Goal: Task Accomplishment & Management: Manage account settings

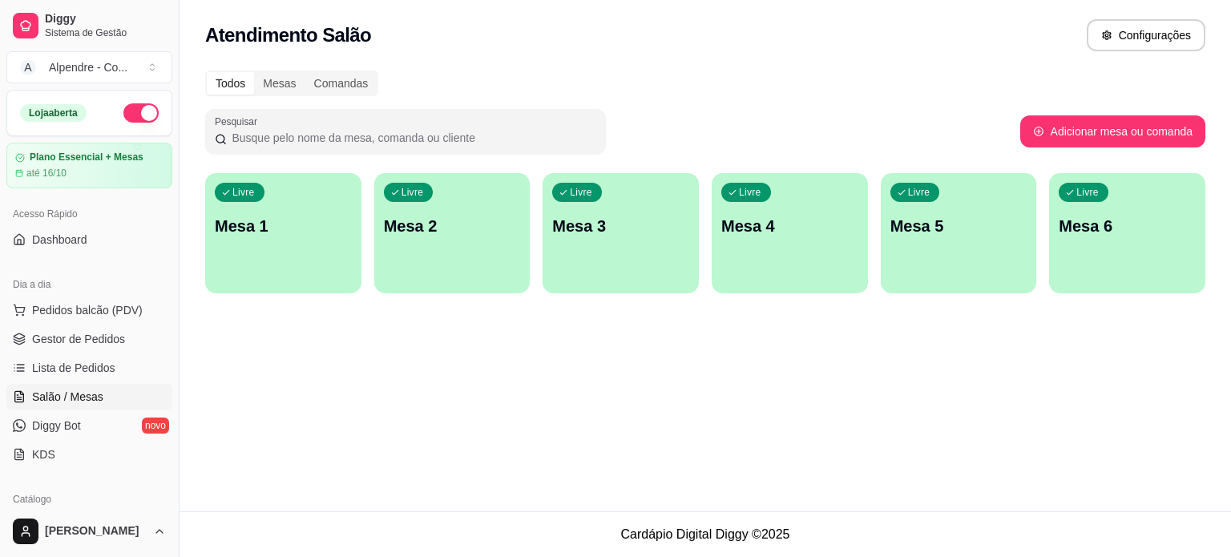
click at [628, 204] on div "Livre Mesa 3" at bounding box center [621, 223] width 156 height 101
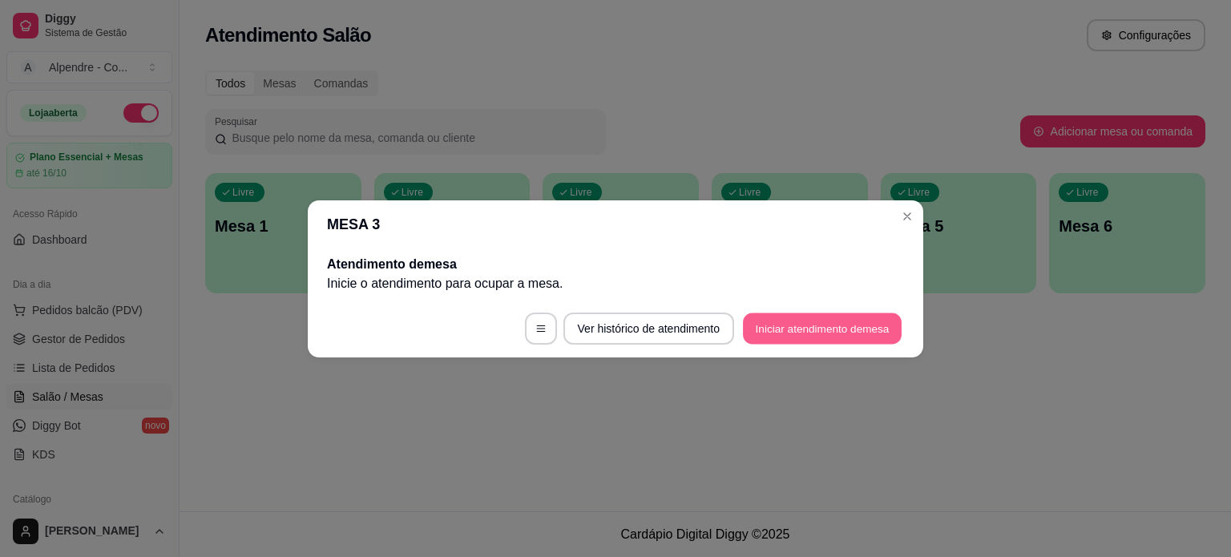
click at [789, 335] on button "Iniciar atendimento de mesa" at bounding box center [822, 328] width 159 height 31
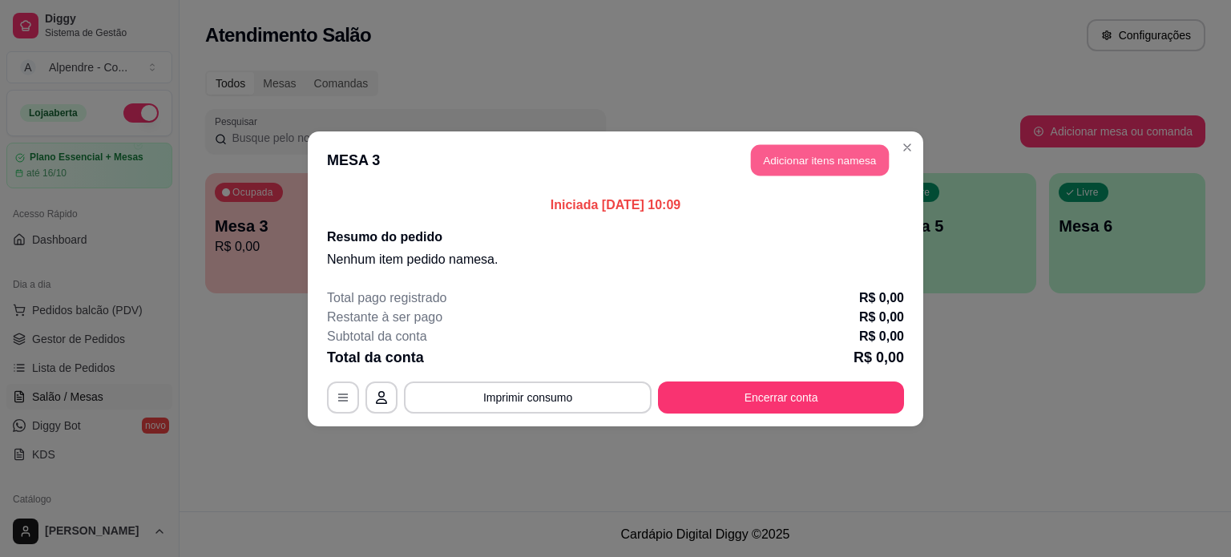
click at [838, 166] on button "Adicionar itens na mesa" at bounding box center [820, 159] width 138 height 31
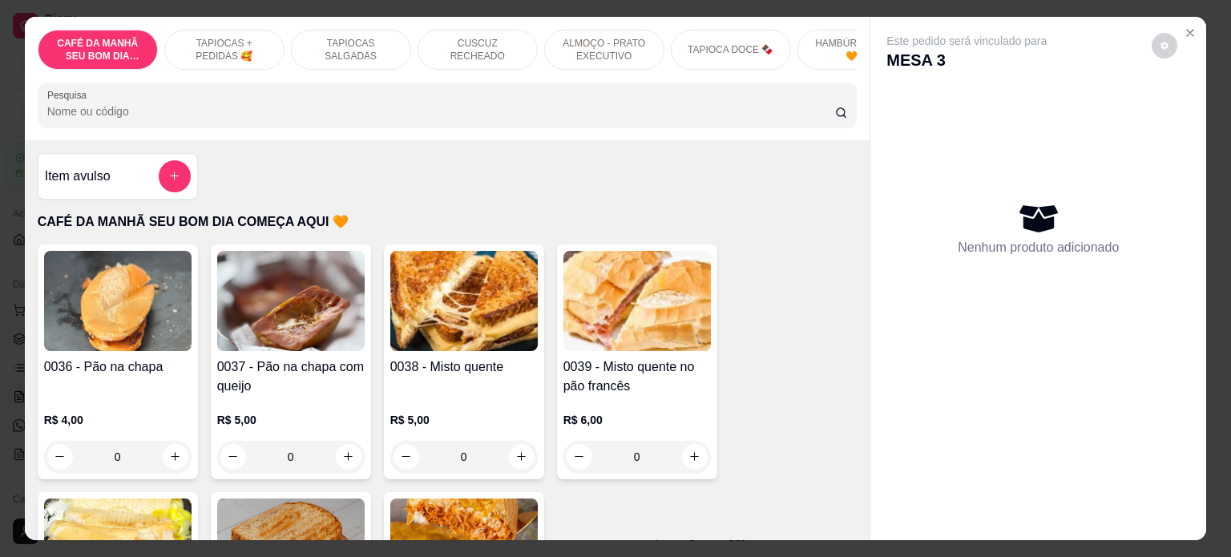
click at [515, 464] on div "0" at bounding box center [464, 457] width 148 height 32
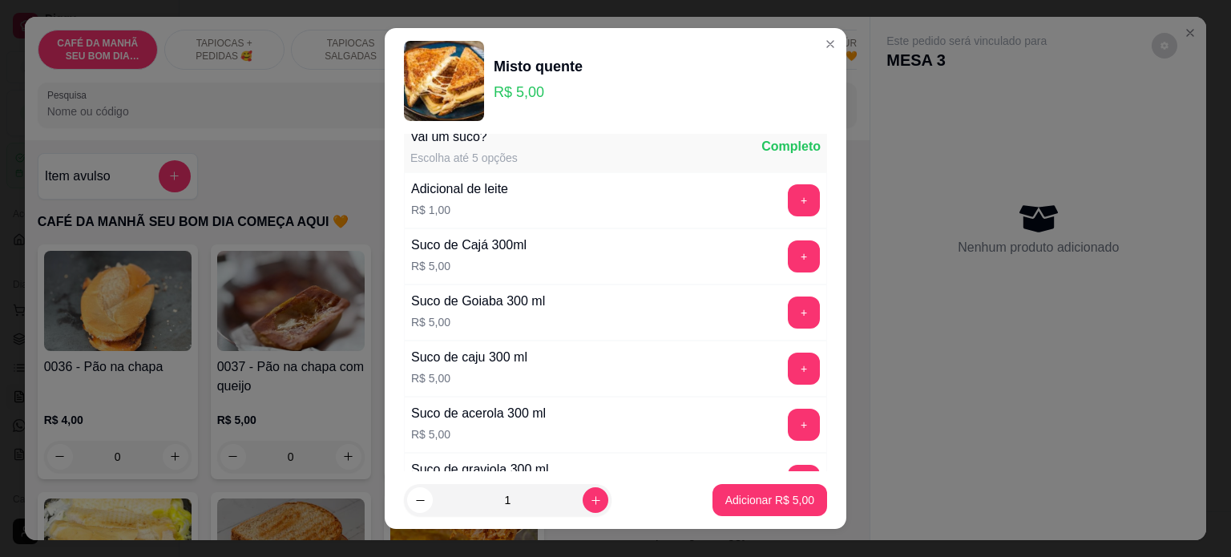
scroll to position [722, 0]
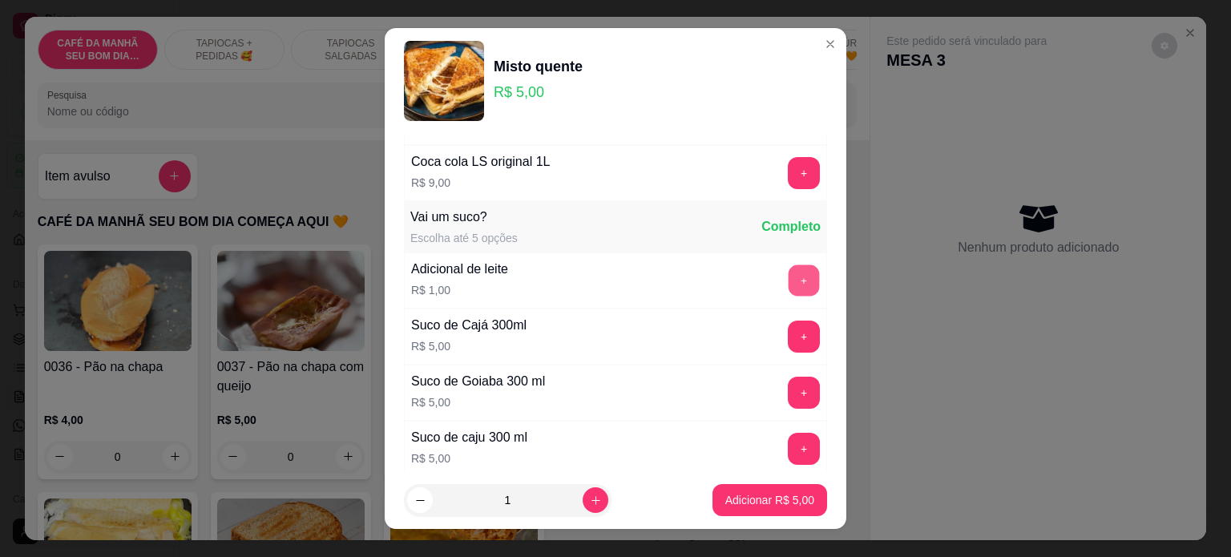
click at [789, 277] on button "+" at bounding box center [804, 280] width 31 height 31
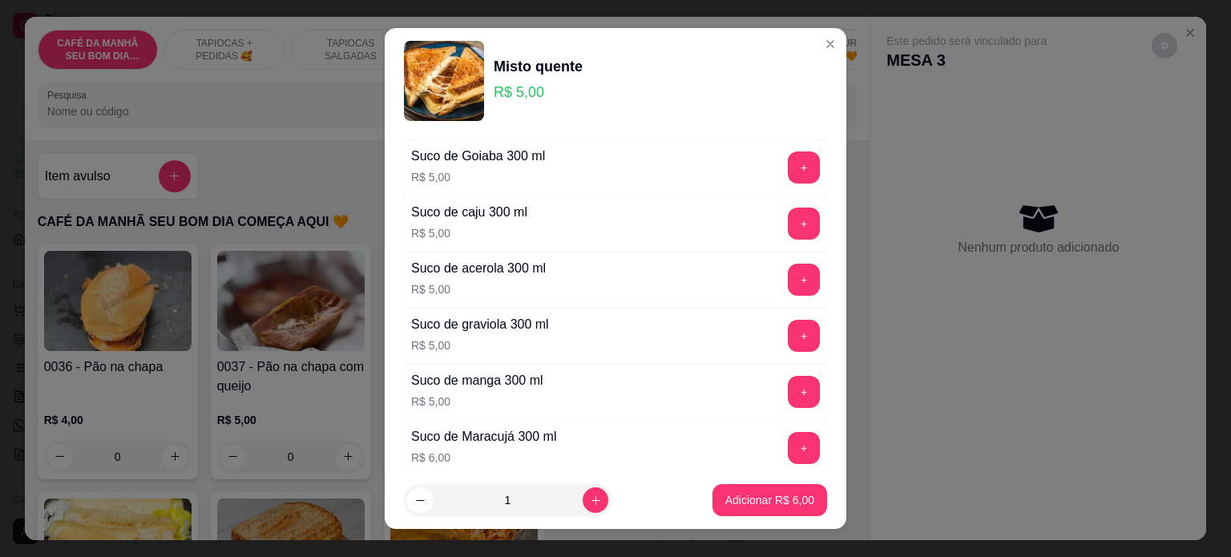
scroll to position [962, 0]
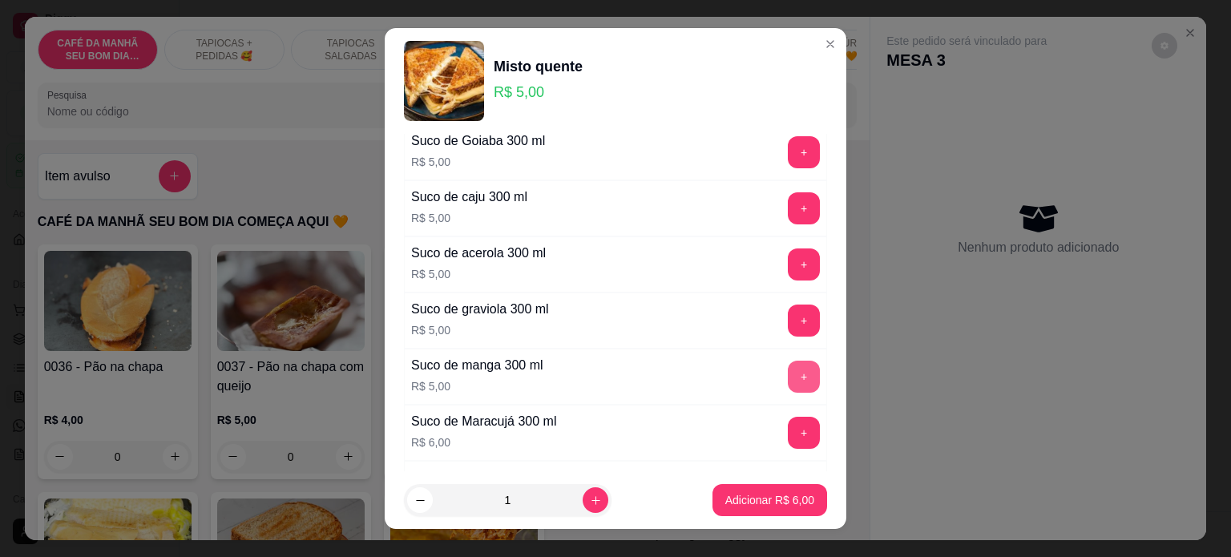
click at [788, 368] on button "+" at bounding box center [804, 377] width 32 height 32
click at [776, 500] on p "Adicionar R$ 11,00" at bounding box center [767, 500] width 93 height 15
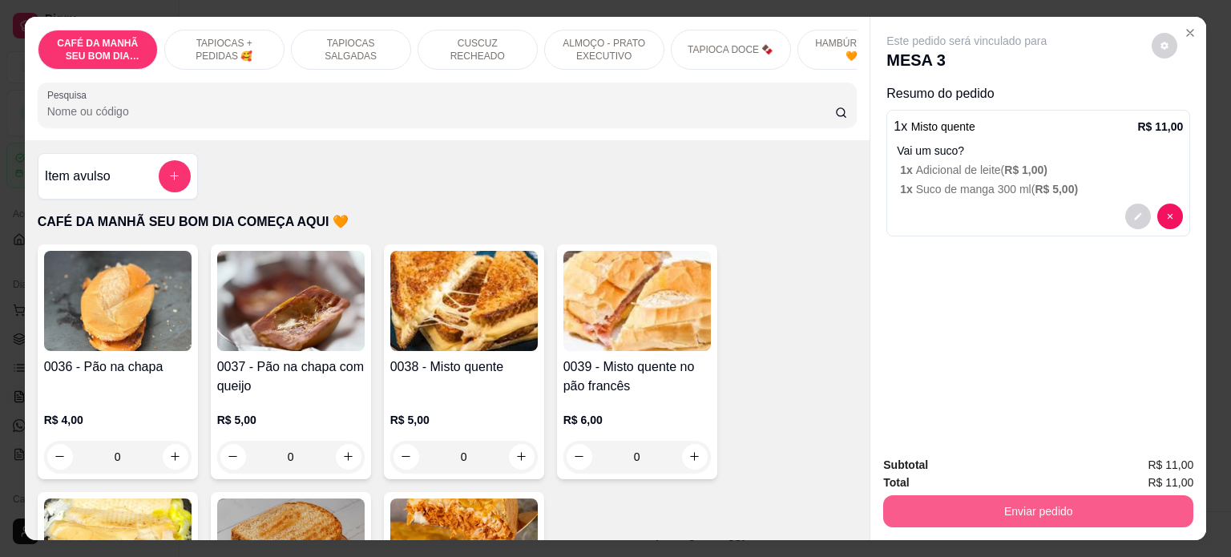
click at [1048, 507] on button "Enviar pedido" at bounding box center [1038, 511] width 310 height 32
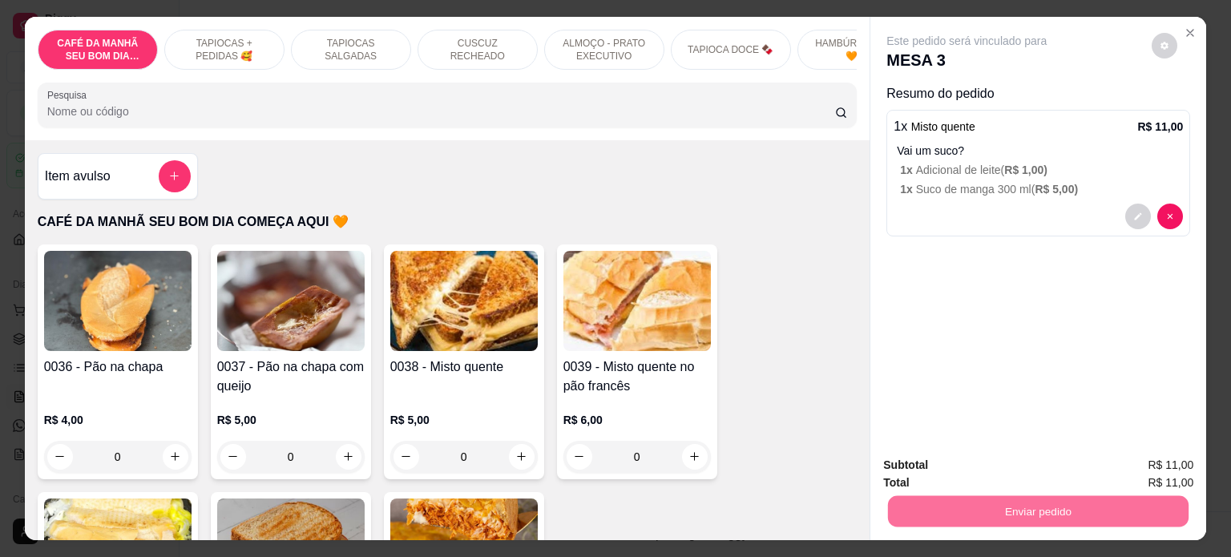
click at [956, 467] on button "Não registrar e enviar pedido" at bounding box center [985, 466] width 162 height 30
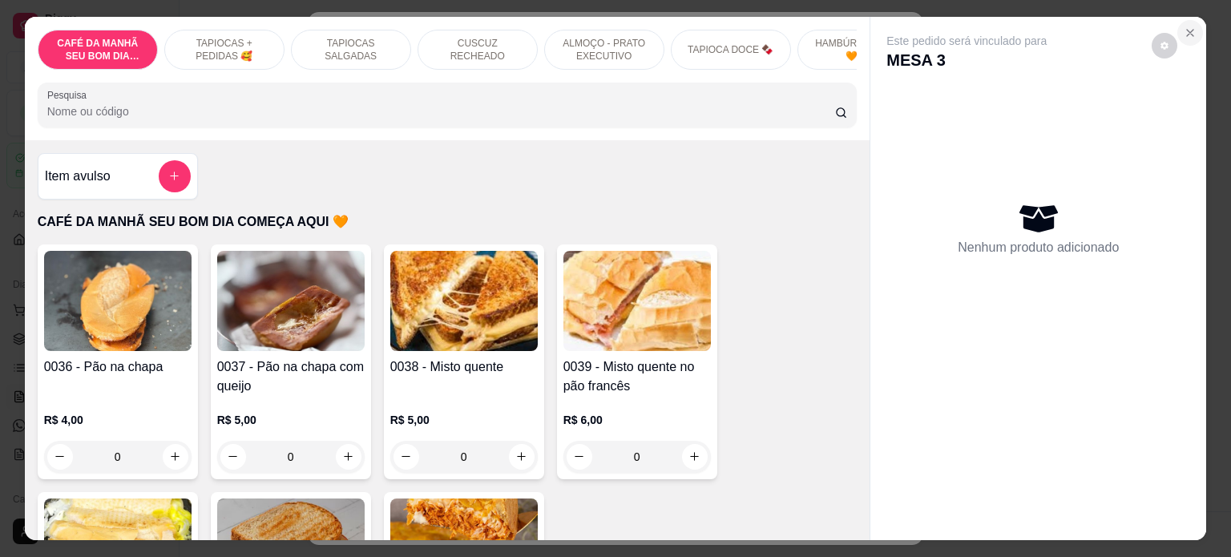
click at [1184, 30] on icon "Close" at bounding box center [1190, 32] width 13 height 13
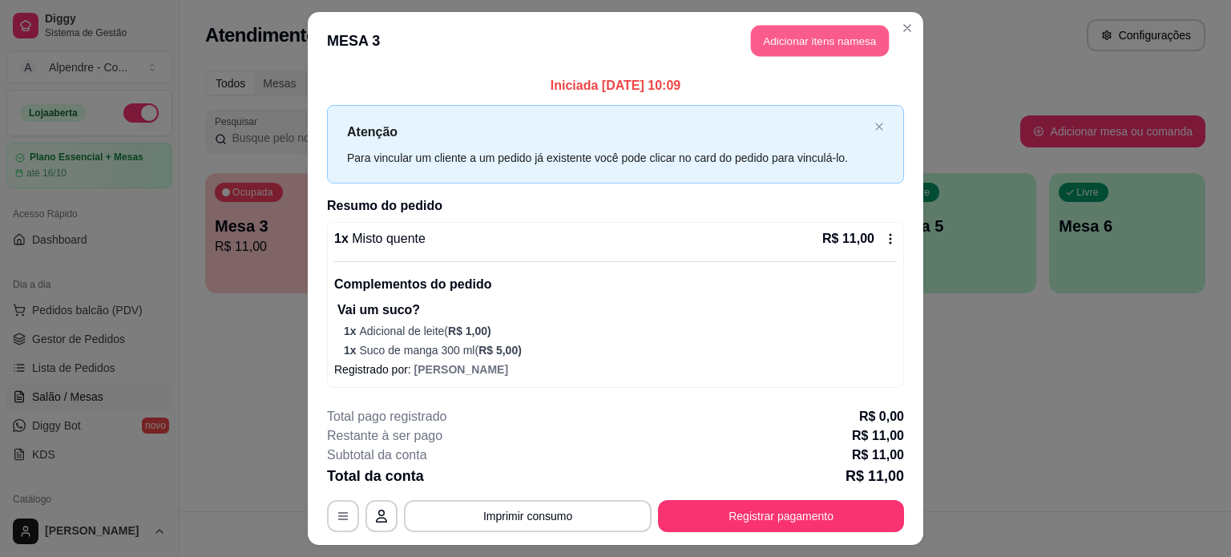
click at [811, 51] on button "Adicionar itens na mesa" at bounding box center [820, 41] width 138 height 31
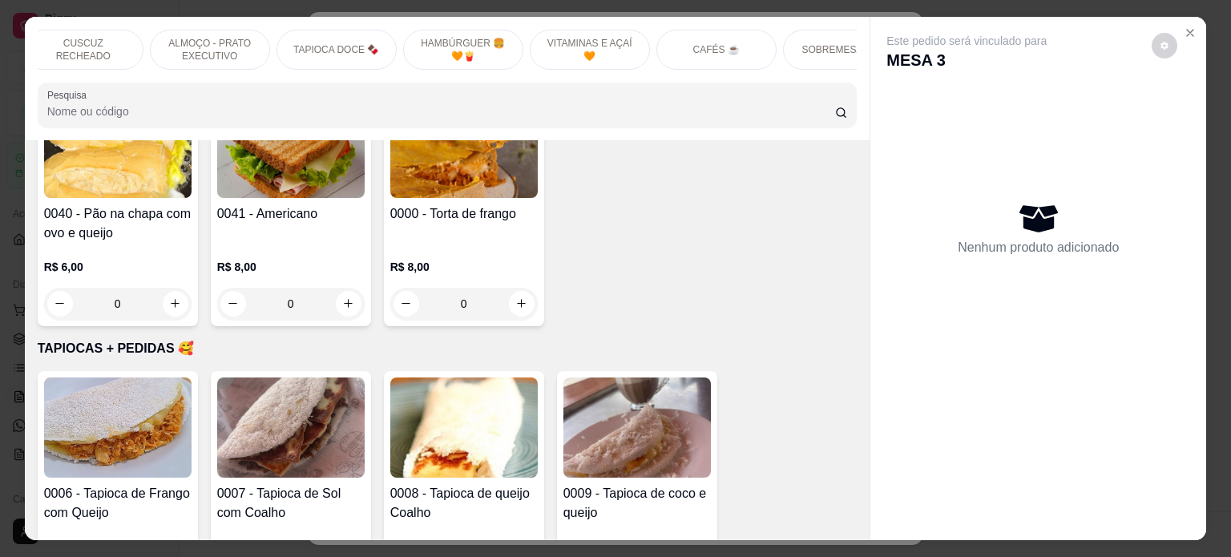
scroll to position [0, 411]
click at [687, 43] on p "CAFÉS ☕️" at bounding box center [700, 49] width 46 height 13
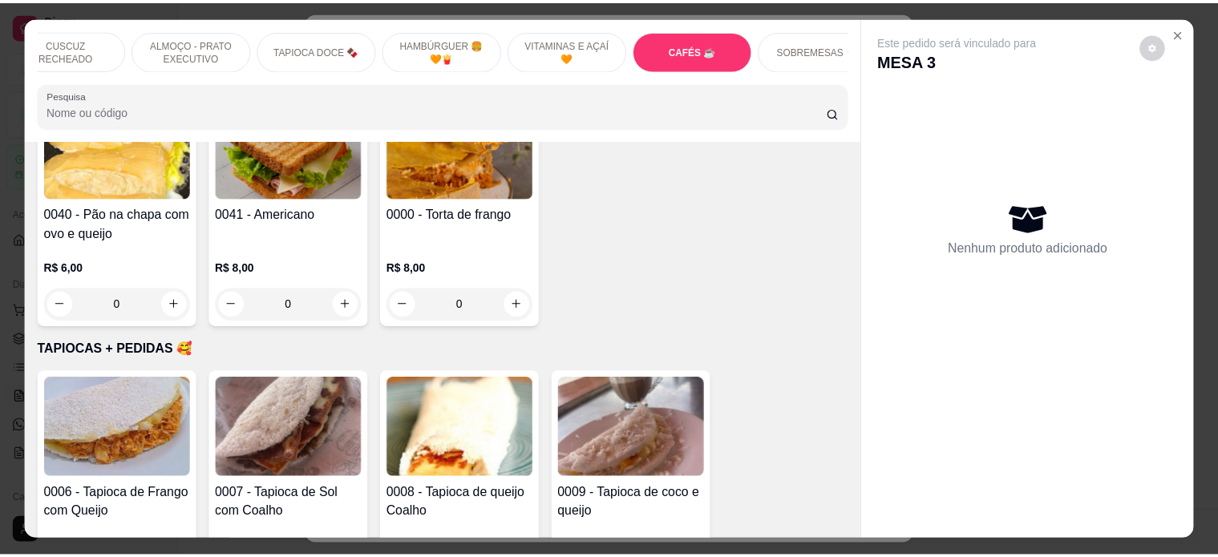
scroll to position [4813, 0]
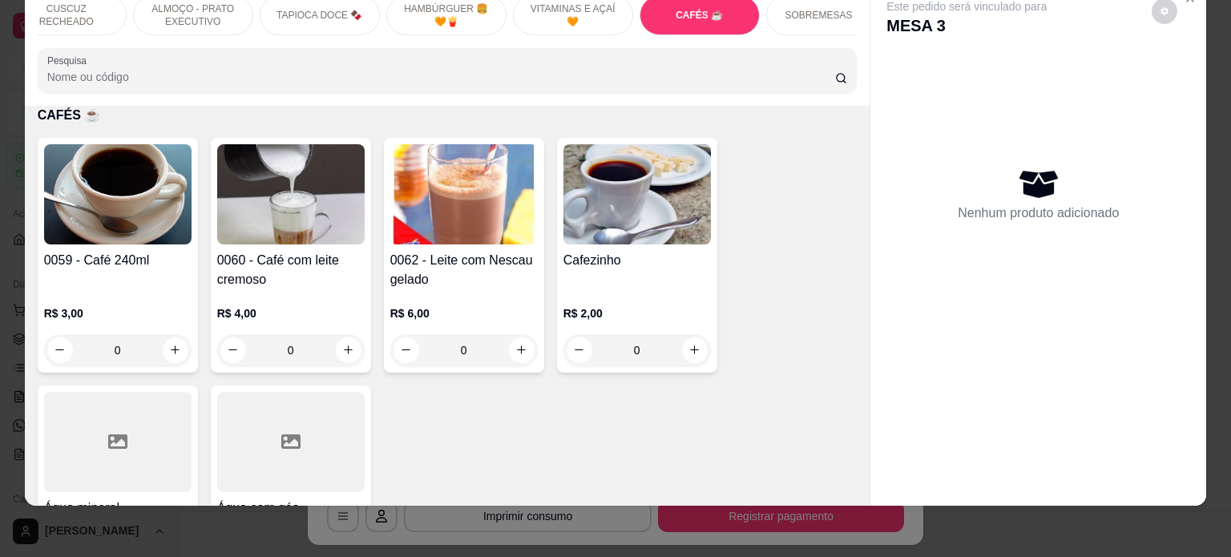
click at [705, 347] on div "Cafezinho R$ 2,00 0" at bounding box center [637, 255] width 160 height 235
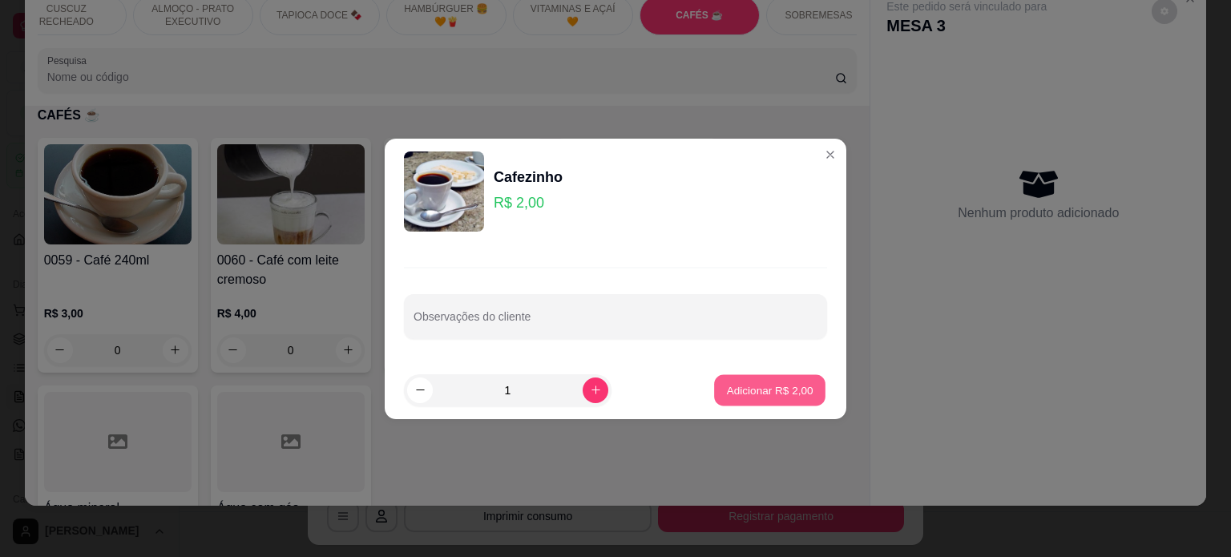
click at [757, 391] on p "Adicionar R$ 2,00" at bounding box center [769, 389] width 87 height 15
type input "1"
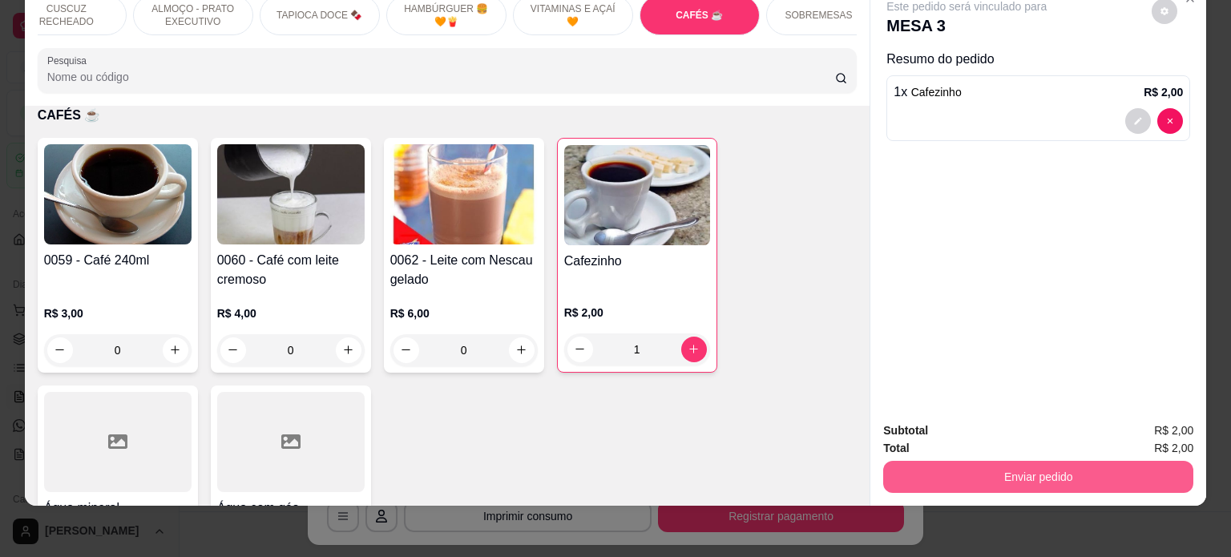
click at [1015, 463] on button "Enviar pedido" at bounding box center [1038, 477] width 310 height 32
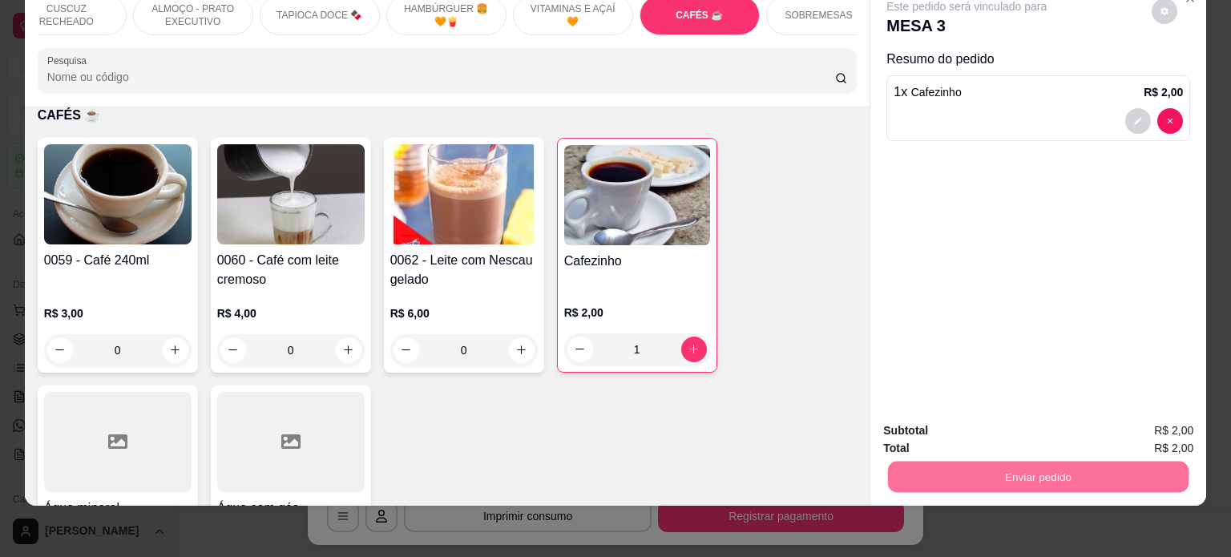
click at [985, 438] on button "Não registrar e enviar pedido" at bounding box center [985, 425] width 162 height 30
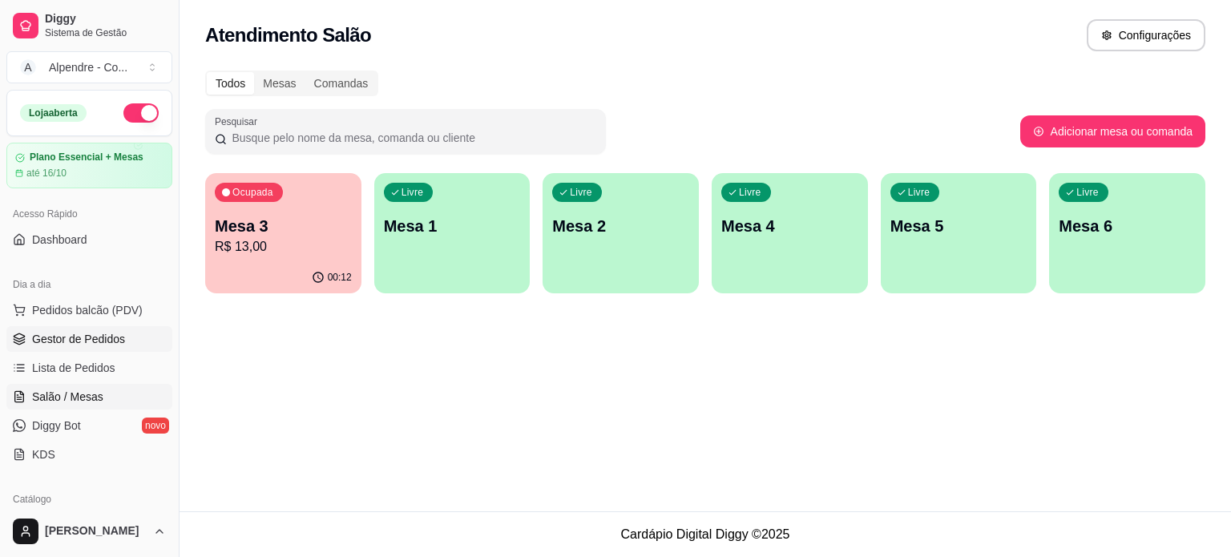
click at [62, 343] on span "Gestor de Pedidos" at bounding box center [78, 339] width 93 height 16
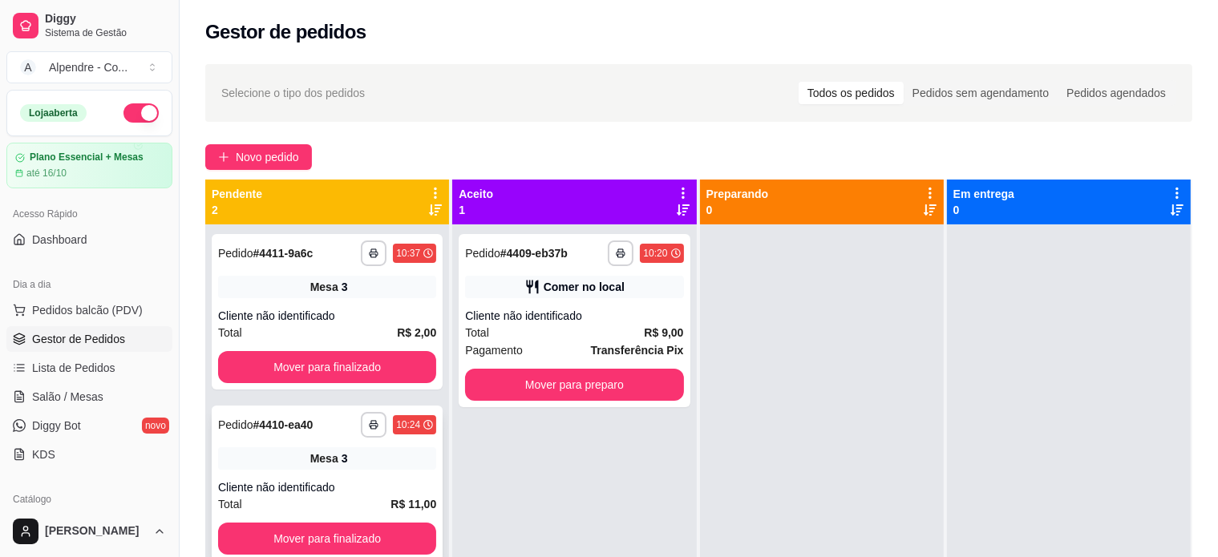
click at [325, 478] on div "**********" at bounding box center [327, 484] width 231 height 156
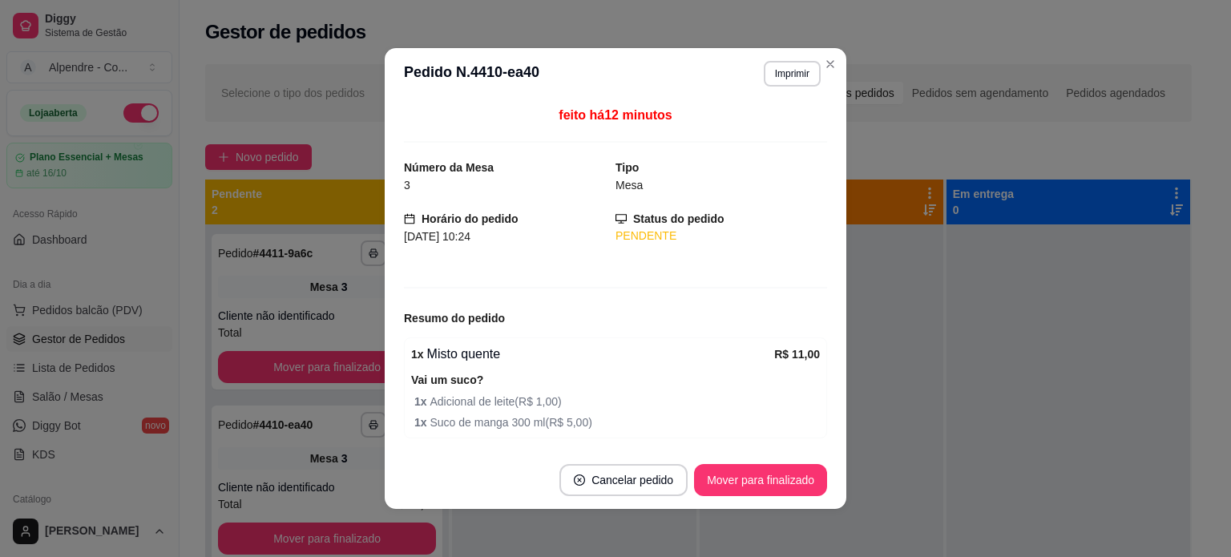
scroll to position [55, 0]
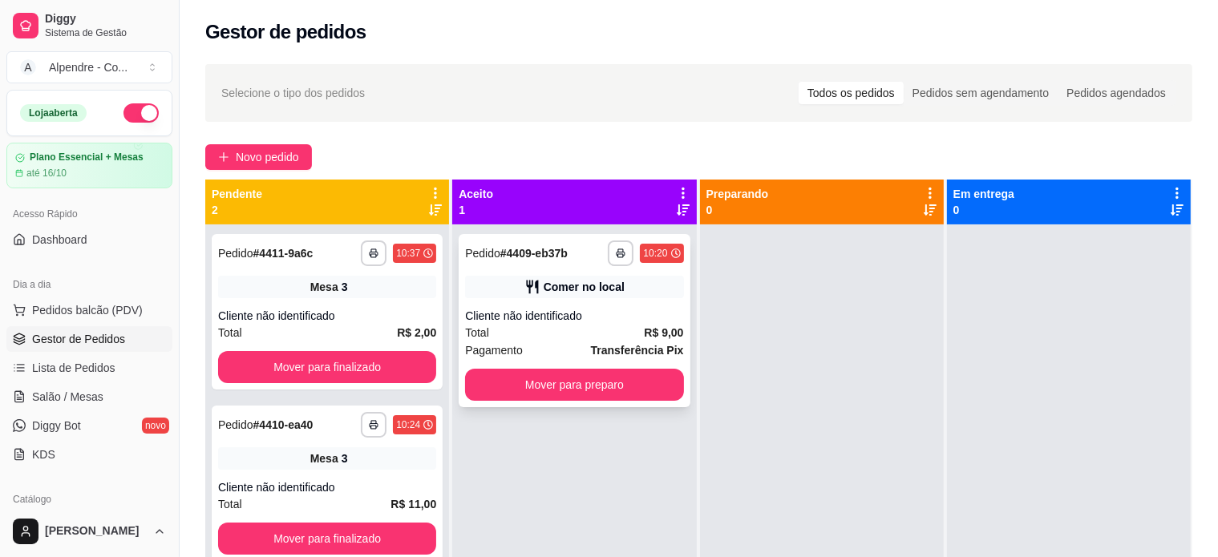
click at [588, 288] on div "Comer no local" at bounding box center [584, 287] width 81 height 16
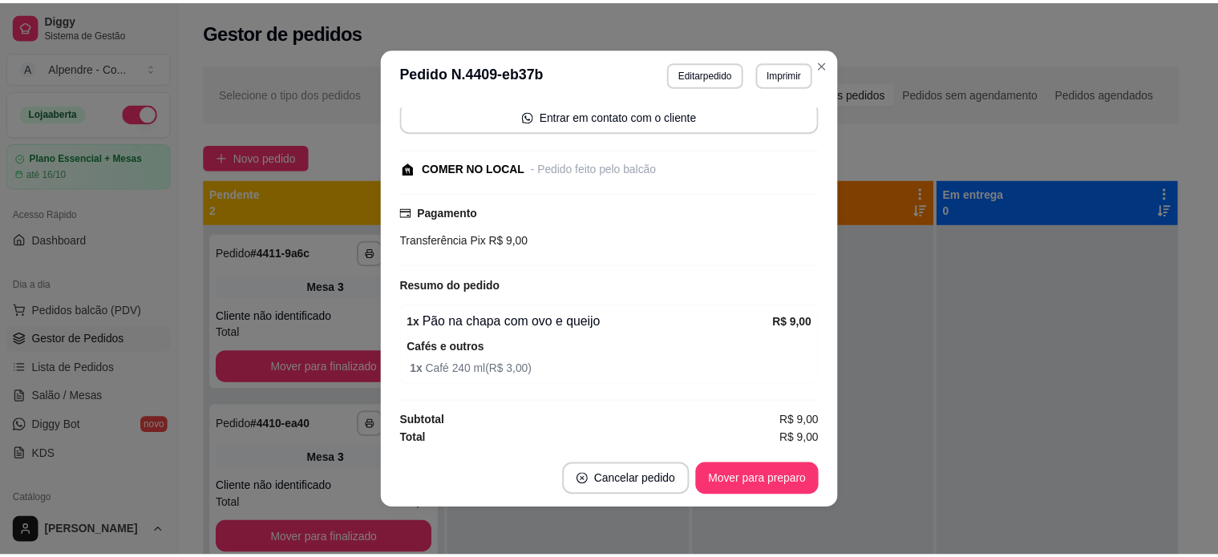
scroll to position [3, 0]
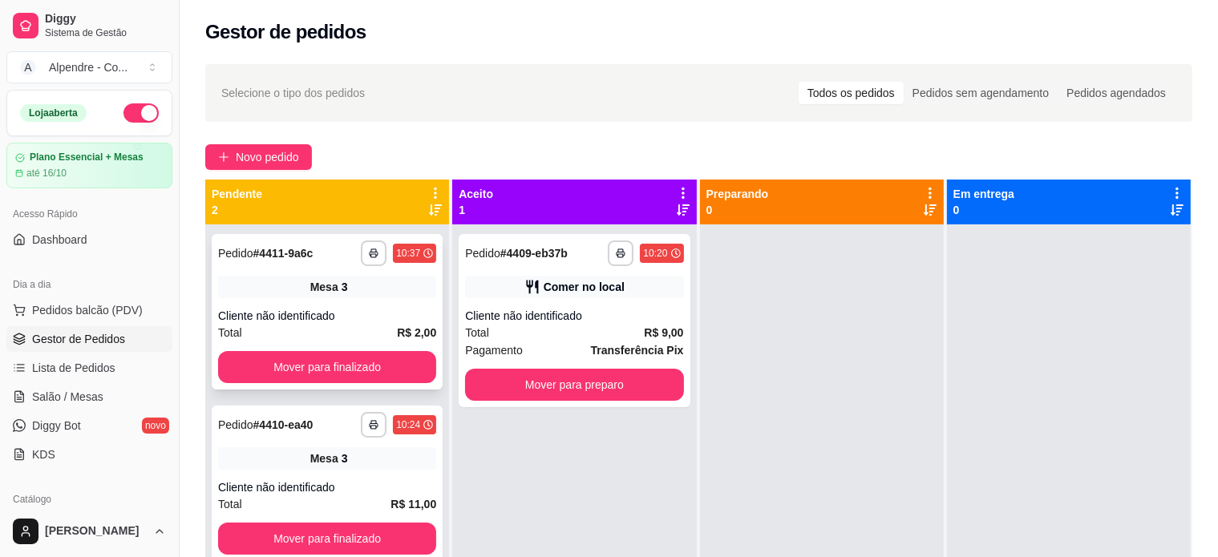
click at [378, 306] on div "**********" at bounding box center [327, 312] width 231 height 156
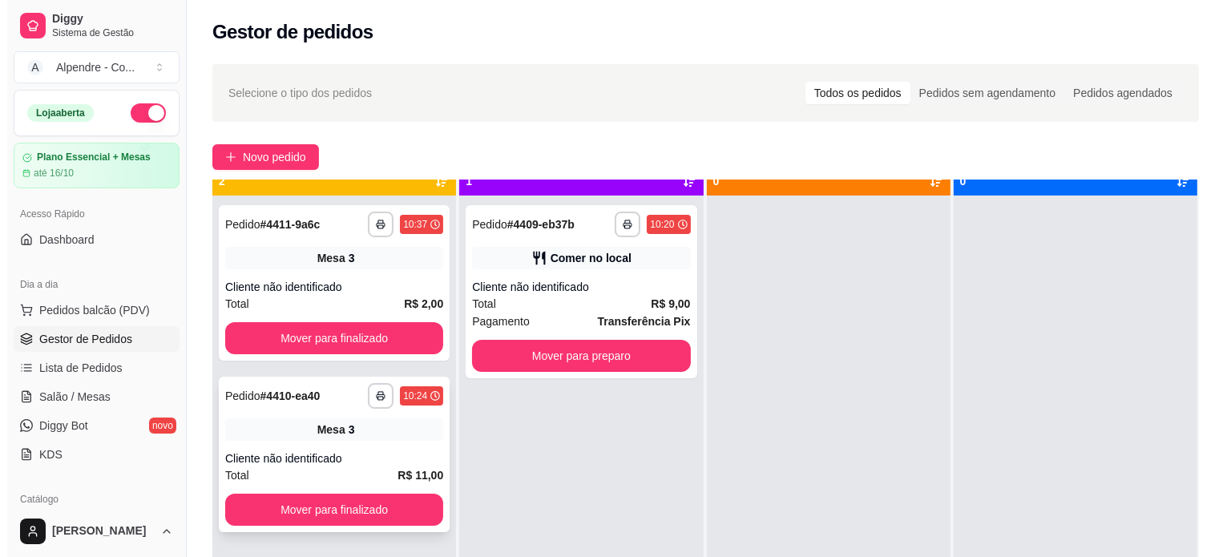
scroll to position [45, 0]
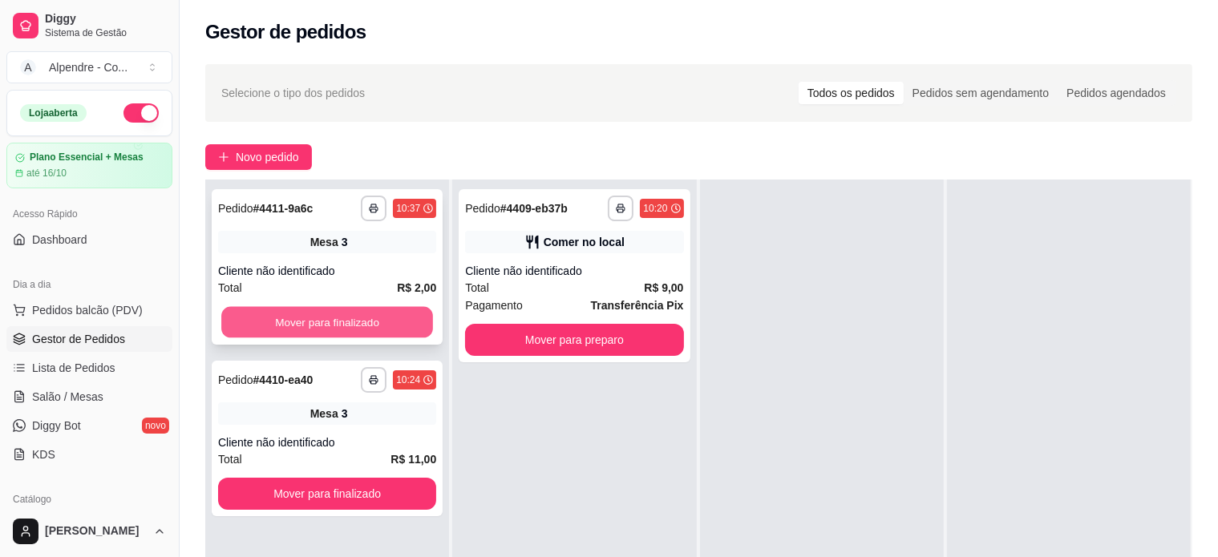
click at [346, 317] on button "Mover para finalizado" at bounding box center [327, 322] width 212 height 31
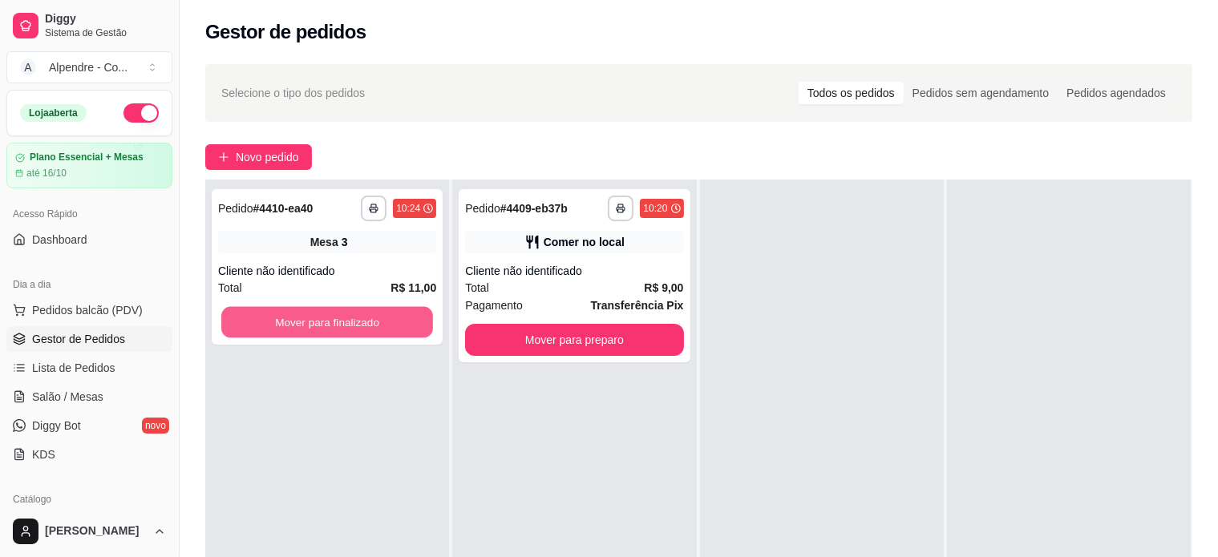
click at [346, 317] on button "Mover para finalizado" at bounding box center [327, 322] width 212 height 31
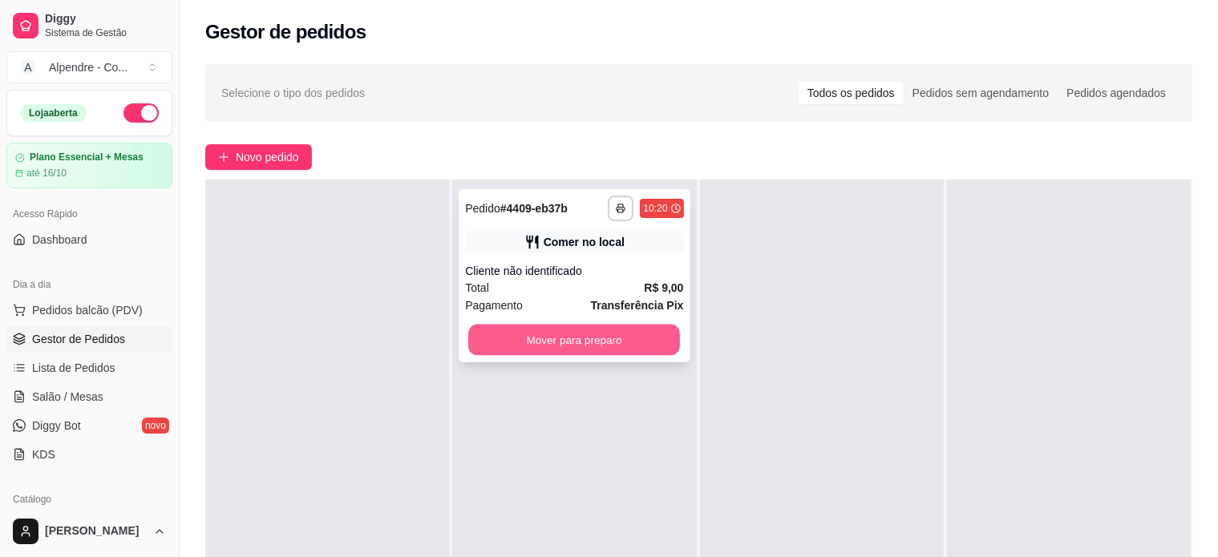
click at [588, 338] on button "Mover para preparo" at bounding box center [574, 340] width 212 height 31
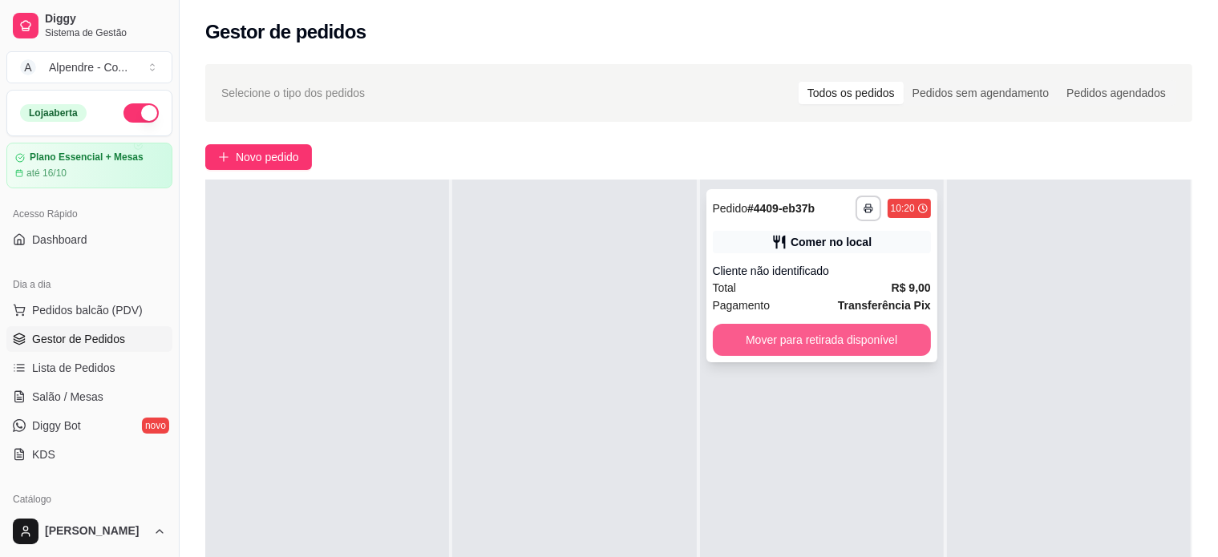
click at [887, 342] on button "Mover para retirada disponível" at bounding box center [822, 340] width 218 height 32
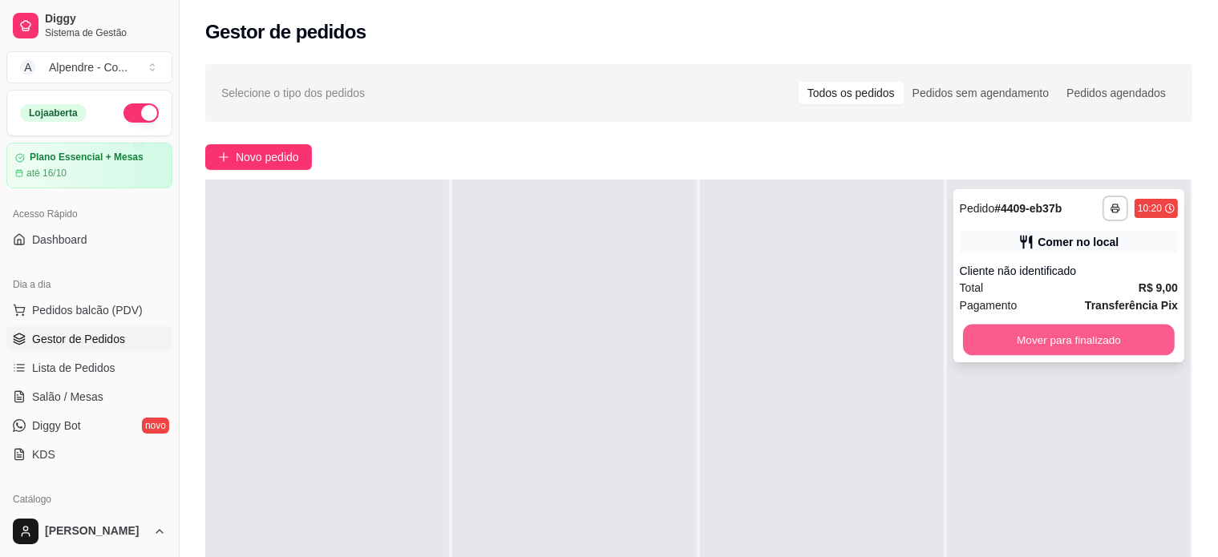
click at [1069, 327] on button "Mover para finalizado" at bounding box center [1069, 340] width 212 height 31
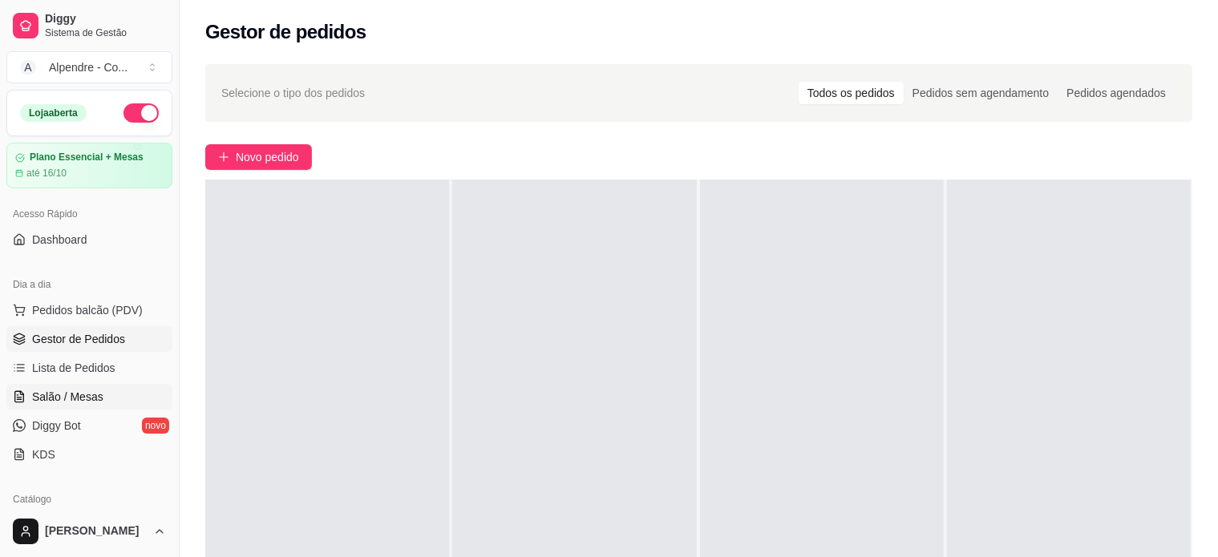
click at [76, 403] on span "Salão / Mesas" at bounding box center [67, 397] width 71 height 16
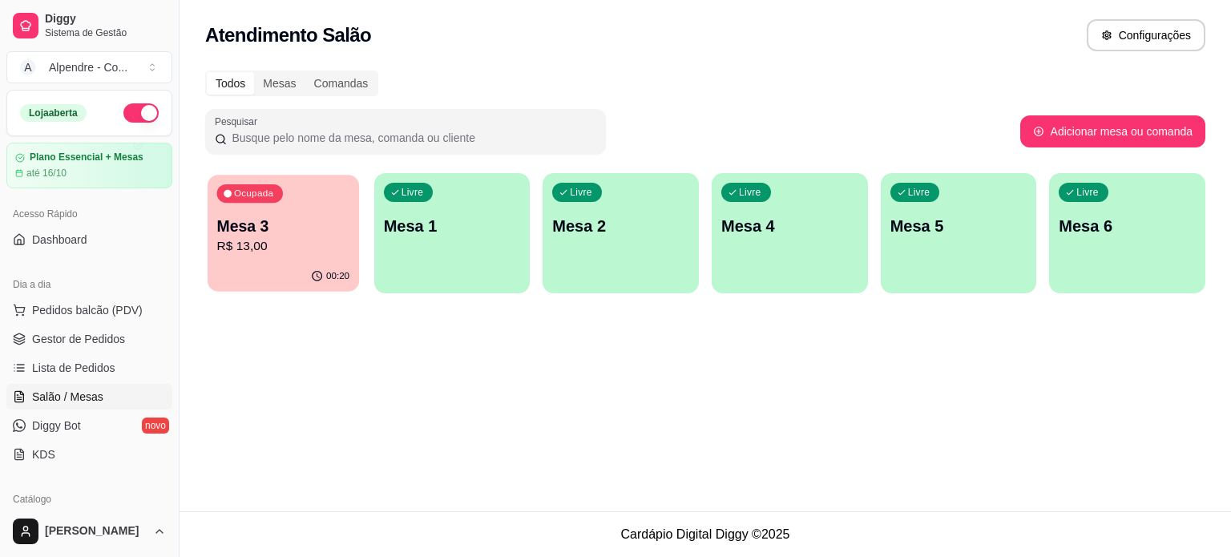
click at [304, 253] on p "R$ 13,00" at bounding box center [283, 246] width 133 height 18
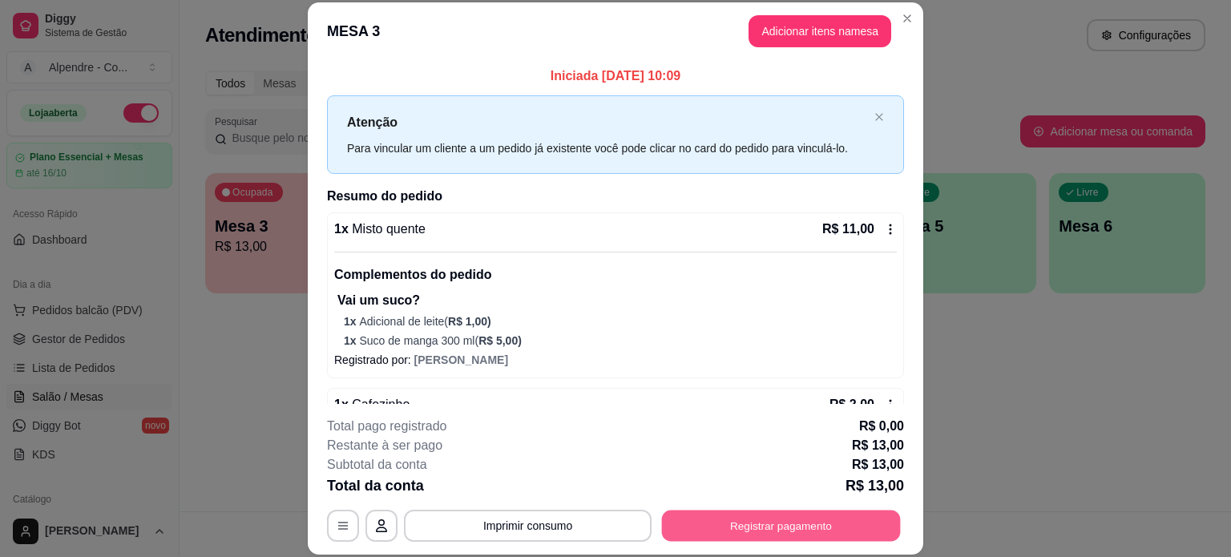
click at [767, 535] on button "Registrar pagamento" at bounding box center [781, 525] width 239 height 31
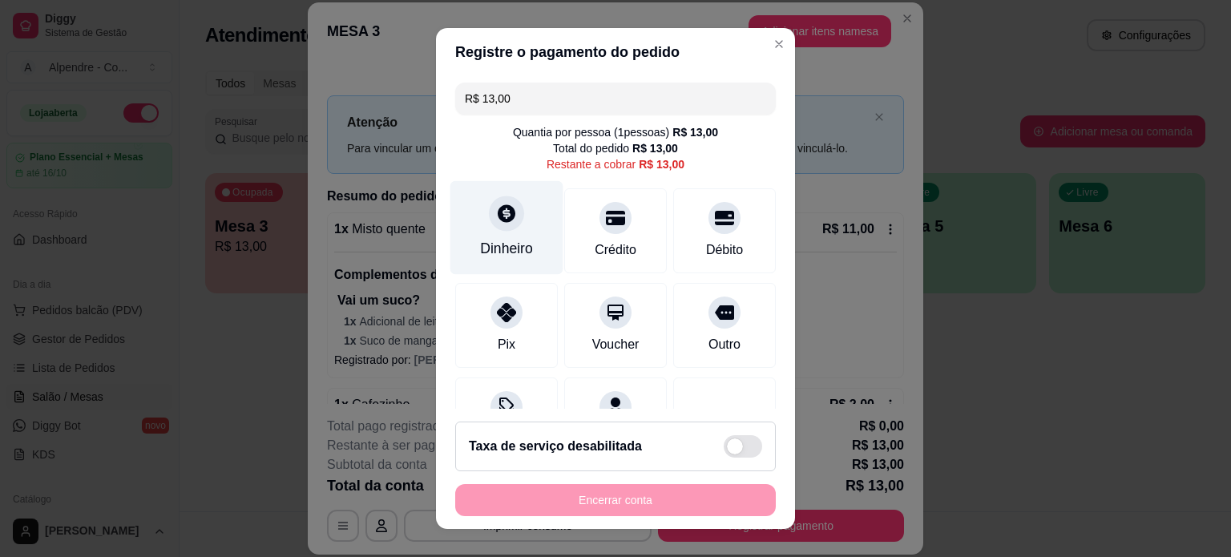
click at [486, 234] on div "Dinheiro" at bounding box center [507, 227] width 113 height 94
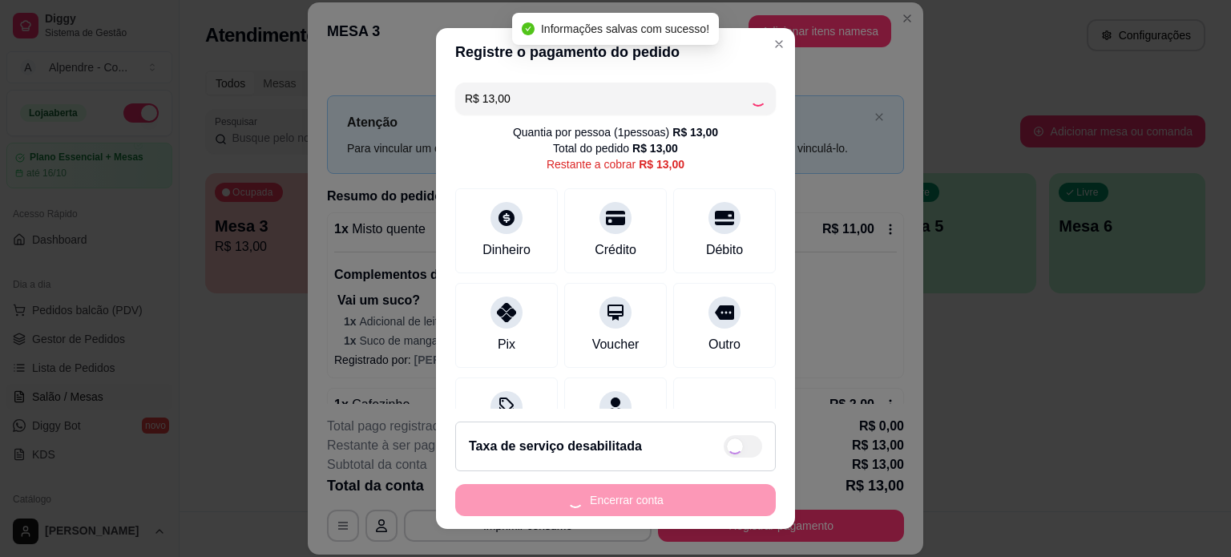
type input "R$ 0,00"
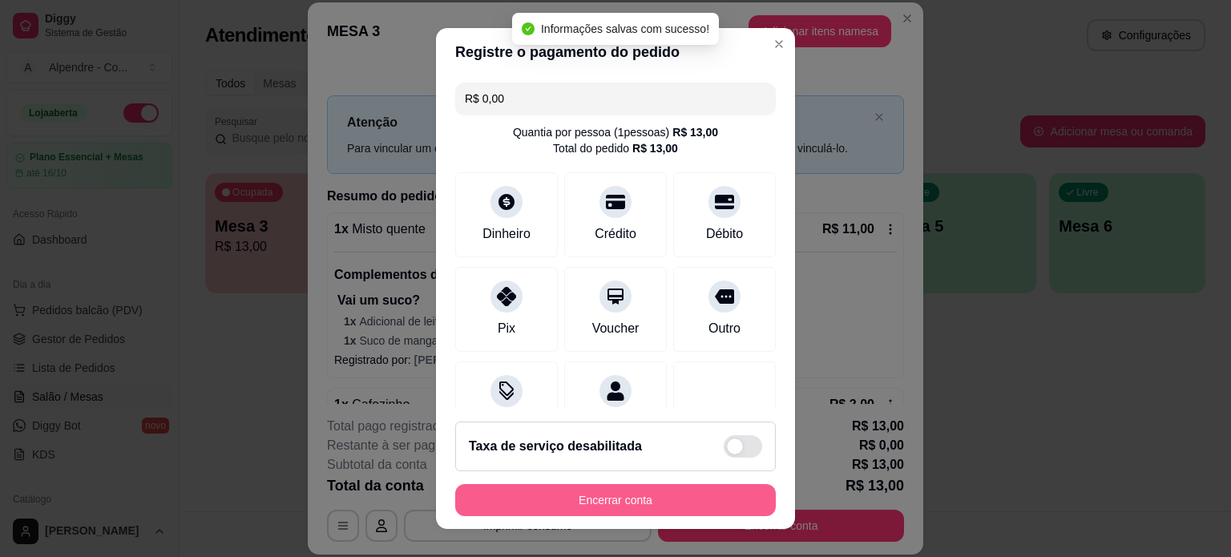
click at [631, 500] on button "Encerrar conta" at bounding box center [615, 500] width 321 height 32
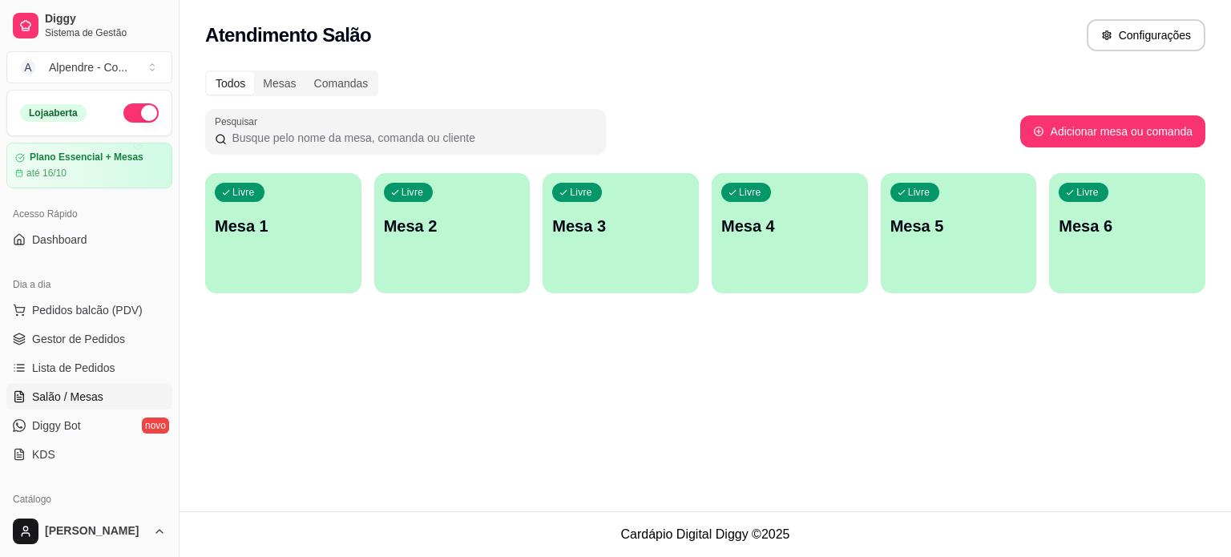
click at [300, 226] on p "Mesa 1" at bounding box center [283, 226] width 137 height 22
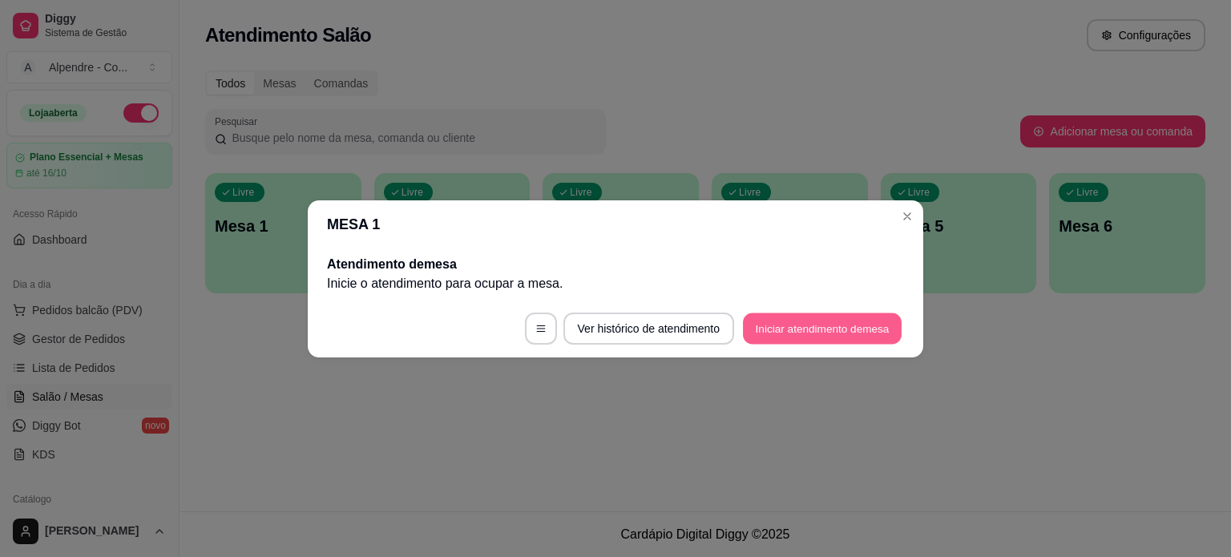
click at [790, 320] on button "Iniciar atendimento de mesa" at bounding box center [822, 328] width 159 height 31
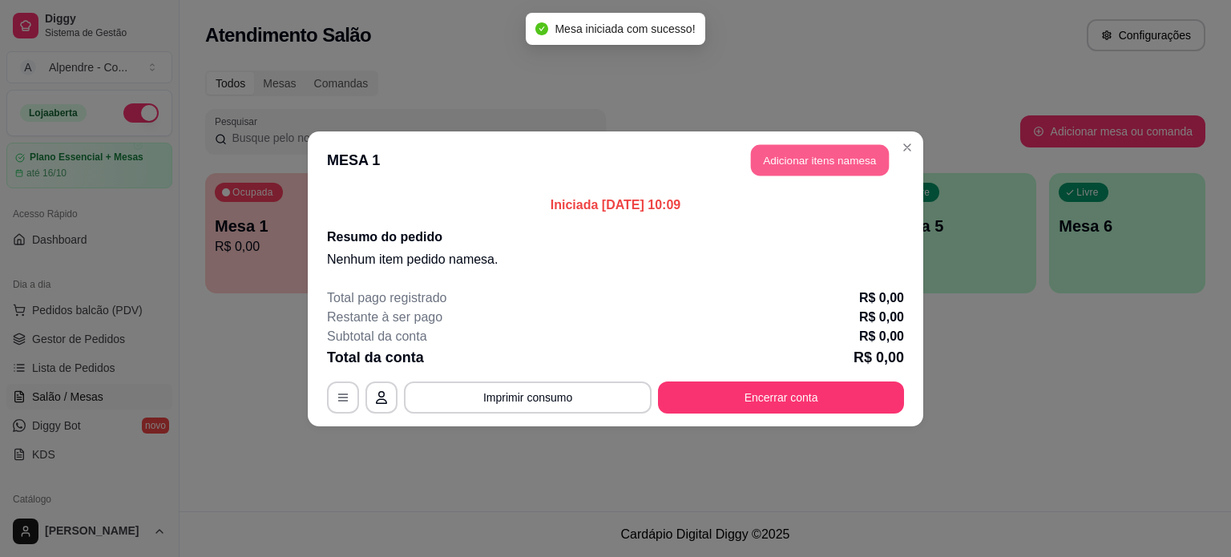
click at [807, 164] on button "Adicionar itens na mesa" at bounding box center [820, 159] width 138 height 31
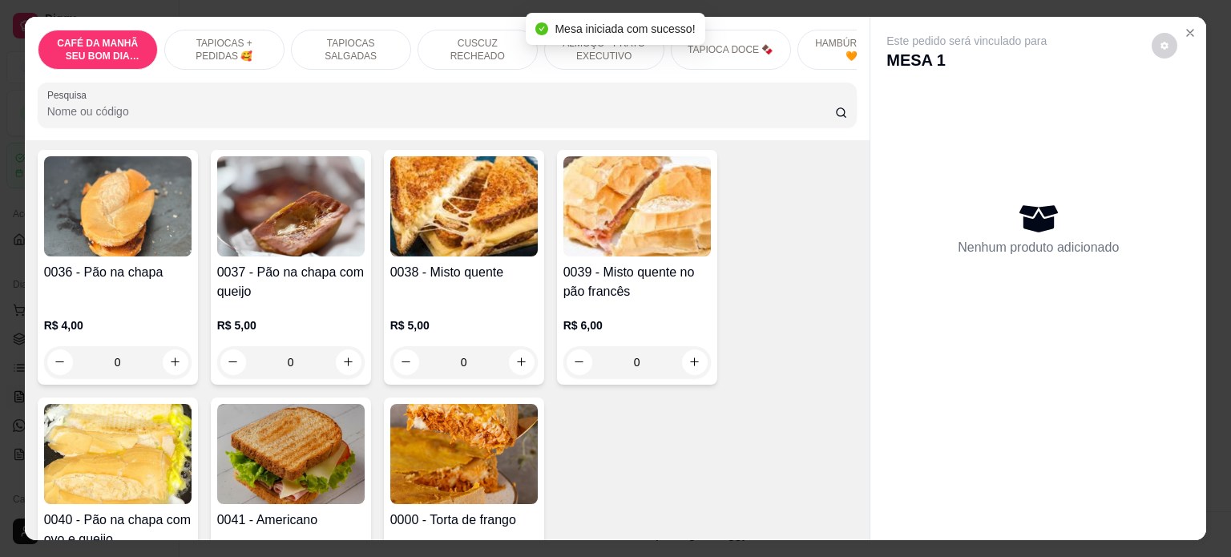
scroll to position [241, 0]
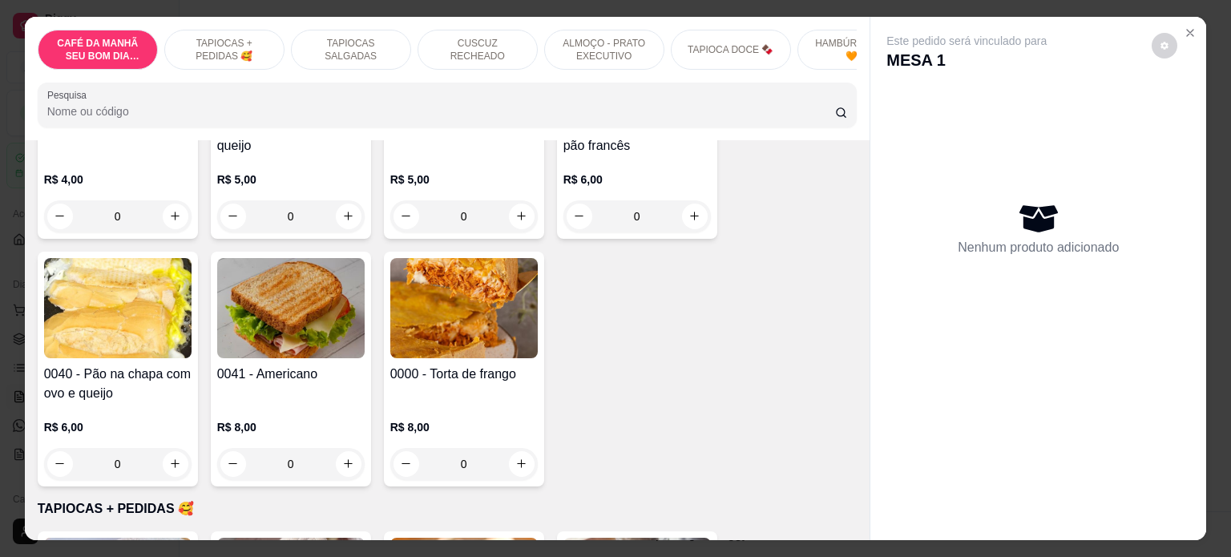
click at [612, 48] on p "ALMOÇO - PRATO EXECUTIVO" at bounding box center [604, 50] width 93 height 26
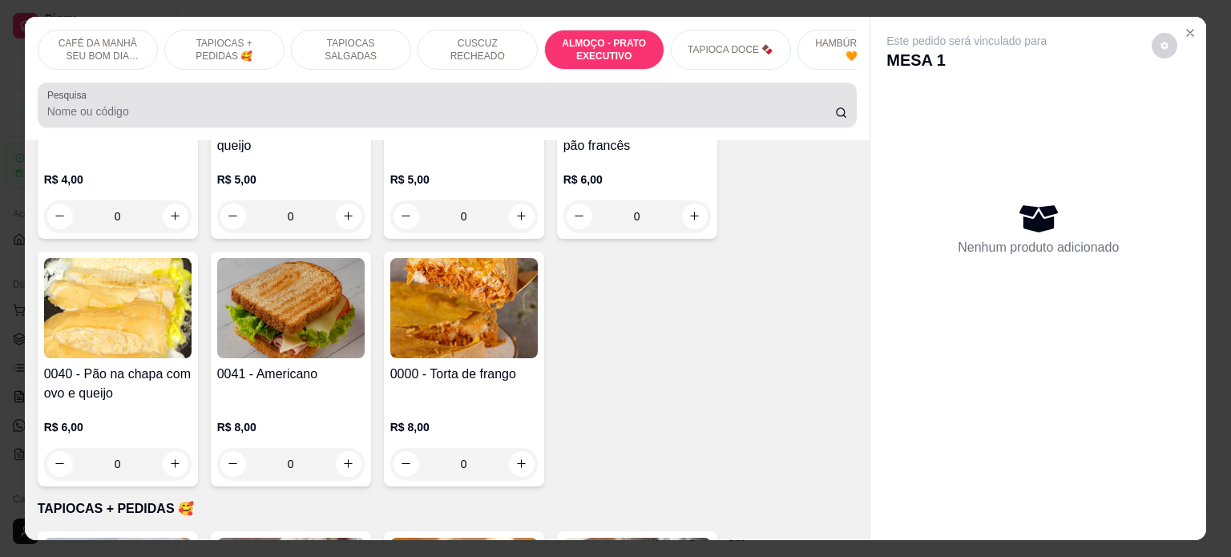
scroll to position [2480, 0]
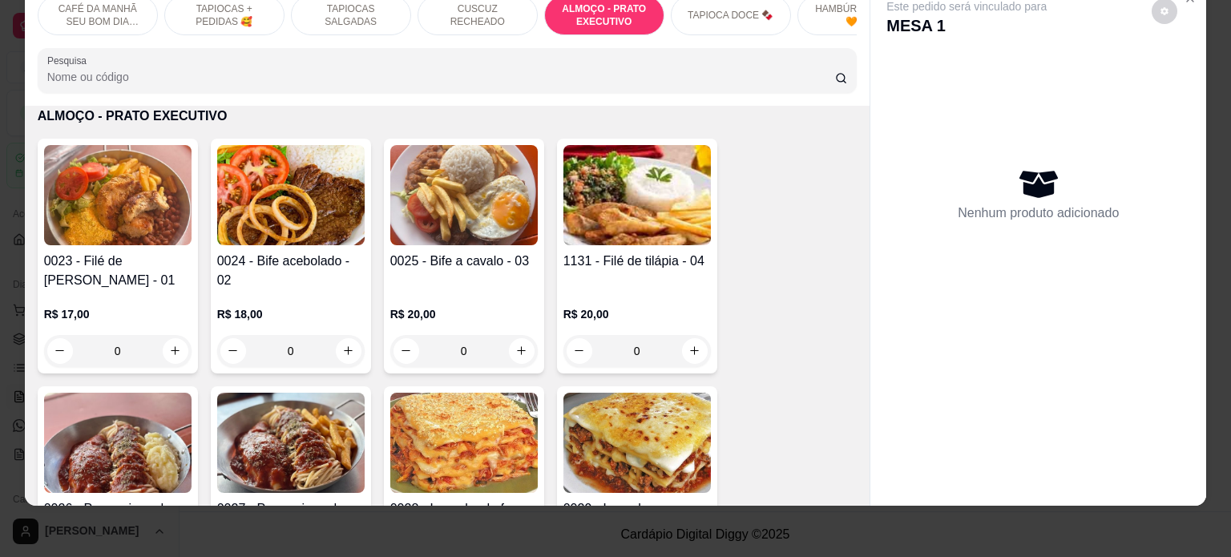
click at [340, 348] on div "0" at bounding box center [291, 351] width 148 height 32
click at [345, 349] on div "0" at bounding box center [291, 351] width 148 height 32
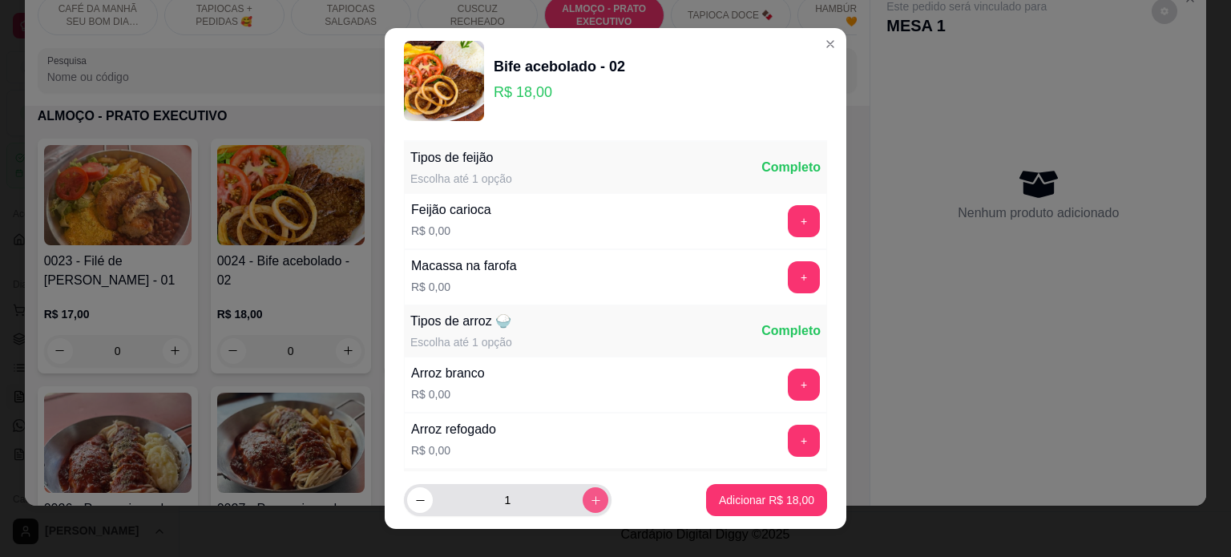
click at [590, 499] on icon "increase-product-quantity" at bounding box center [596, 501] width 12 height 12
type input "3"
click at [789, 217] on button "+" at bounding box center [804, 220] width 31 height 31
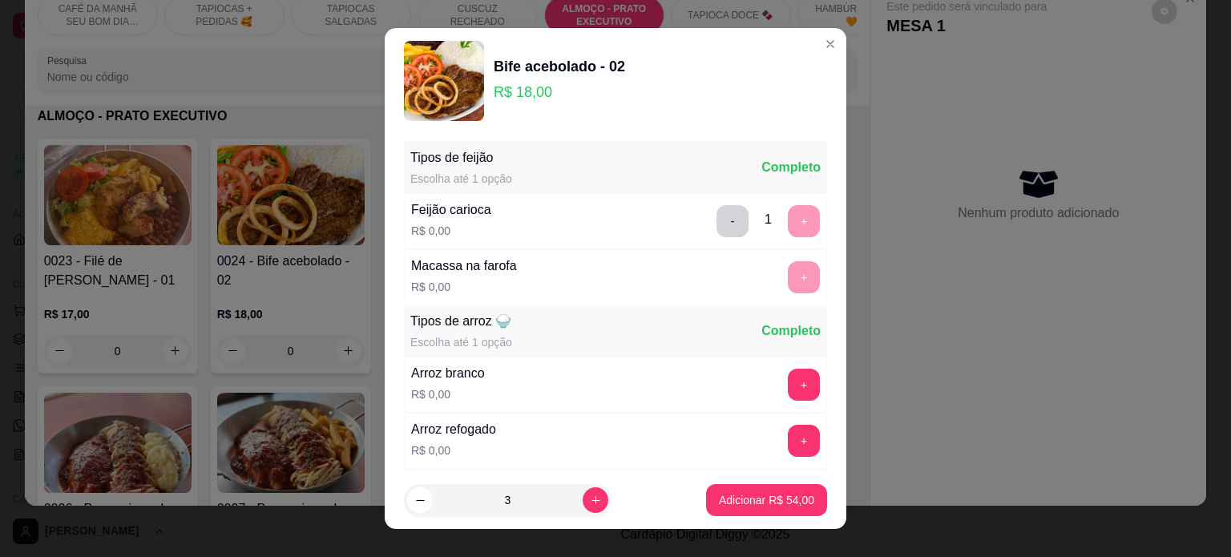
scroll to position [23, 0]
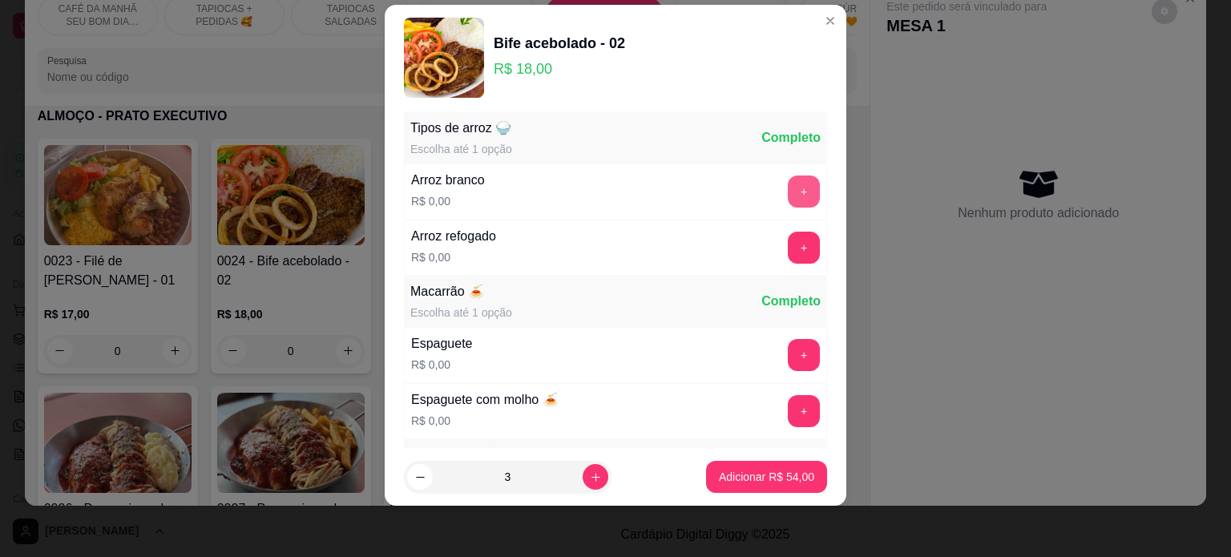
click at [788, 188] on button "+" at bounding box center [804, 192] width 32 height 32
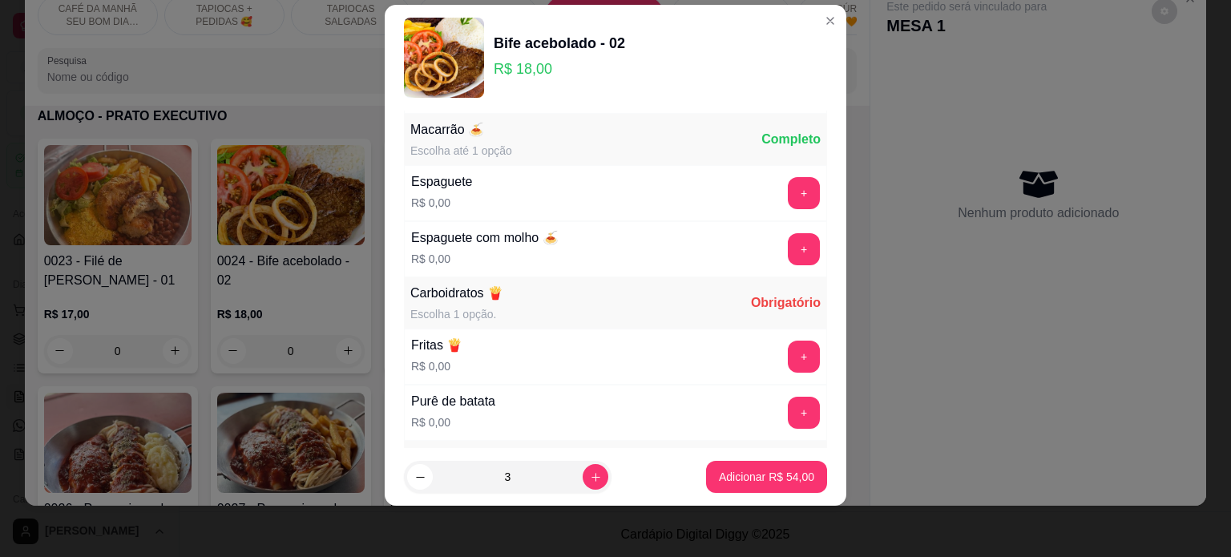
scroll to position [334, 0]
click at [789, 187] on button "+" at bounding box center [804, 191] width 31 height 31
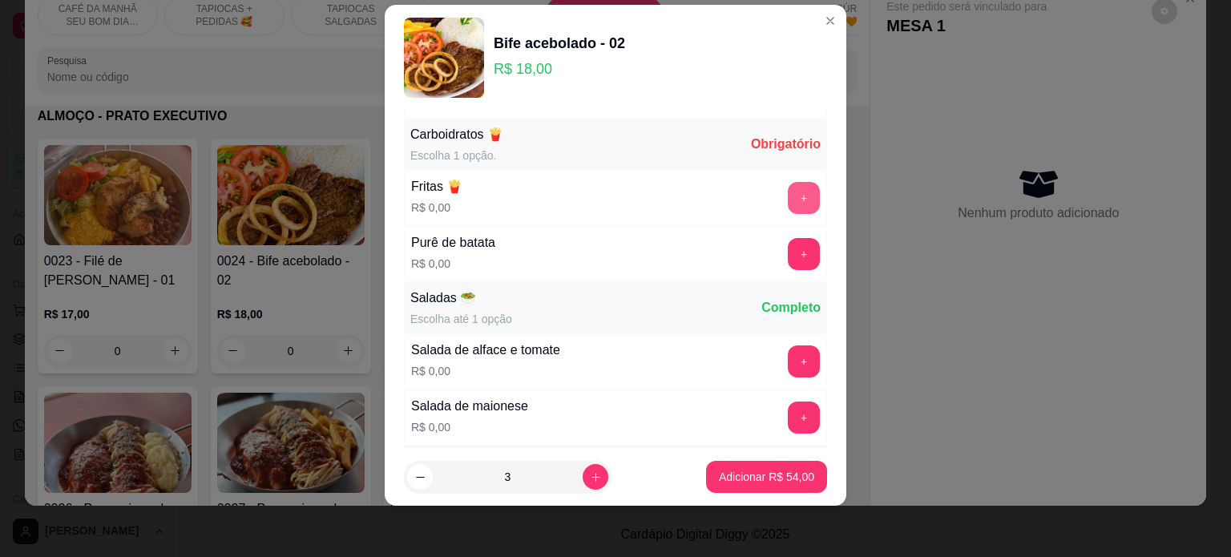
scroll to position [496, 0]
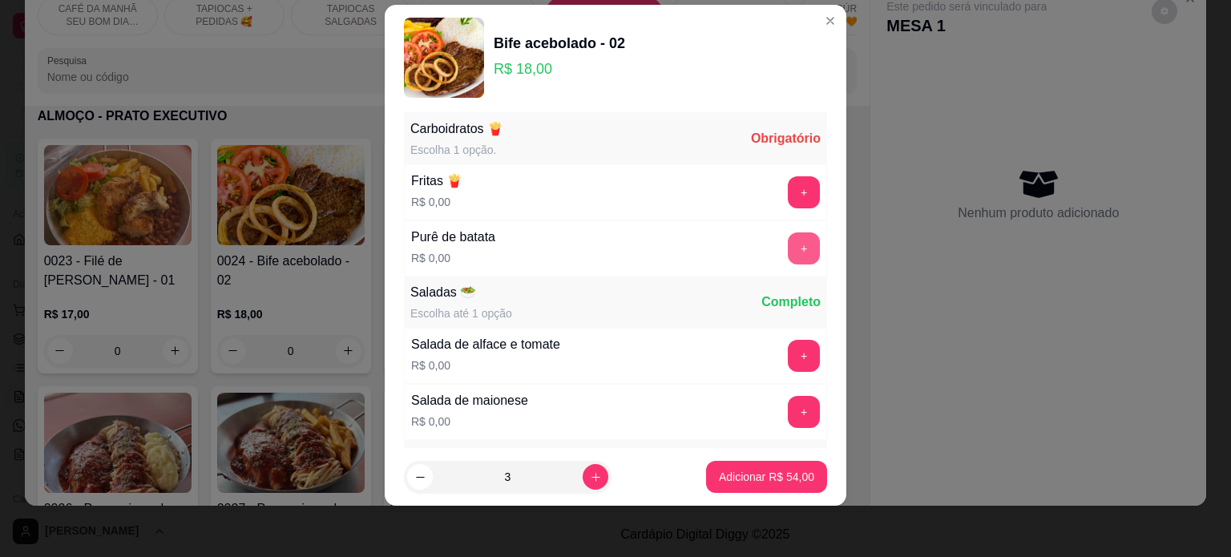
click at [788, 238] on button "+" at bounding box center [804, 248] width 32 height 32
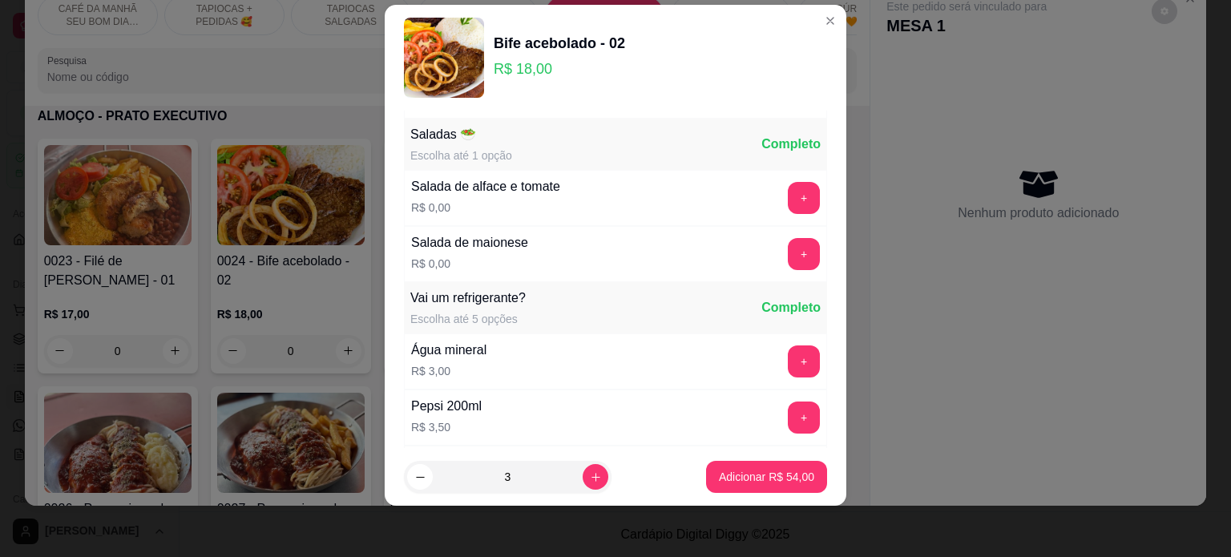
scroll to position [659, 0]
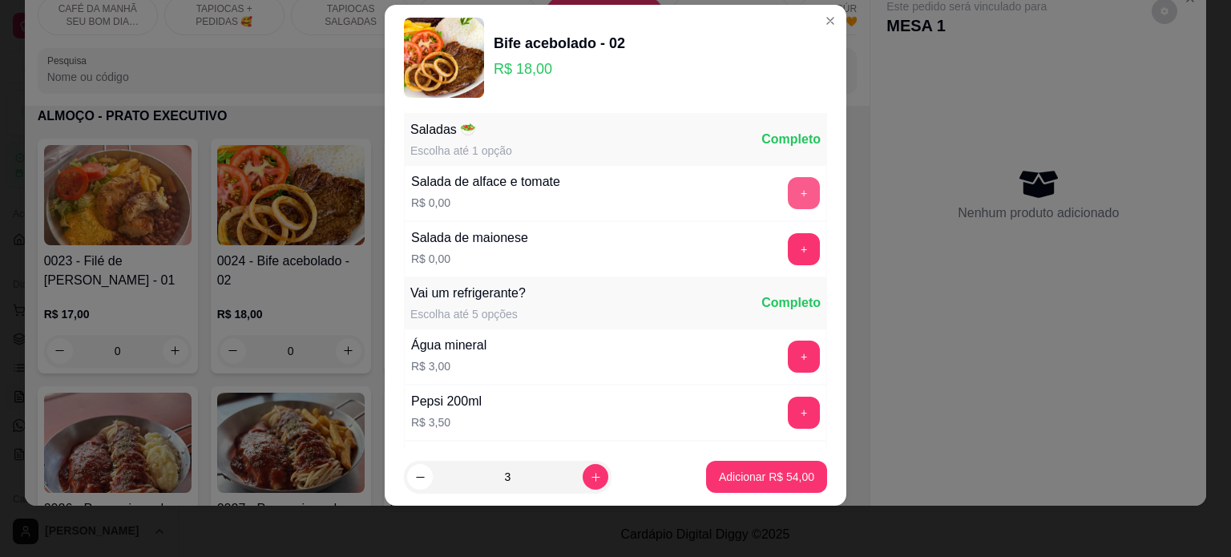
click at [788, 188] on button "+" at bounding box center [804, 193] width 32 height 32
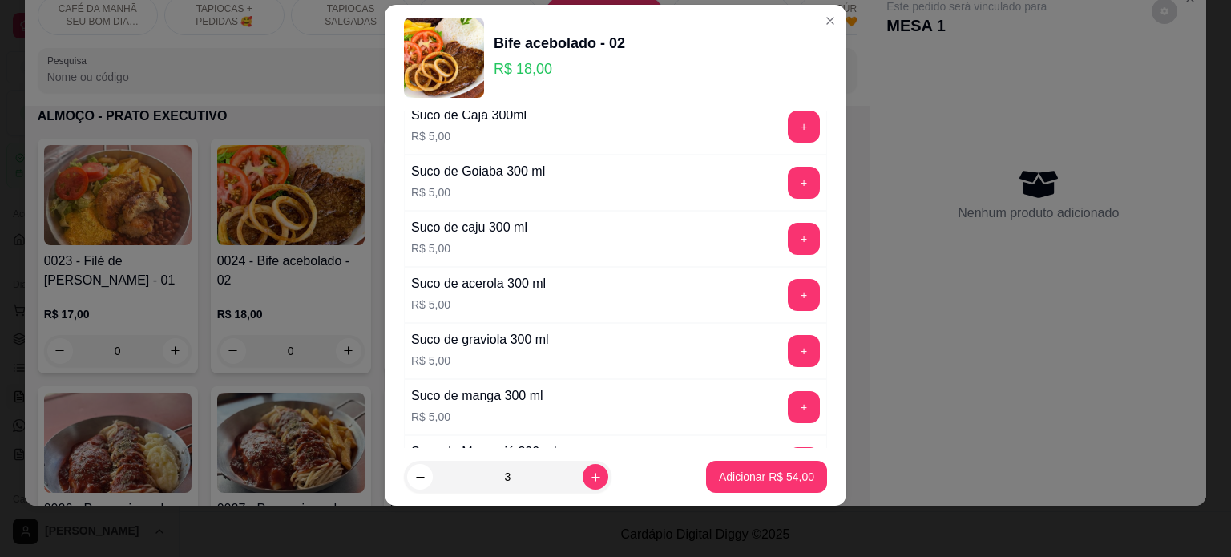
scroll to position [1623, 0]
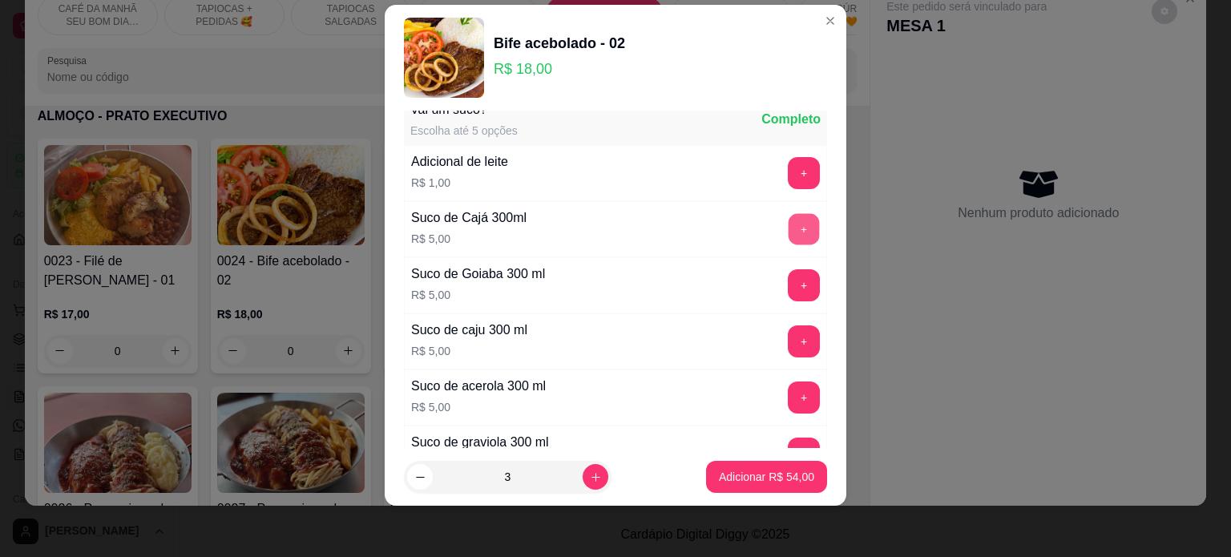
click at [789, 213] on button "+" at bounding box center [804, 228] width 31 height 31
click at [770, 480] on p "Adicionar R$ 69,00" at bounding box center [767, 477] width 93 height 15
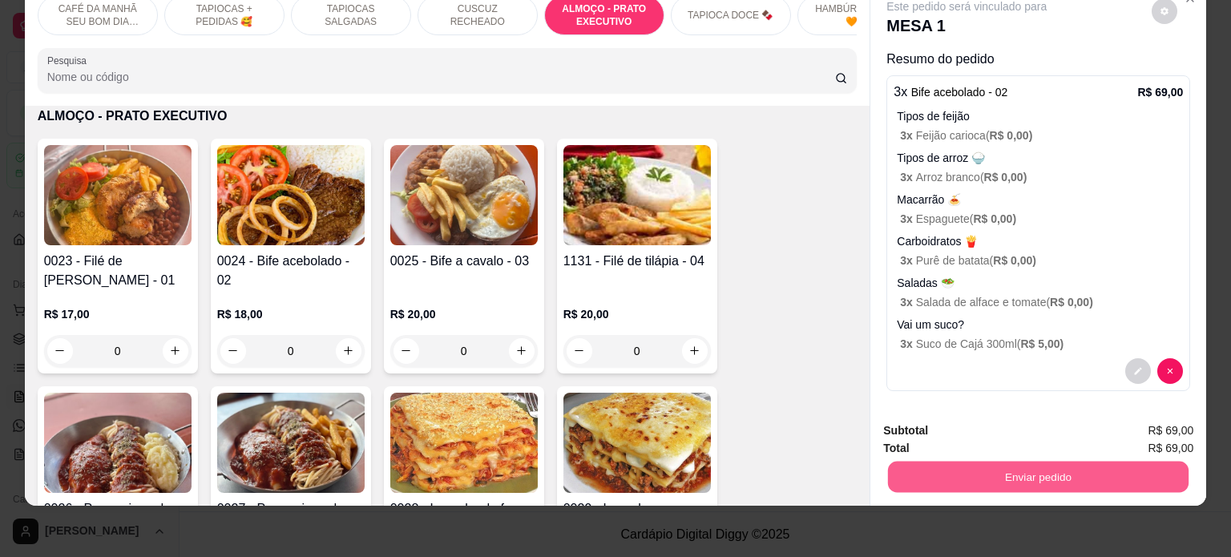
click at [1023, 471] on button "Enviar pedido" at bounding box center [1038, 477] width 301 height 31
click at [1020, 424] on button "Não registrar e enviar pedido" at bounding box center [985, 425] width 167 height 30
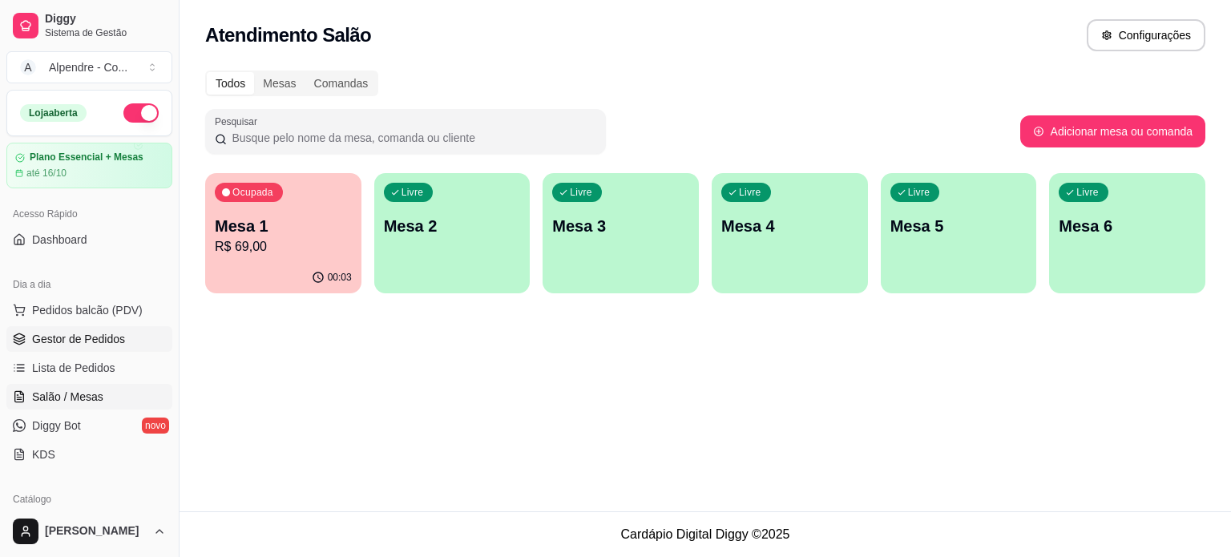
click at [58, 332] on span "Gestor de Pedidos" at bounding box center [78, 339] width 93 height 16
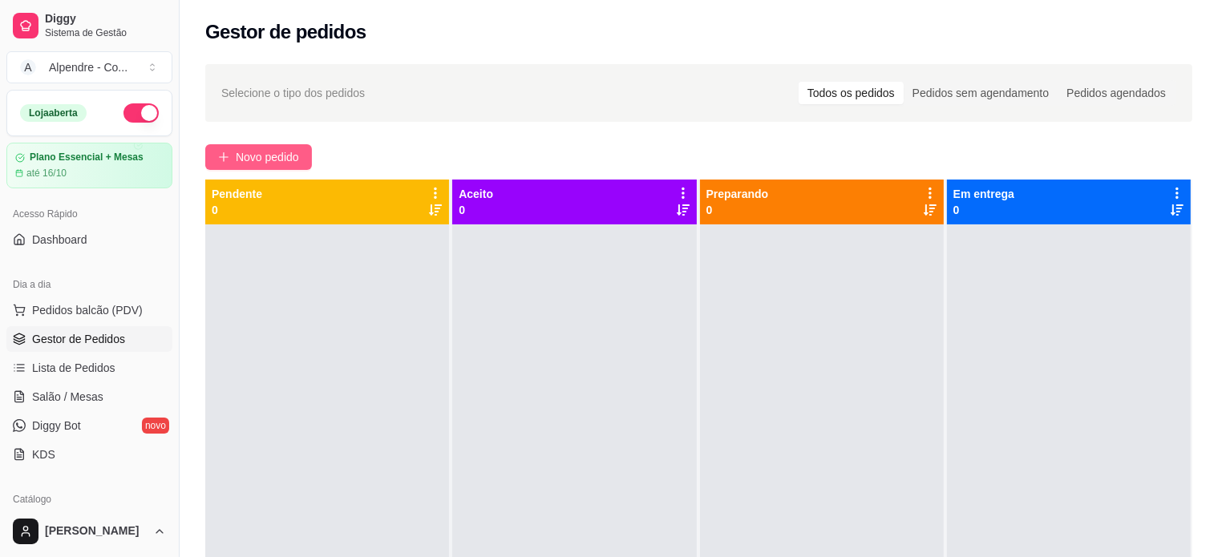
click at [266, 162] on span "Novo pedido" at bounding box center [267, 157] width 63 height 18
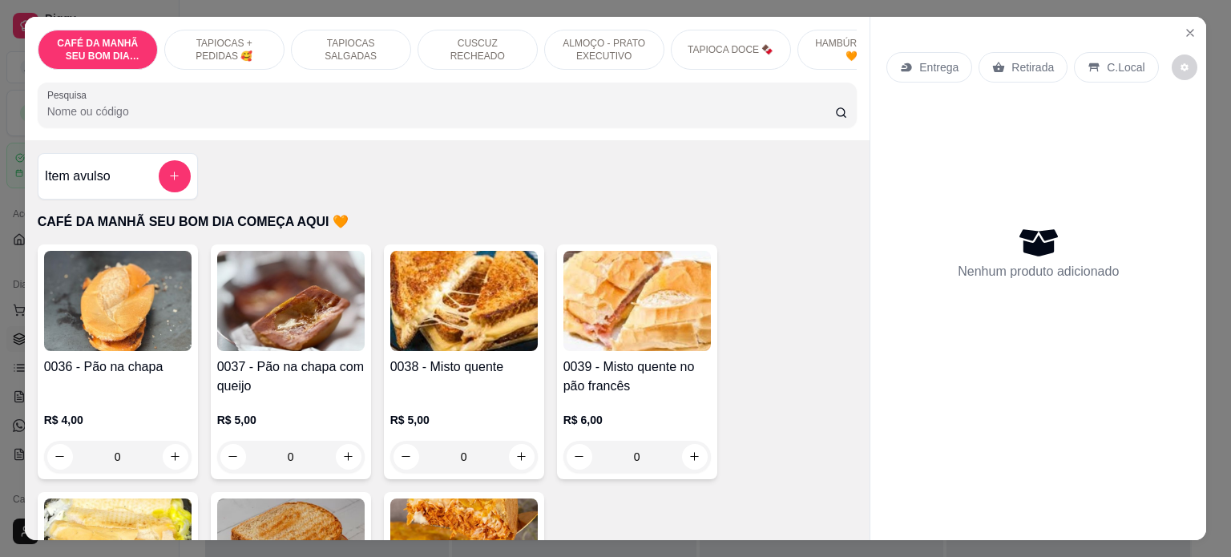
click at [484, 38] on p "CUSCUZ RECHEADO" at bounding box center [477, 50] width 93 height 26
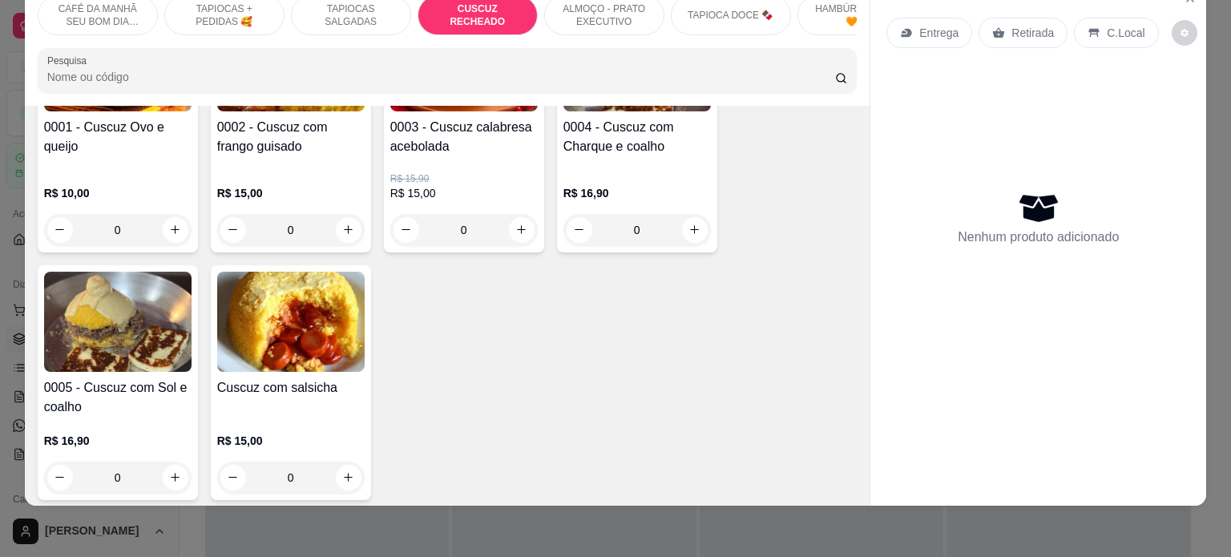
scroll to position [2100, 0]
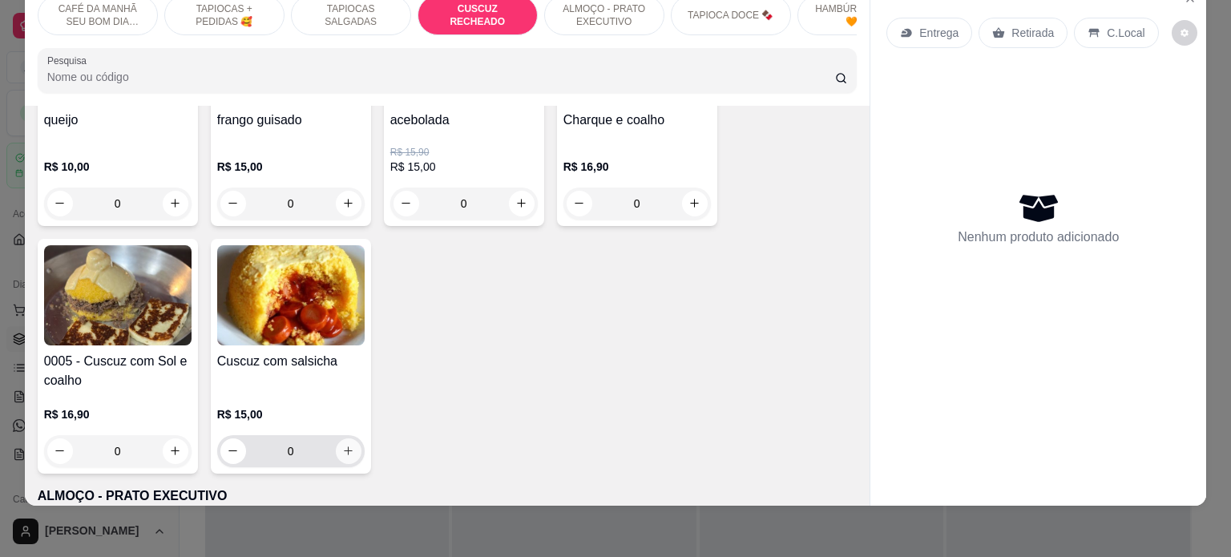
click at [342, 450] on icon "increase-product-quantity" at bounding box center [348, 451] width 12 height 12
type input "1"
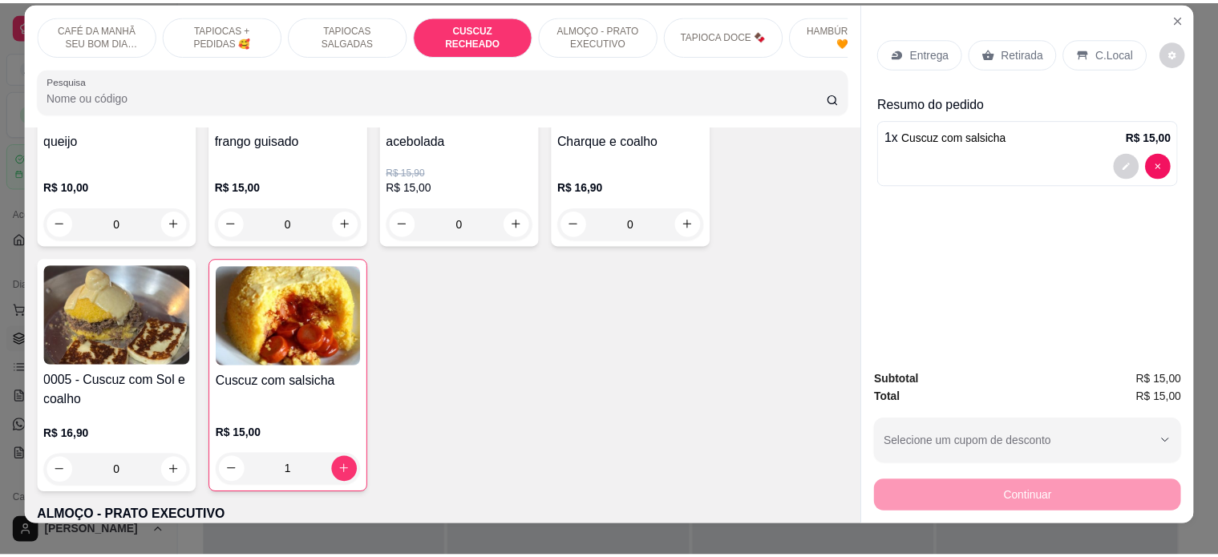
scroll to position [0, 0]
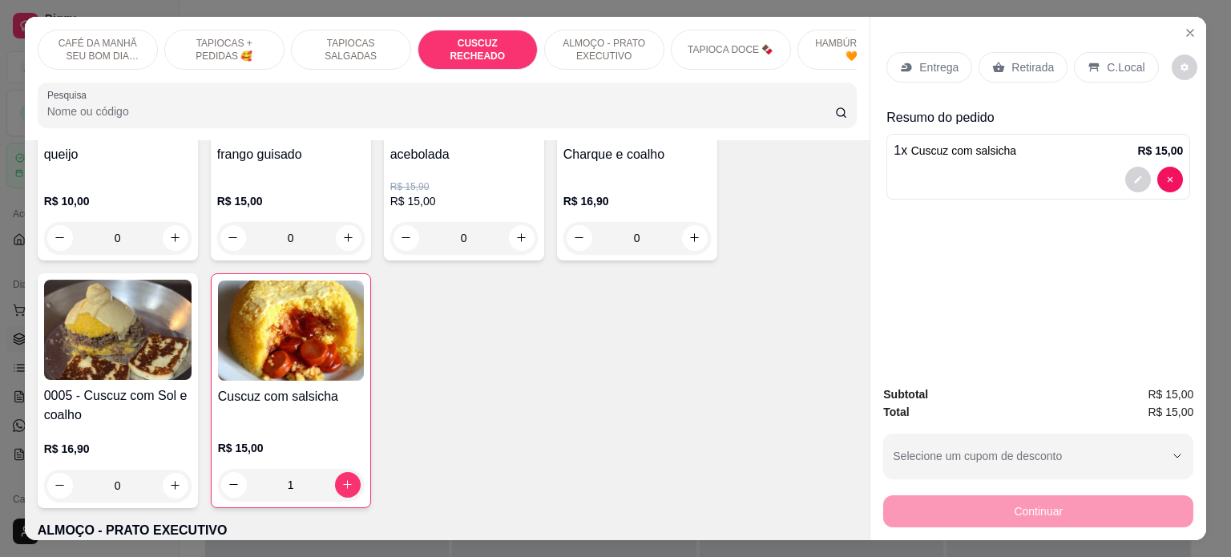
click at [934, 61] on p "Entrega" at bounding box center [939, 67] width 39 height 16
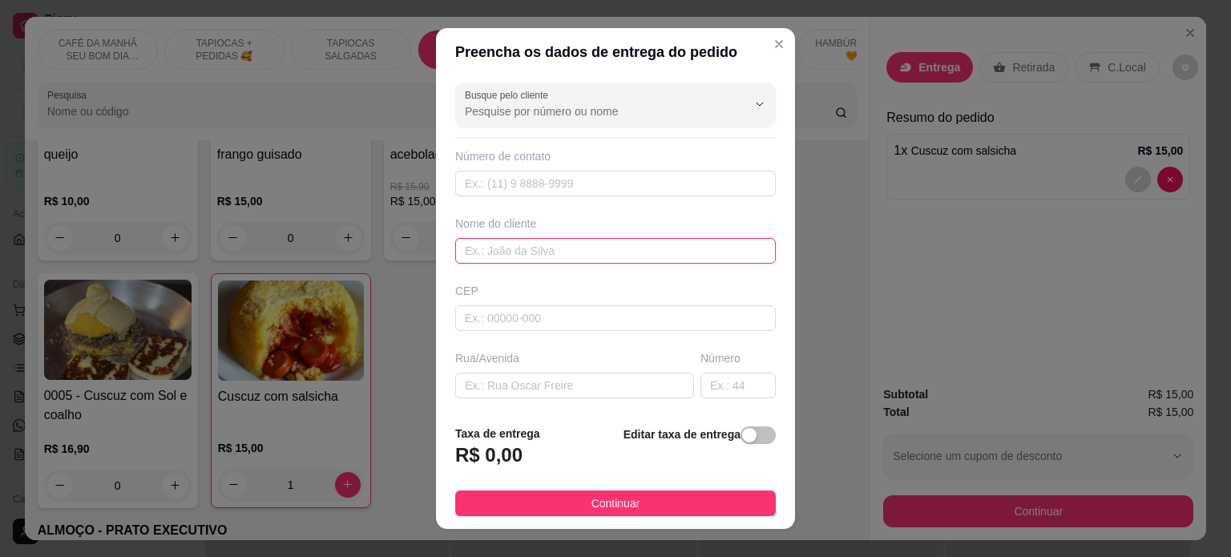
click at [503, 246] on input "text" at bounding box center [615, 251] width 321 height 26
paste input "[PERSON_NAME]"
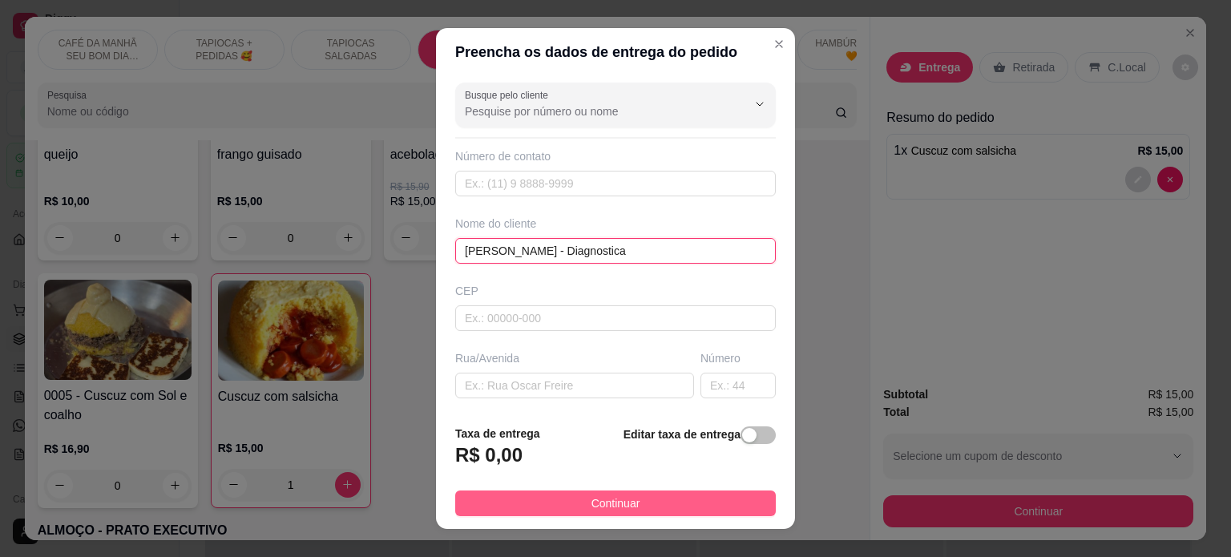
type input "[PERSON_NAME] - Diagnostica"
click at [635, 493] on button "Continuar" at bounding box center [615, 504] width 321 height 26
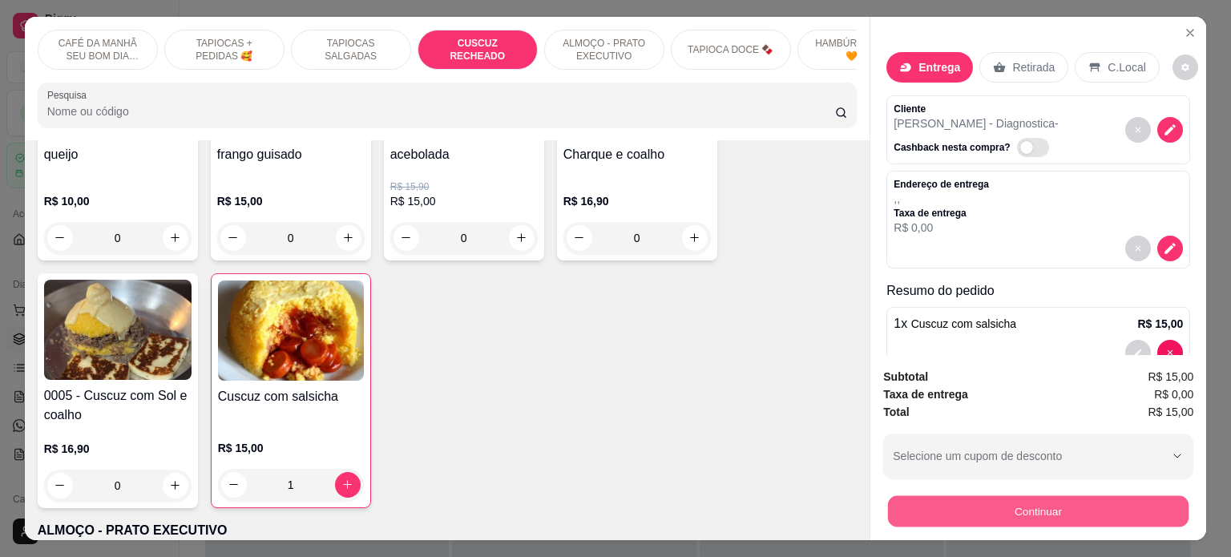
click at [1094, 505] on button "Continuar" at bounding box center [1038, 511] width 301 height 31
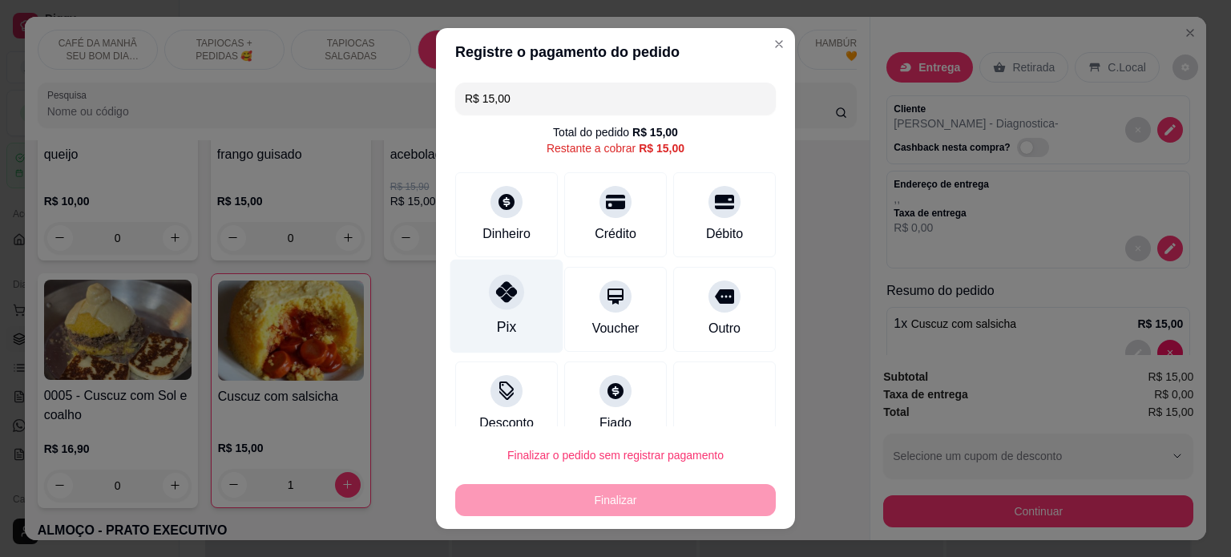
click at [507, 288] on div at bounding box center [506, 291] width 35 height 35
type input "R$ 0,00"
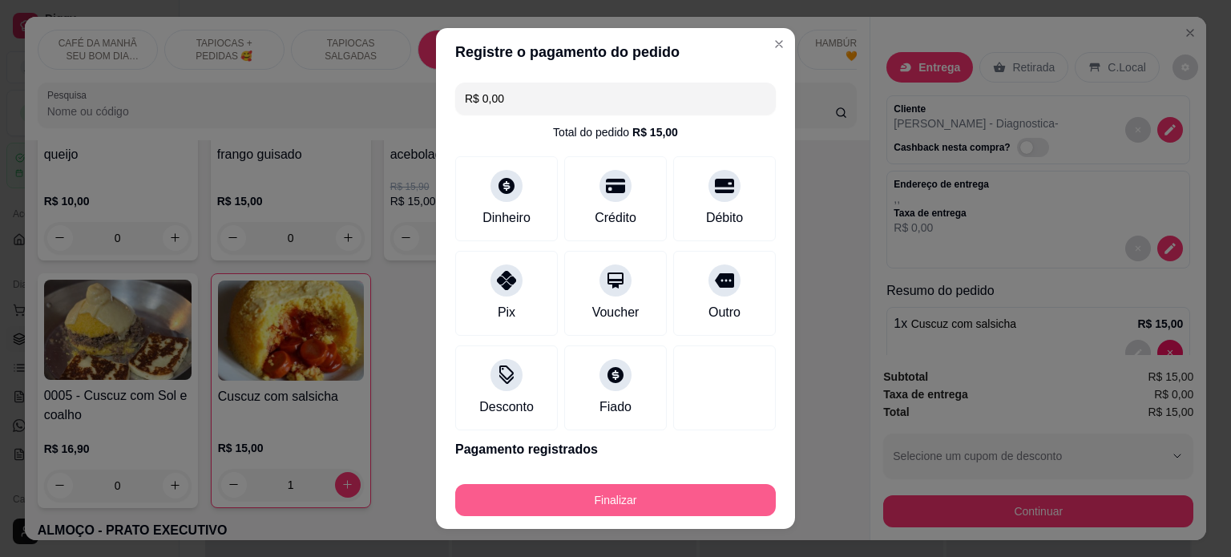
click at [598, 491] on button "Finalizar" at bounding box center [615, 500] width 321 height 32
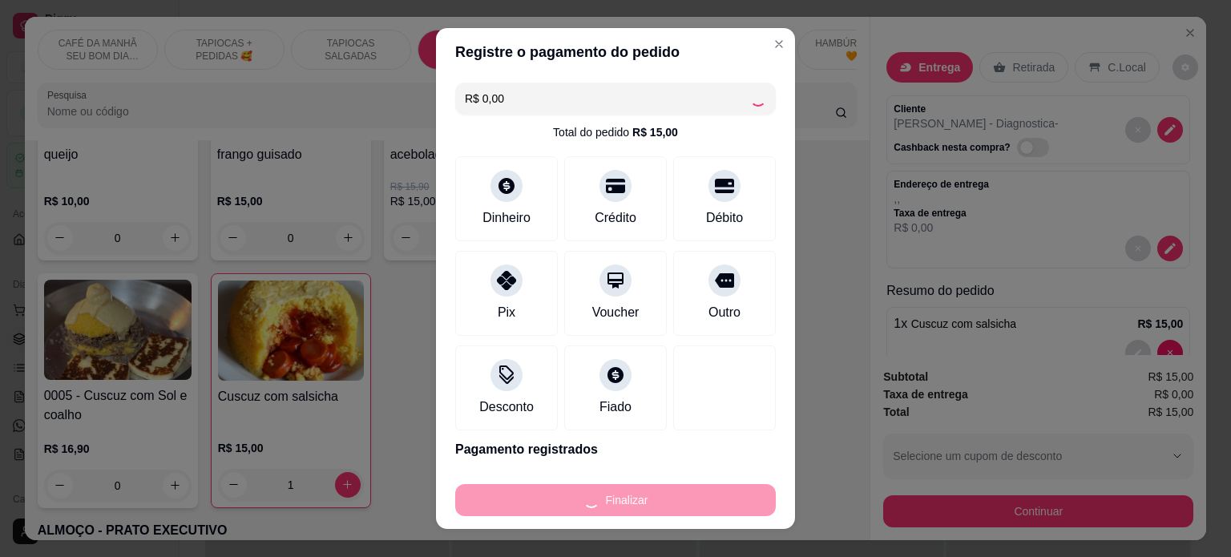
type input "0"
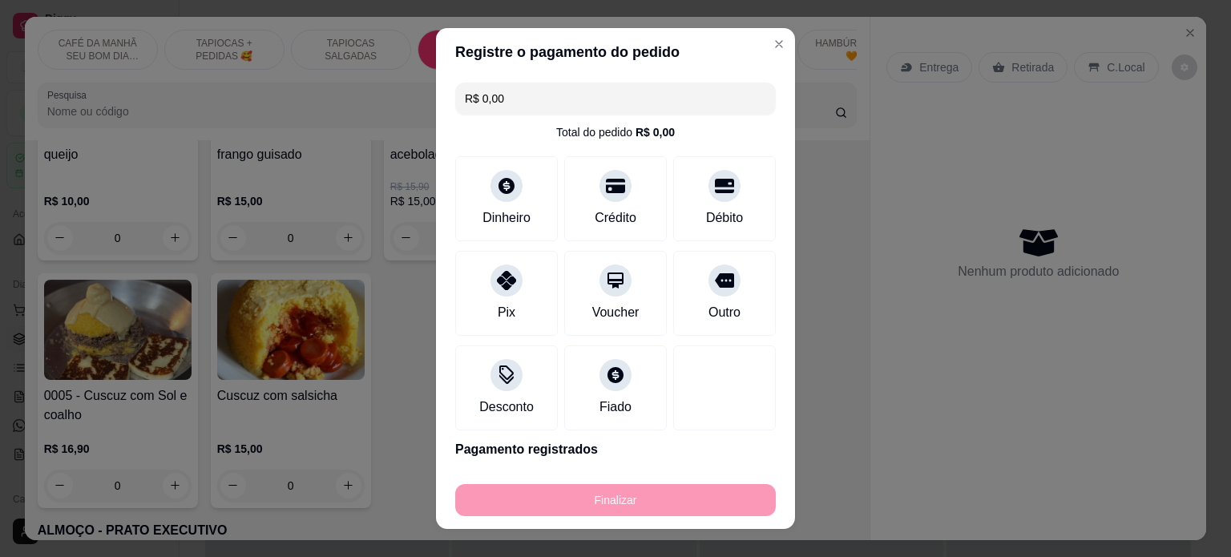
type input "-R$ 15,00"
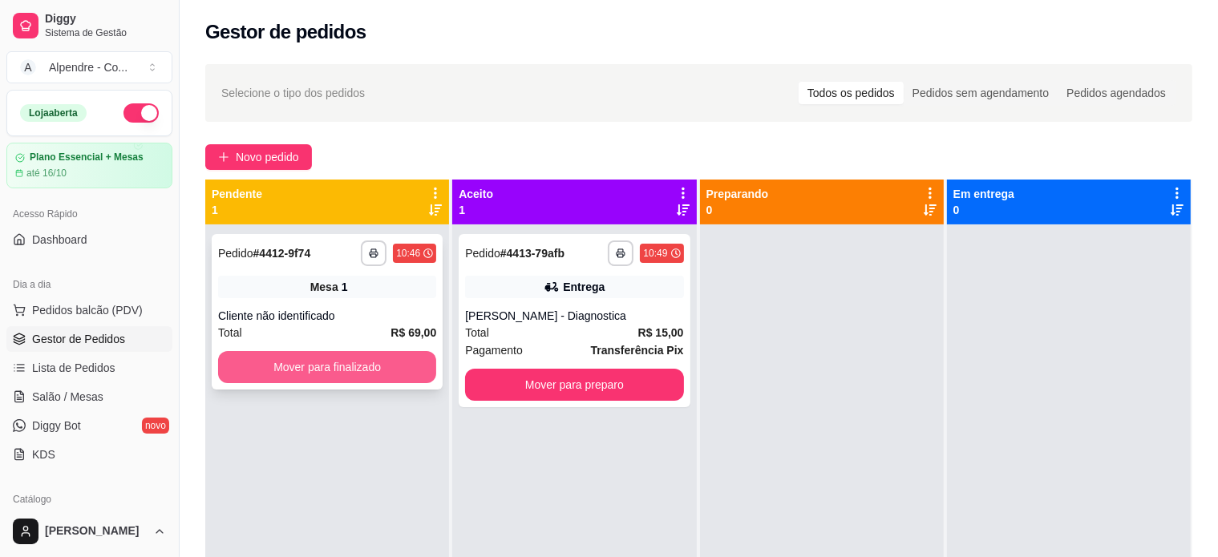
click at [350, 354] on button "Mover para finalizado" at bounding box center [327, 367] width 218 height 32
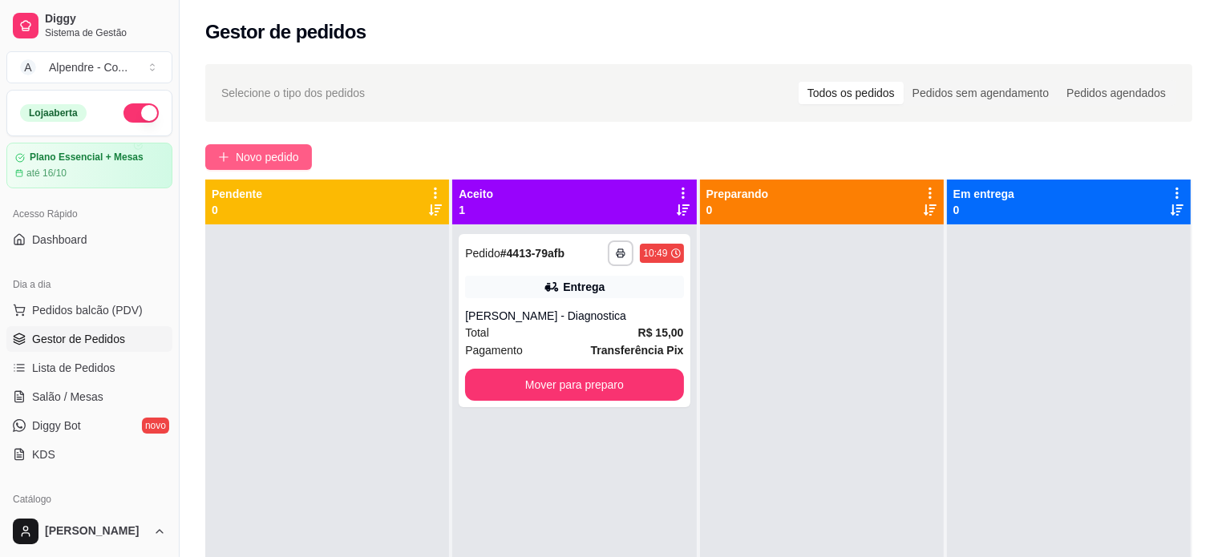
click at [234, 152] on button "Novo pedido" at bounding box center [258, 157] width 107 height 26
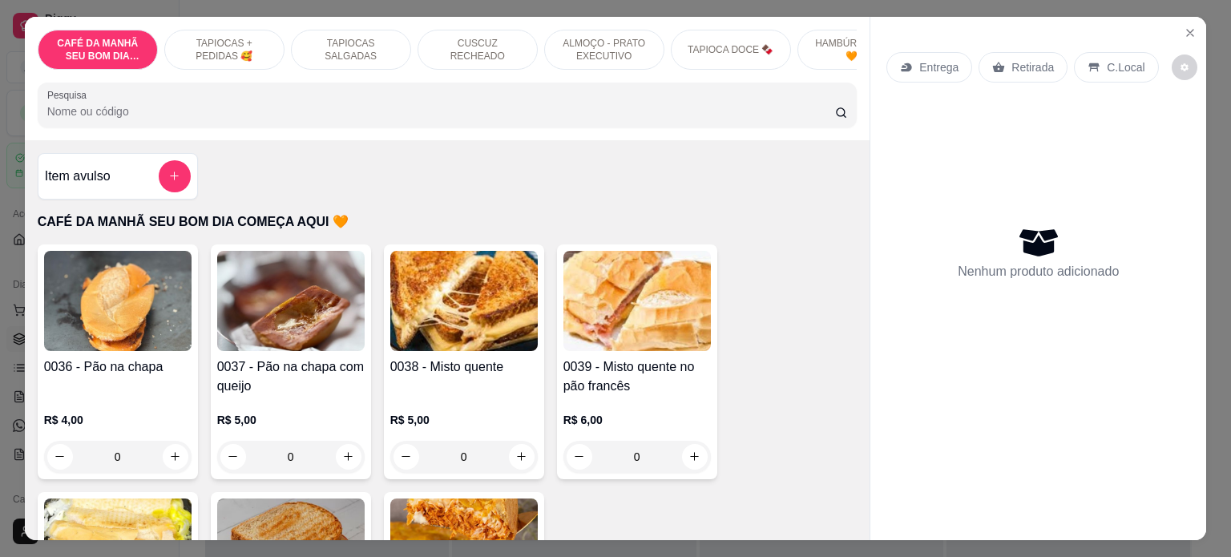
click at [568, 38] on p "ALMOÇO - PRATO EXECUTIVO" at bounding box center [604, 50] width 93 height 26
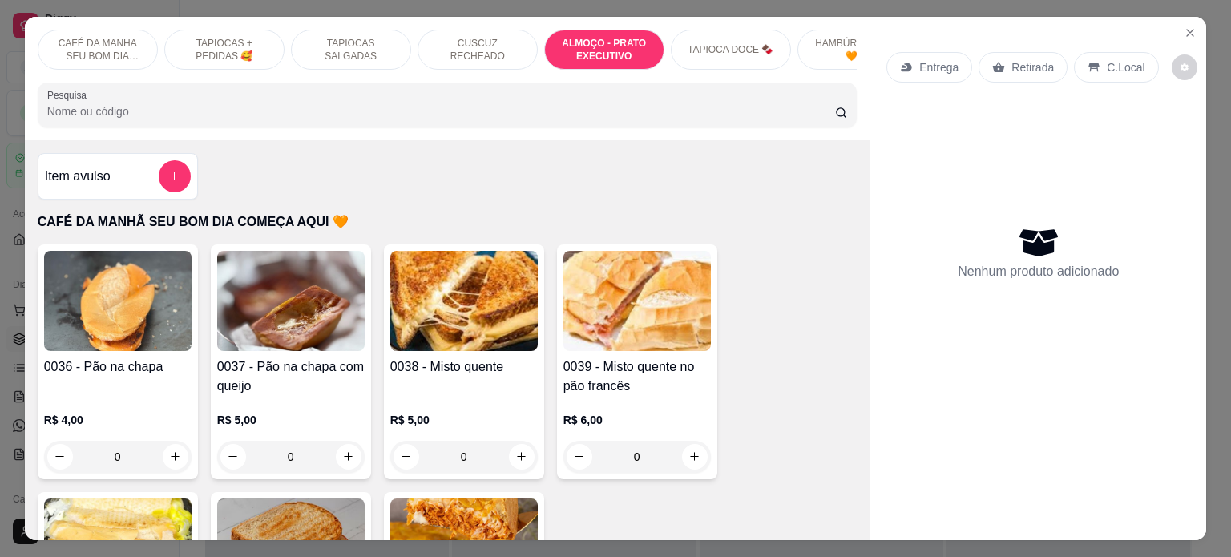
scroll to position [2480, 0]
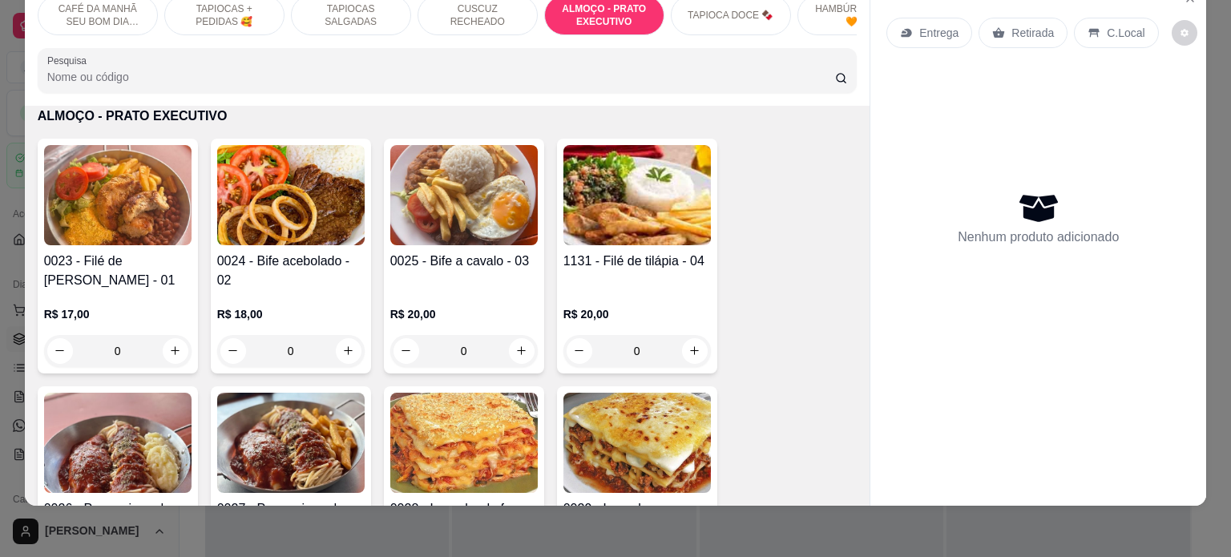
click at [522, 350] on div "0" at bounding box center [464, 351] width 148 height 32
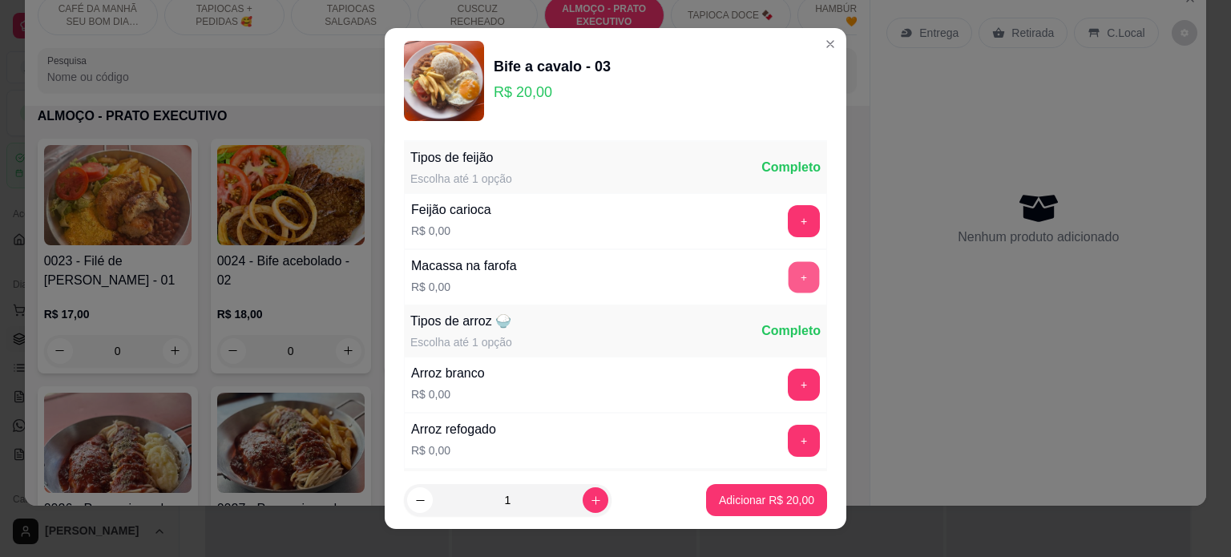
click at [789, 277] on button "+" at bounding box center [804, 276] width 31 height 31
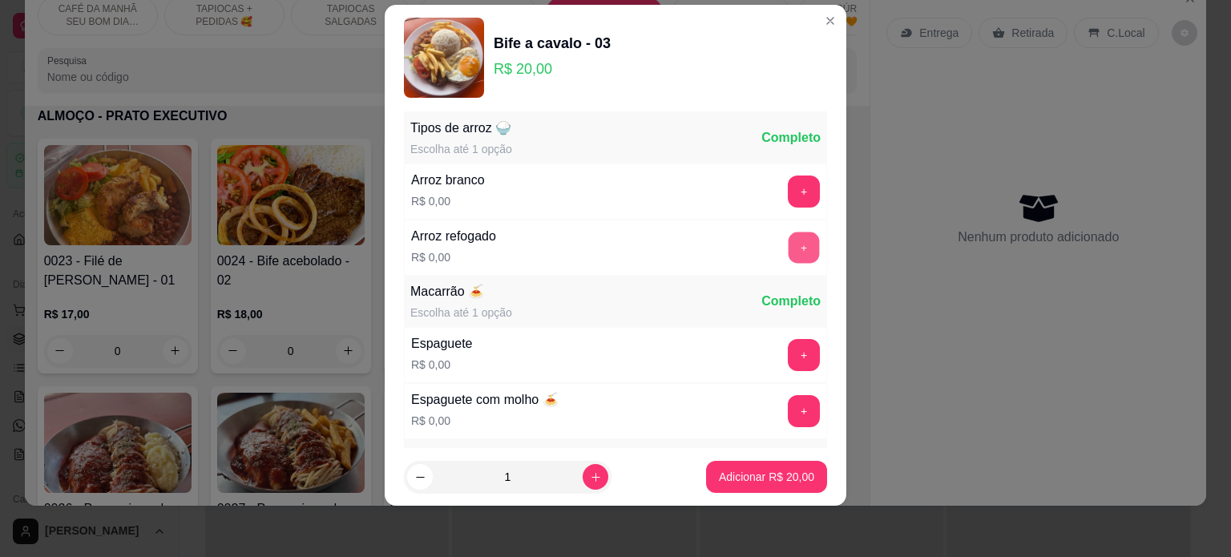
click at [789, 252] on button "+" at bounding box center [804, 247] width 31 height 31
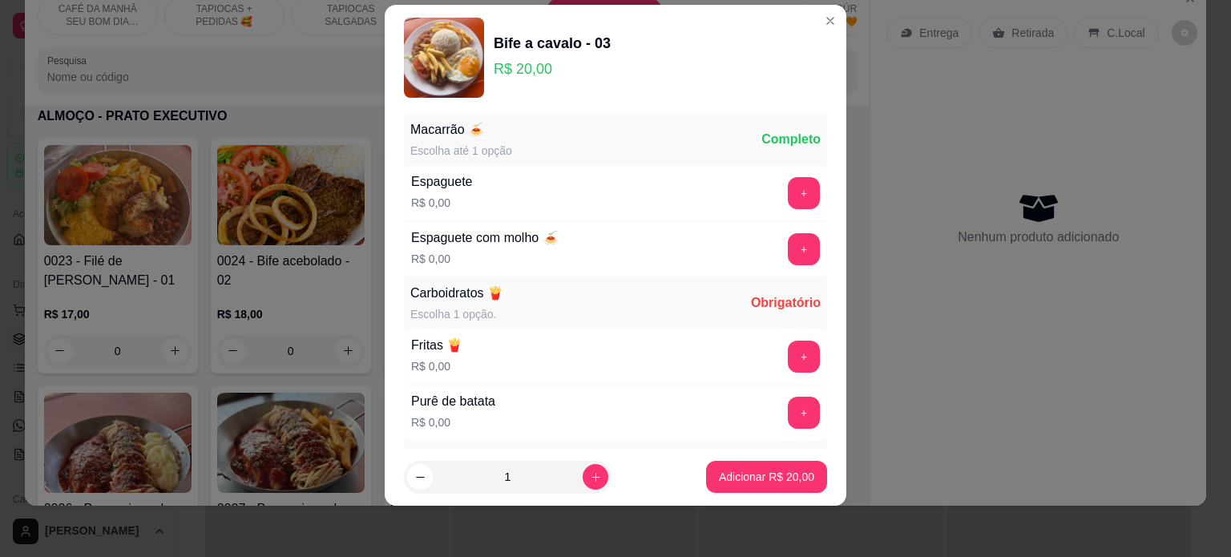
scroll to position [334, 0]
click at [789, 243] on button "+" at bounding box center [804, 247] width 31 height 31
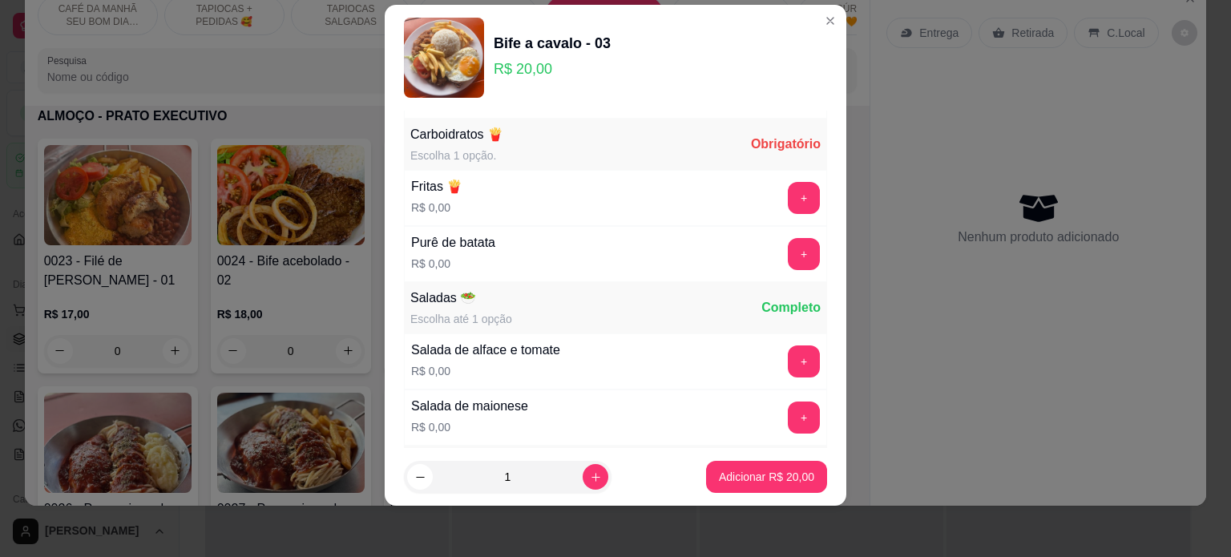
scroll to position [496, 0]
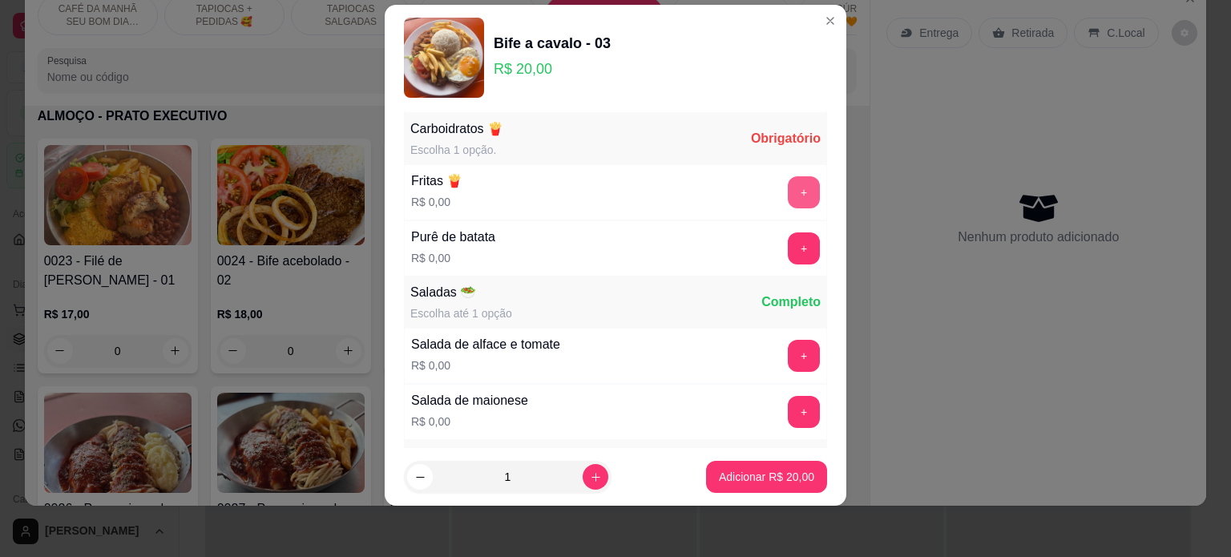
click at [788, 190] on button "+" at bounding box center [804, 192] width 32 height 32
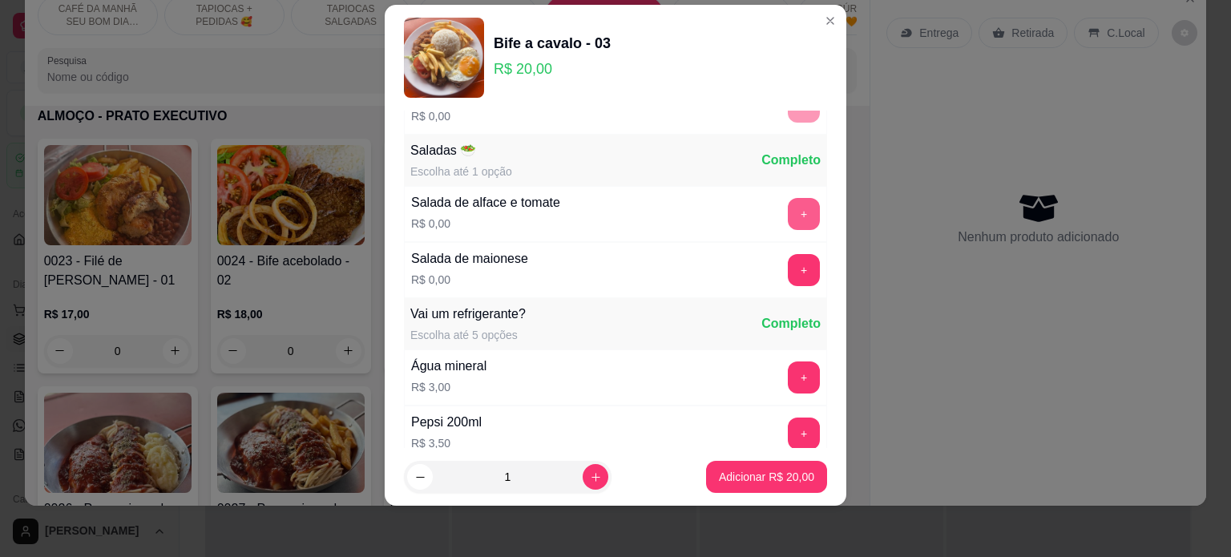
scroll to position [659, 0]
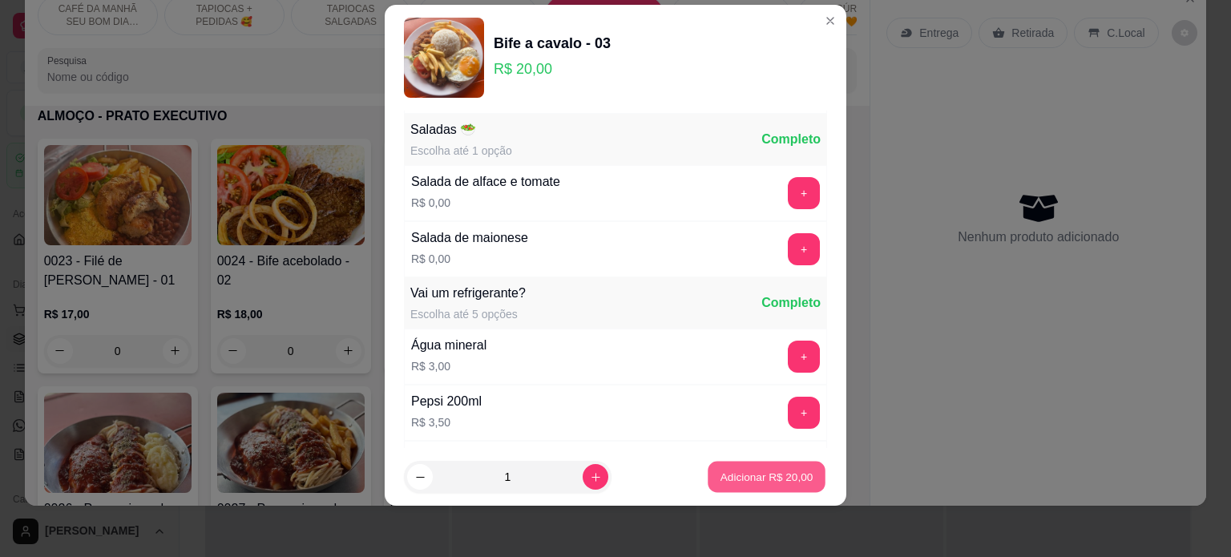
click at [746, 475] on p "Adicionar R$ 20,00" at bounding box center [767, 477] width 93 height 15
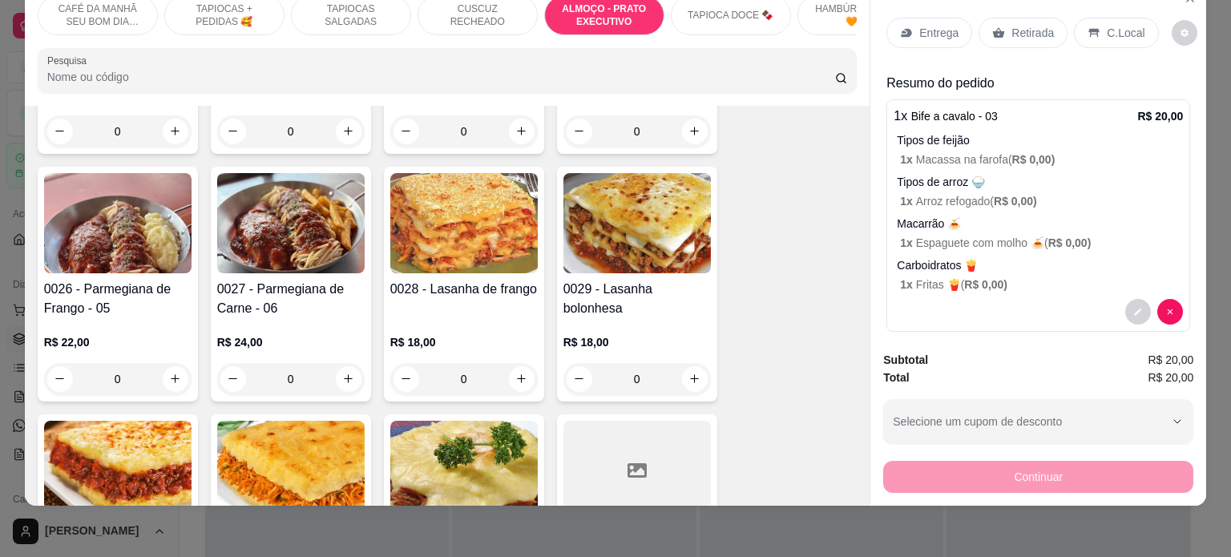
scroll to position [2721, 0]
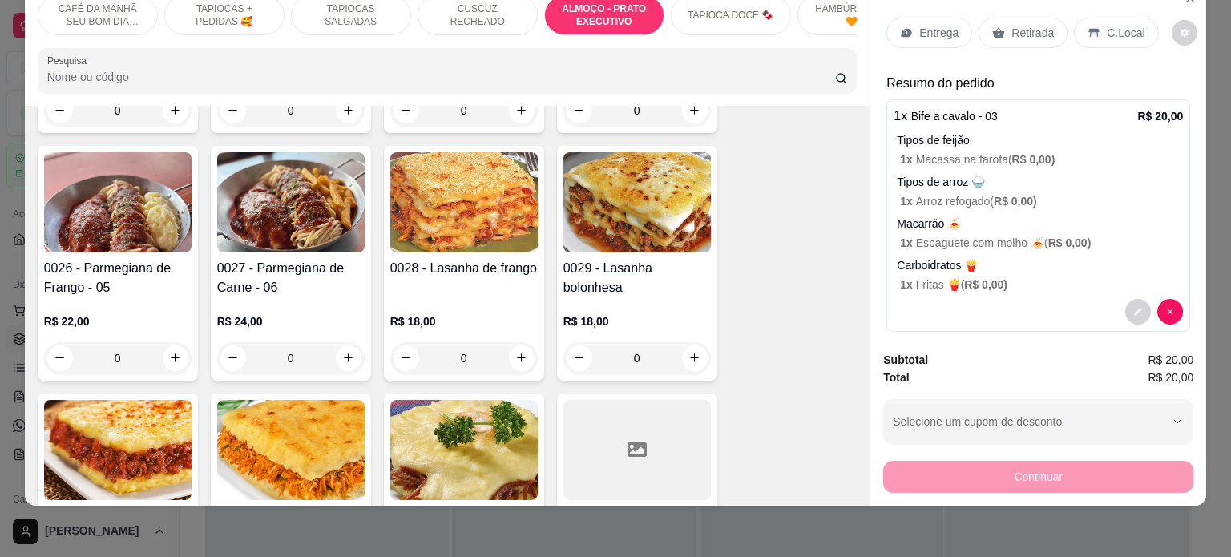
click at [340, 358] on div "0" at bounding box center [291, 358] width 148 height 32
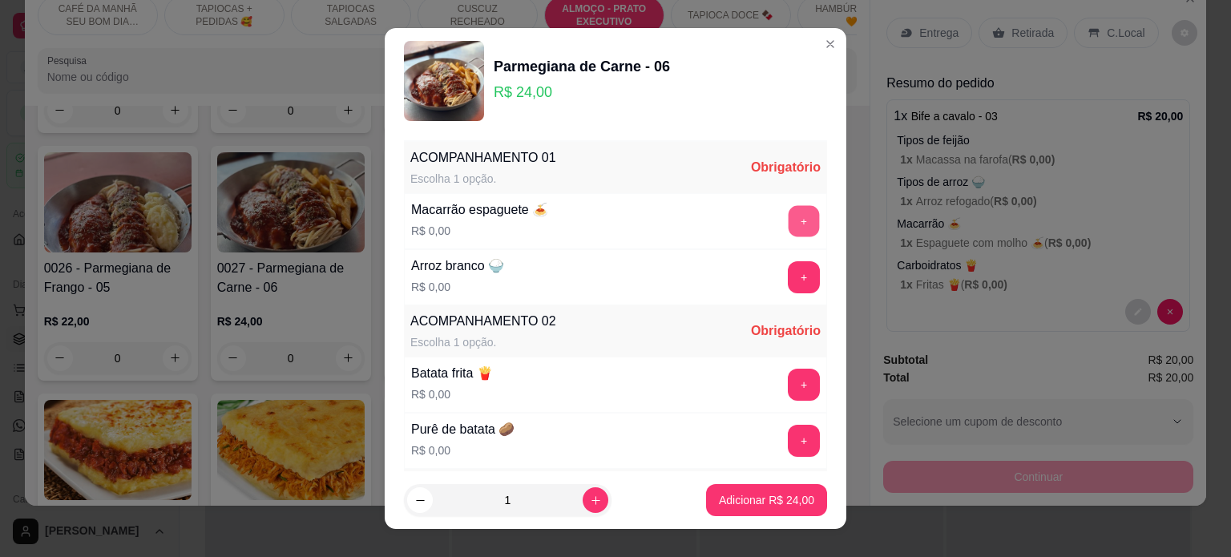
click at [789, 225] on button "+" at bounding box center [804, 220] width 31 height 31
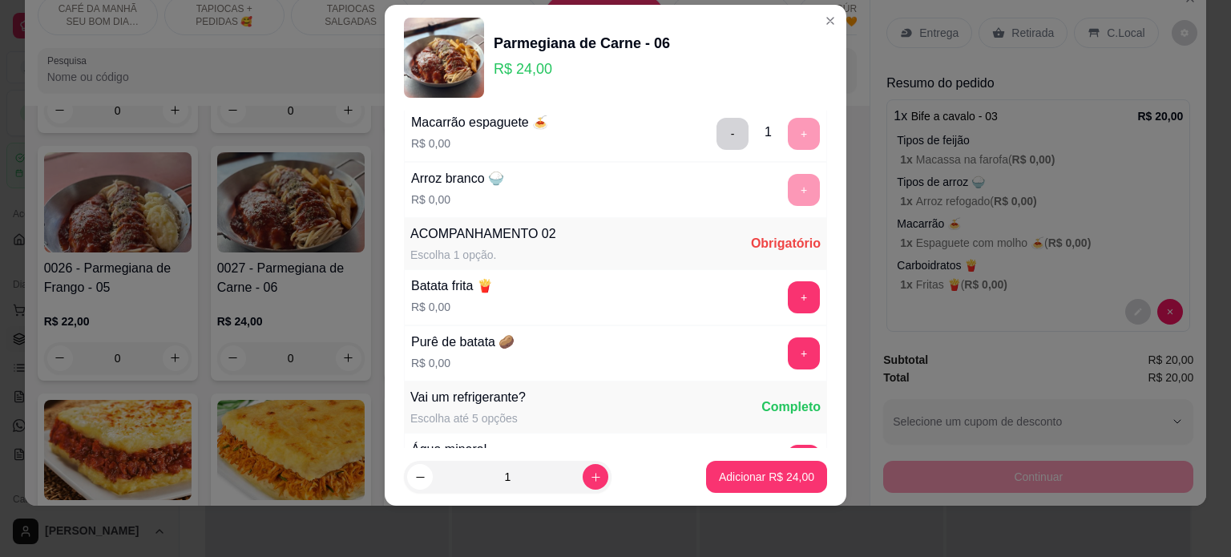
scroll to position [170, 0]
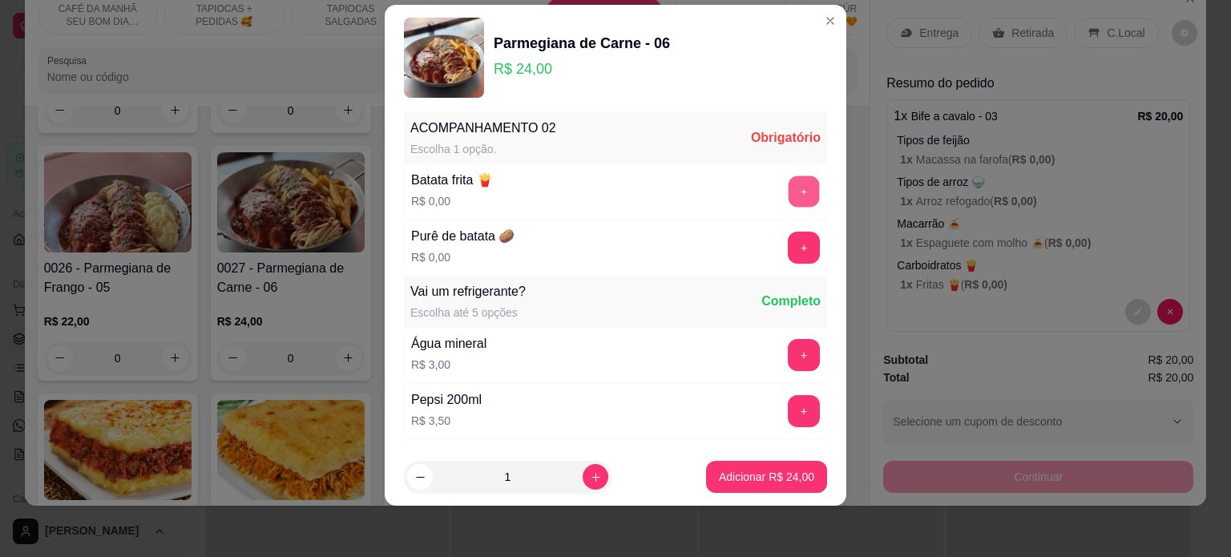
click at [789, 188] on button "+" at bounding box center [804, 191] width 31 height 31
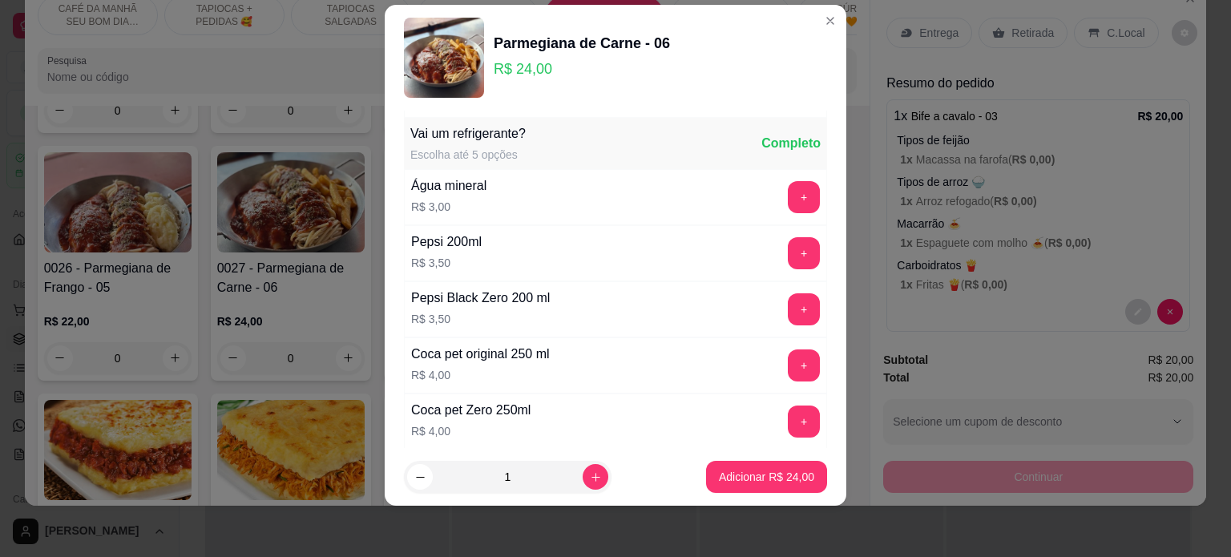
scroll to position [334, 0]
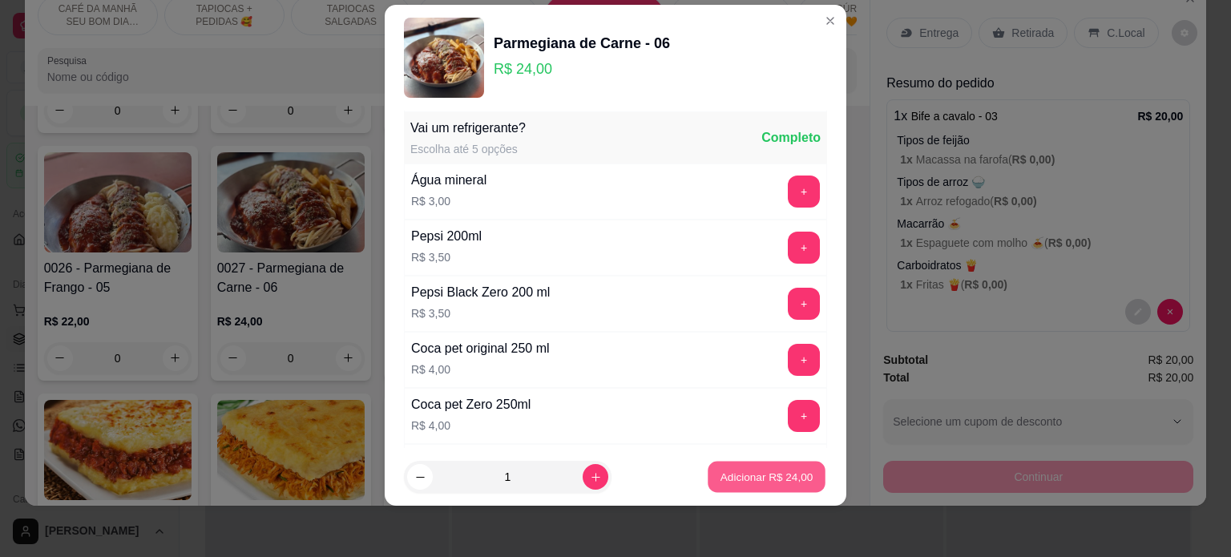
click at [755, 471] on p "Adicionar R$ 24,00" at bounding box center [767, 477] width 93 height 15
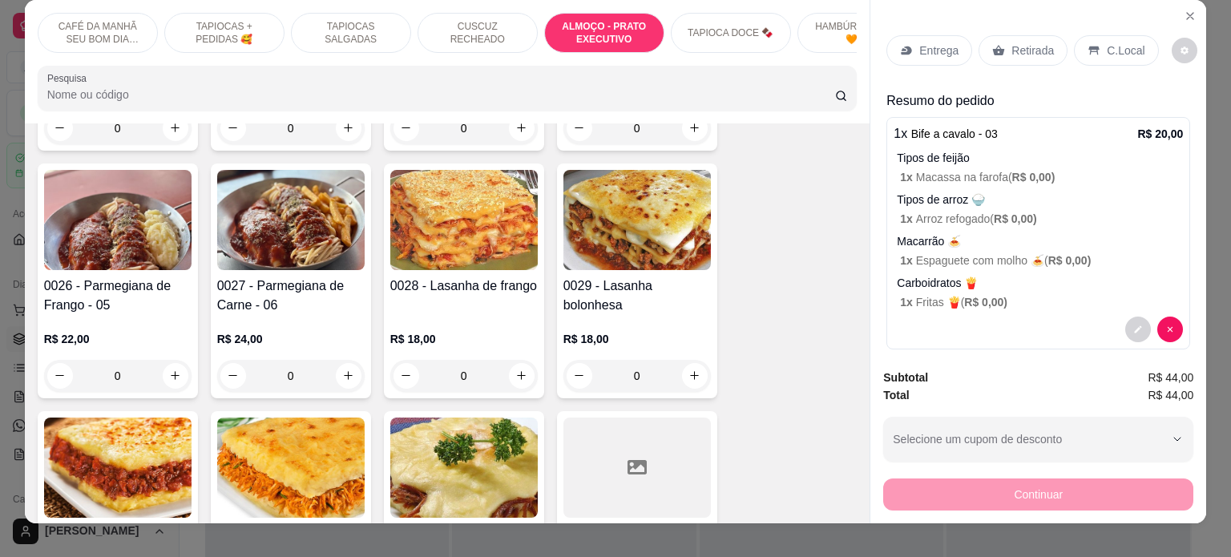
scroll to position [0, 0]
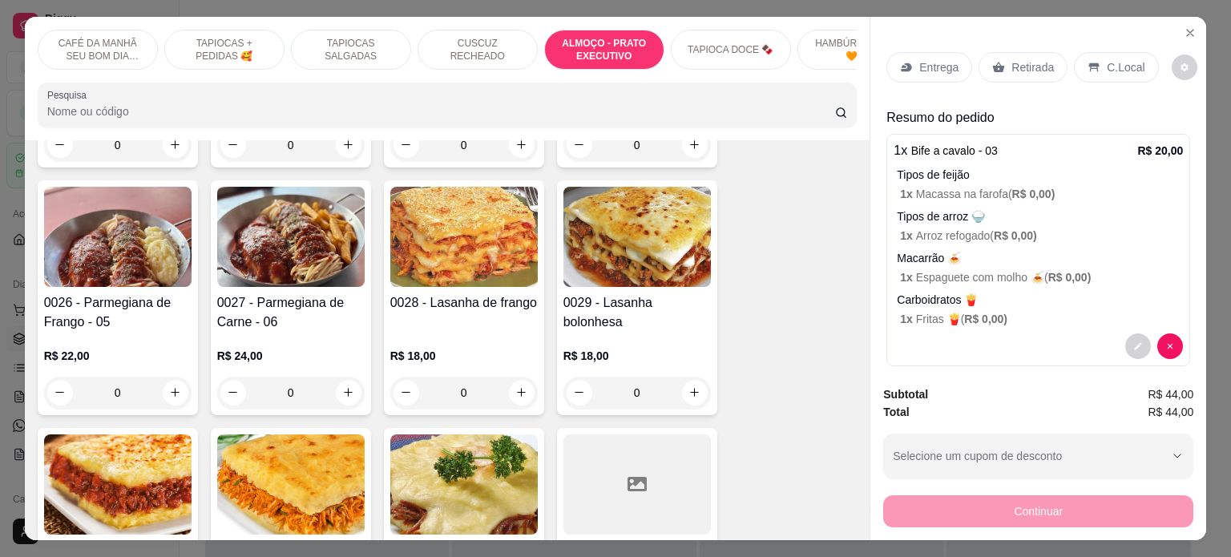
click at [936, 59] on p "Entrega" at bounding box center [939, 67] width 39 height 16
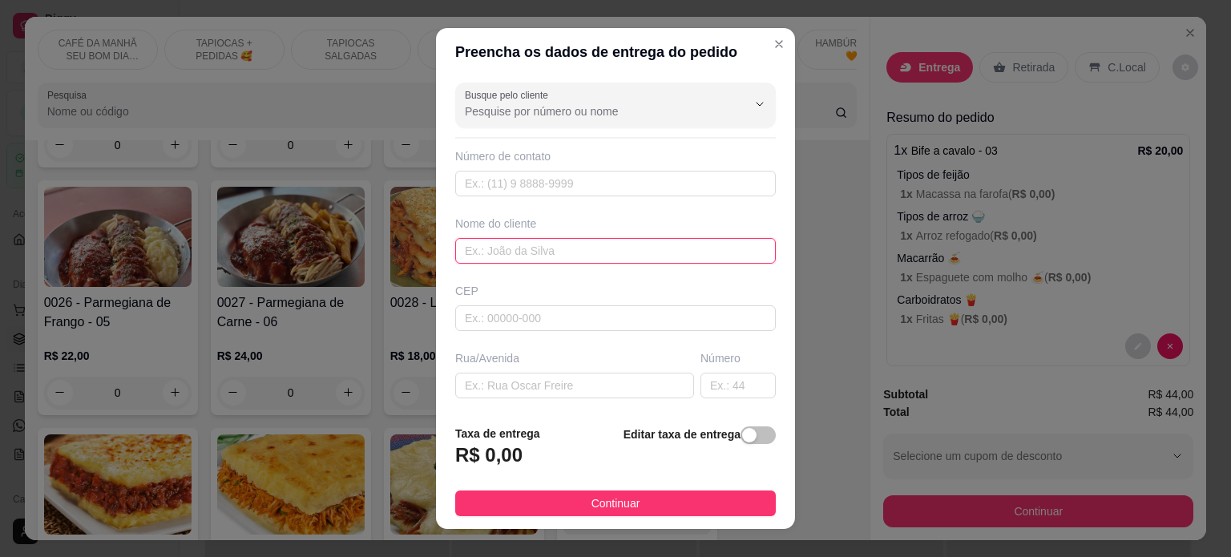
click at [467, 250] on input "text" at bounding box center [615, 251] width 321 height 26
paste input "Rafaela"
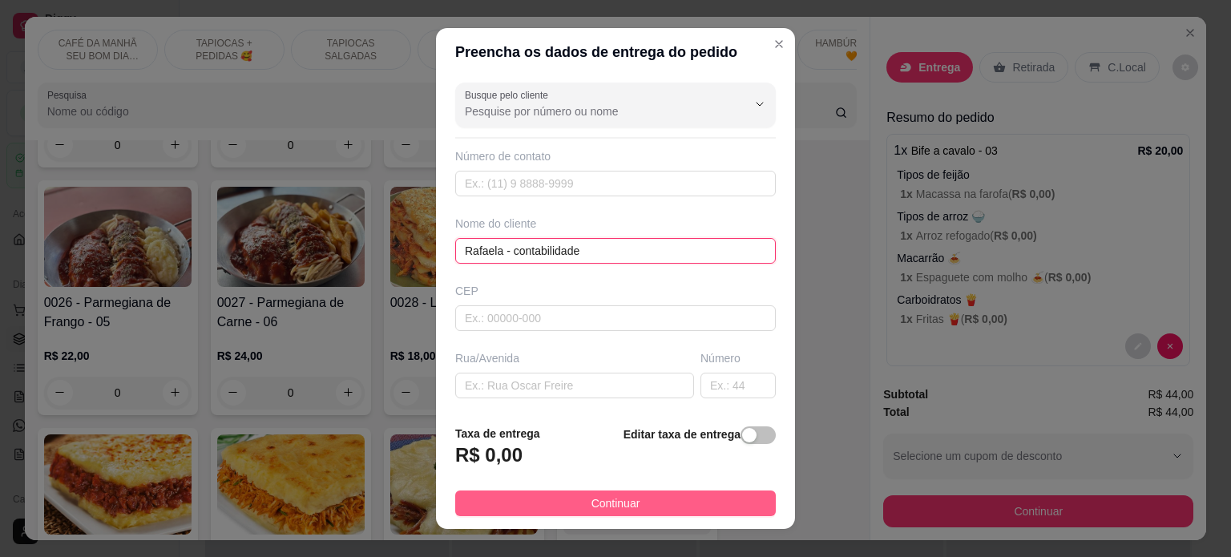
type input "Rafaela - contabilidade"
click at [635, 499] on button "Continuar" at bounding box center [615, 504] width 321 height 26
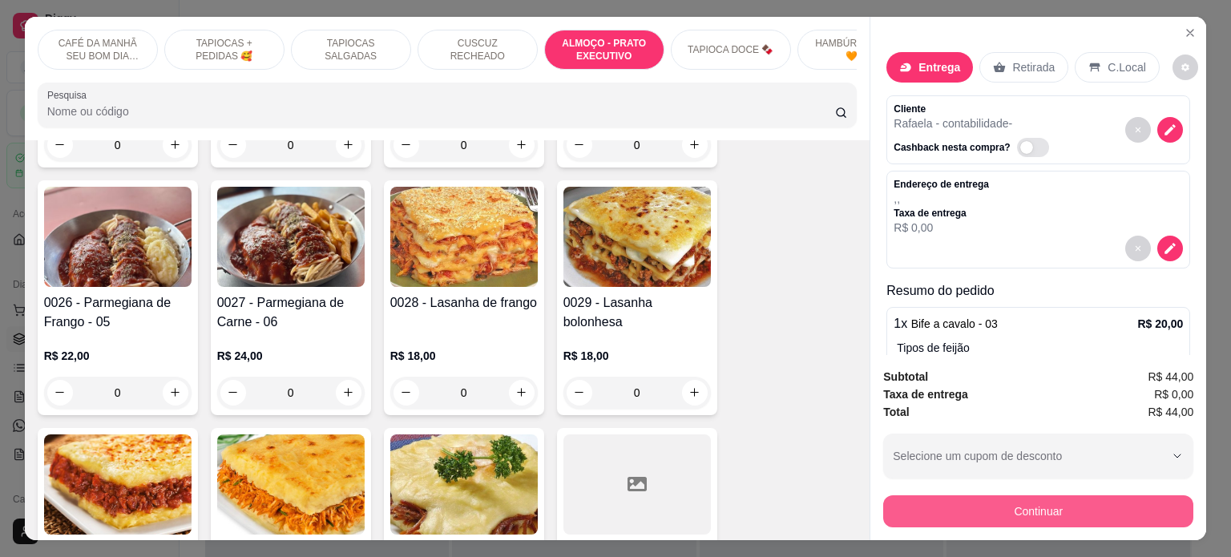
click at [1035, 512] on button "Continuar" at bounding box center [1038, 511] width 310 height 32
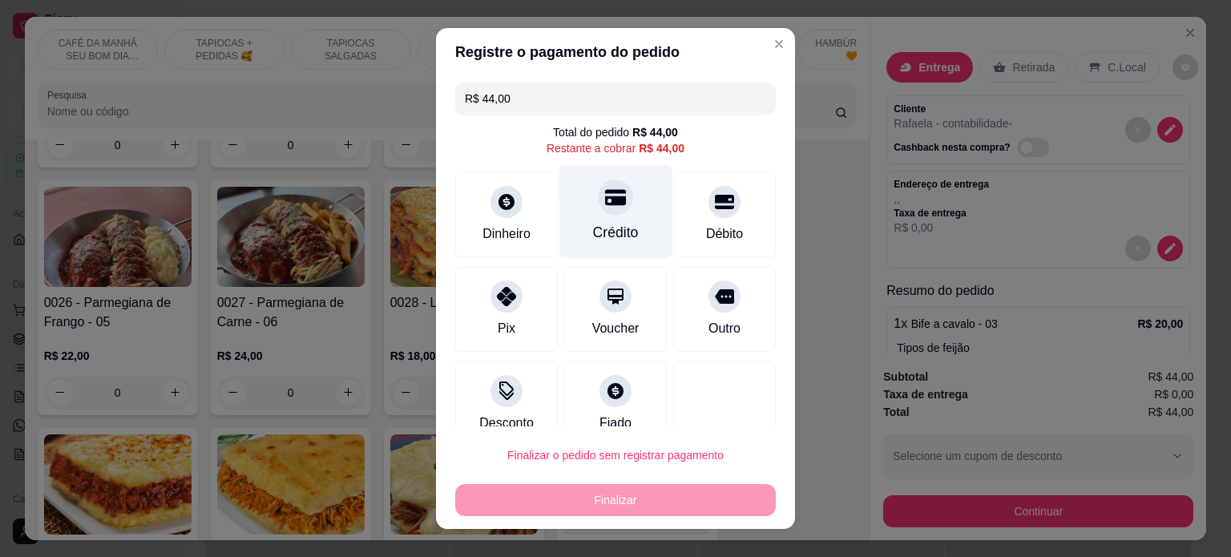
click at [605, 198] on icon at bounding box center [615, 197] width 21 height 16
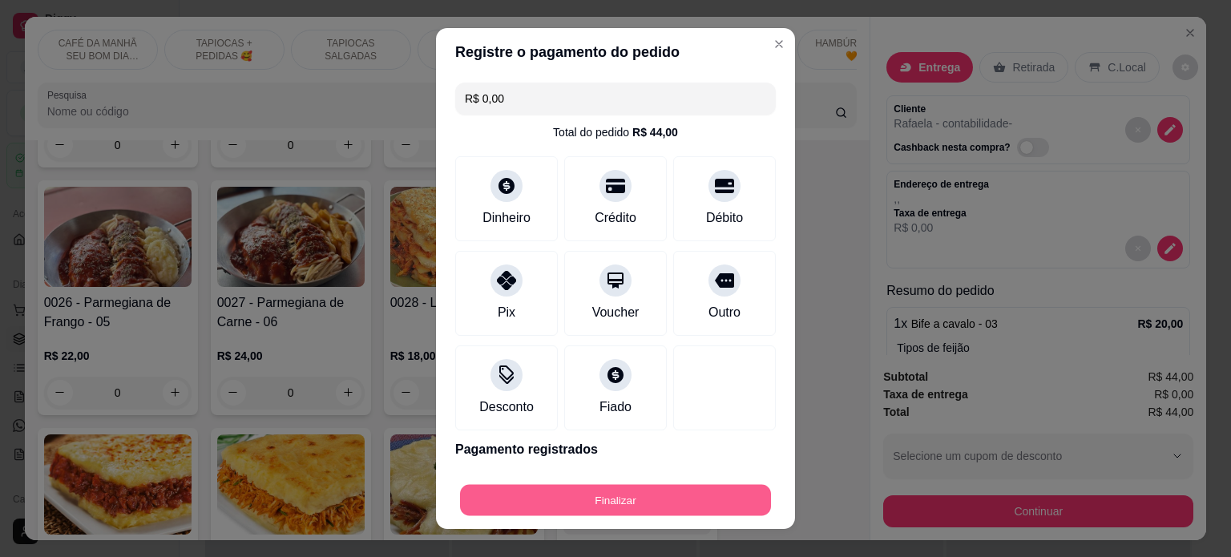
click at [645, 510] on button "Finalizar" at bounding box center [615, 500] width 311 height 31
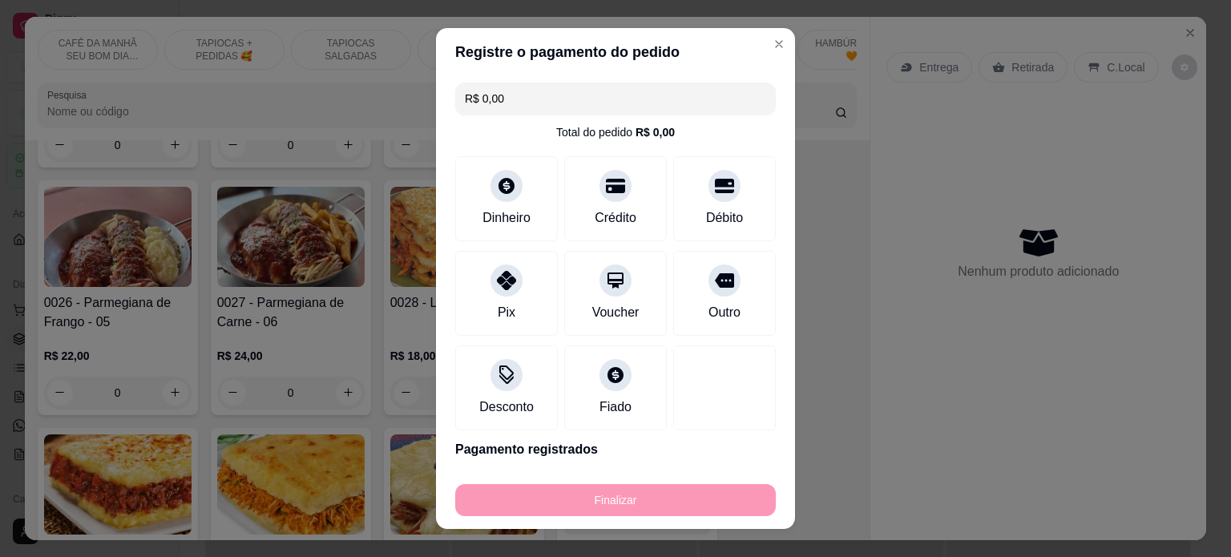
type input "-R$ 44,00"
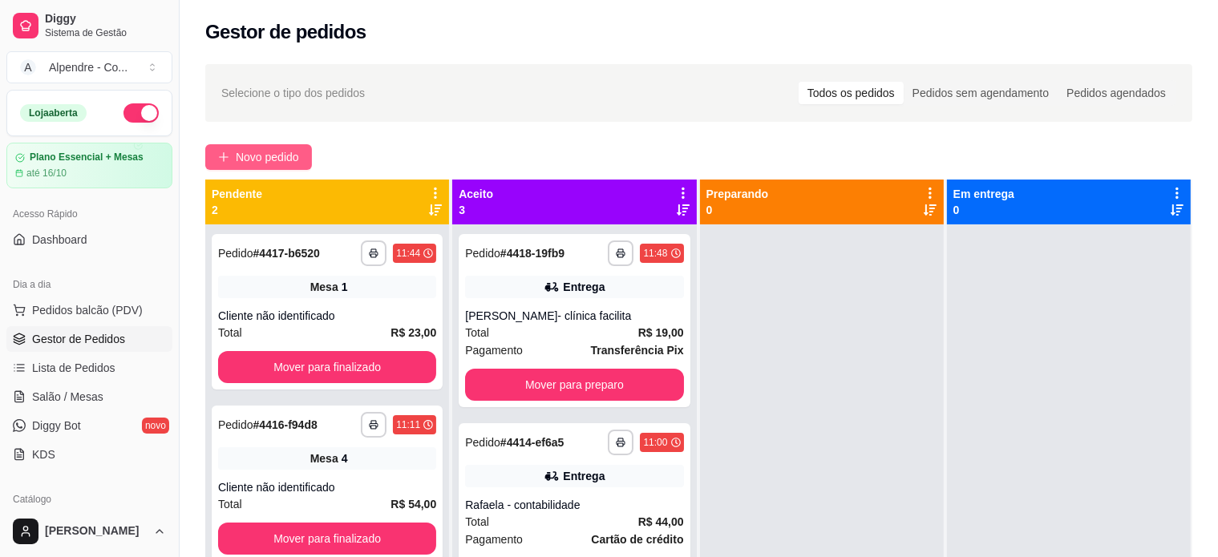
click at [290, 158] on span "Novo pedido" at bounding box center [267, 157] width 63 height 18
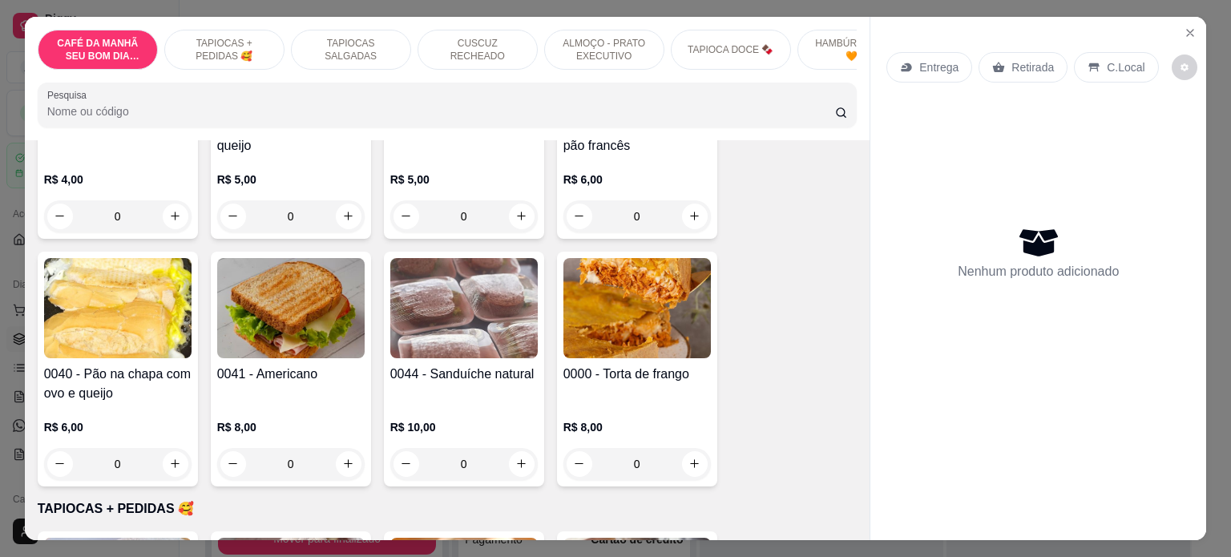
scroll to position [321, 0]
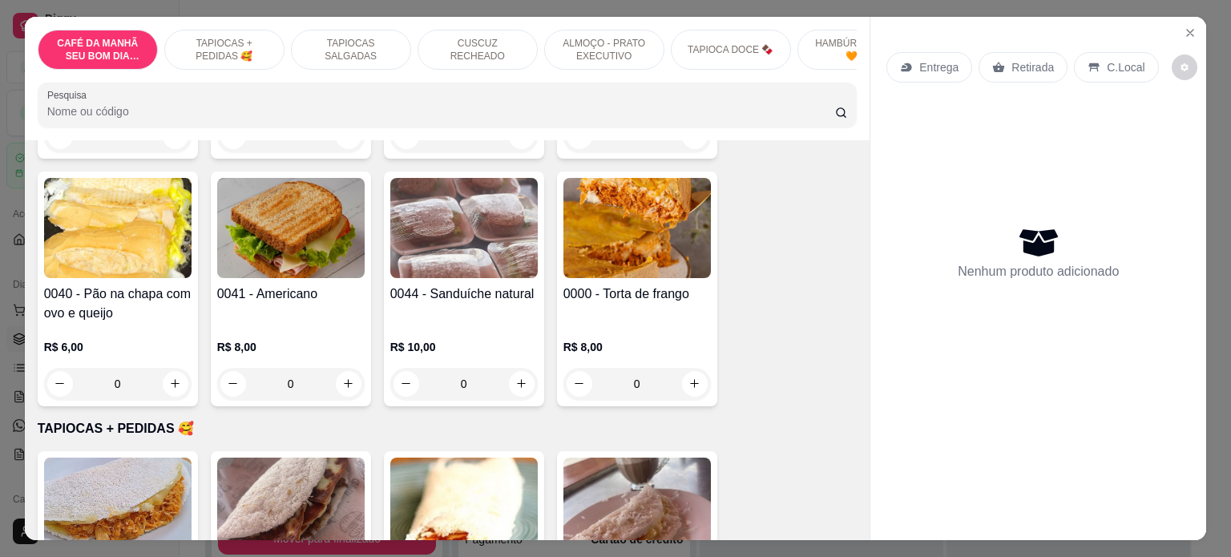
click at [597, 42] on p "ALMOÇO - PRATO EXECUTIVO" at bounding box center [604, 50] width 93 height 26
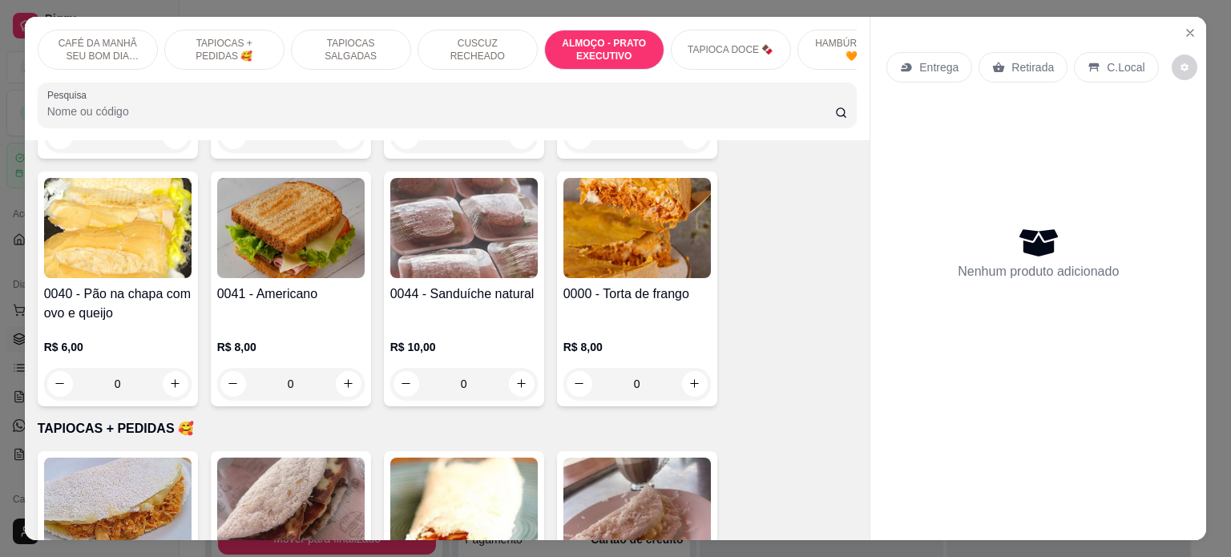
scroll to position [2480, 0]
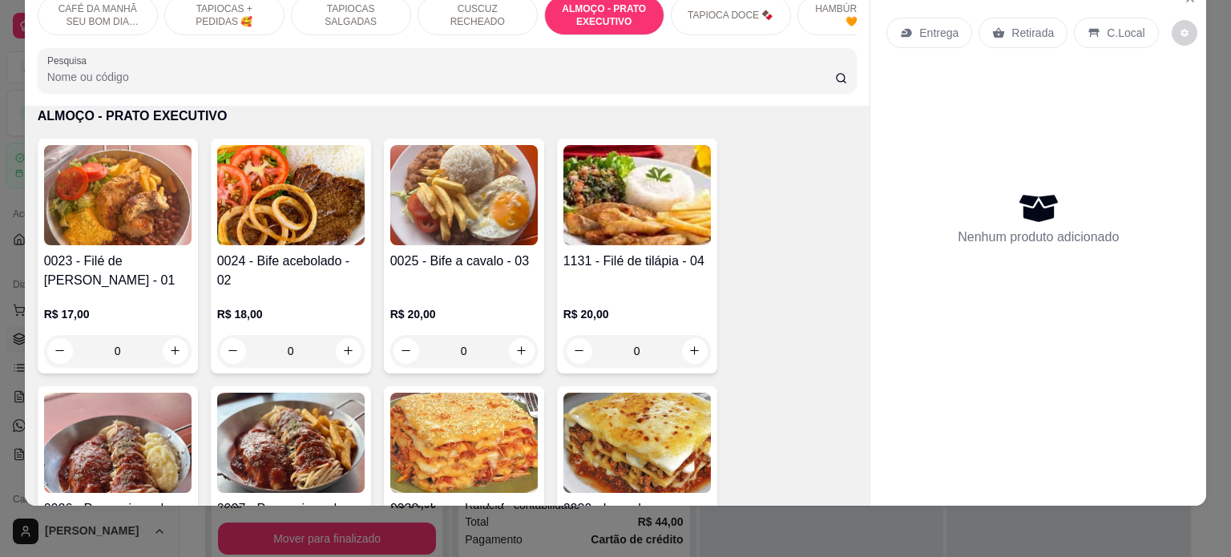
click at [334, 349] on div "0" at bounding box center [291, 351] width 148 height 32
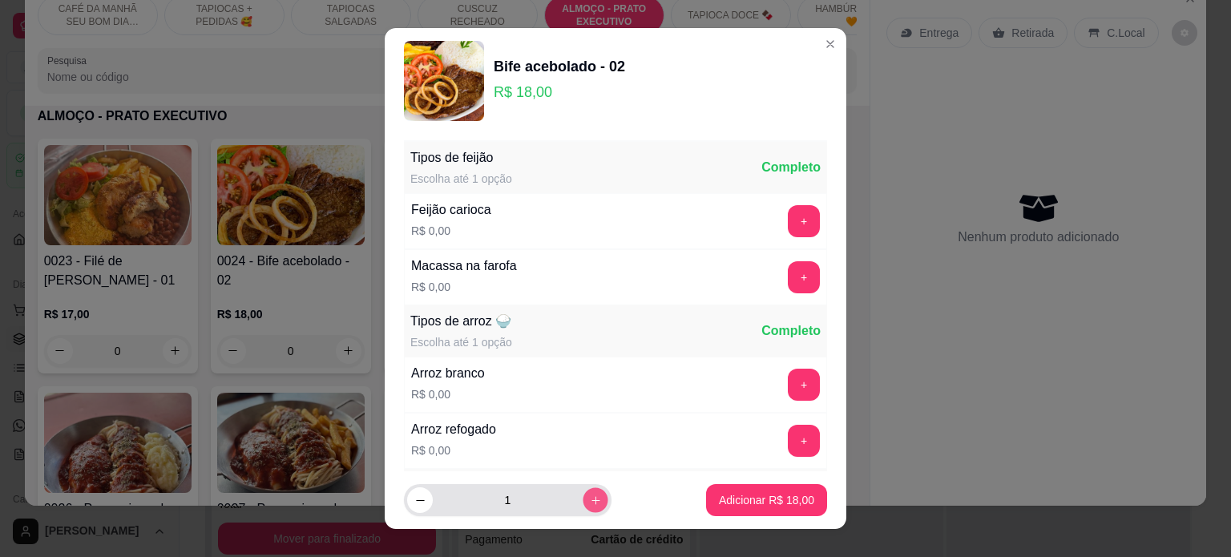
click at [583, 509] on button "increase-product-quantity" at bounding box center [595, 500] width 25 height 25
type input "2"
click at [788, 269] on button "+" at bounding box center [804, 277] width 32 height 32
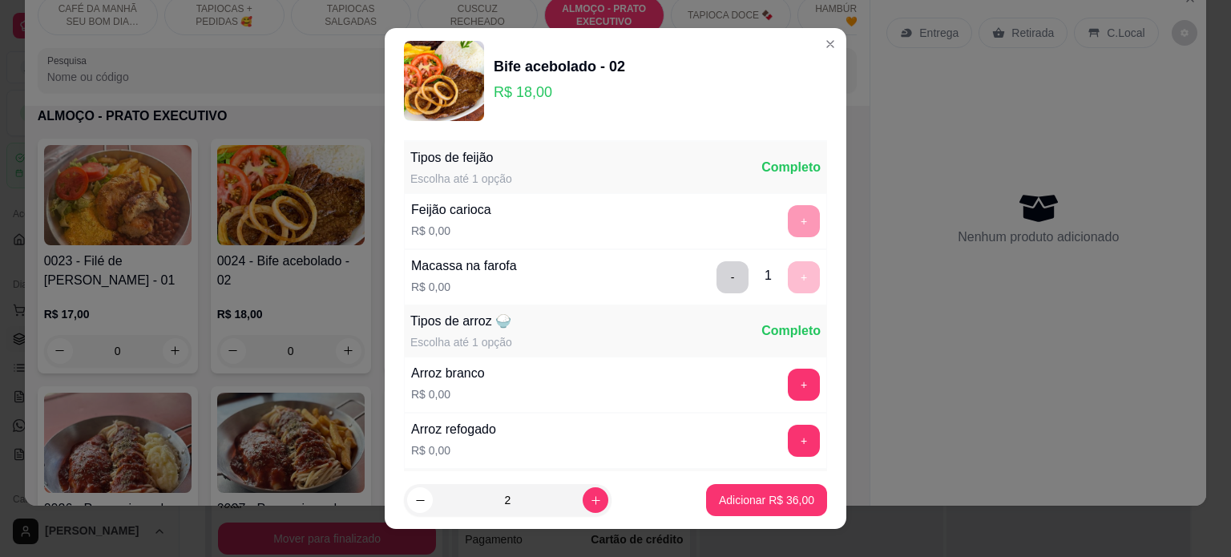
scroll to position [23, 0]
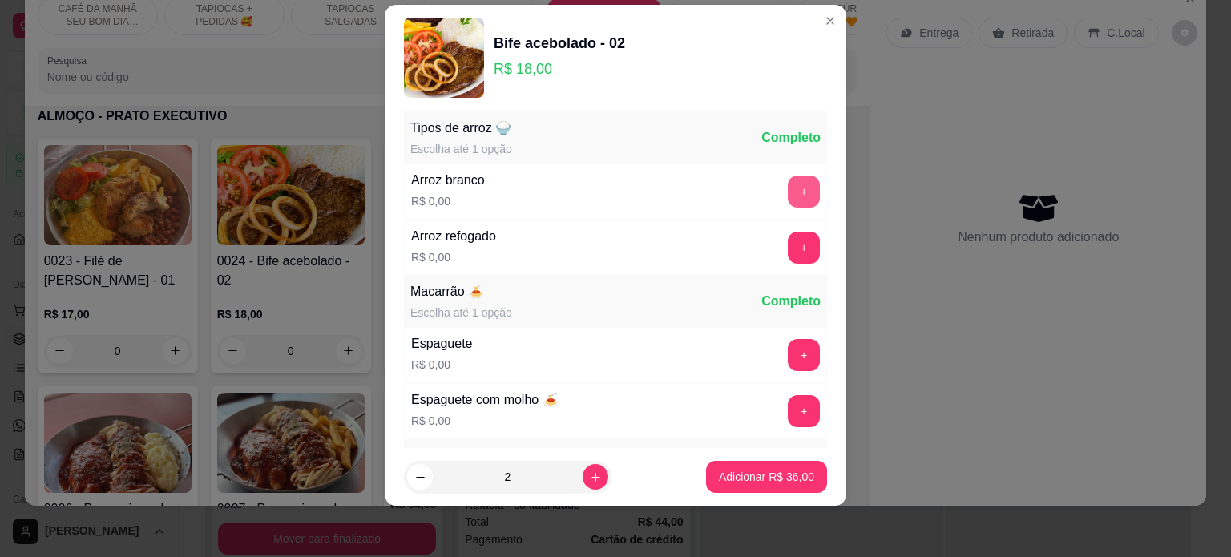
click at [788, 197] on button "+" at bounding box center [804, 192] width 32 height 32
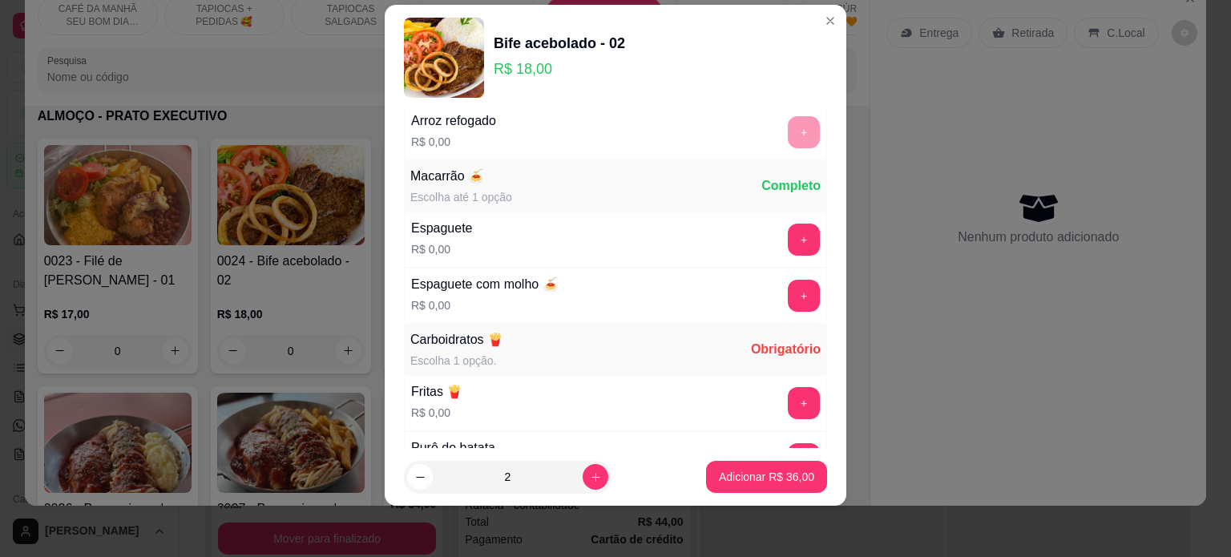
scroll to position [334, 0]
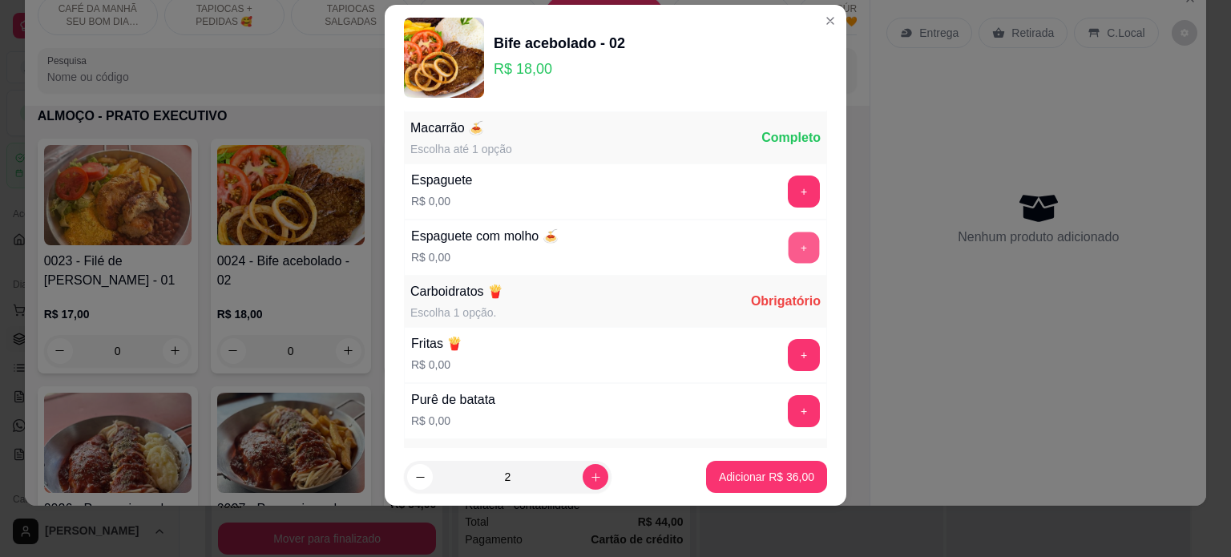
click at [789, 246] on button "+" at bounding box center [804, 247] width 31 height 31
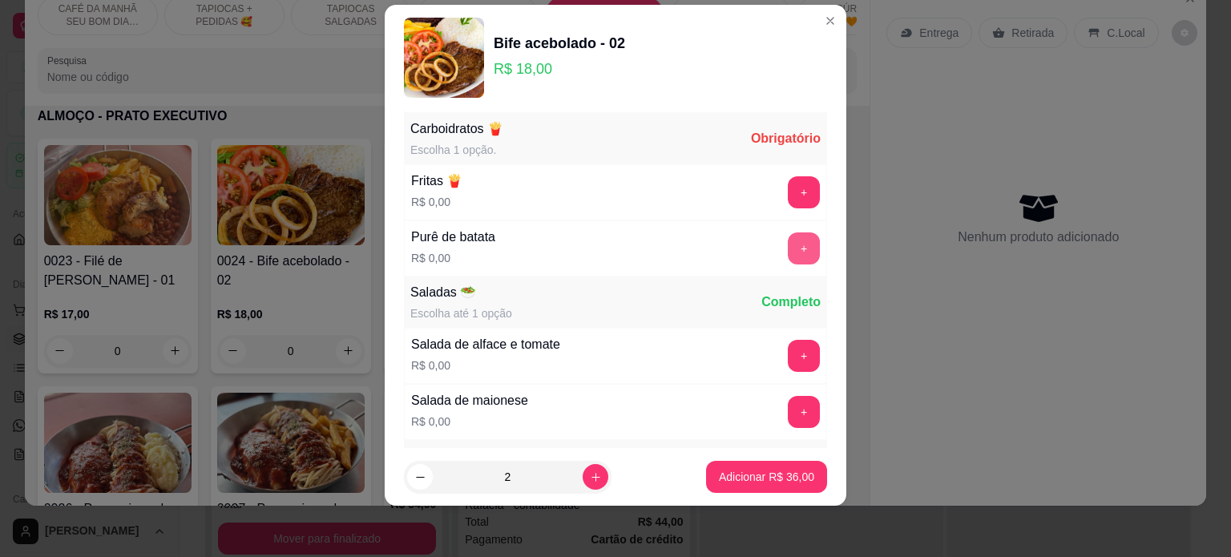
click at [788, 245] on button "+" at bounding box center [804, 248] width 32 height 32
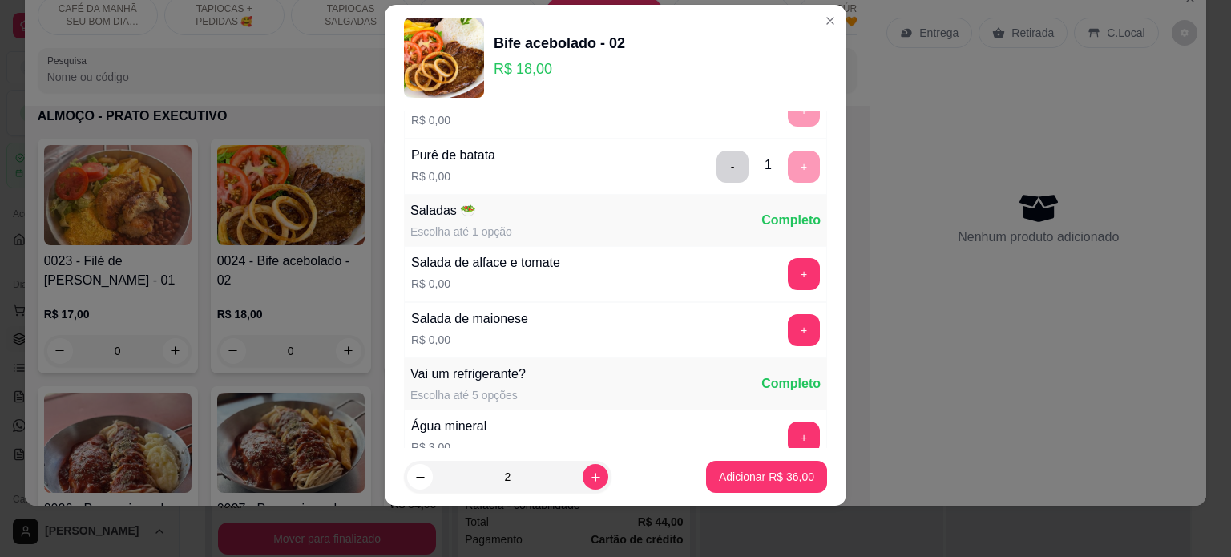
scroll to position [659, 0]
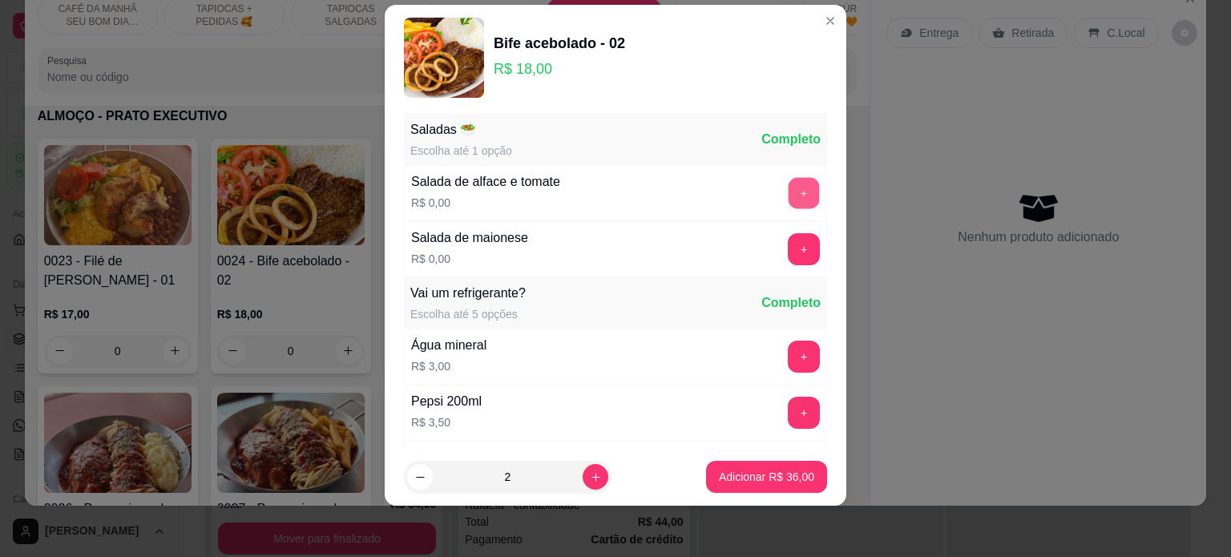
click at [789, 194] on button "+" at bounding box center [804, 192] width 31 height 31
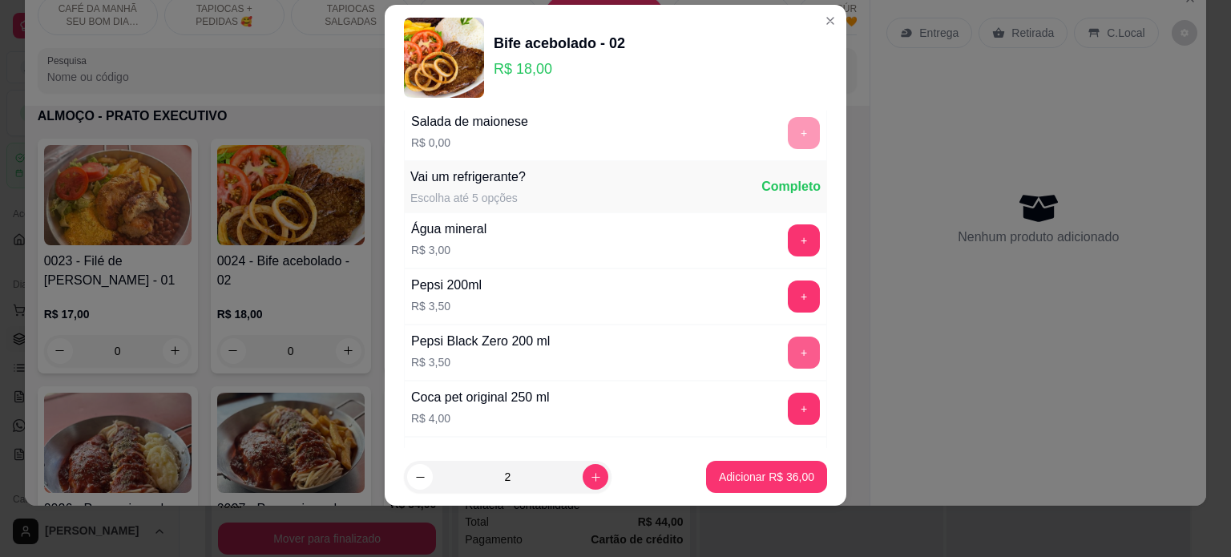
scroll to position [822, 0]
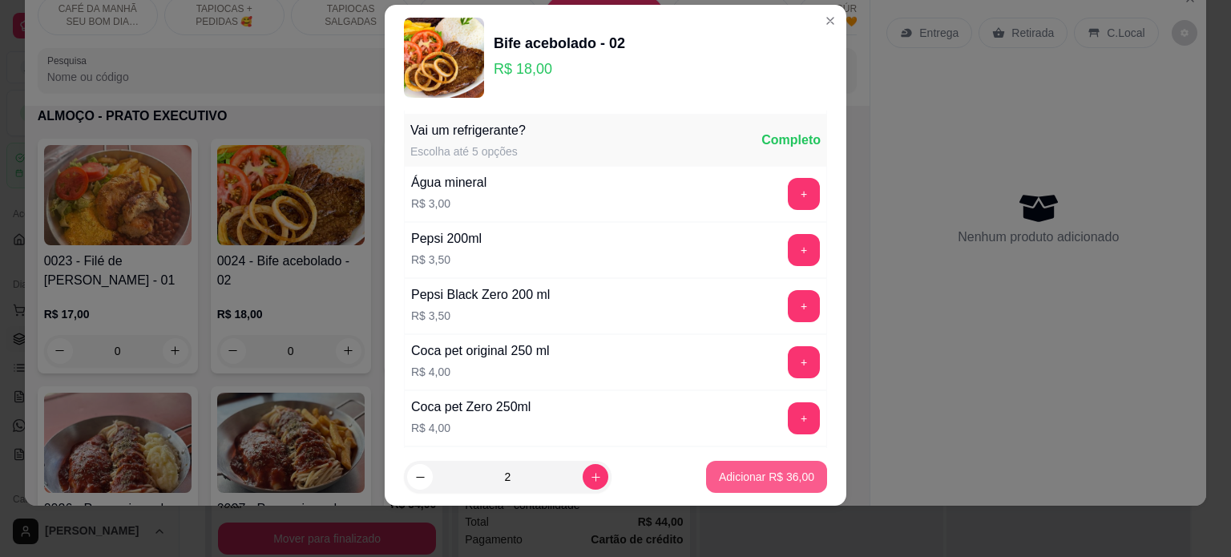
click at [734, 476] on p "Adicionar R$ 36,00" at bounding box center [766, 477] width 95 height 16
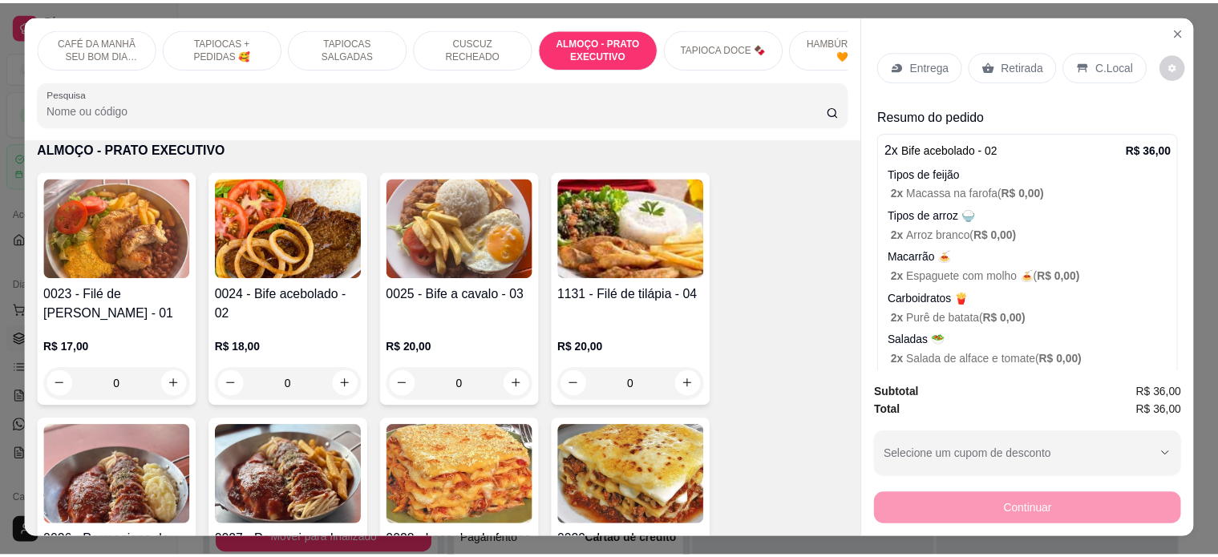
scroll to position [0, 0]
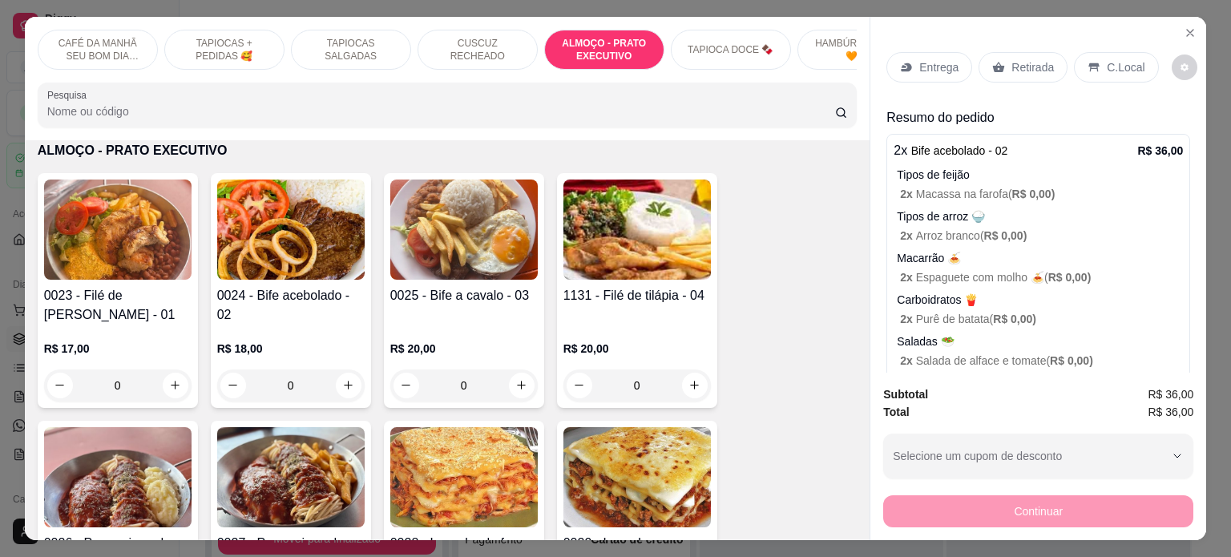
click at [920, 59] on p "Entrega" at bounding box center [939, 67] width 39 height 16
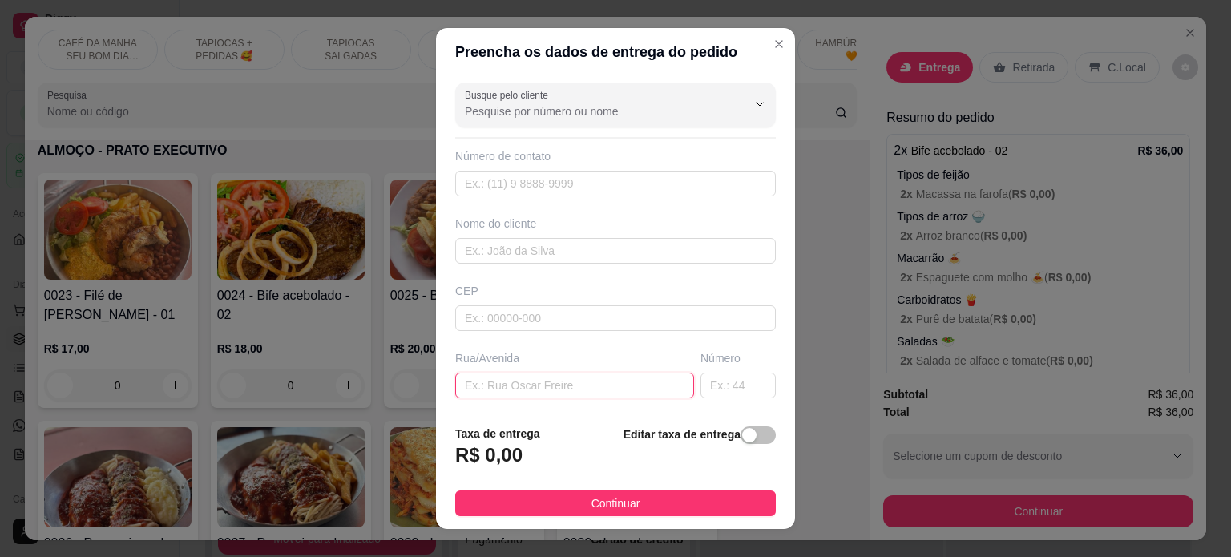
click at [500, 382] on input "text" at bounding box center [574, 386] width 239 height 26
click at [504, 257] on input "text" at bounding box center [615, 251] width 321 height 26
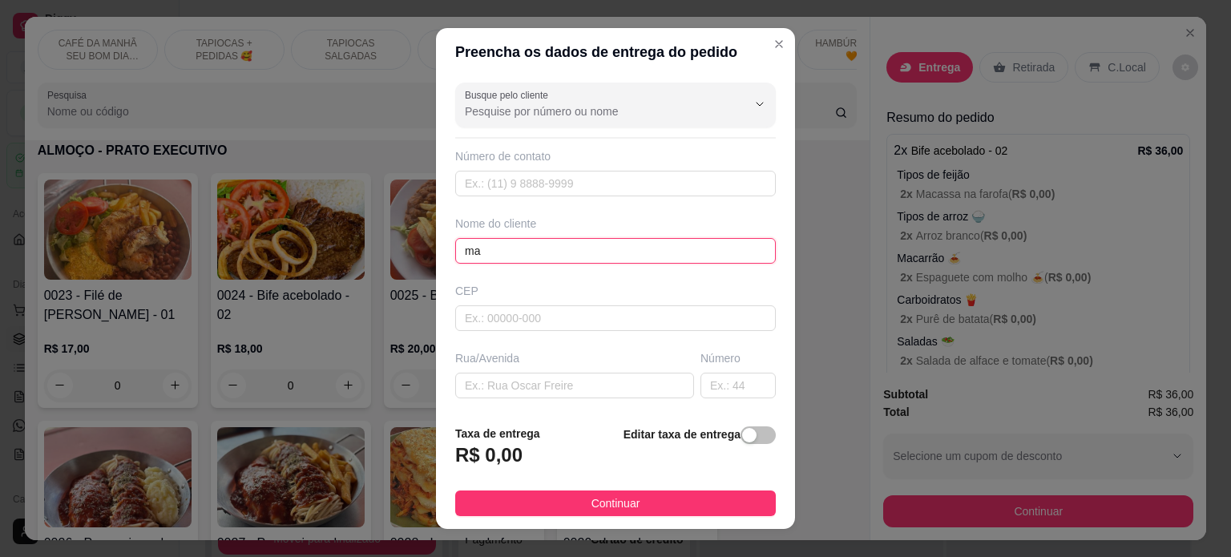
type input "m"
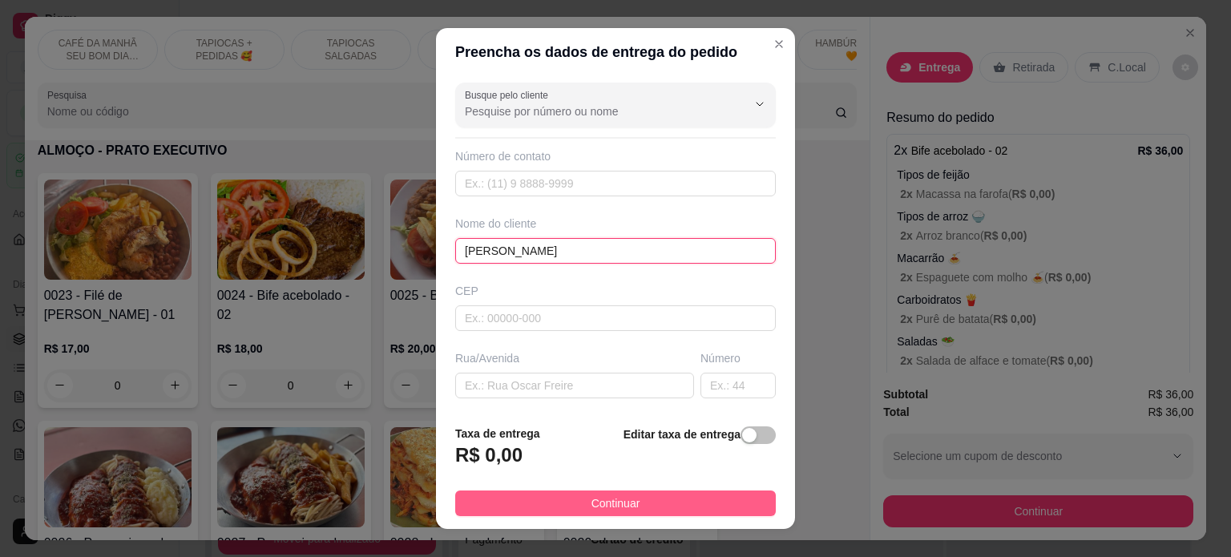
type input "[PERSON_NAME]"
click at [613, 505] on span "Continuar" at bounding box center [616, 504] width 49 height 18
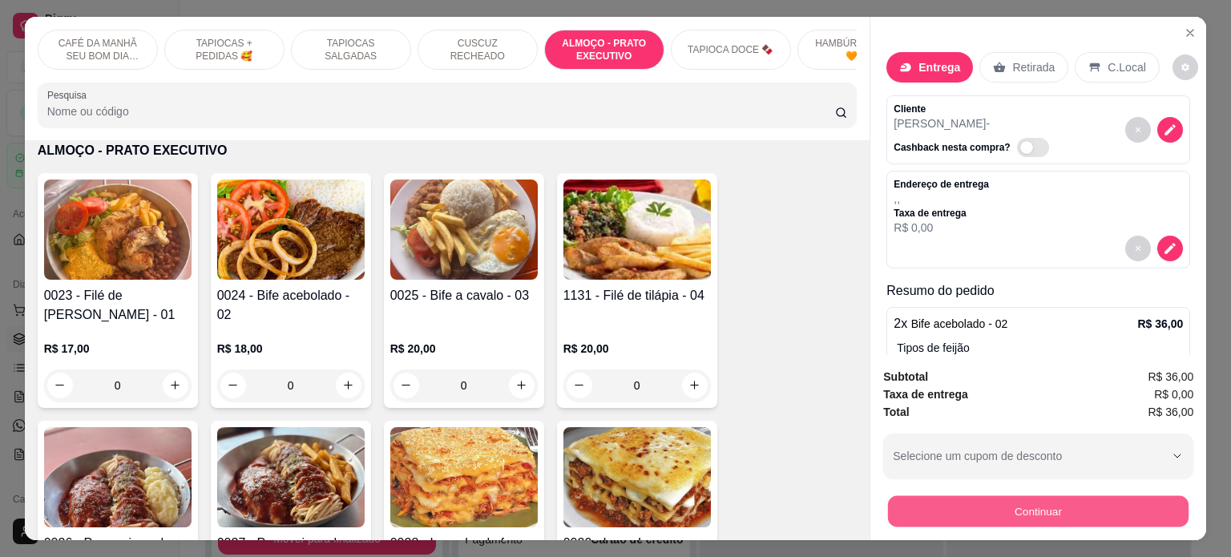
click at [1034, 509] on button "Continuar" at bounding box center [1038, 511] width 301 height 31
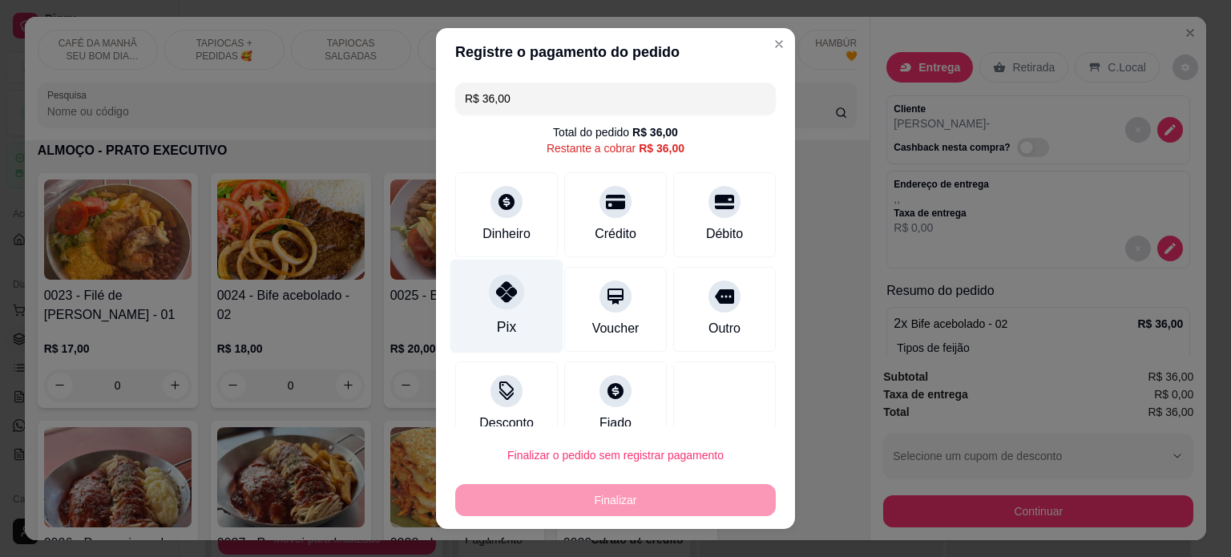
click at [495, 313] on div "Pix" at bounding box center [507, 306] width 113 height 94
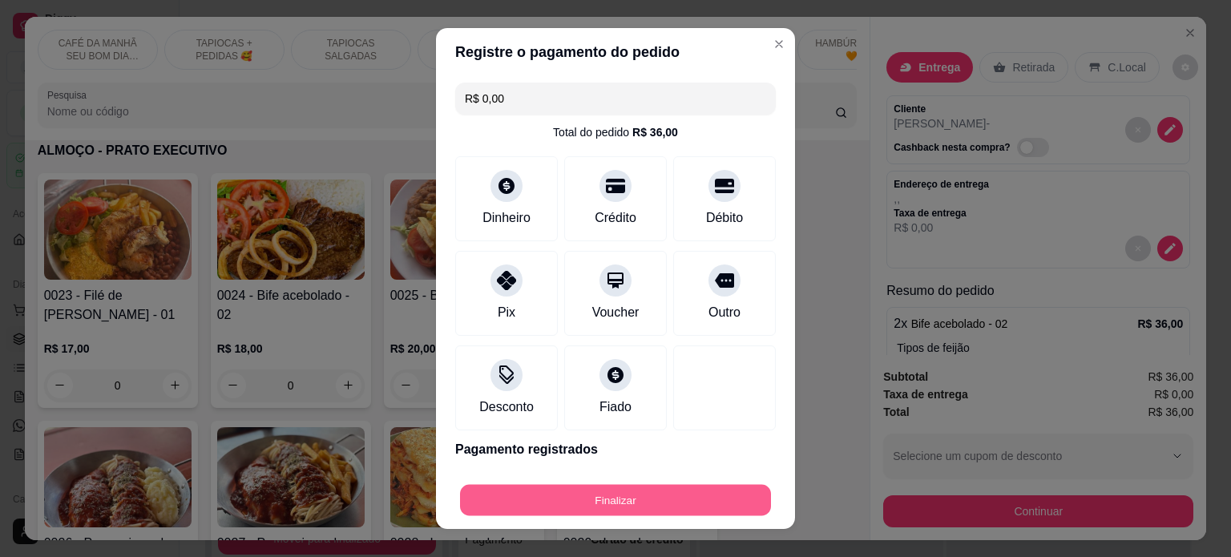
click at [616, 497] on button "Finalizar" at bounding box center [615, 500] width 311 height 31
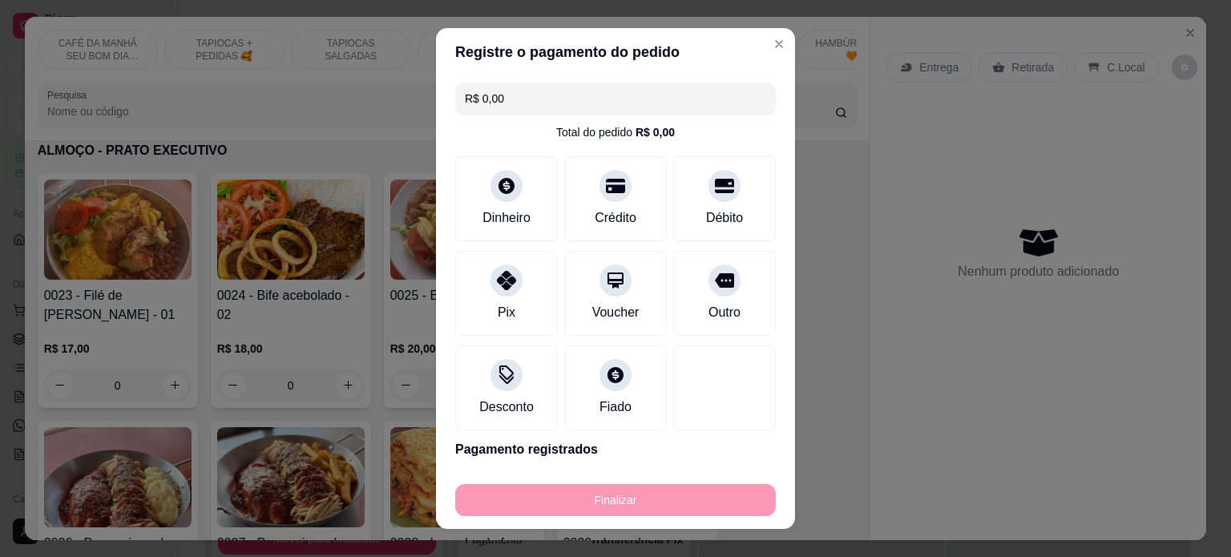
type input "-R$ 36,00"
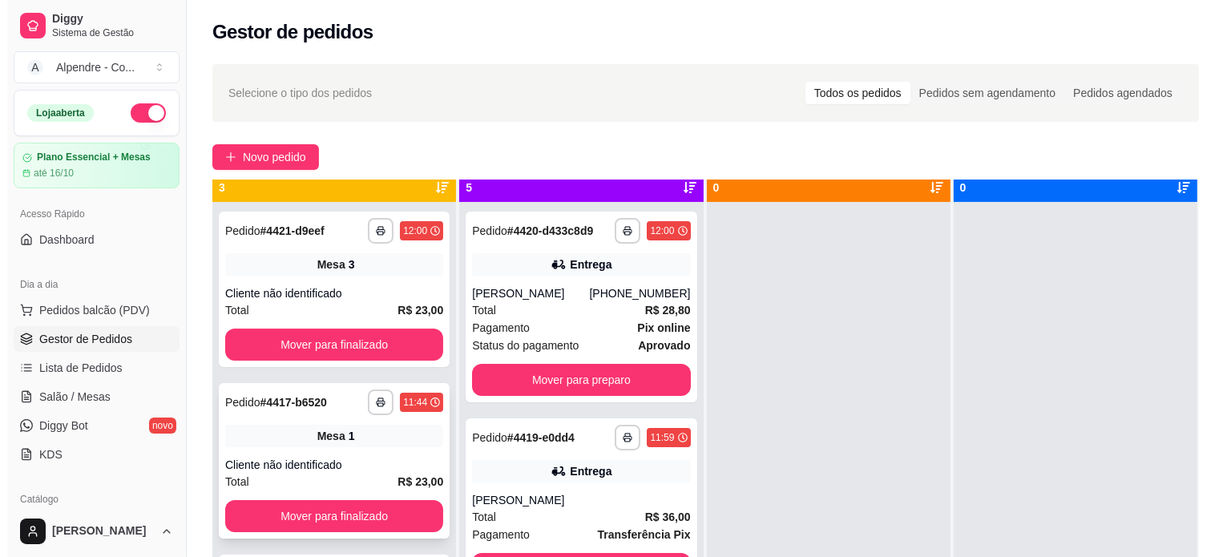
scroll to position [45, 0]
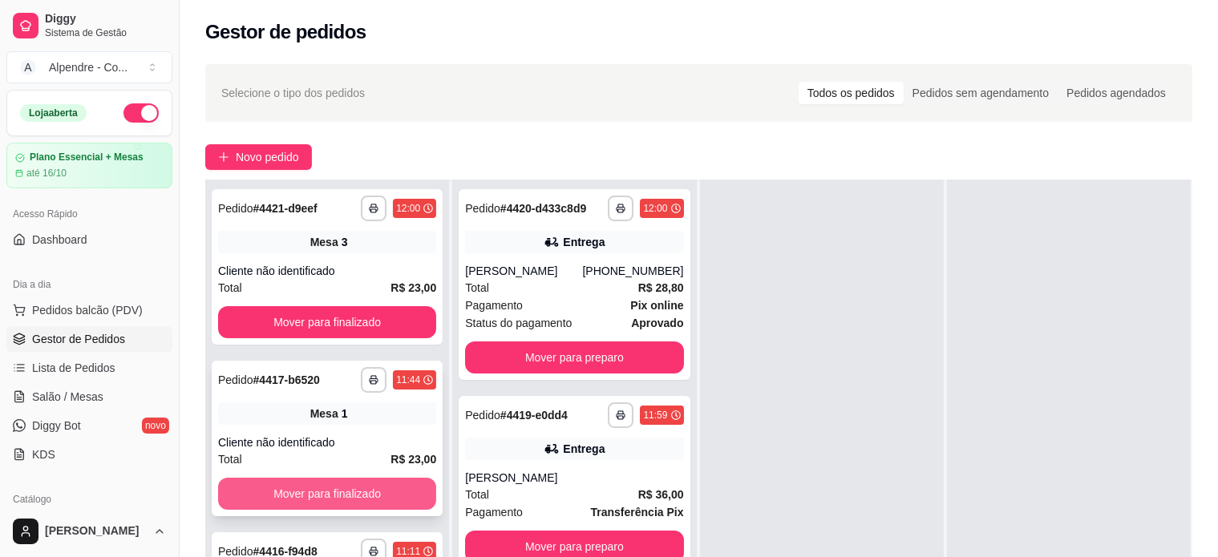
click at [362, 483] on button "Mover para finalizado" at bounding box center [327, 494] width 218 height 32
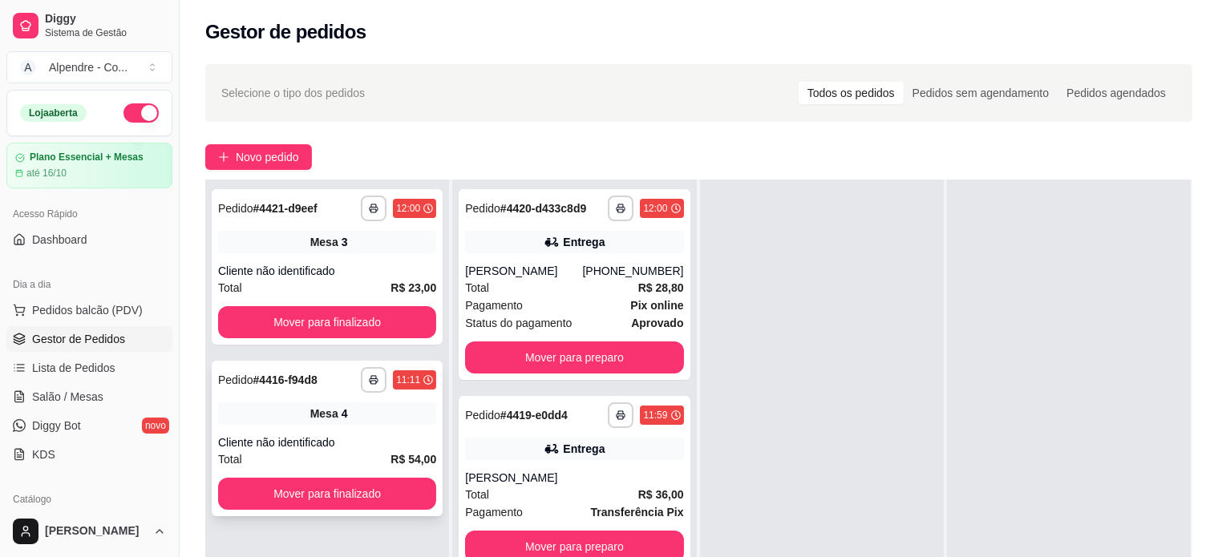
click at [271, 402] on div "Mesa 4" at bounding box center [327, 413] width 218 height 22
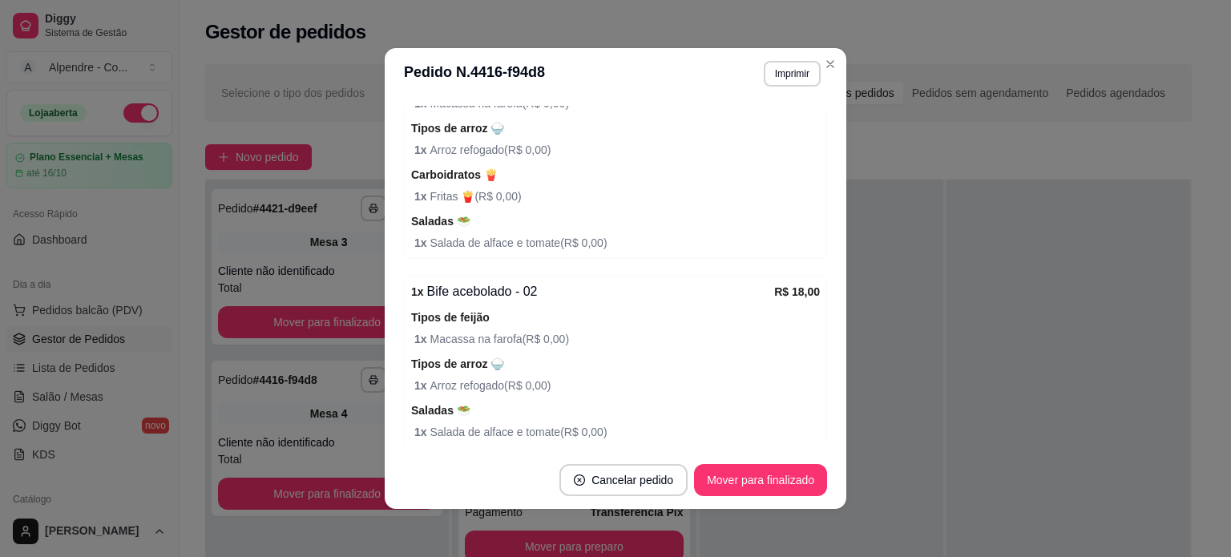
scroll to position [641, 0]
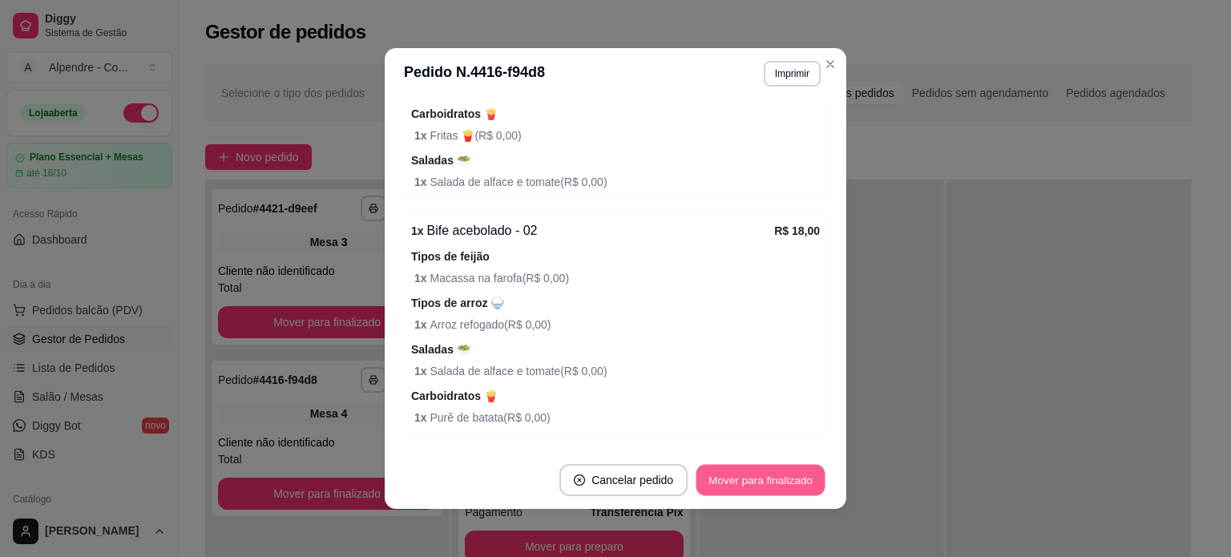
click at [798, 490] on button "Mover para finalizado" at bounding box center [761, 480] width 129 height 31
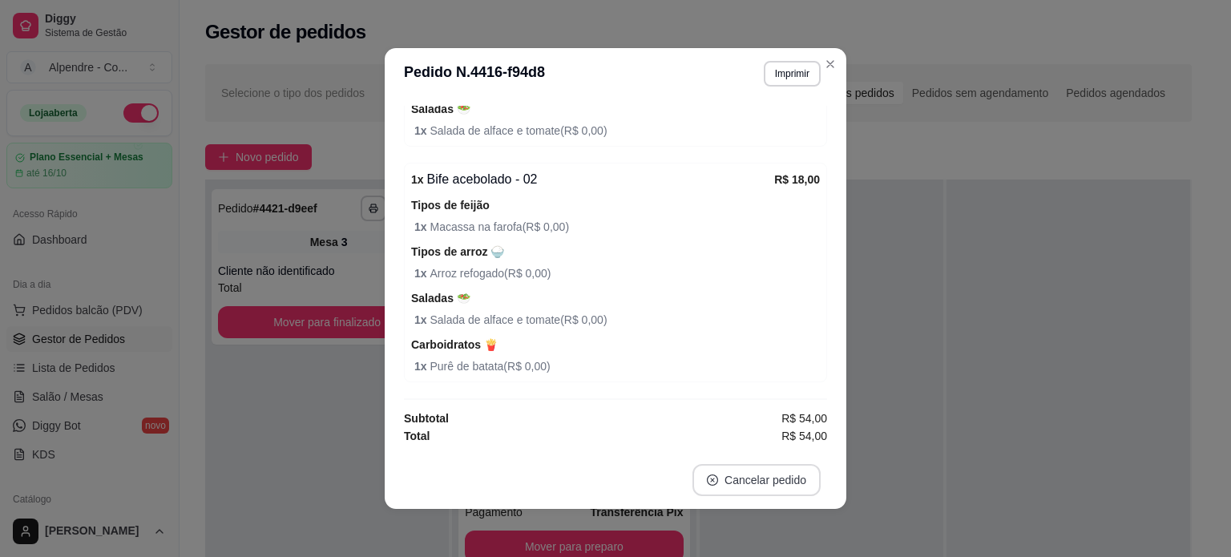
scroll to position [588, 0]
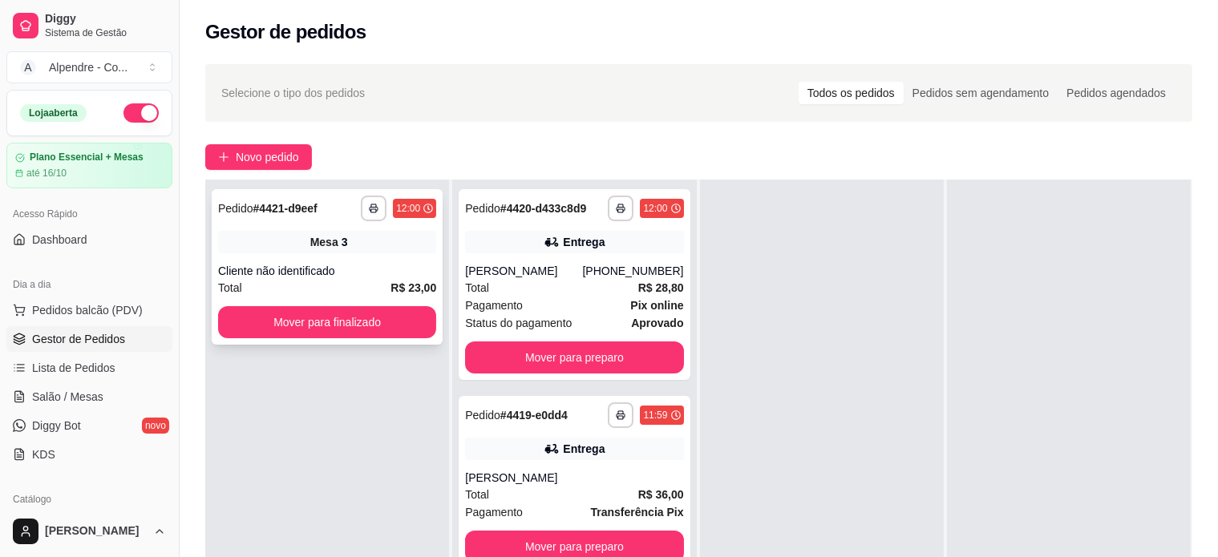
click at [382, 263] on div "Cliente não identificado" at bounding box center [327, 271] width 218 height 16
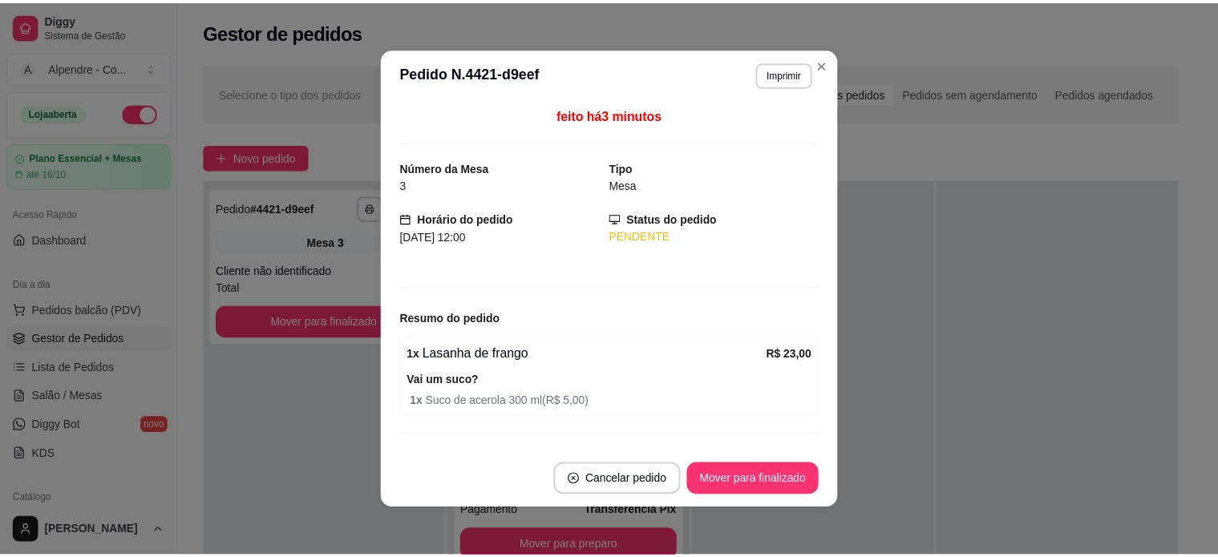
scroll to position [34, 0]
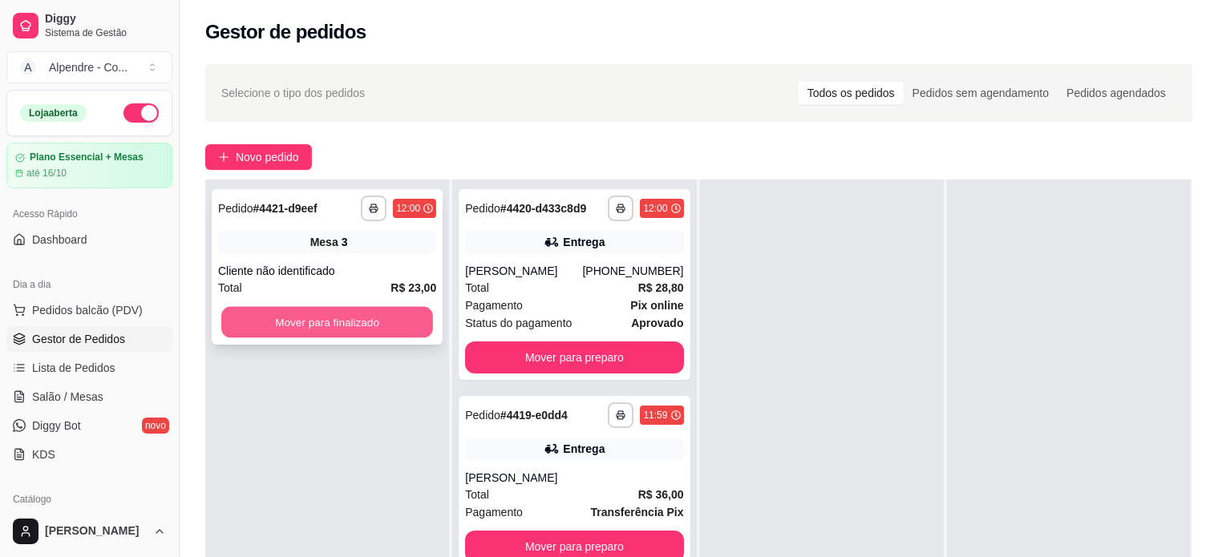
click at [392, 323] on button "Mover para finalizado" at bounding box center [327, 322] width 212 height 31
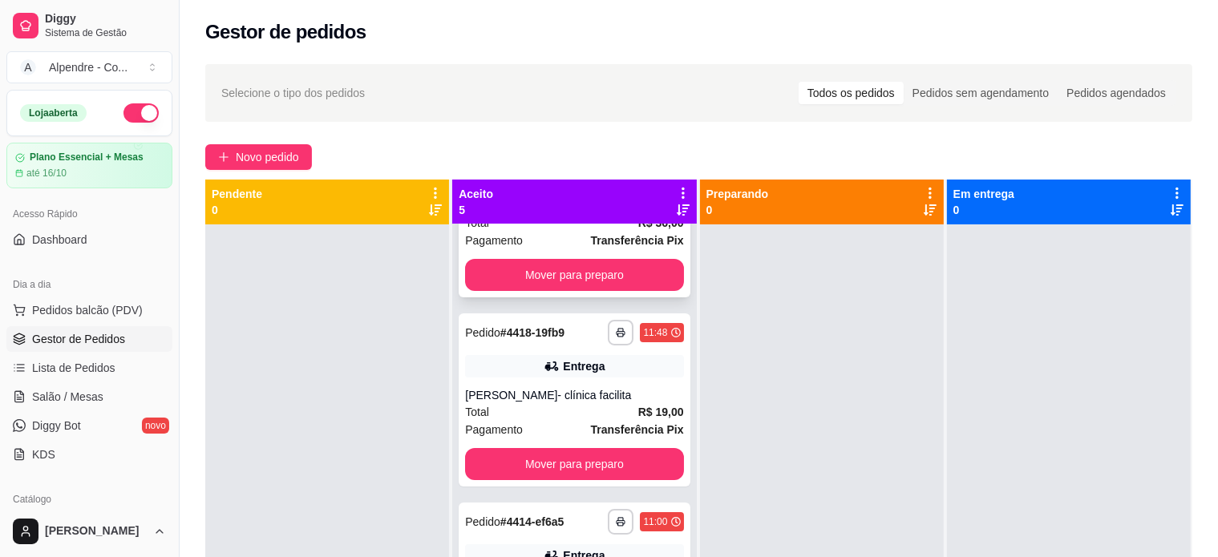
scroll to position [321, 0]
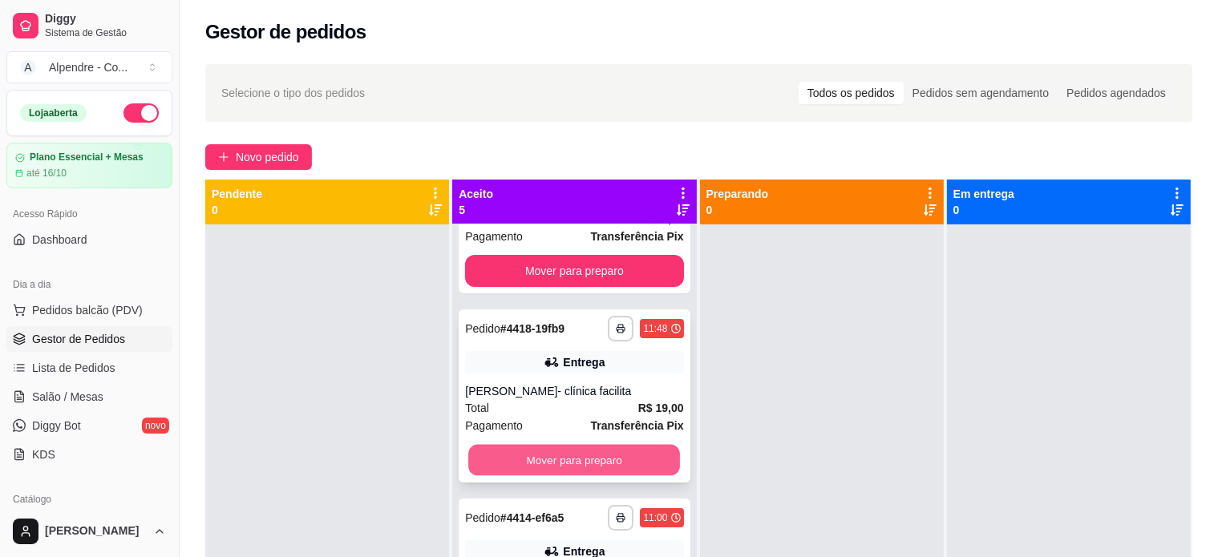
click at [616, 460] on button "Mover para preparo" at bounding box center [574, 460] width 212 height 31
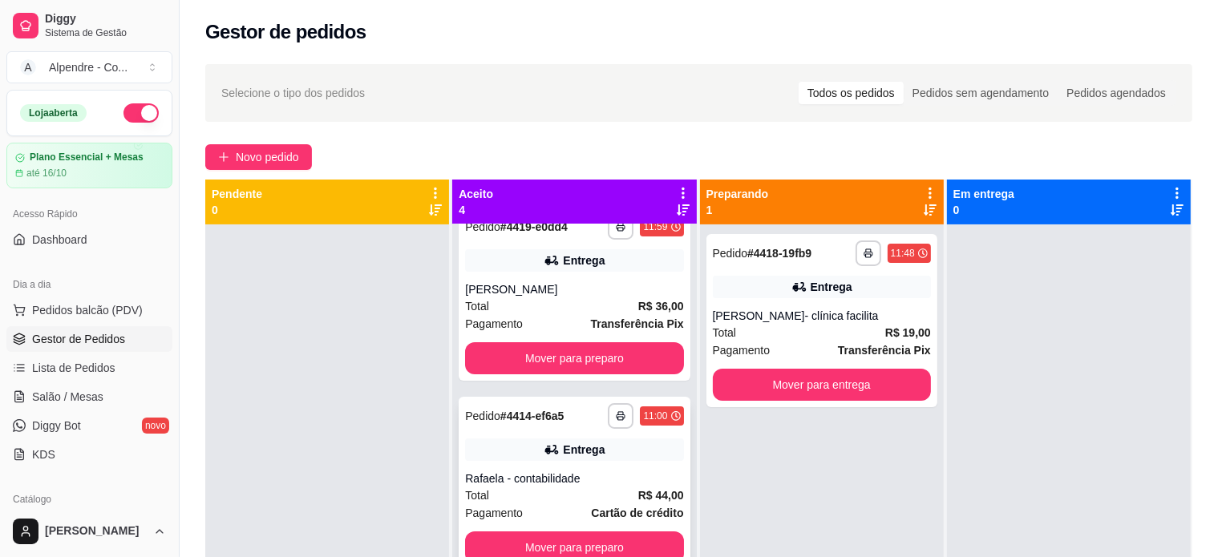
scroll to position [233, 0]
click at [787, 383] on button "Mover para entrega" at bounding box center [822, 385] width 218 height 32
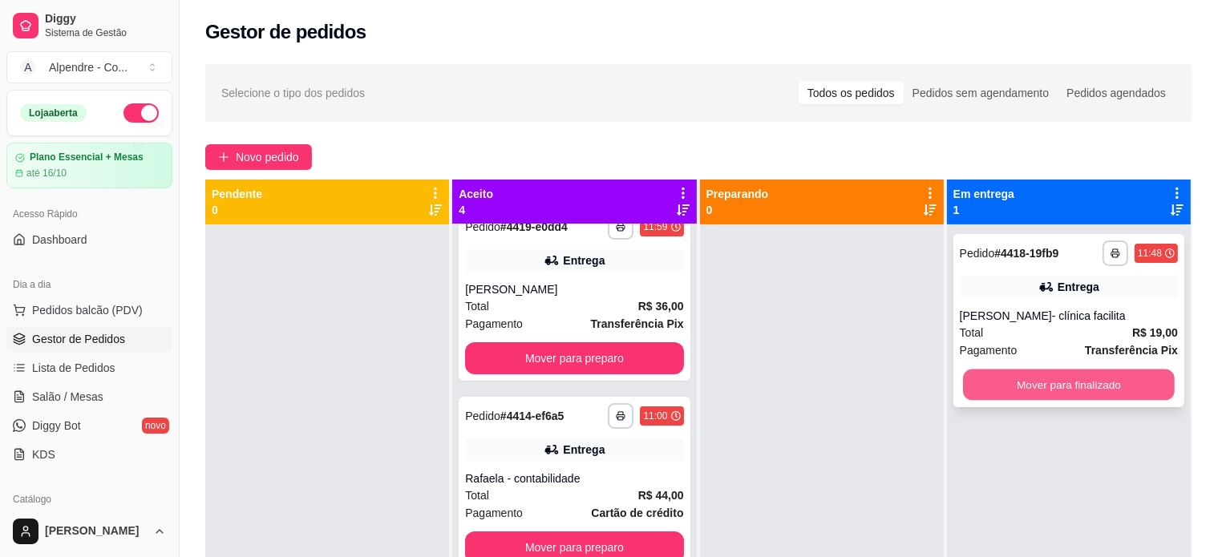
click at [1032, 381] on button "Mover para finalizado" at bounding box center [1069, 385] width 212 height 31
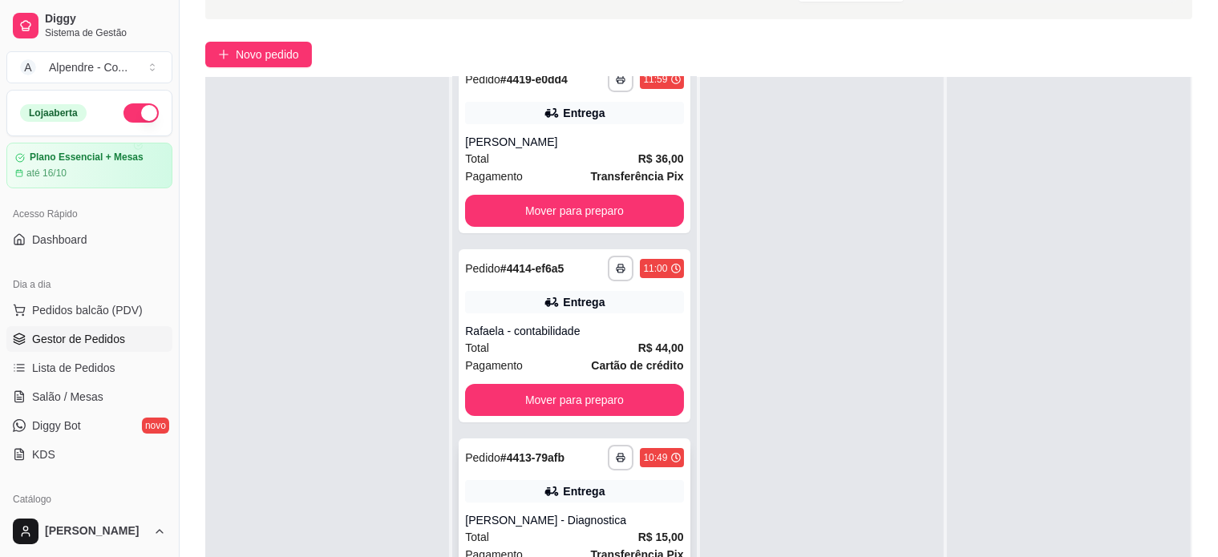
scroll to position [160, 0]
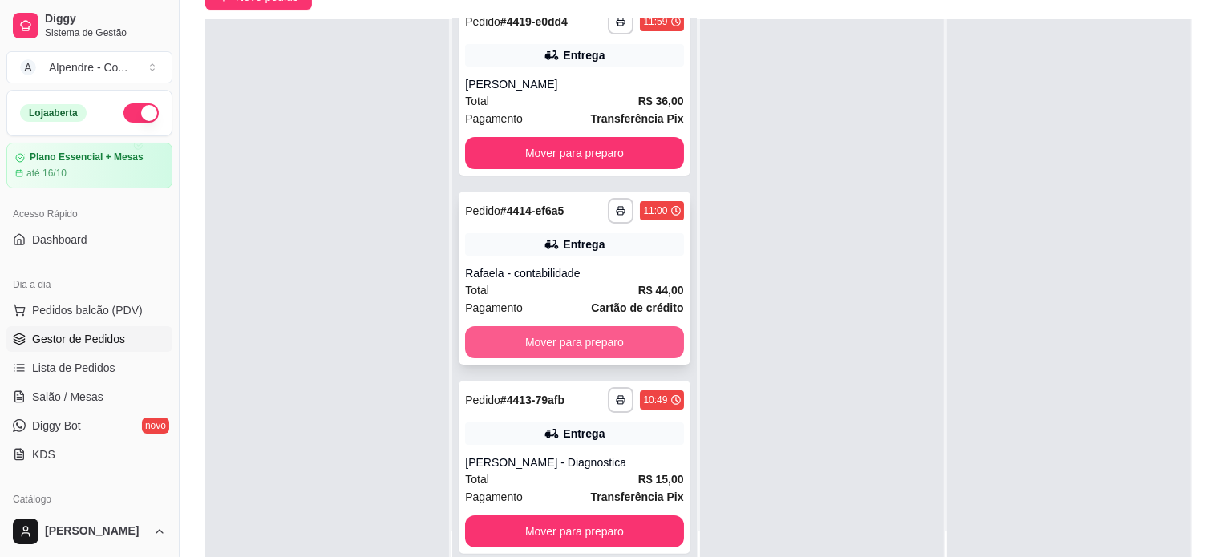
click at [576, 342] on button "Mover para preparo" at bounding box center [574, 342] width 218 height 32
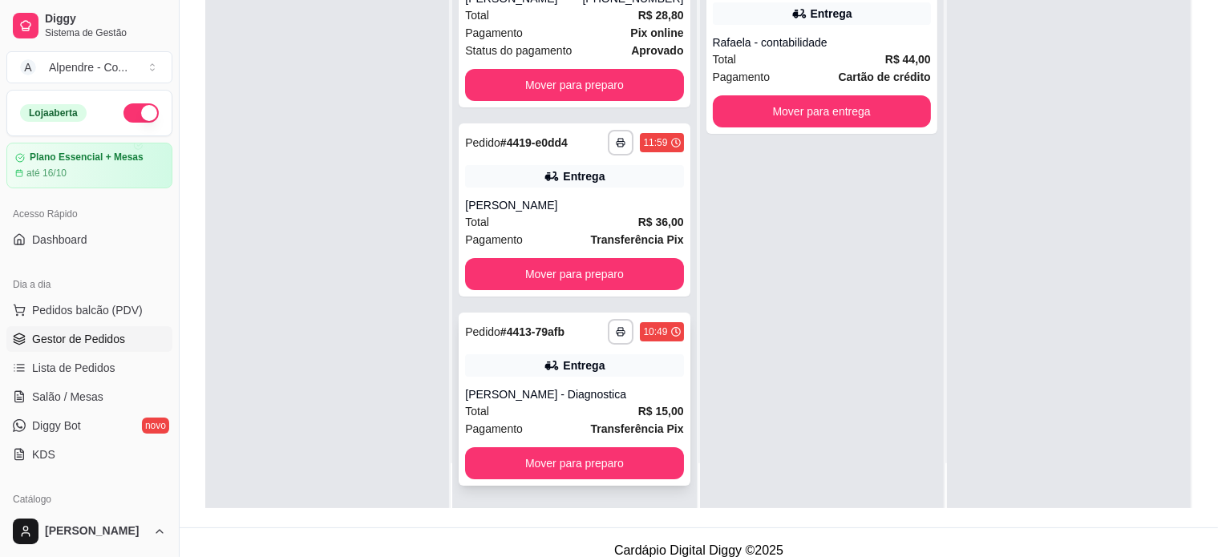
scroll to position [244, 0]
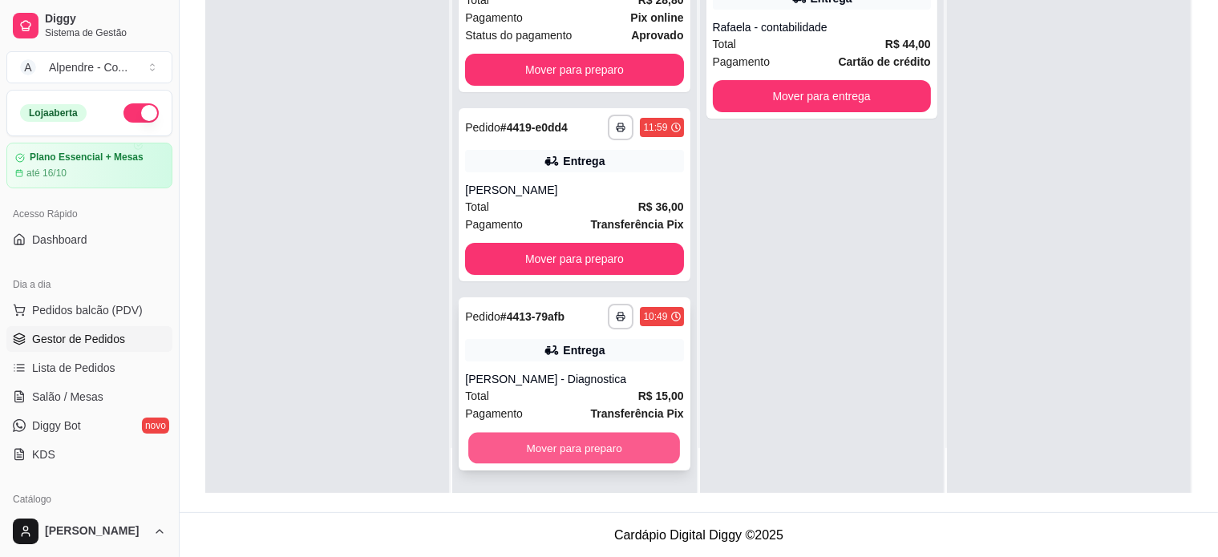
click at [558, 455] on button "Mover para preparo" at bounding box center [574, 448] width 212 height 31
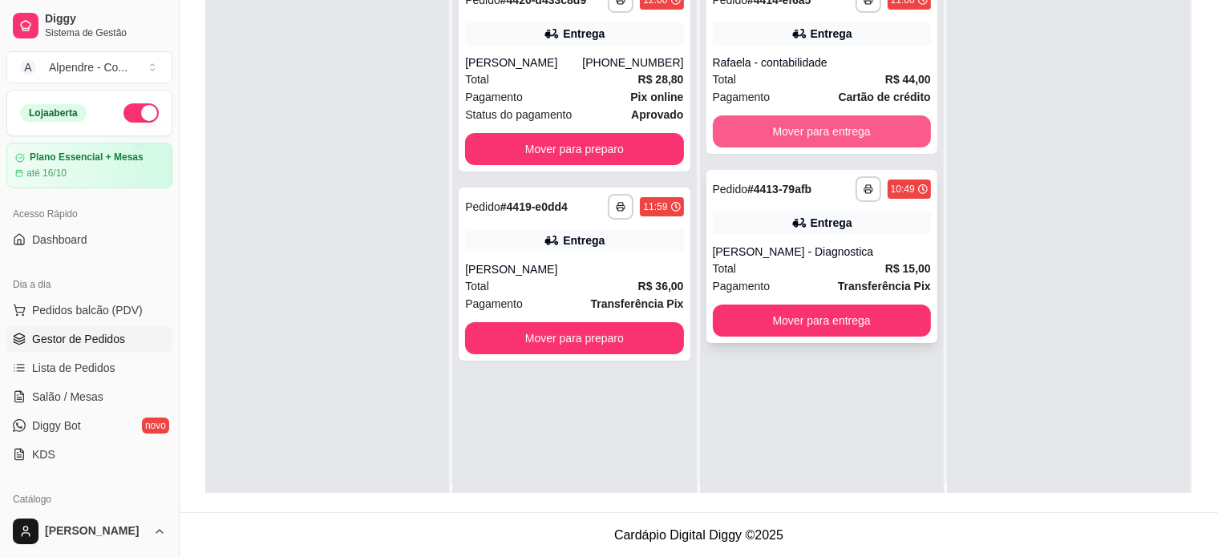
scroll to position [0, 0]
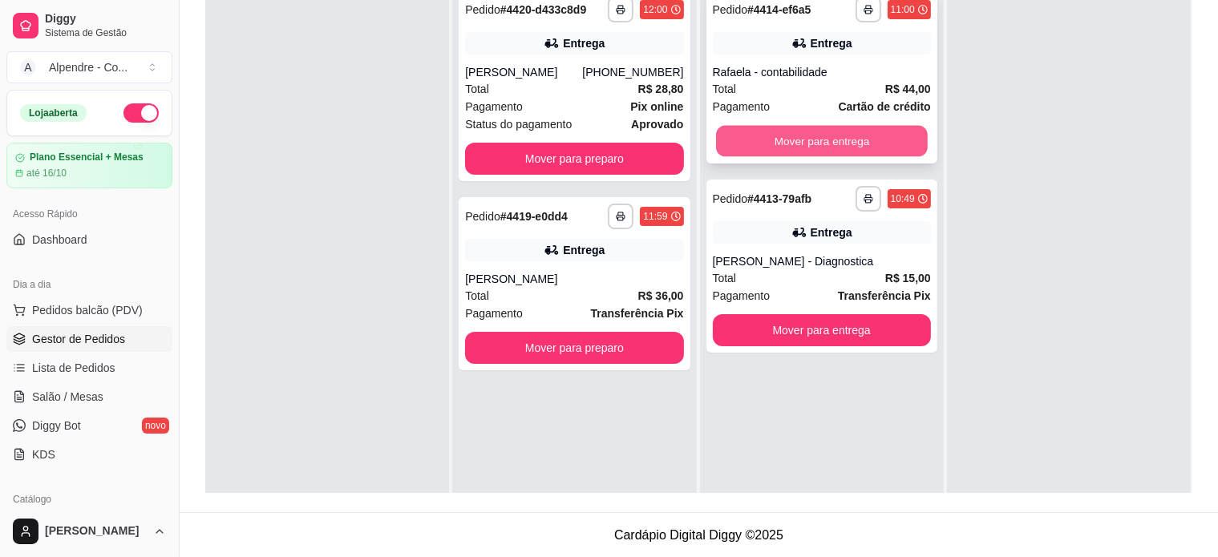
click at [831, 151] on button "Mover para entrega" at bounding box center [822, 141] width 212 height 31
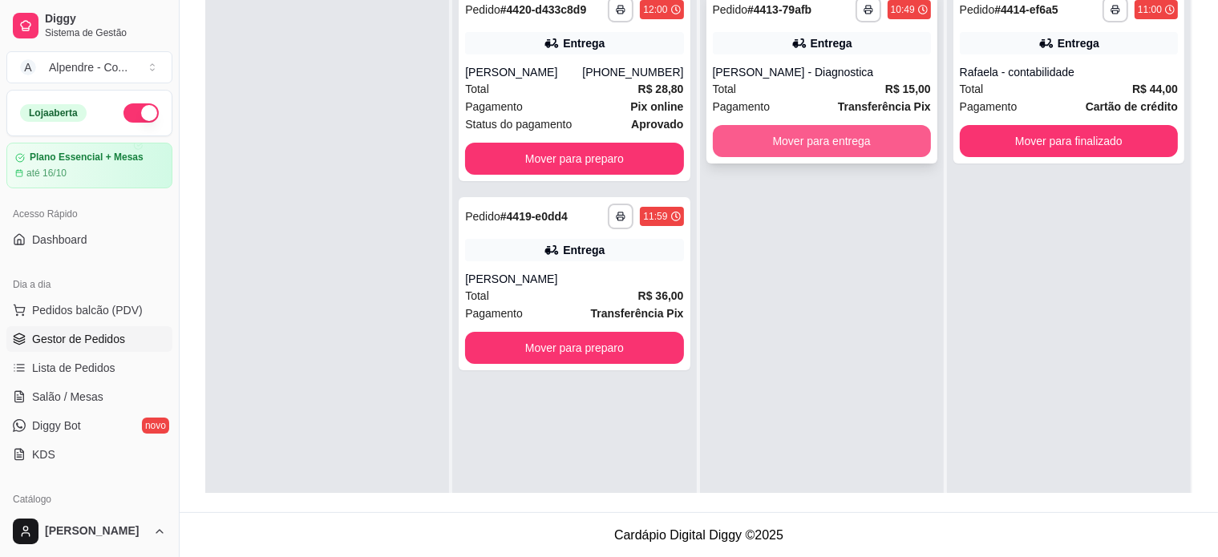
click at [838, 145] on button "Mover para entrega" at bounding box center [822, 141] width 218 height 32
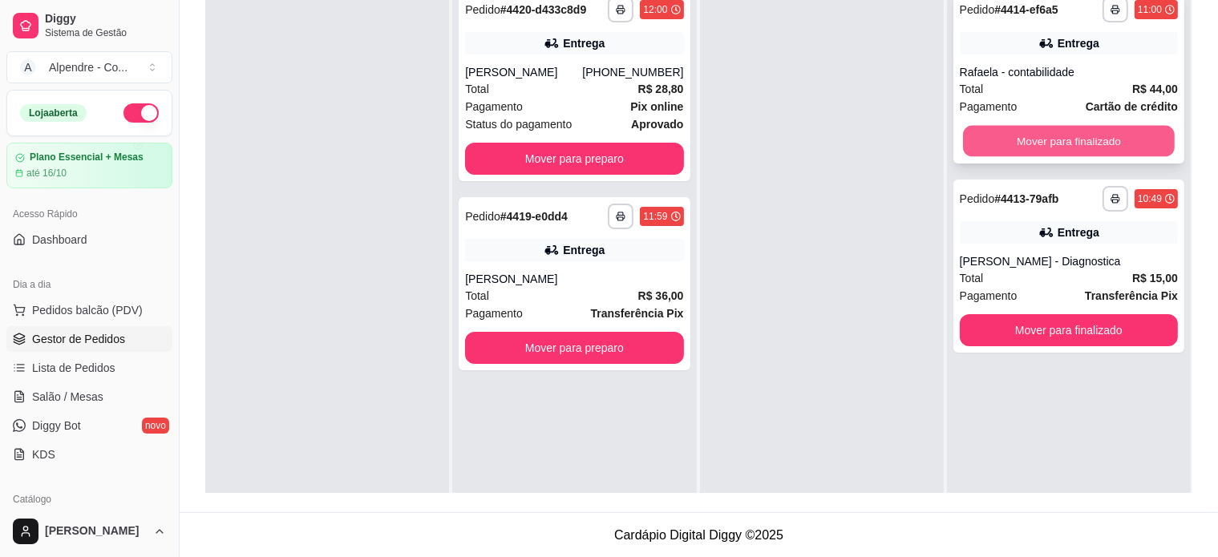
click at [1060, 143] on button "Mover para finalizado" at bounding box center [1069, 141] width 212 height 31
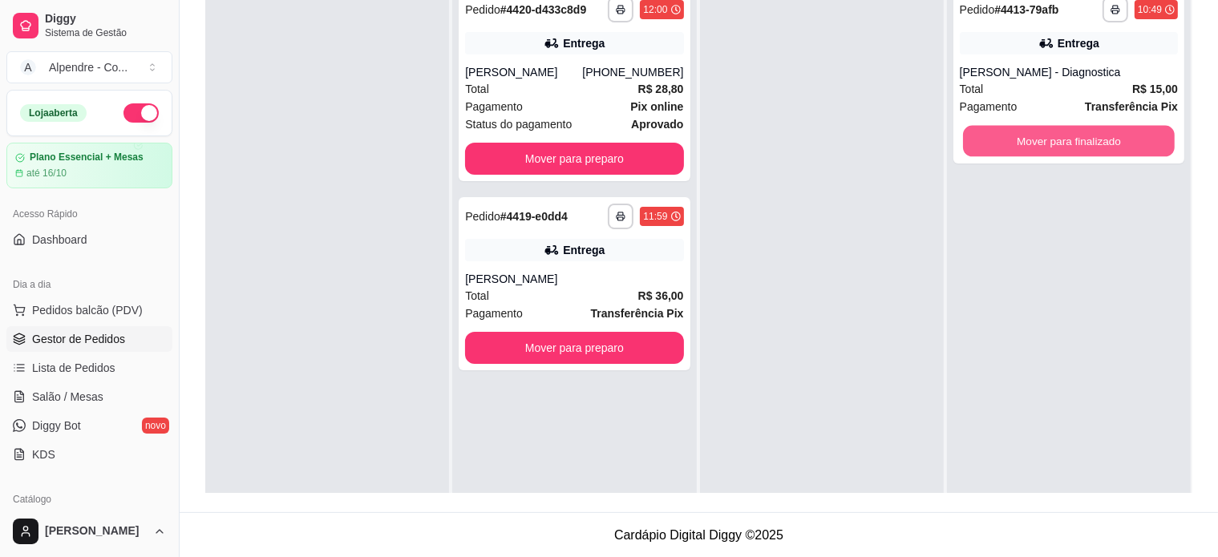
click at [1060, 143] on button "Mover para finalizado" at bounding box center [1069, 141] width 212 height 31
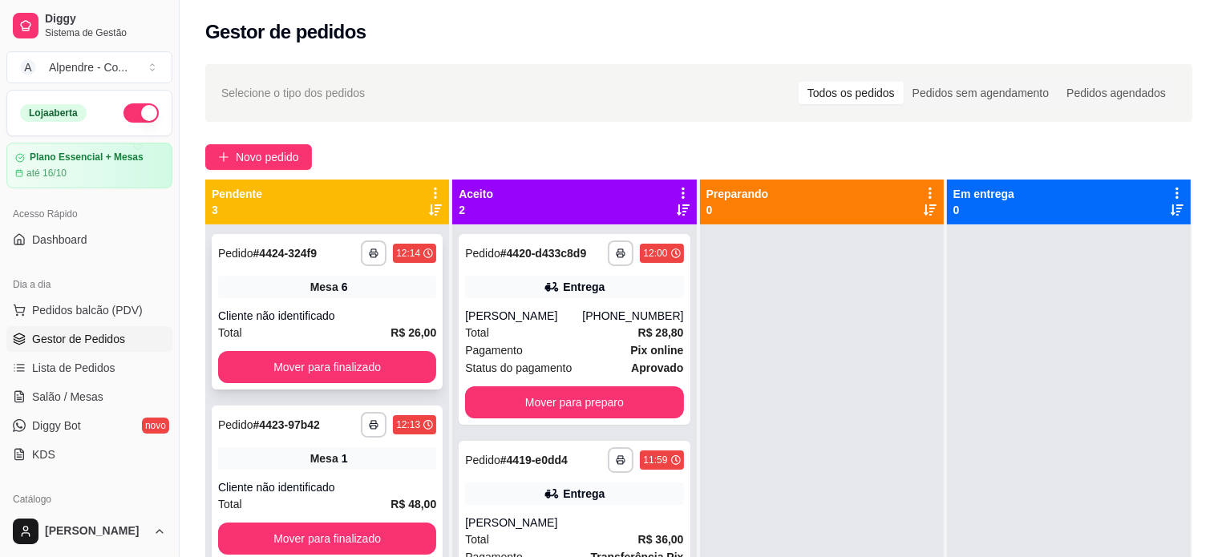
click at [282, 288] on div "Mesa 6" at bounding box center [327, 287] width 218 height 22
click at [256, 151] on span "Novo pedido" at bounding box center [267, 157] width 63 height 18
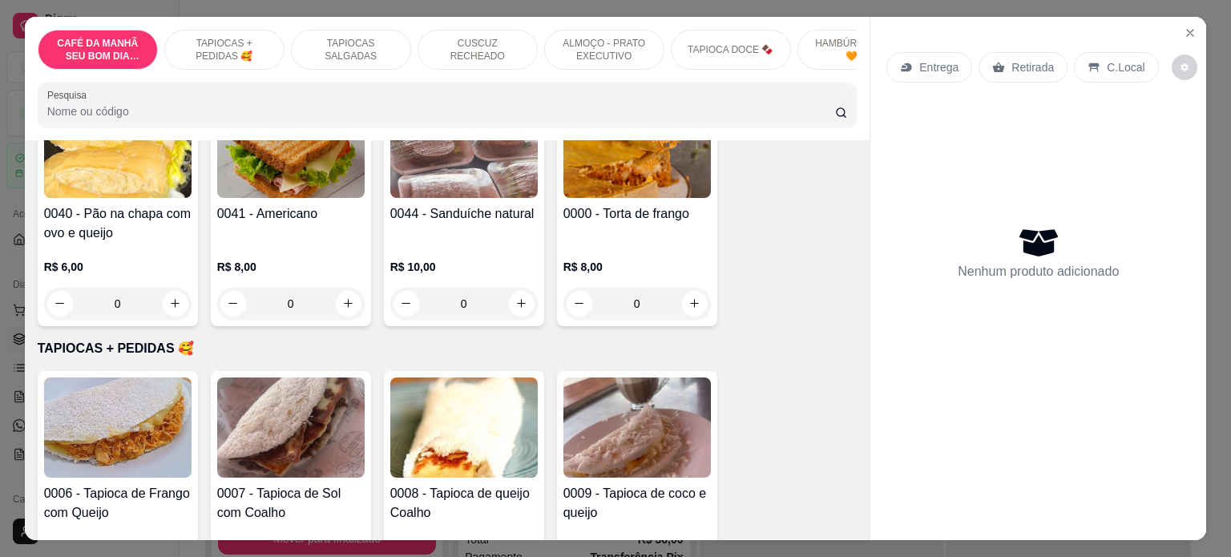
scroll to position [481, 0]
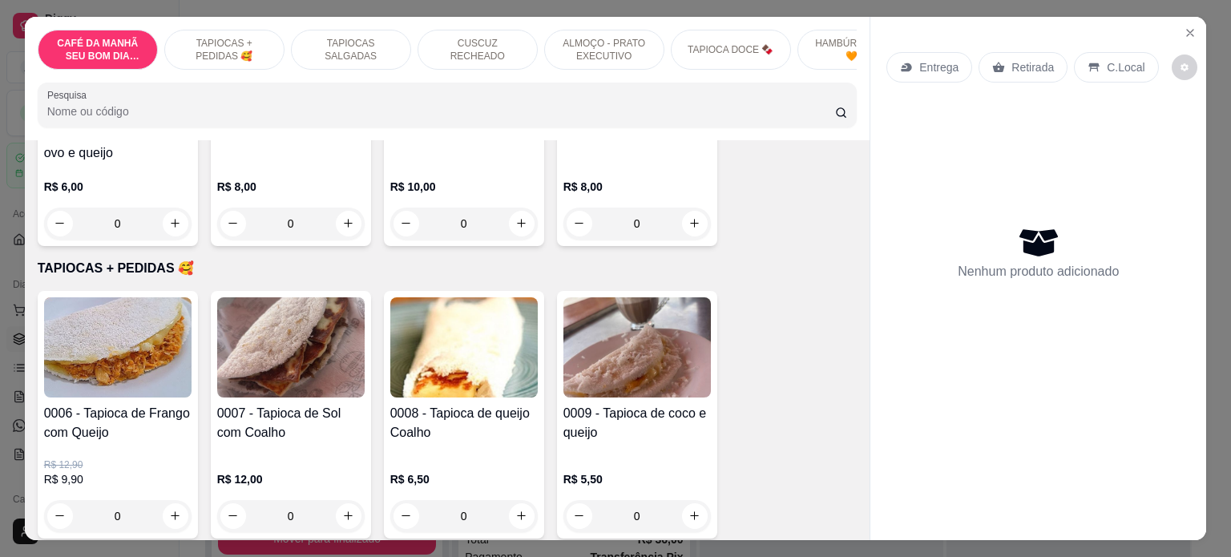
click at [615, 45] on p "ALMOÇO - PRATO EXECUTIVO" at bounding box center [604, 50] width 93 height 26
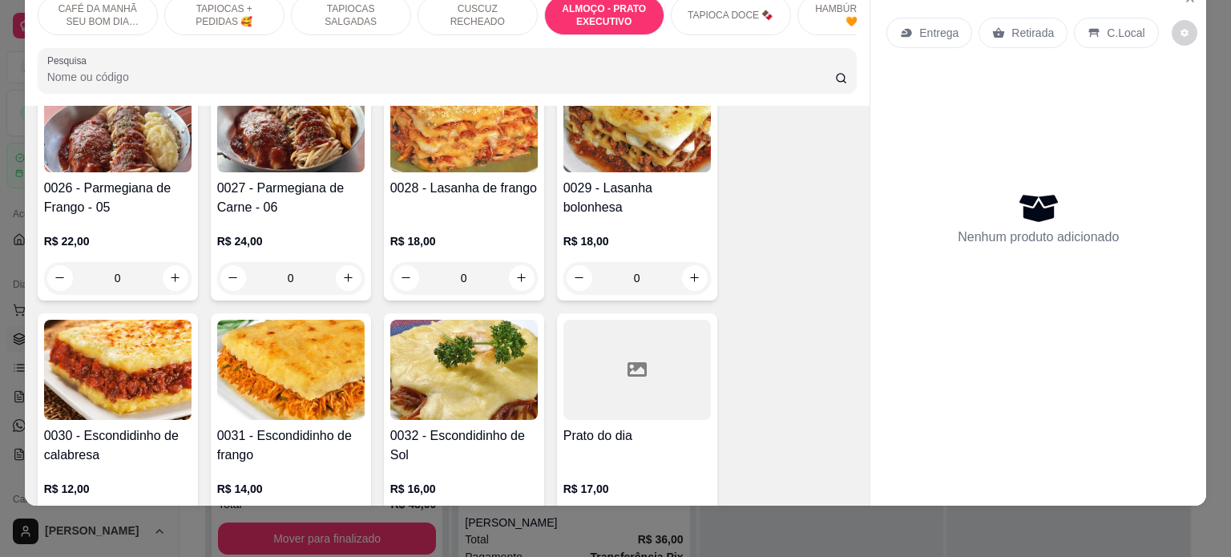
scroll to position [2881, 0]
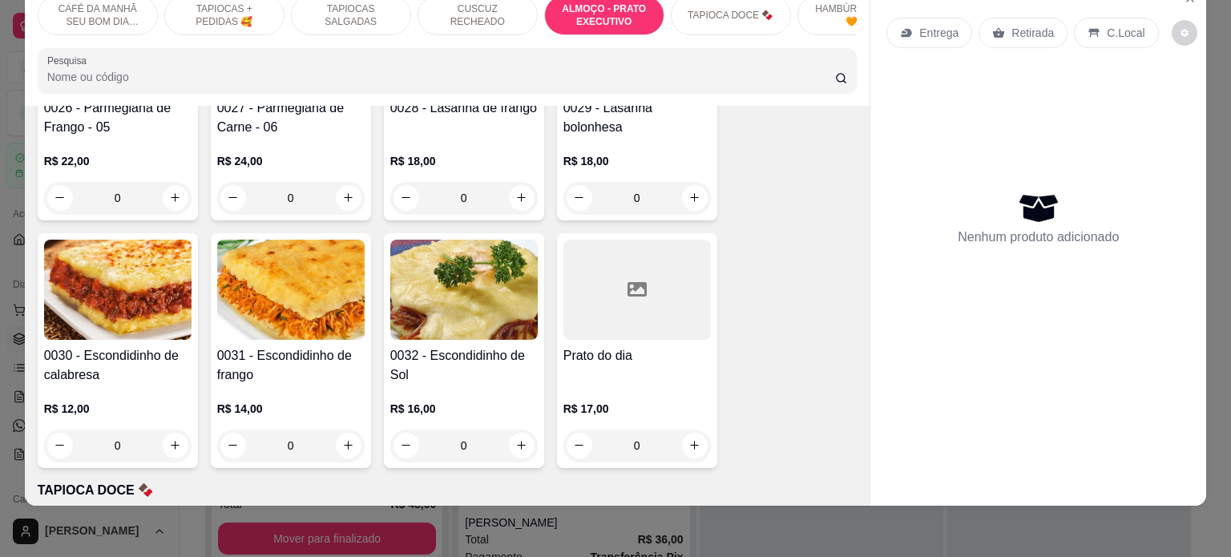
click at [508, 442] on div "0" at bounding box center [464, 446] width 148 height 32
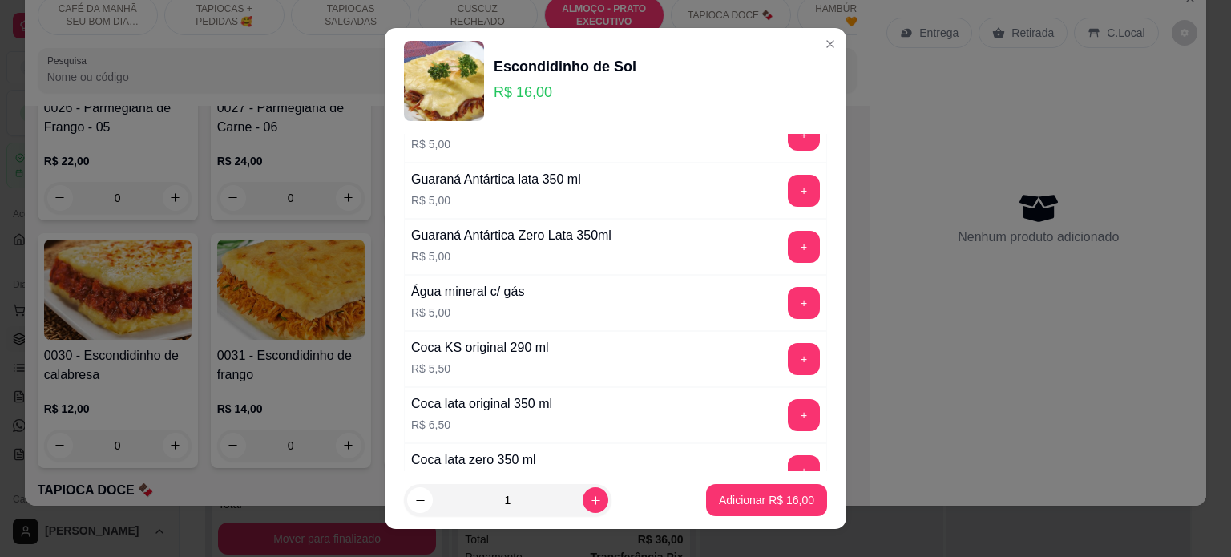
scroll to position [0, 0]
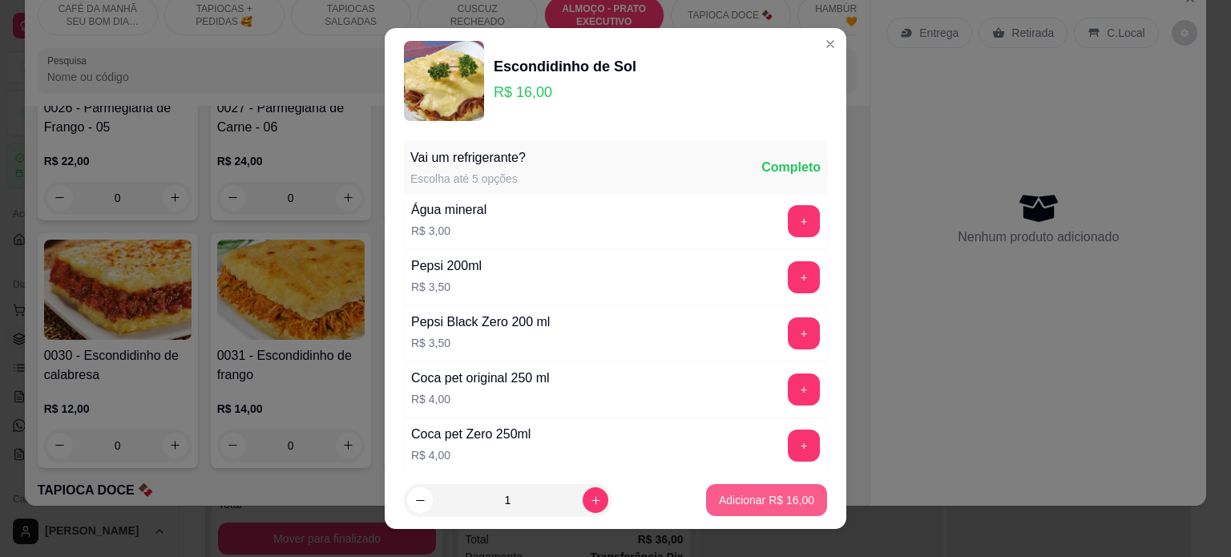
click at [731, 497] on p "Adicionar R$ 16,00" at bounding box center [766, 500] width 95 height 16
type input "1"
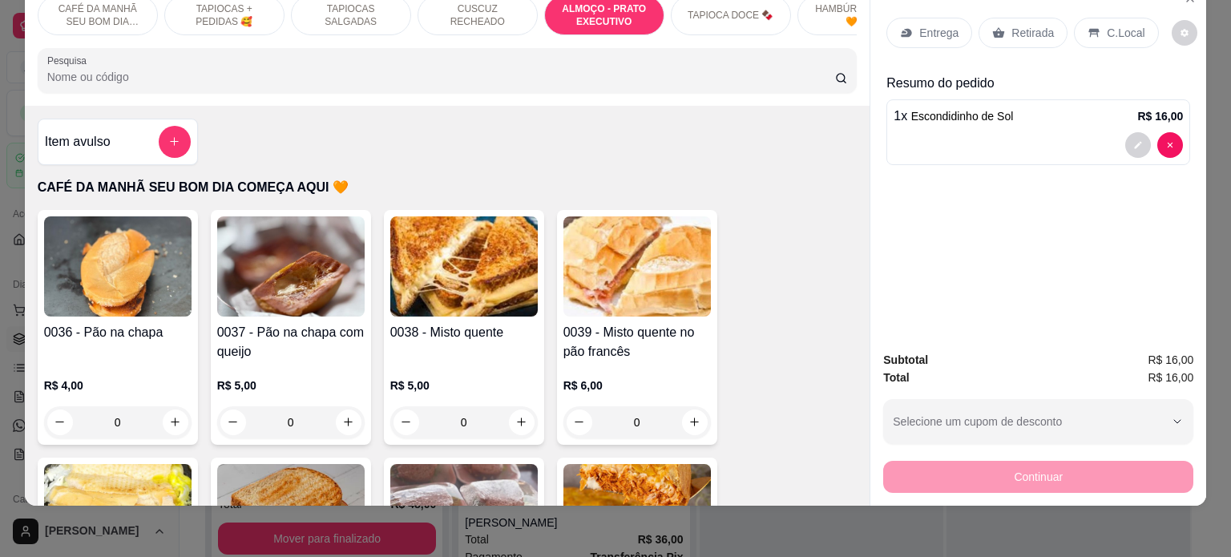
click at [109, 139] on div "Item avulso" at bounding box center [118, 142] width 146 height 32
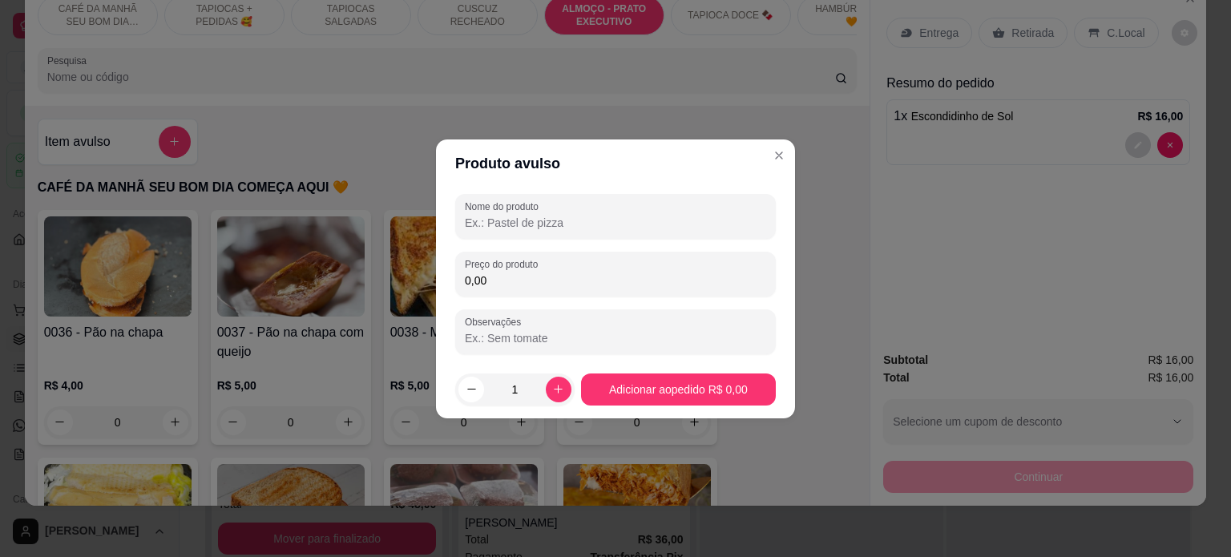
click at [542, 227] on input "Nome do produto" at bounding box center [615, 223] width 301 height 16
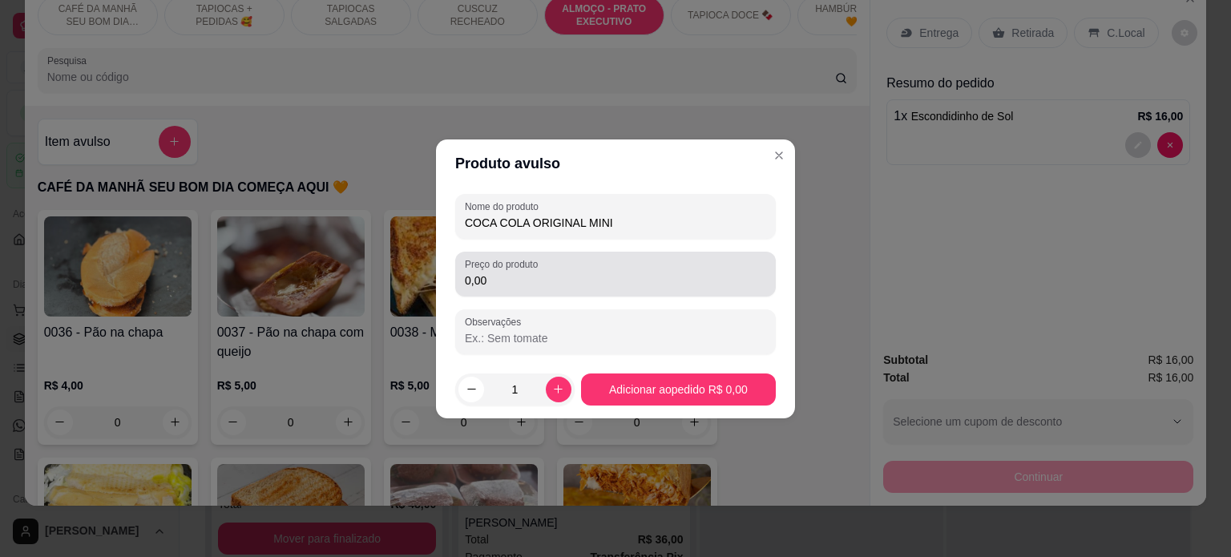
type input "COCA COLA ORIGINAL MINI"
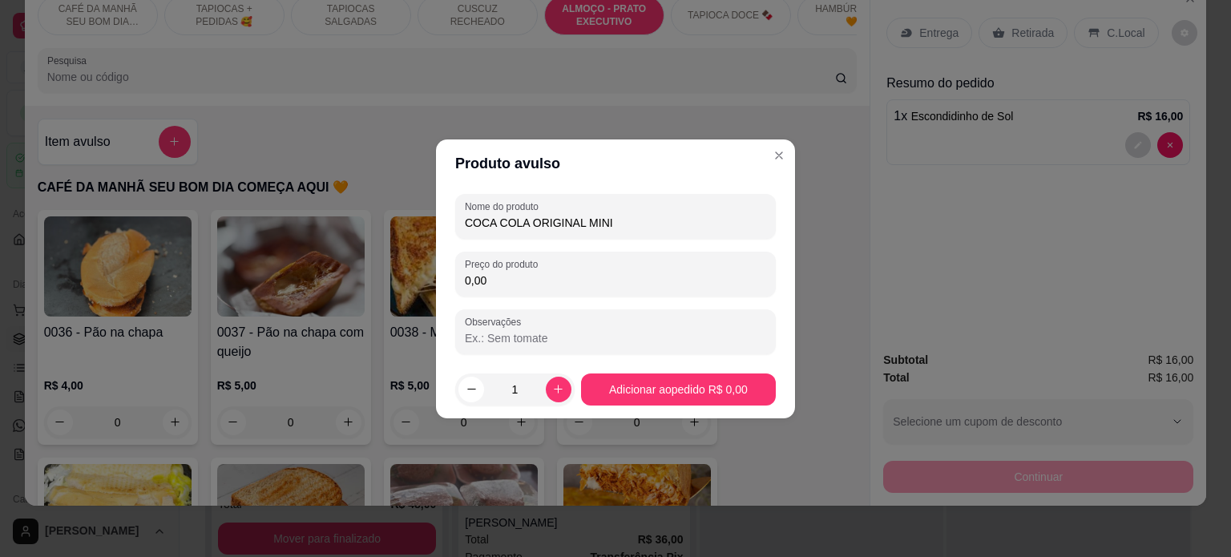
click at [542, 282] on input "0,00" at bounding box center [615, 281] width 301 height 16
type input "5,00"
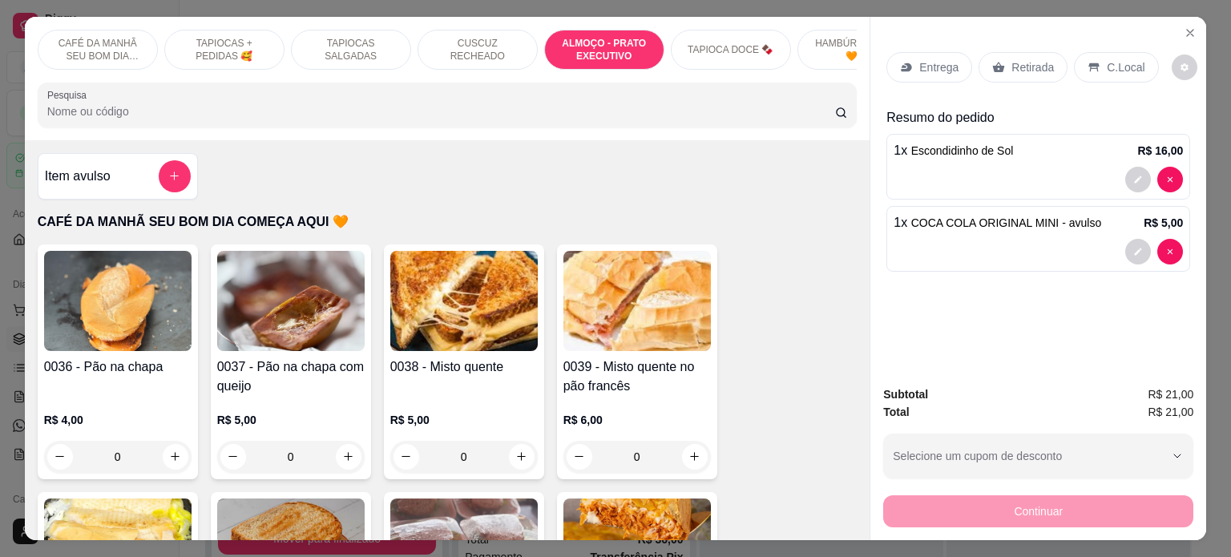
click at [941, 73] on div "Entrega" at bounding box center [930, 67] width 86 height 30
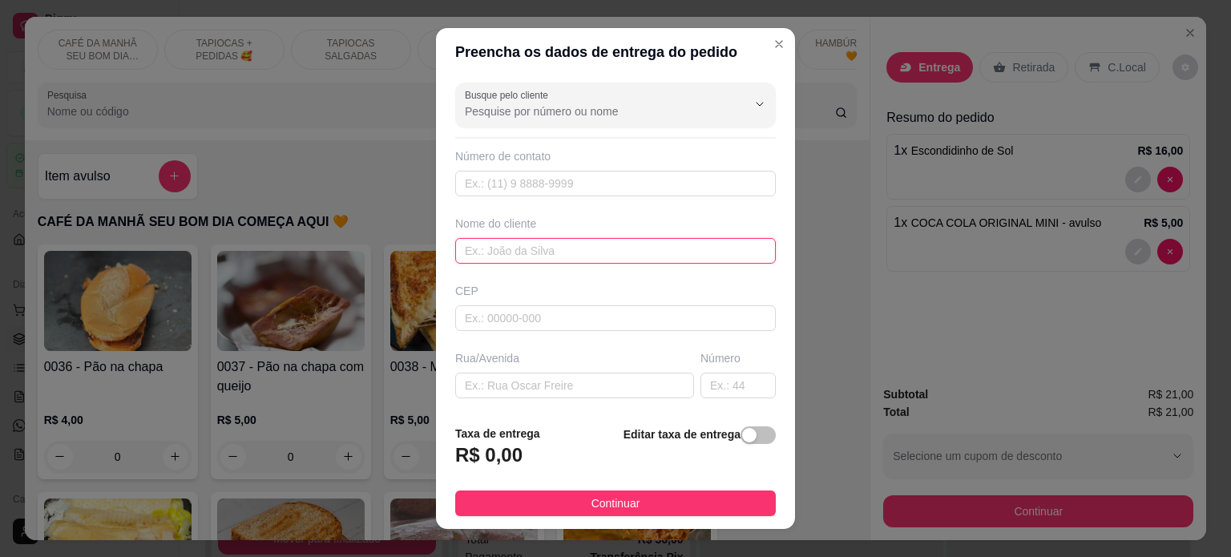
click at [516, 256] on input "text" at bounding box center [615, 251] width 321 height 26
type input "j"
type input "JAQUE"
click at [473, 387] on input "text" at bounding box center [574, 386] width 239 height 26
paste input "[STREET_ADDRESS][PERSON_NAME]"
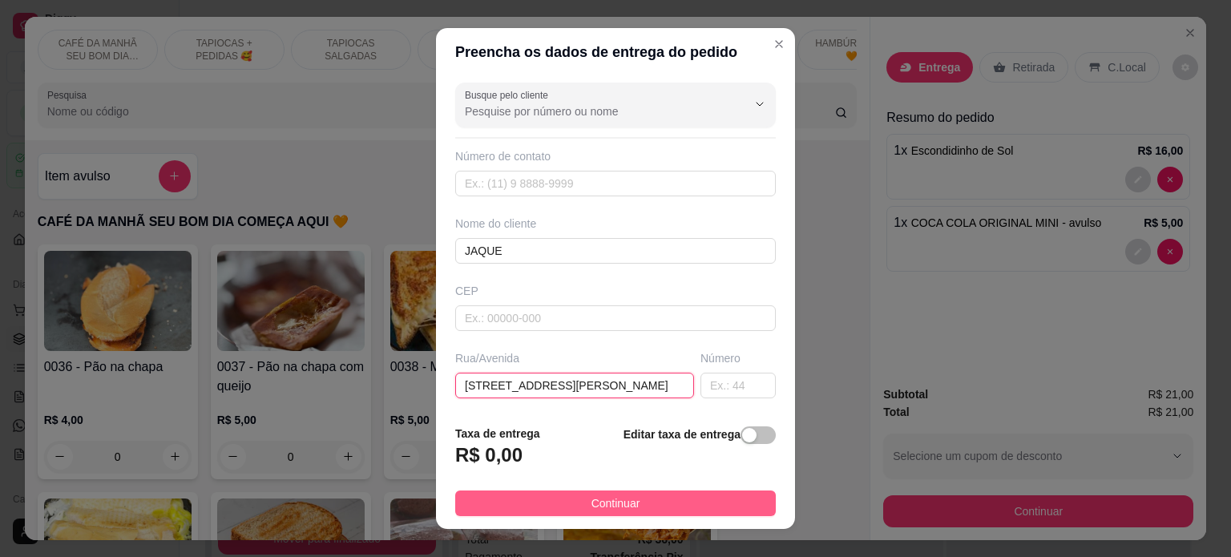
type input "[STREET_ADDRESS][PERSON_NAME]"
click at [624, 508] on span "Continuar" at bounding box center [616, 504] width 49 height 18
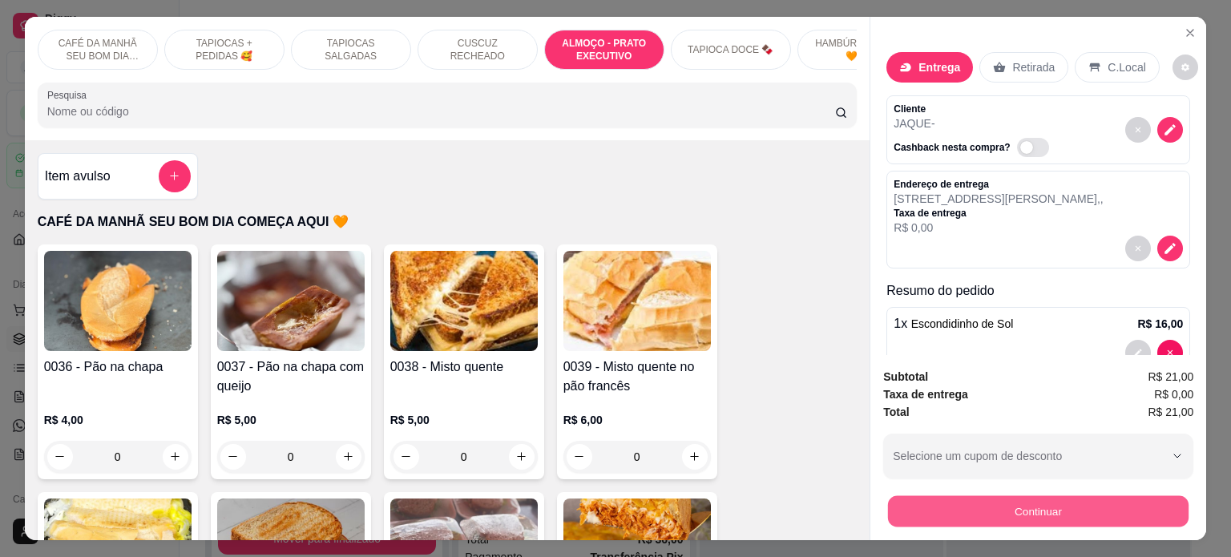
click at [990, 508] on button "Continuar" at bounding box center [1038, 511] width 301 height 31
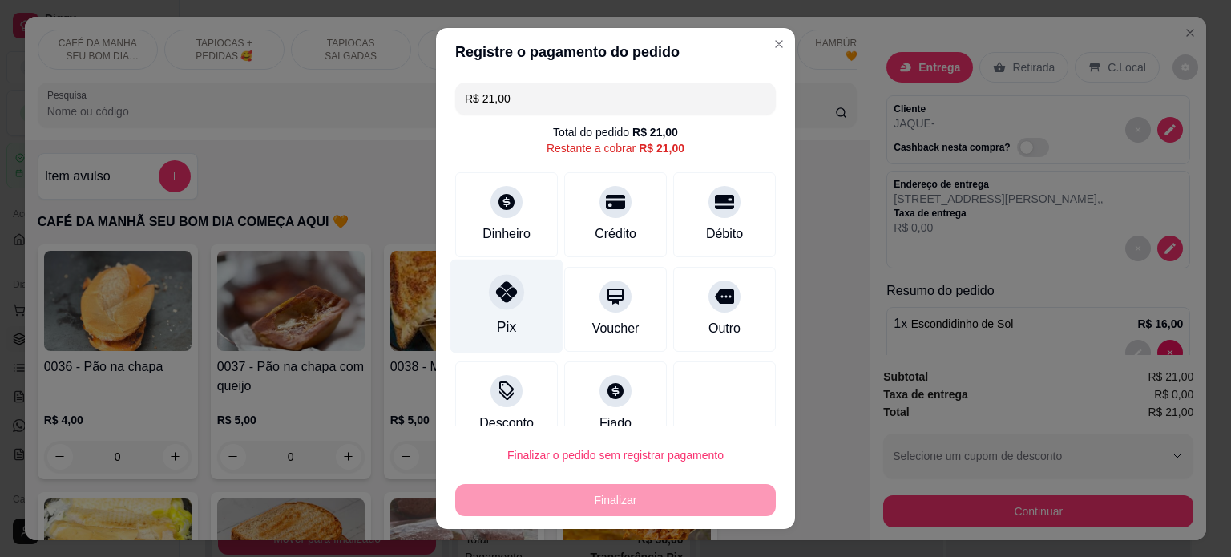
click at [496, 294] on icon at bounding box center [506, 291] width 21 height 21
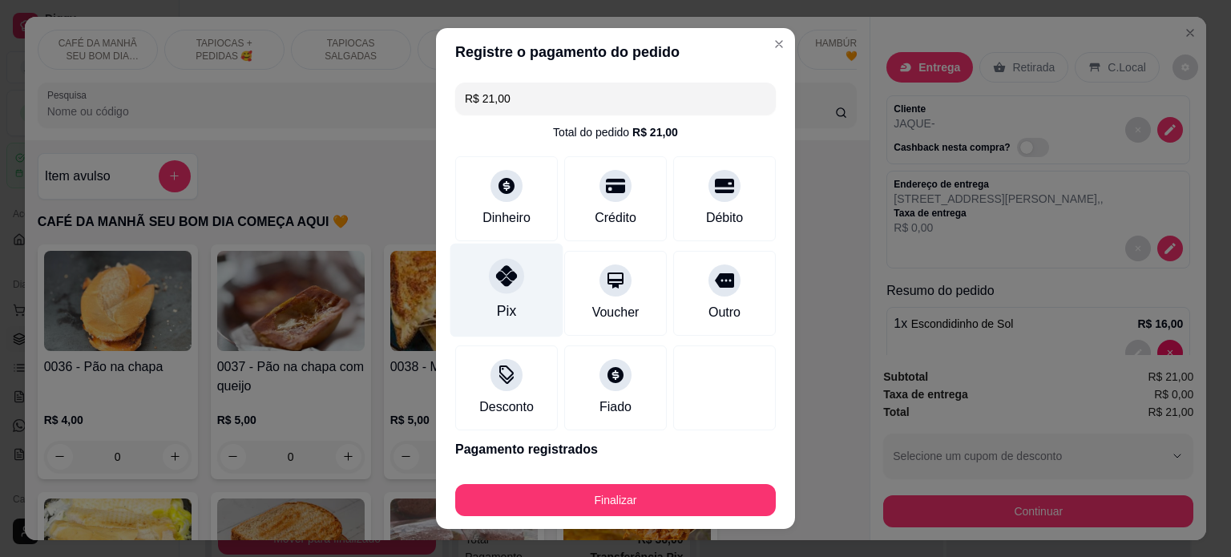
type input "R$ 0,00"
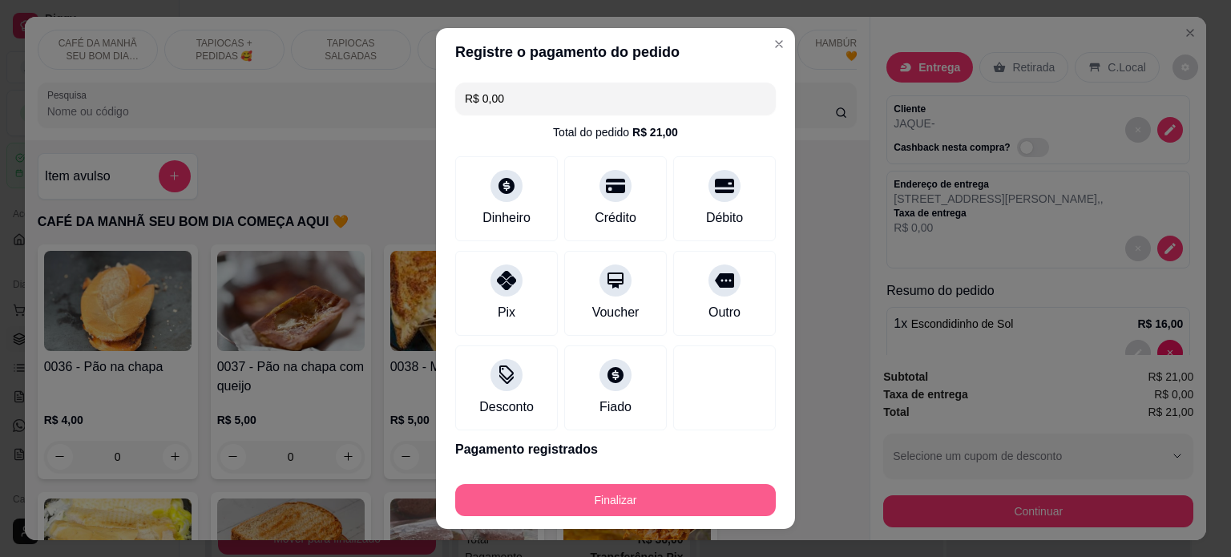
click at [585, 493] on button "Finalizar" at bounding box center [615, 500] width 321 height 32
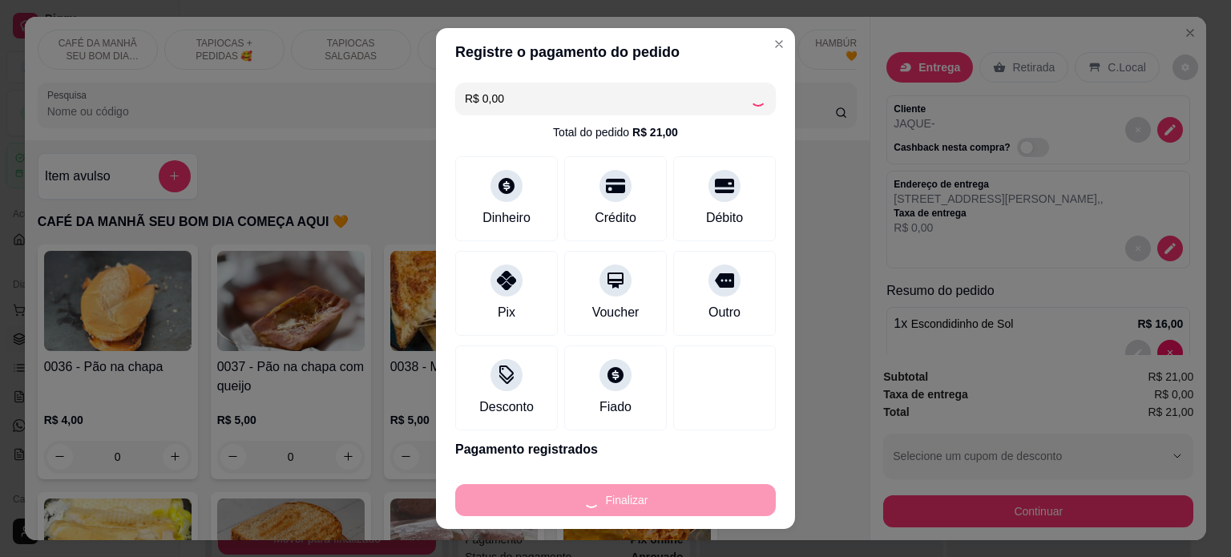
type input "0"
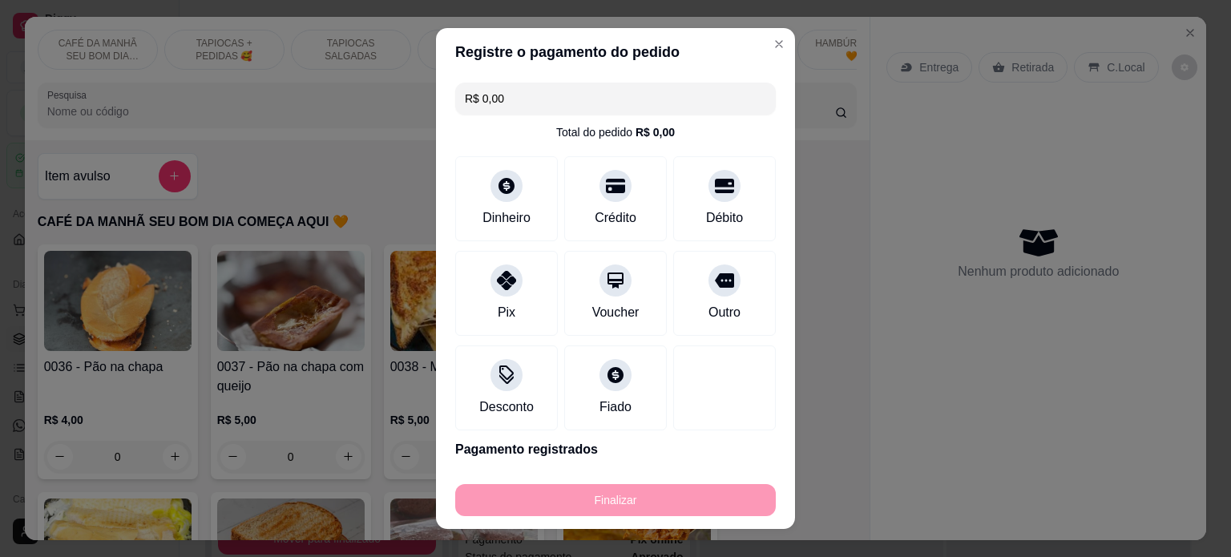
type input "-R$ 21,00"
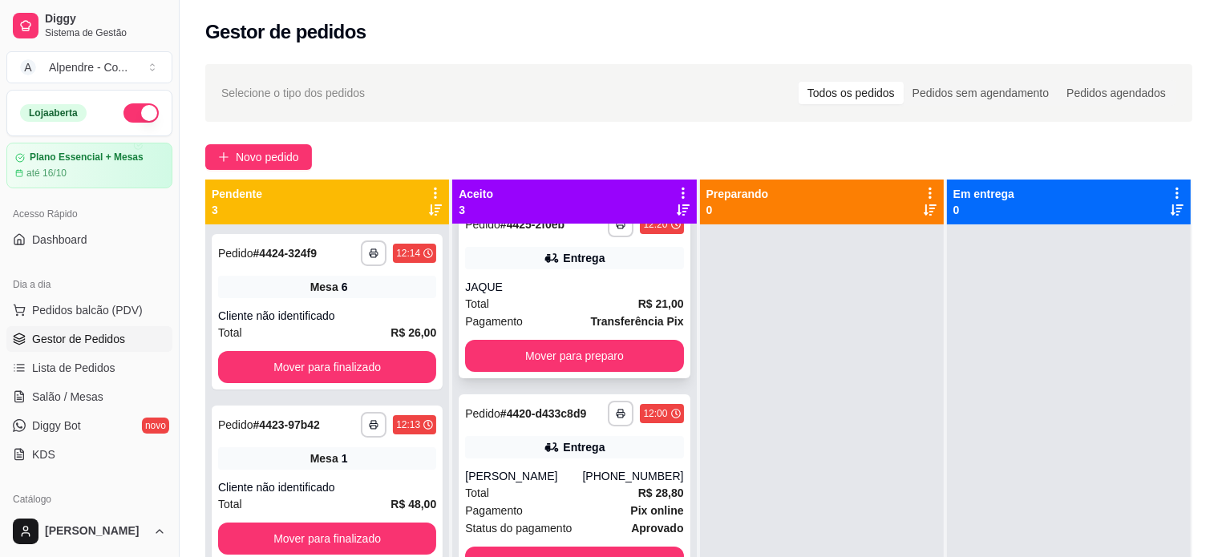
scroll to position [44, 0]
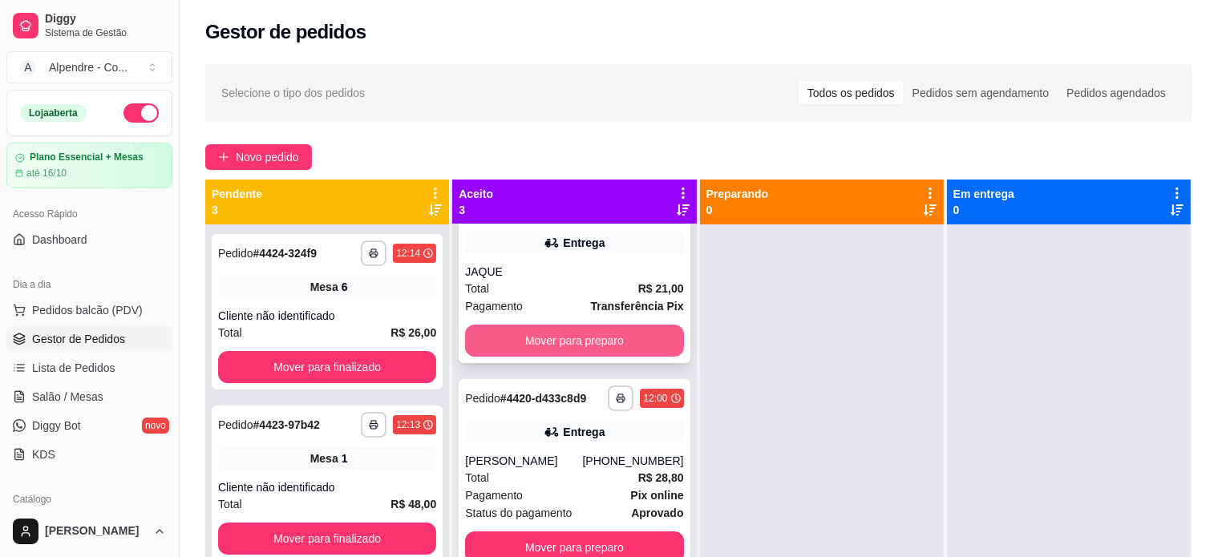
click at [588, 346] on button "Mover para preparo" at bounding box center [574, 341] width 218 height 32
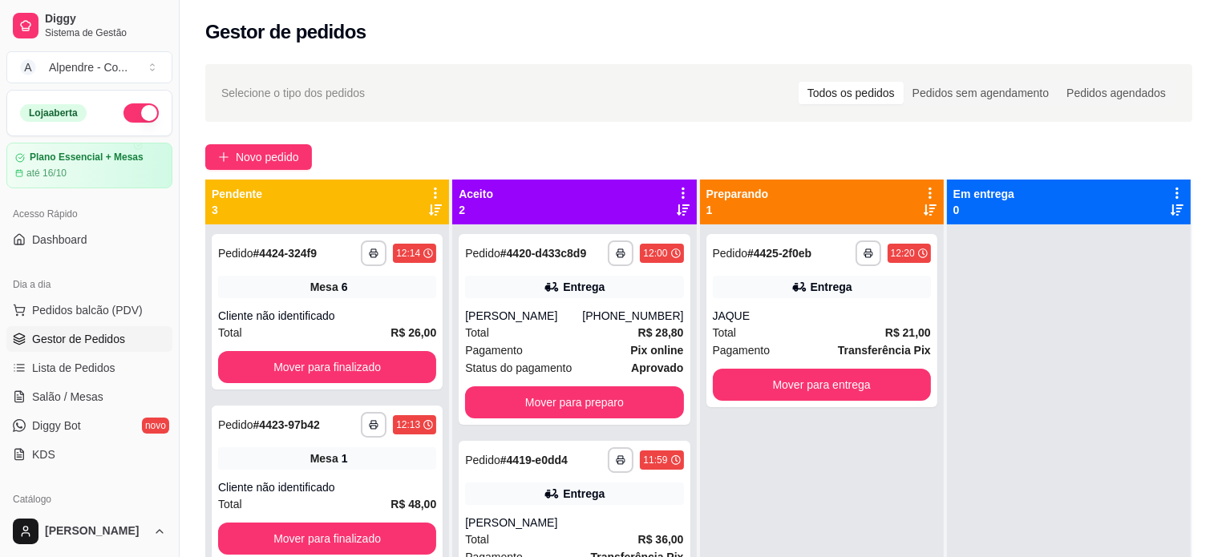
scroll to position [0, 0]
click at [586, 410] on button "Mover para preparo" at bounding box center [574, 402] width 218 height 32
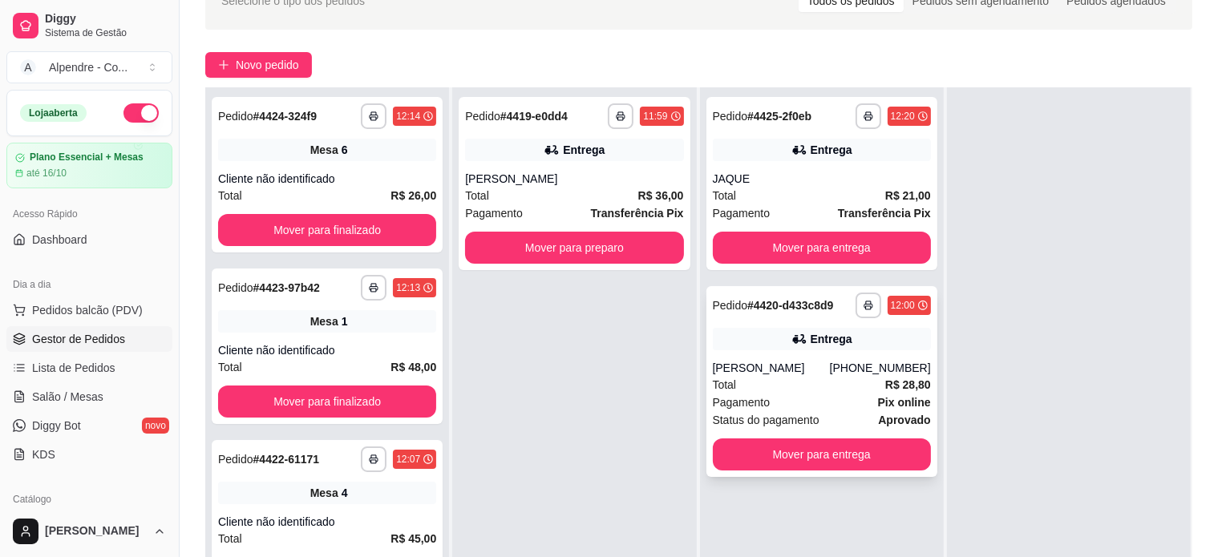
scroll to position [160, 0]
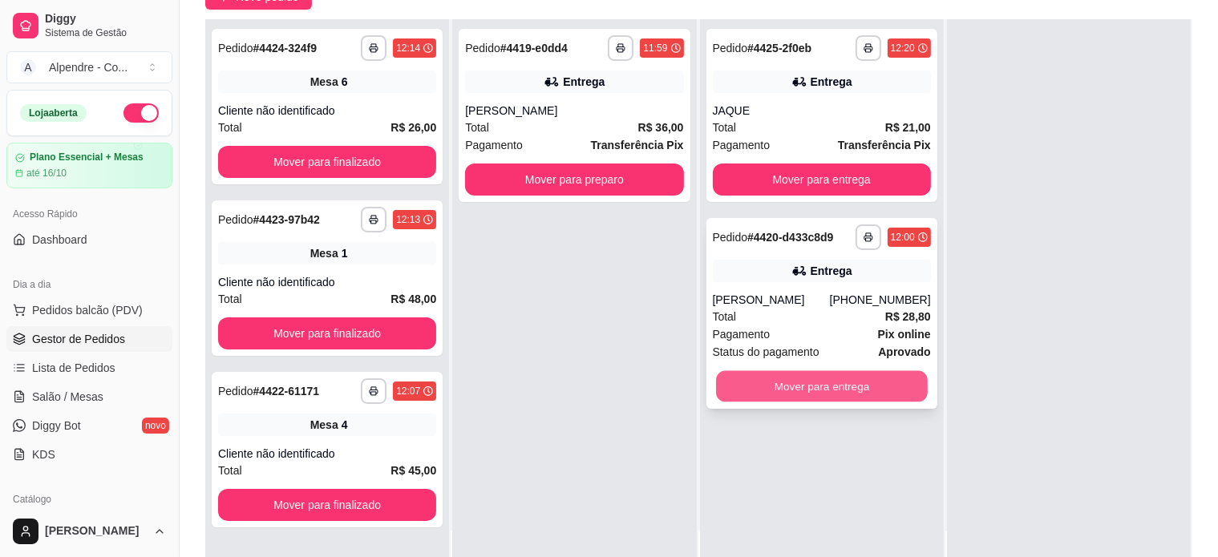
click at [826, 382] on button "Mover para entrega" at bounding box center [822, 386] width 212 height 31
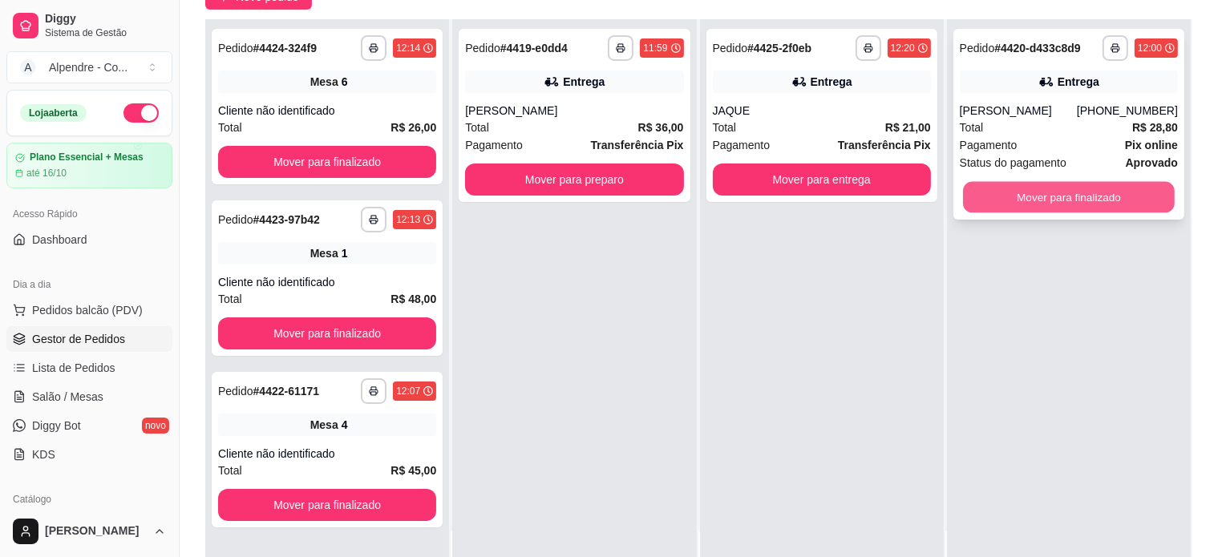
click at [1073, 196] on button "Mover para finalizado" at bounding box center [1069, 197] width 212 height 31
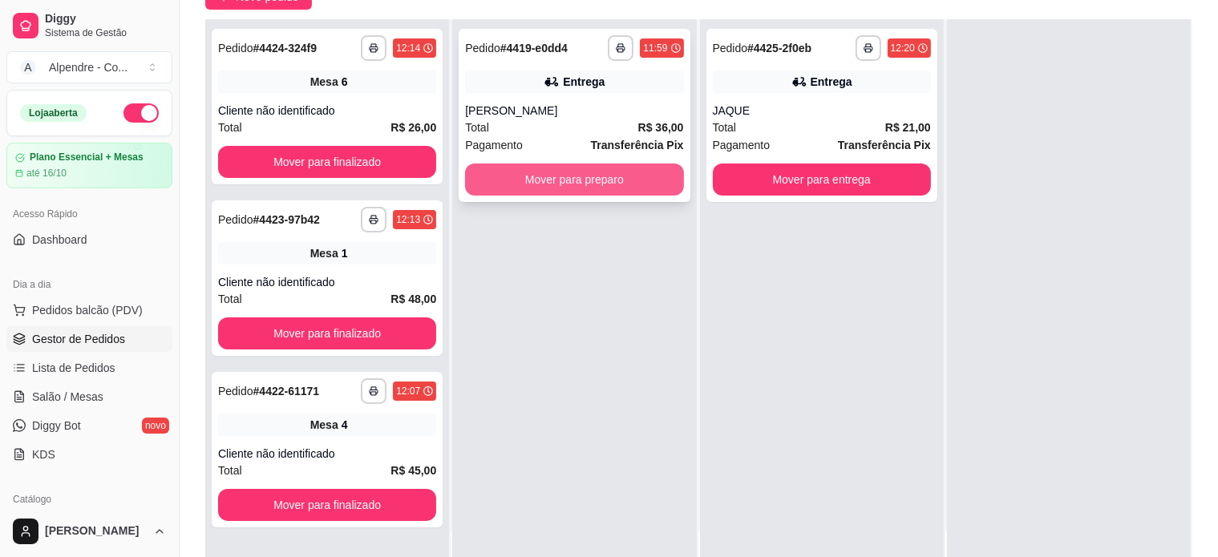
click at [619, 188] on button "Mover para preparo" at bounding box center [574, 180] width 218 height 32
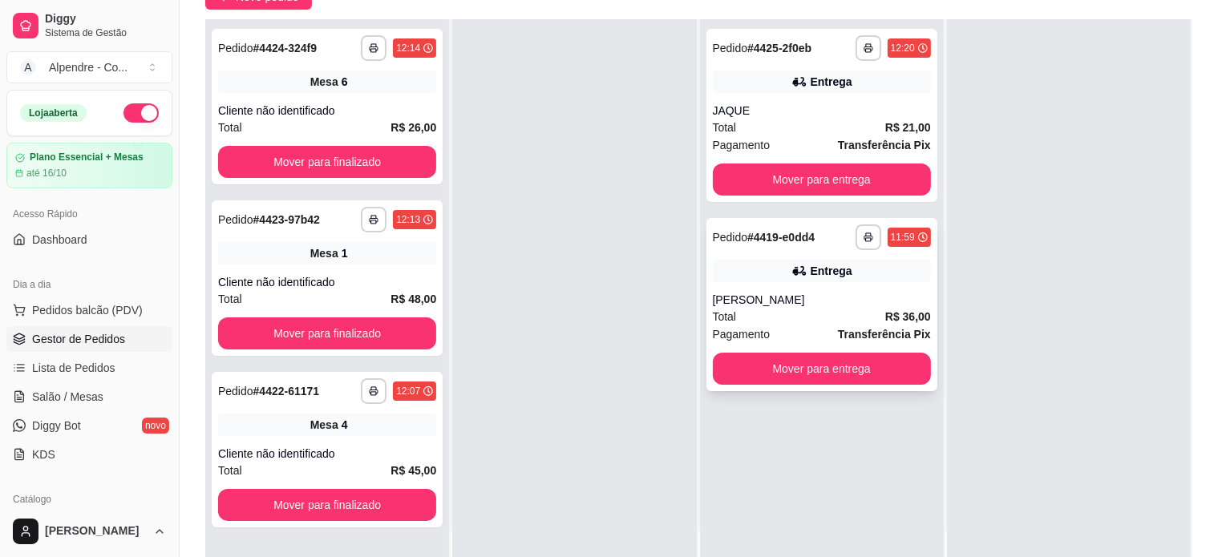
click at [827, 387] on div "**********" at bounding box center [821, 304] width 231 height 173
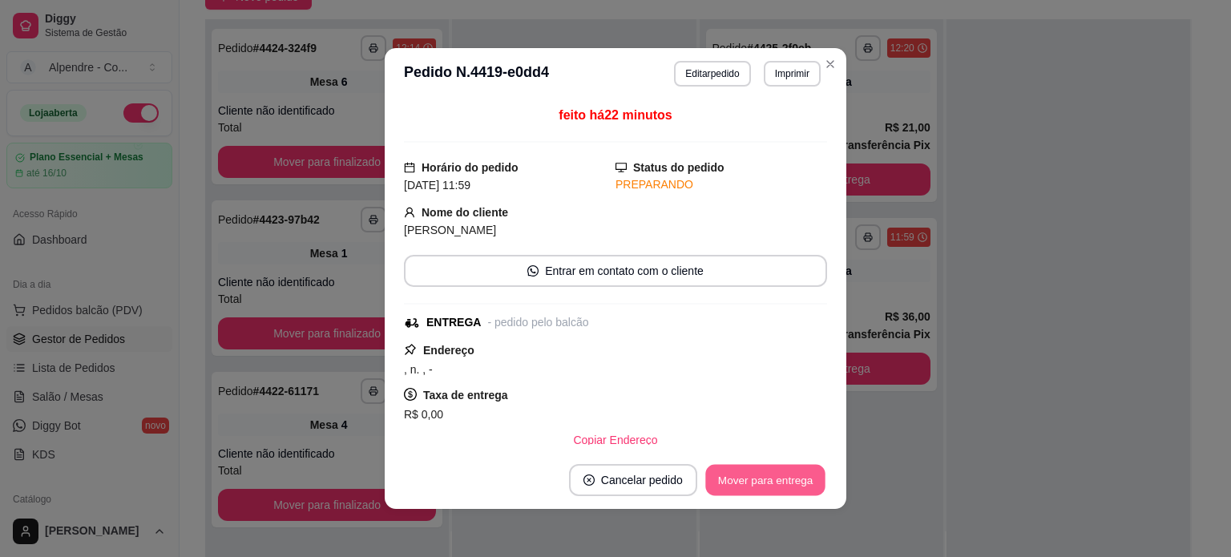
click at [742, 480] on button "Mover para entrega" at bounding box center [765, 480] width 120 height 31
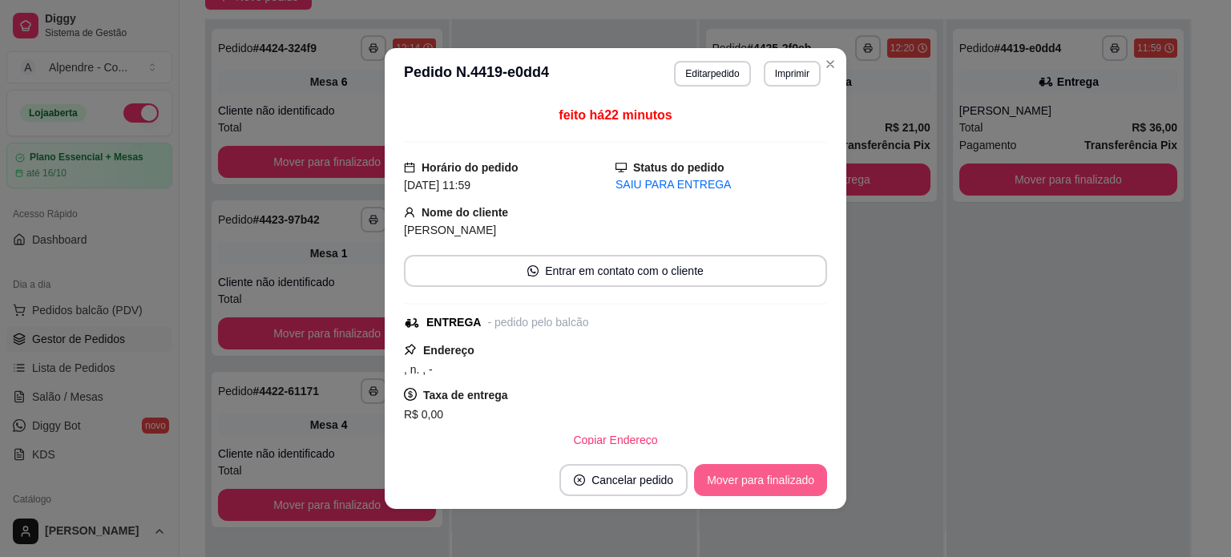
click at [779, 476] on button "Mover para finalizado" at bounding box center [760, 480] width 133 height 32
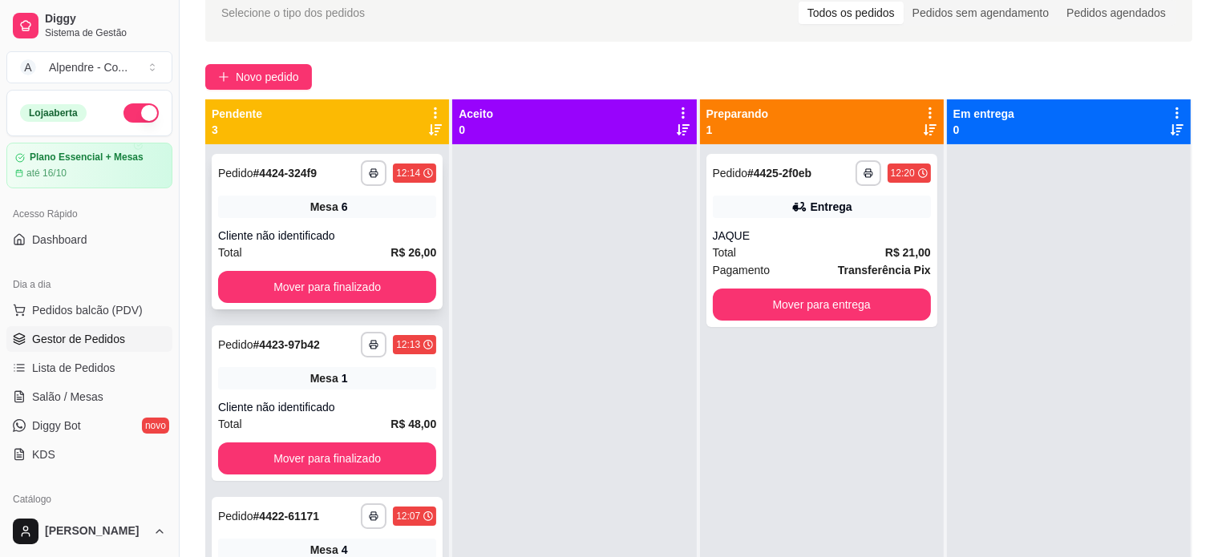
scroll to position [45, 0]
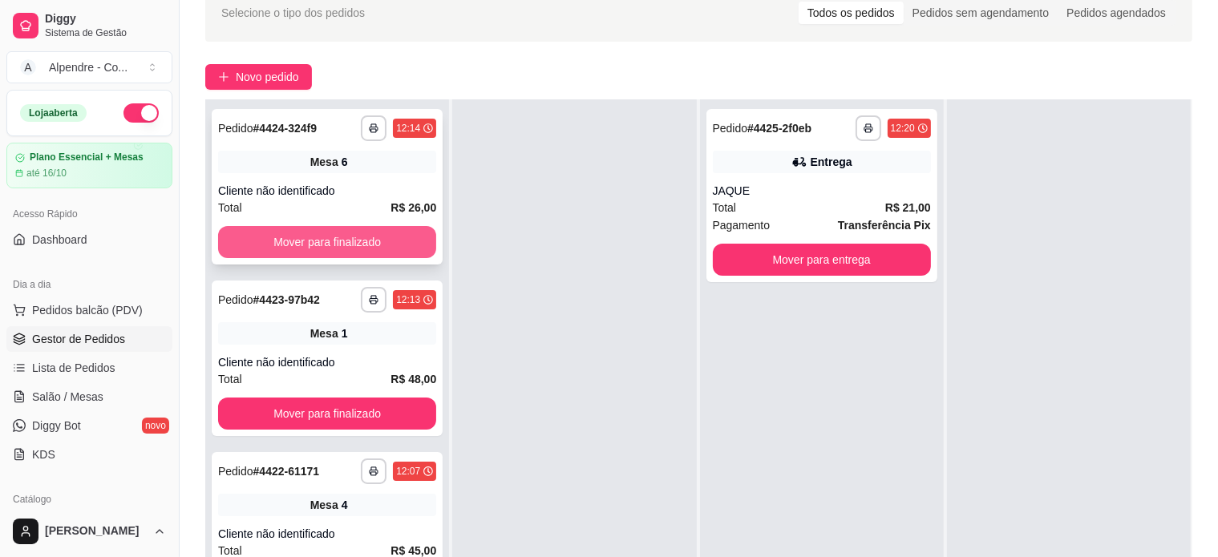
click at [334, 246] on button "Mover para finalizado" at bounding box center [327, 242] width 218 height 32
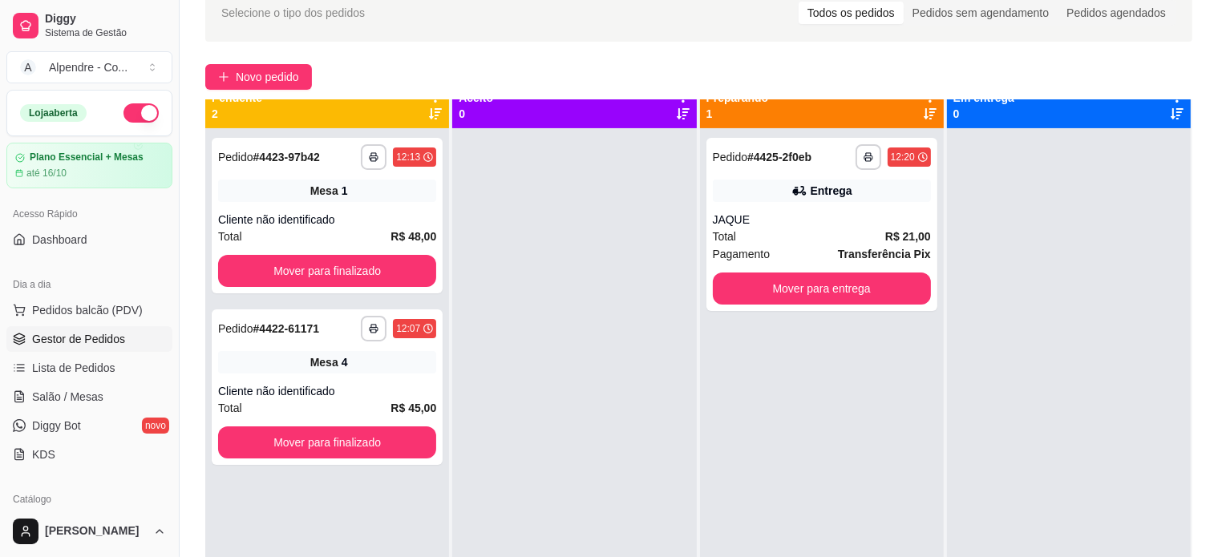
scroll to position [0, 0]
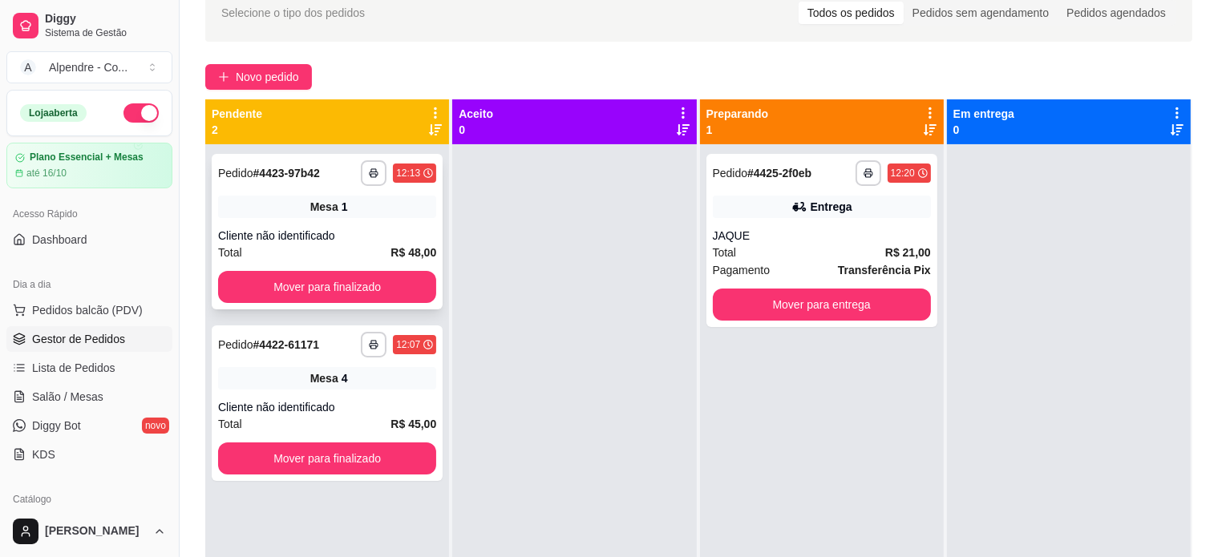
click at [334, 232] on div "Cliente não identificado" at bounding box center [327, 236] width 218 height 16
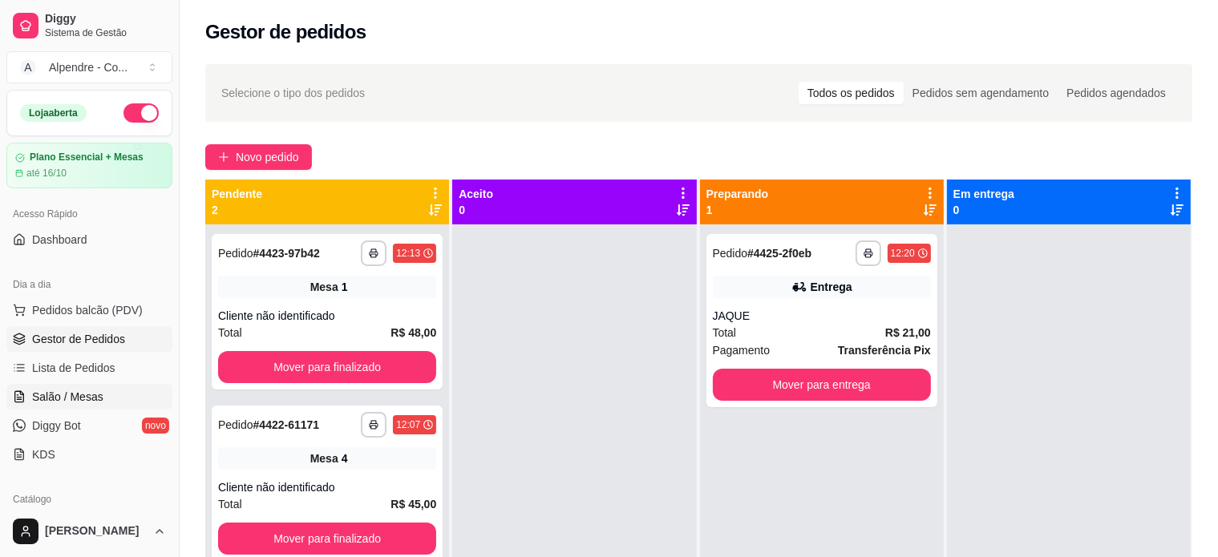
click at [56, 394] on span "Salão / Mesas" at bounding box center [67, 397] width 71 height 16
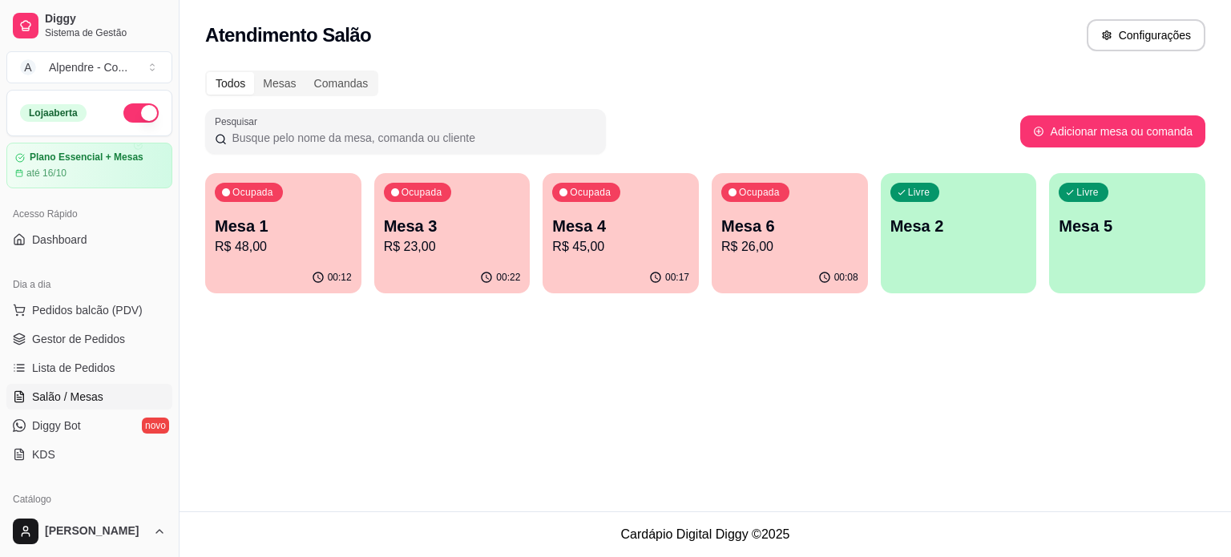
click at [464, 230] on p "Mesa 3" at bounding box center [452, 226] width 137 height 22
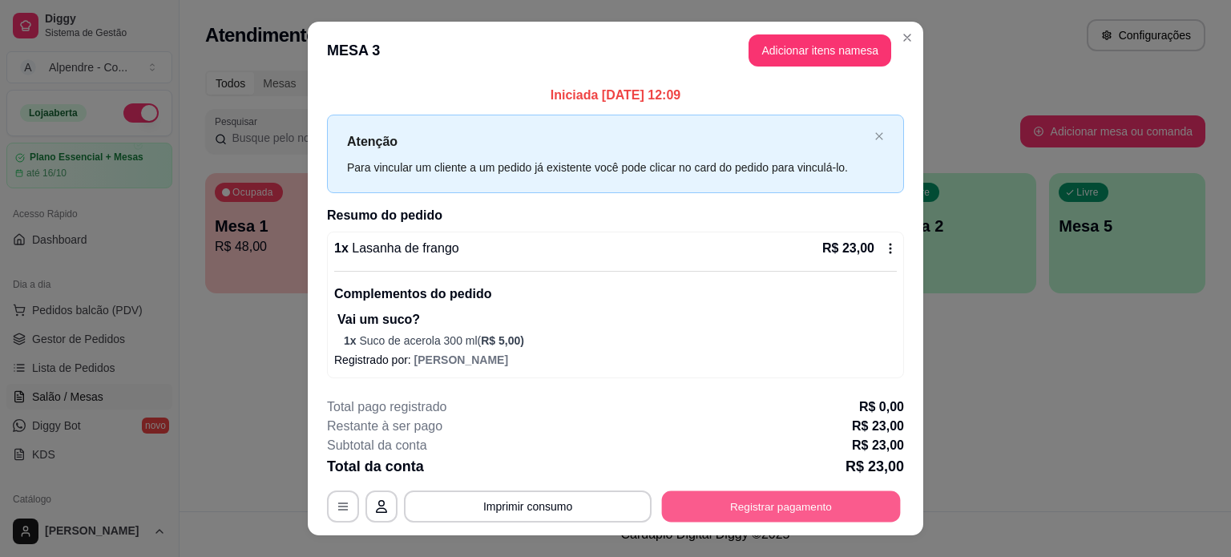
click at [760, 503] on button "Registrar pagamento" at bounding box center [781, 506] width 239 height 31
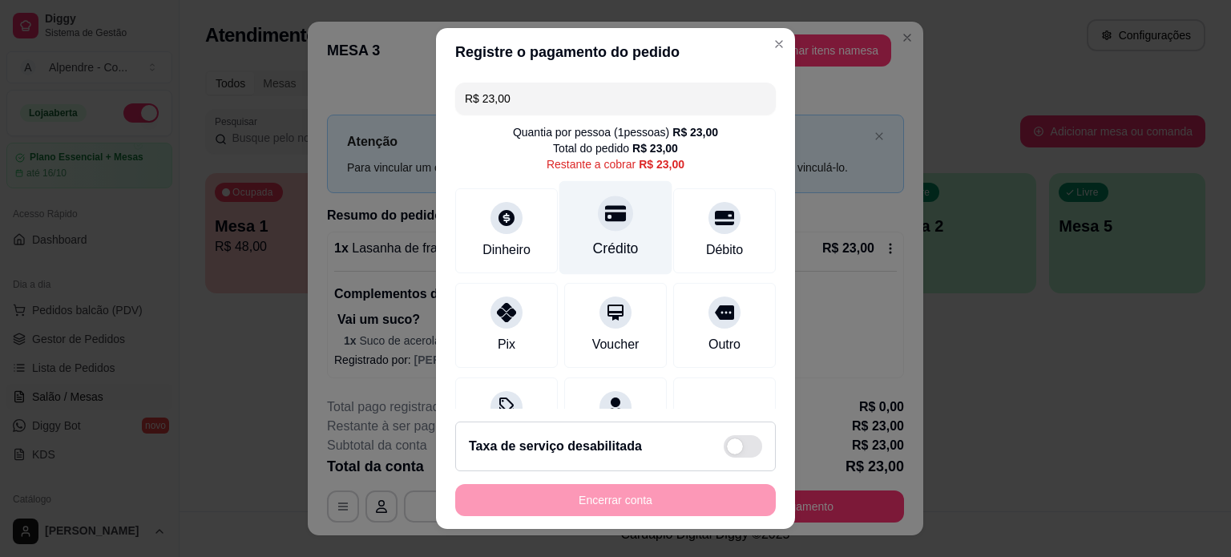
click at [605, 208] on icon at bounding box center [615, 213] width 21 height 21
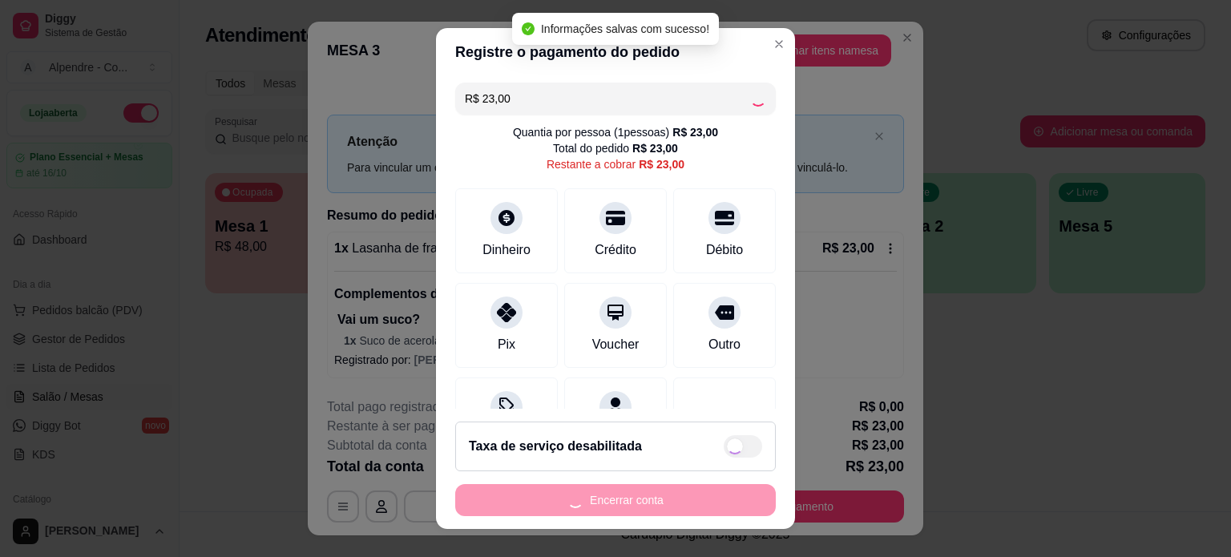
type input "R$ 0,00"
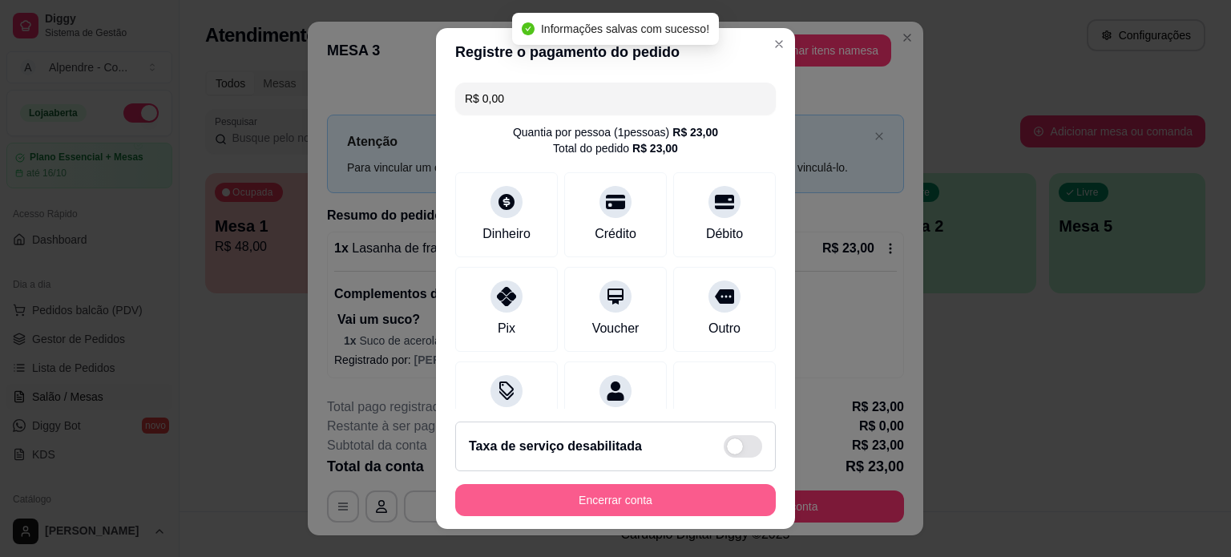
click at [634, 499] on button "Encerrar conta" at bounding box center [615, 500] width 321 height 32
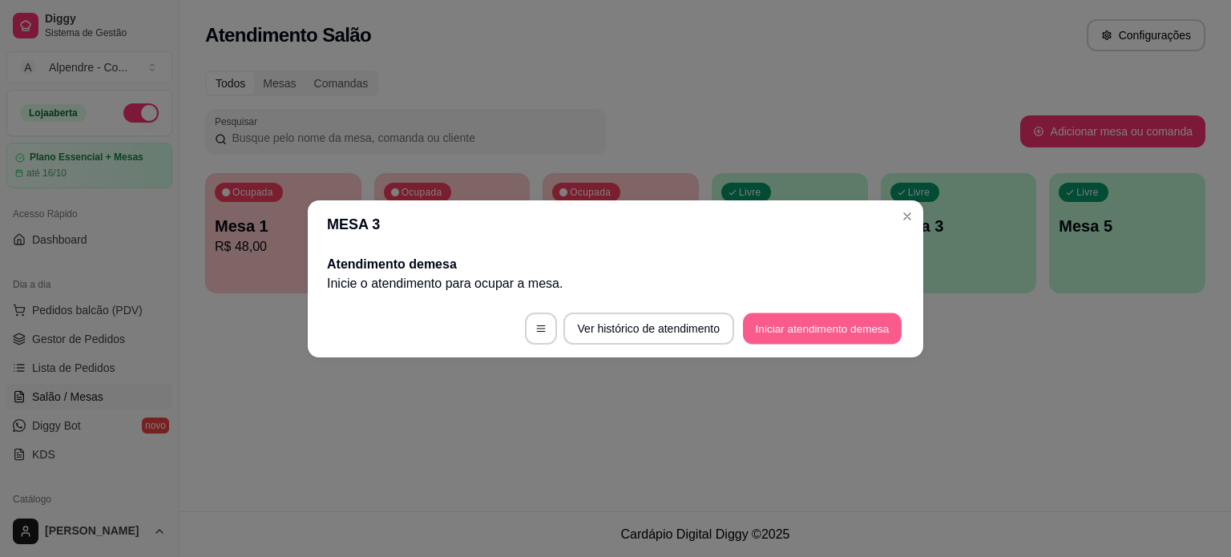
click at [798, 320] on button "Iniciar atendimento de mesa" at bounding box center [822, 328] width 159 height 31
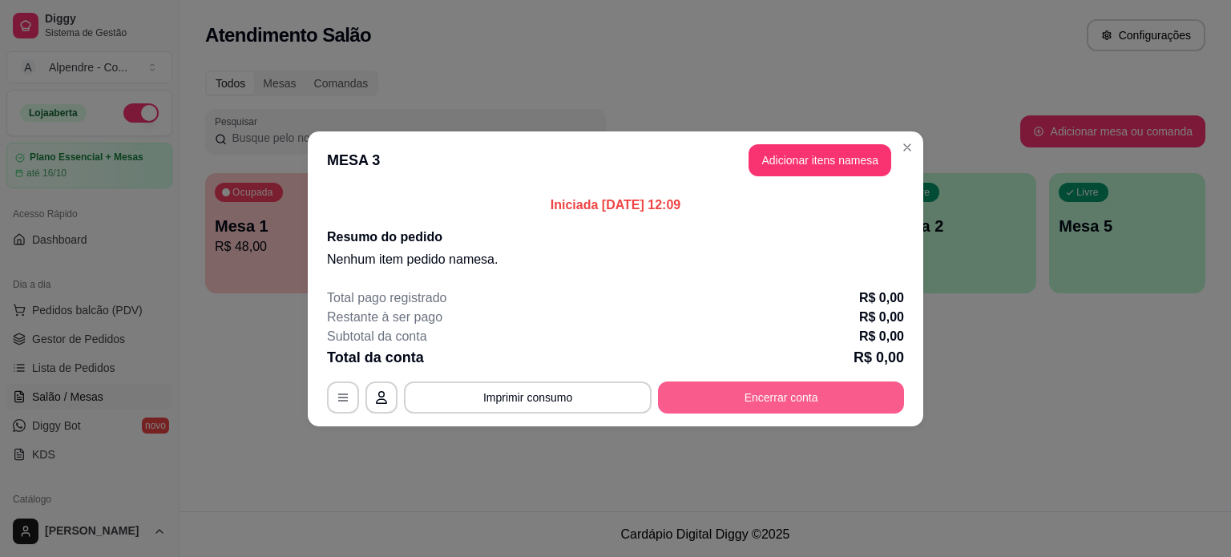
click at [701, 400] on button "Encerrar conta" at bounding box center [781, 398] width 246 height 32
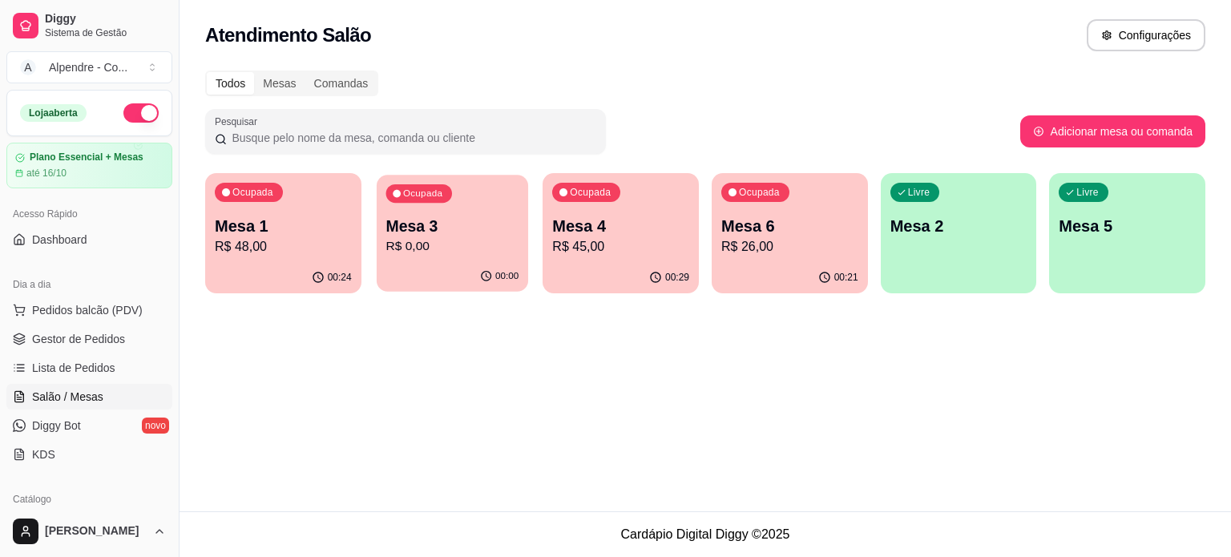
click at [465, 257] on div "Ocupada Mesa 3 R$ 0,00" at bounding box center [453, 218] width 152 height 87
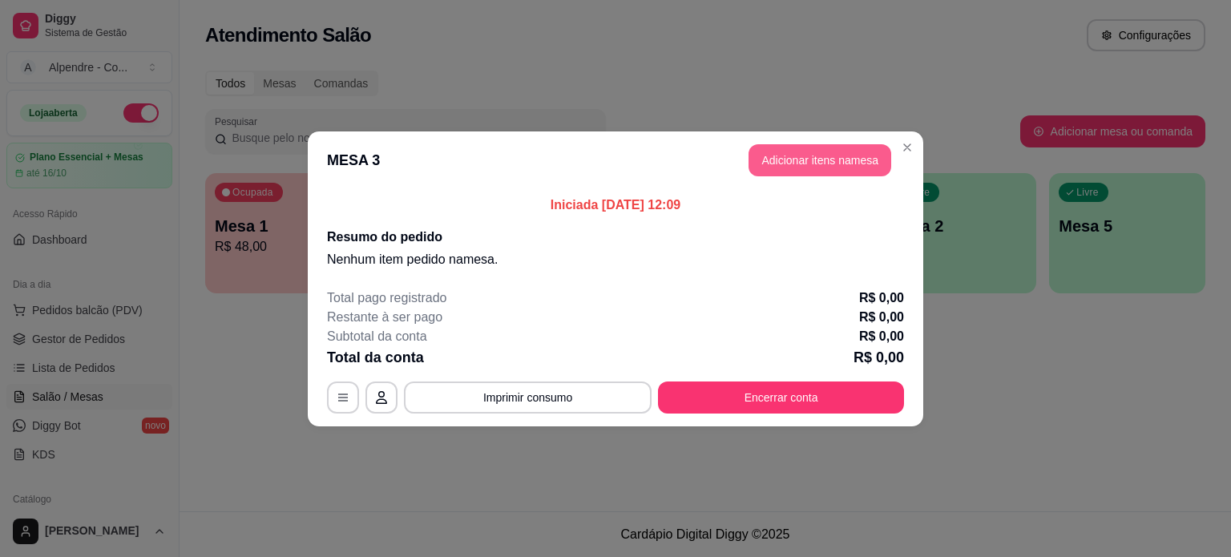
click at [815, 167] on button "Adicionar itens na mesa" at bounding box center [820, 160] width 143 height 32
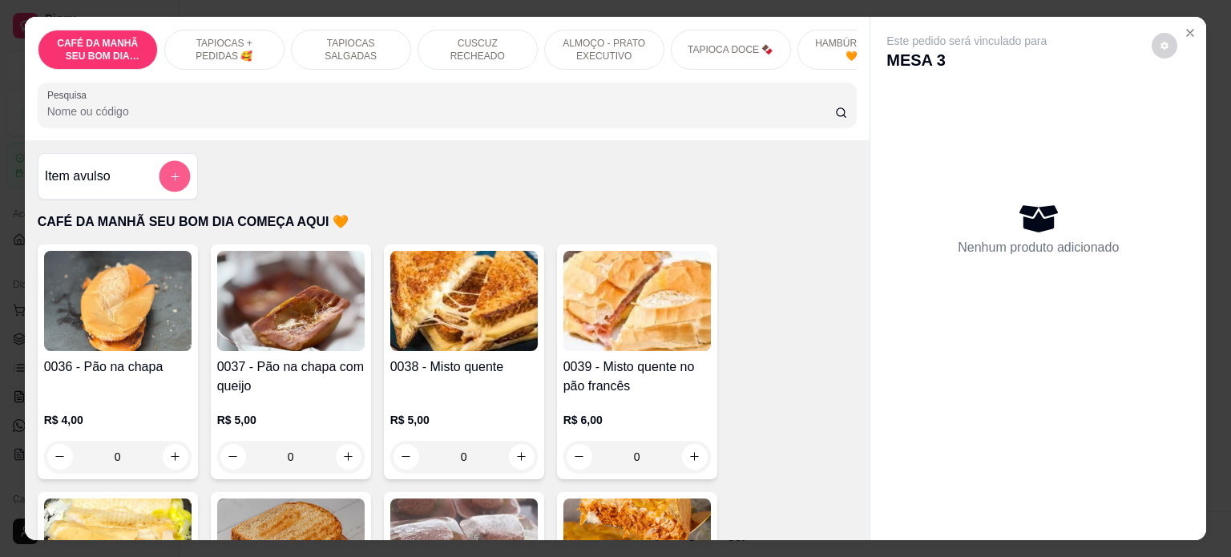
click at [173, 180] on icon "add-separate-item" at bounding box center [174, 177] width 12 height 12
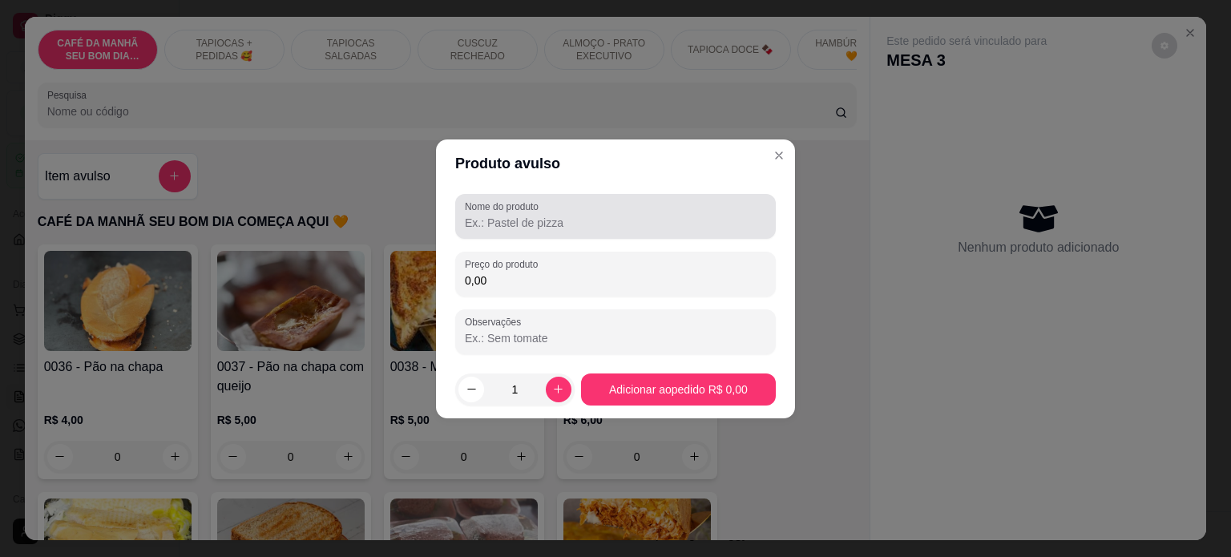
click at [526, 215] on input "Nome do produto" at bounding box center [615, 223] width 301 height 16
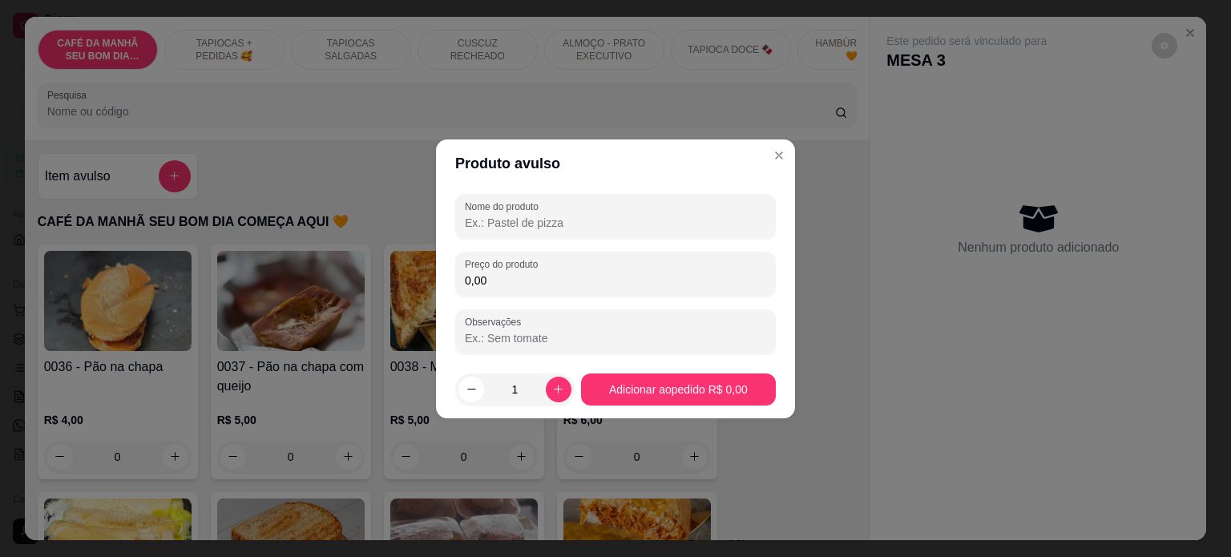
type input "c"
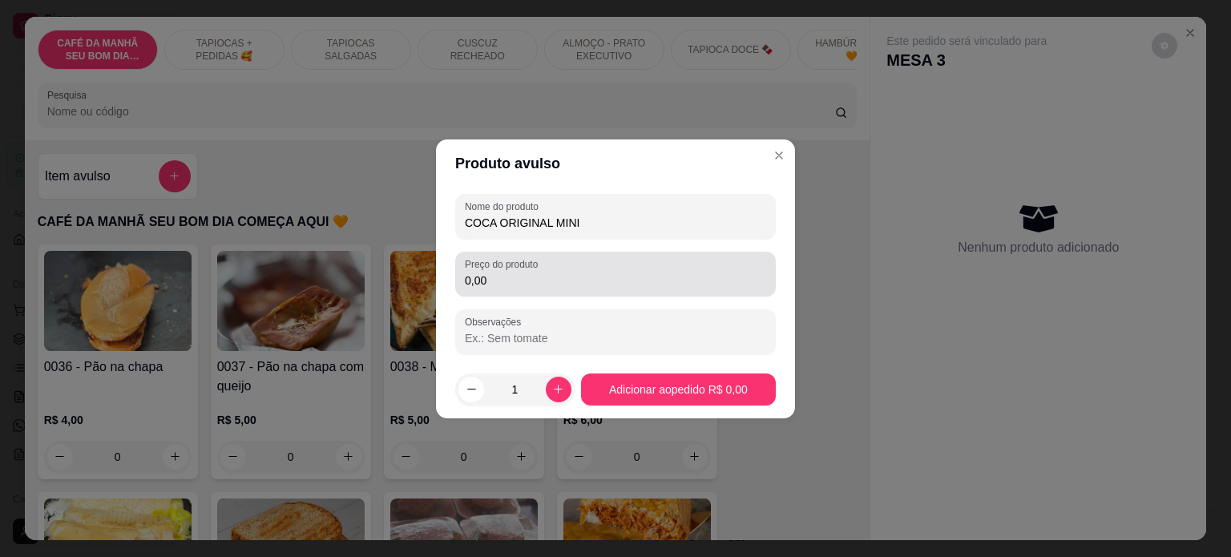
type input "COCA ORIGINAL MINI"
click at [505, 289] on div "0,00" at bounding box center [615, 274] width 301 height 32
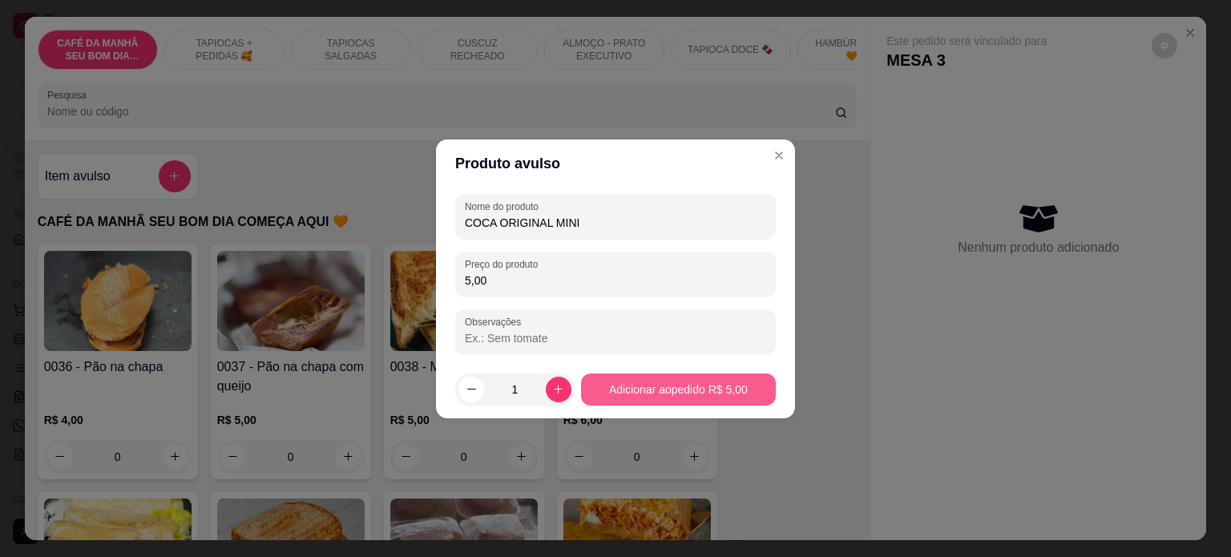
type input "5,00"
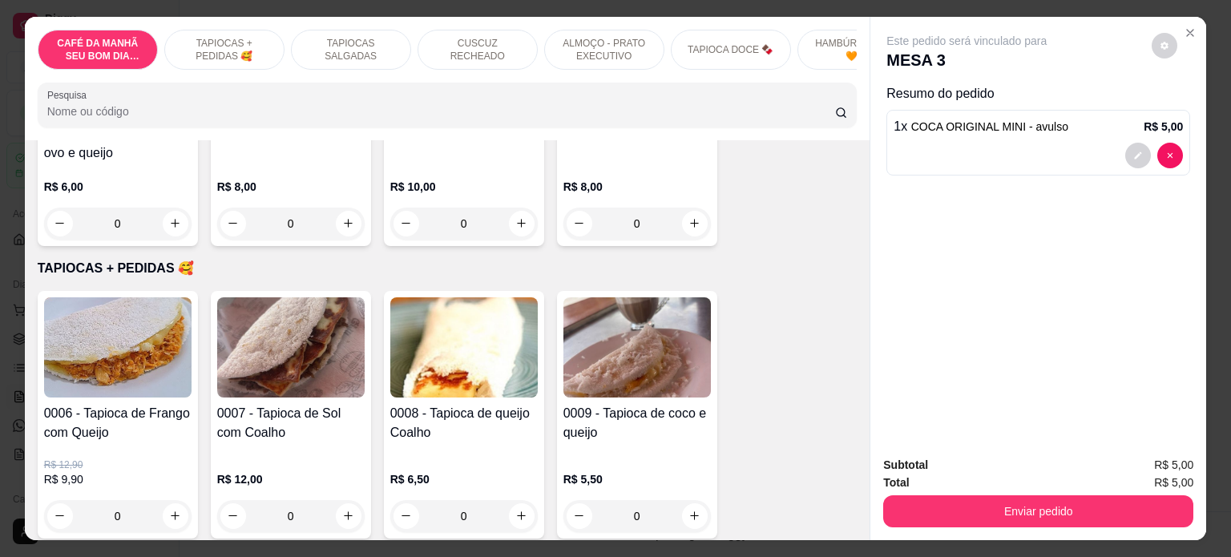
scroll to position [321, 0]
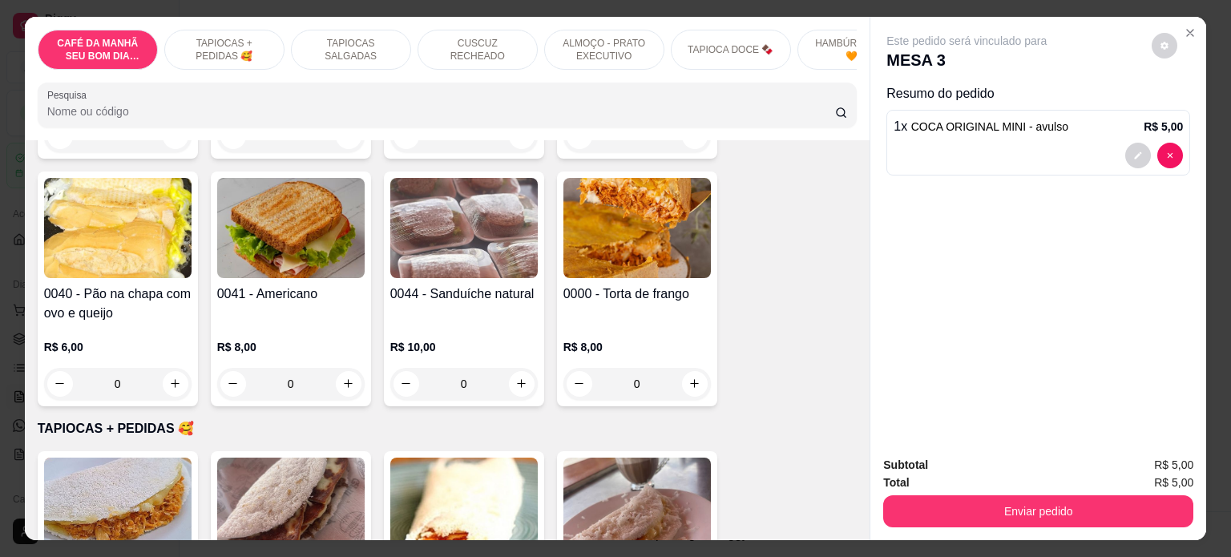
click at [695, 390] on div "0" at bounding box center [638, 384] width 148 height 32
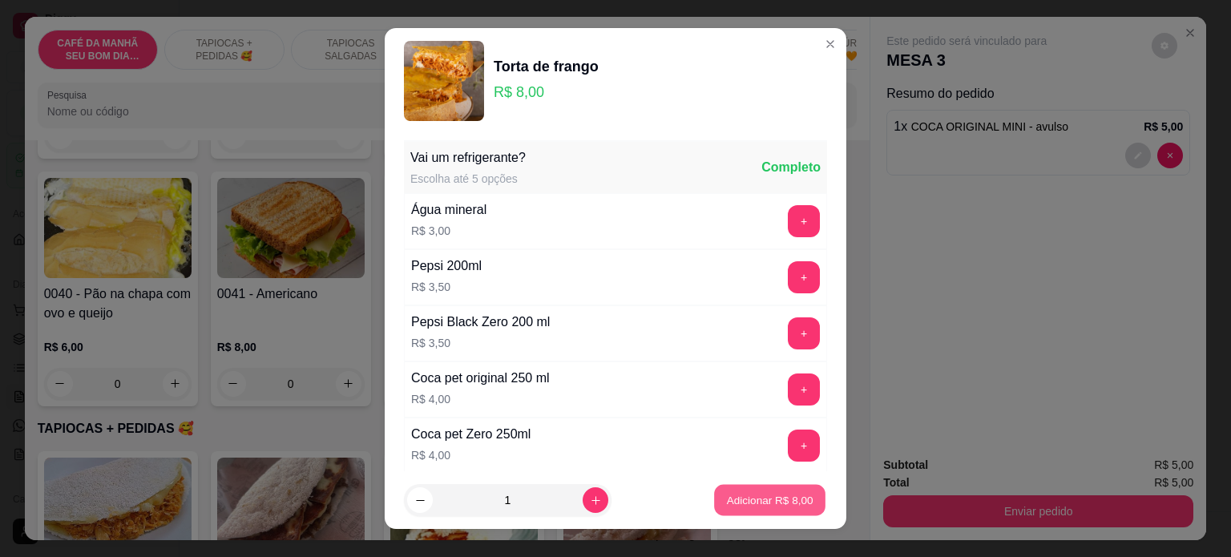
click at [733, 503] on p "Adicionar R$ 8,00" at bounding box center [769, 500] width 87 height 15
type input "1"
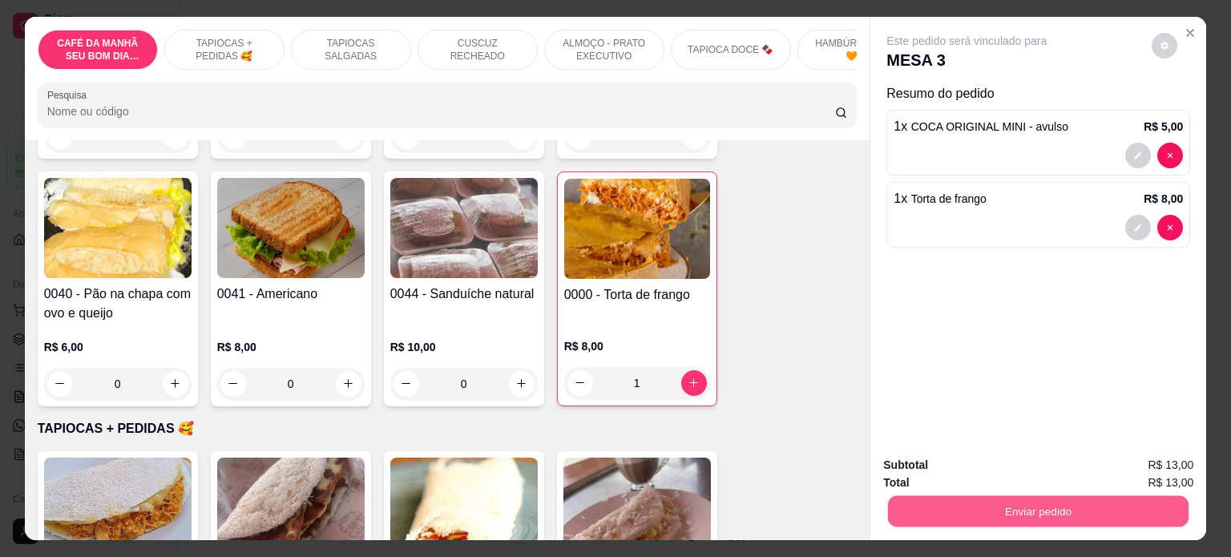
click at [1039, 496] on button "Enviar pedido" at bounding box center [1038, 511] width 301 height 31
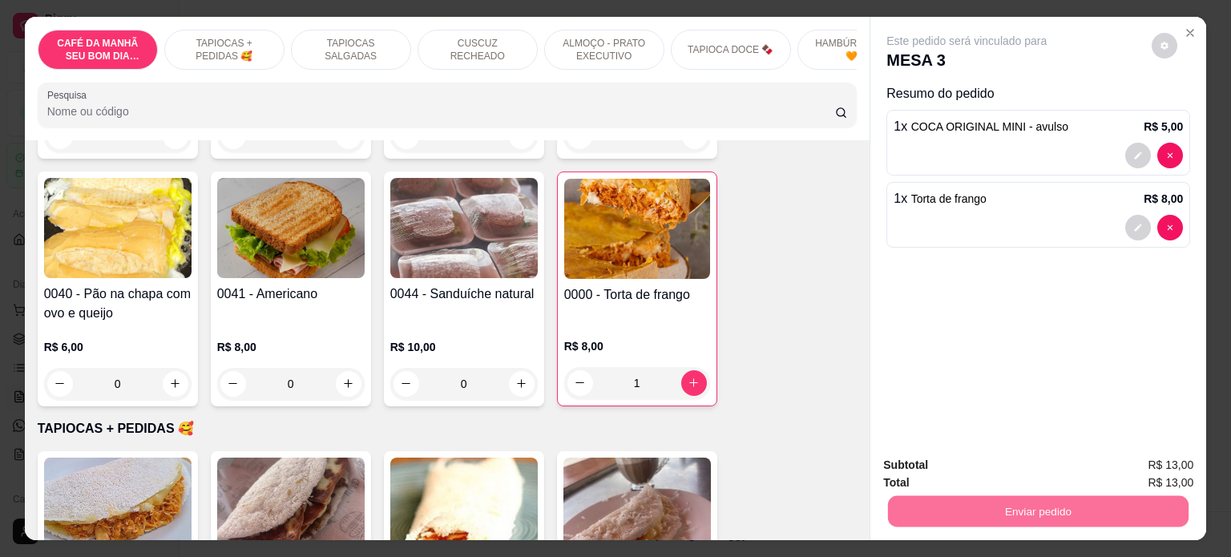
click at [1003, 458] on button "Não registrar e enviar pedido" at bounding box center [985, 466] width 162 height 30
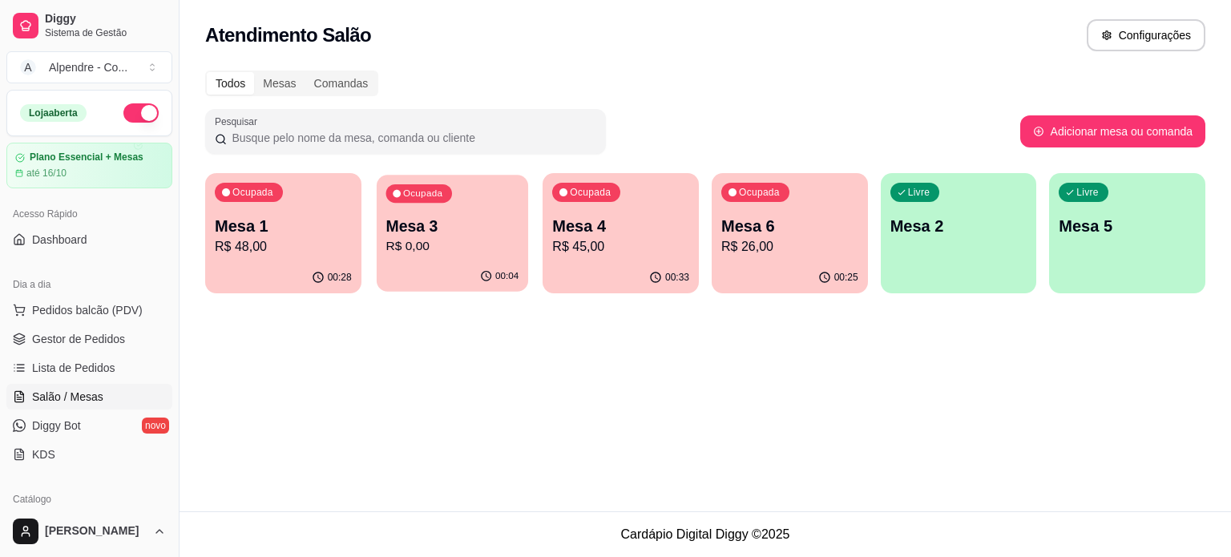
click at [428, 217] on p "Mesa 3" at bounding box center [452, 227] width 133 height 22
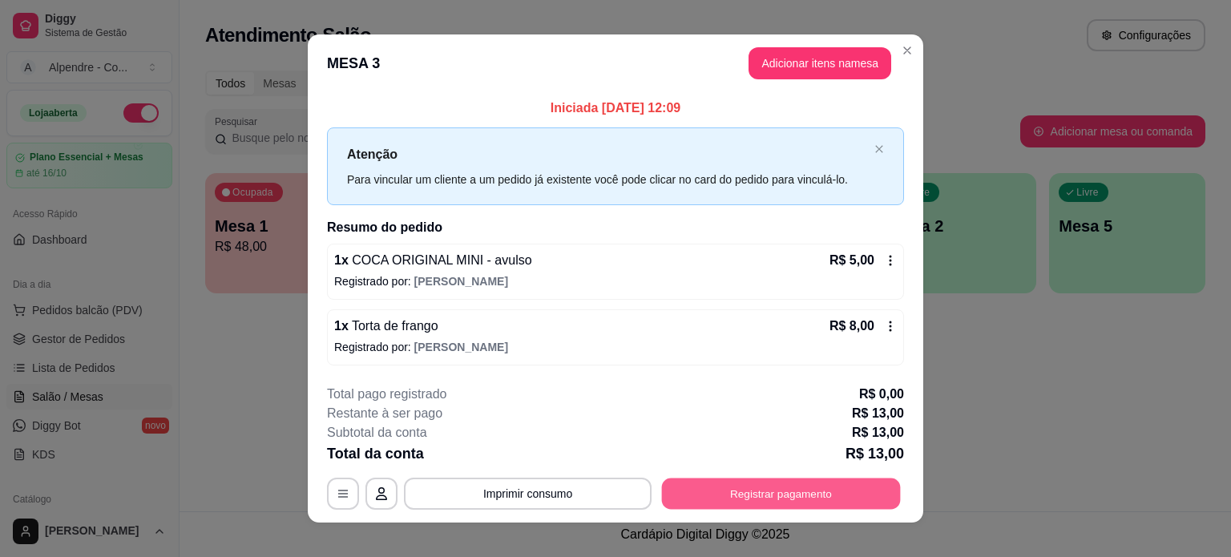
click at [738, 496] on button "Registrar pagamento" at bounding box center [781, 494] width 239 height 31
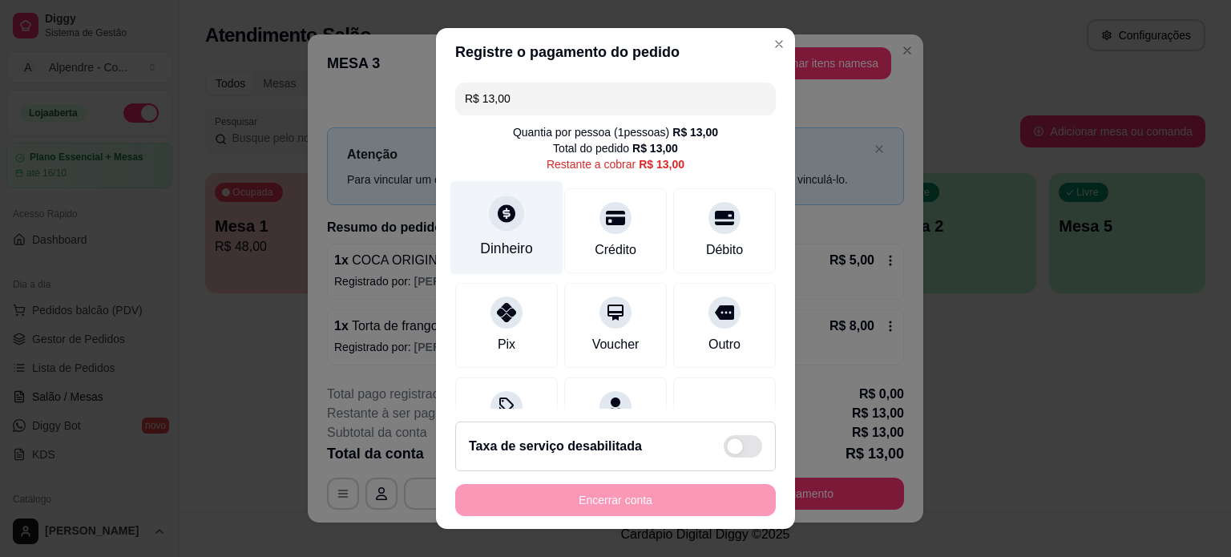
click at [503, 253] on div "Dinheiro" at bounding box center [506, 248] width 53 height 21
type input "R$ 0,00"
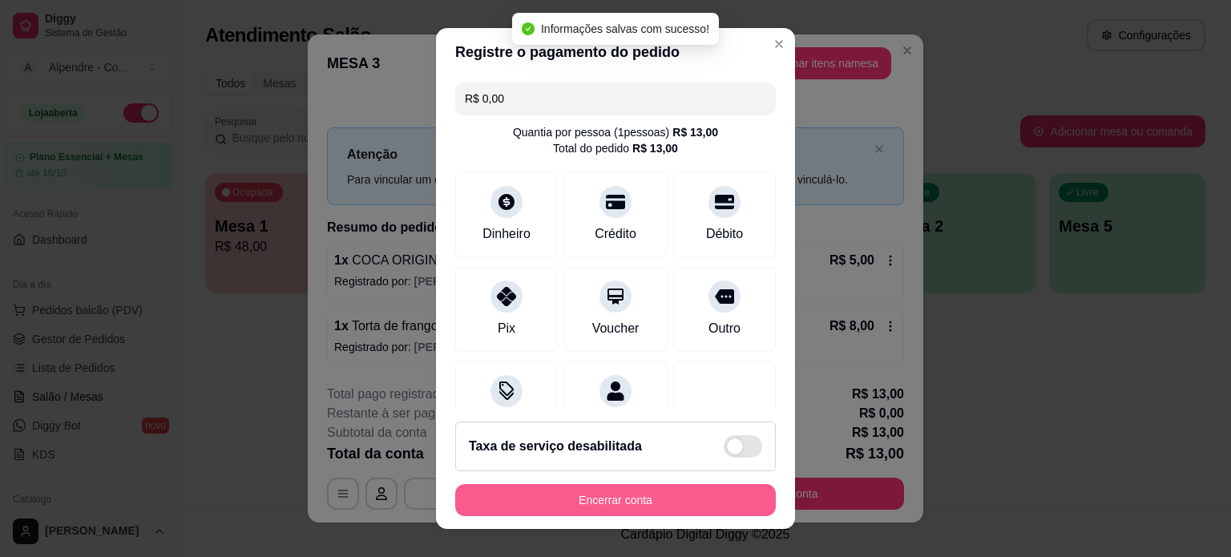
click at [622, 503] on button "Encerrar conta" at bounding box center [615, 500] width 321 height 32
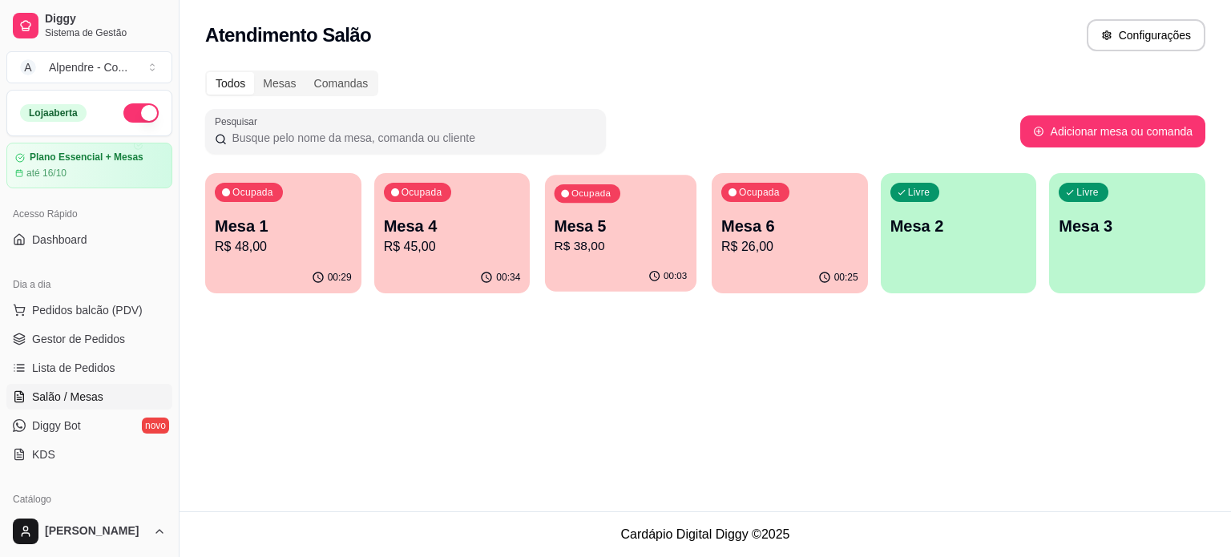
click at [562, 240] on p "R$ 38,00" at bounding box center [621, 246] width 133 height 18
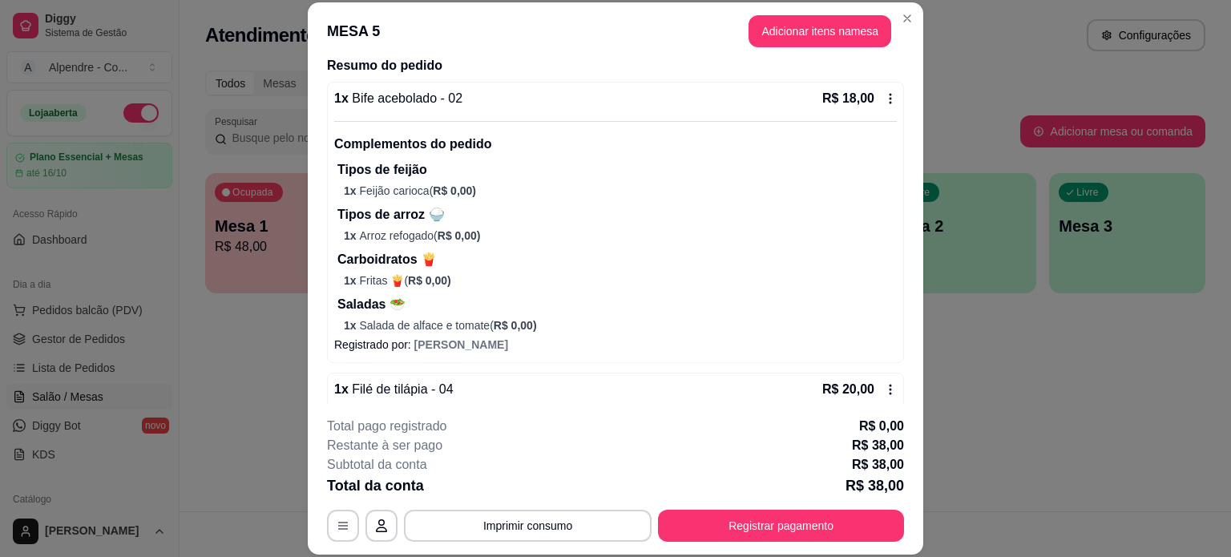
scroll to position [0, 0]
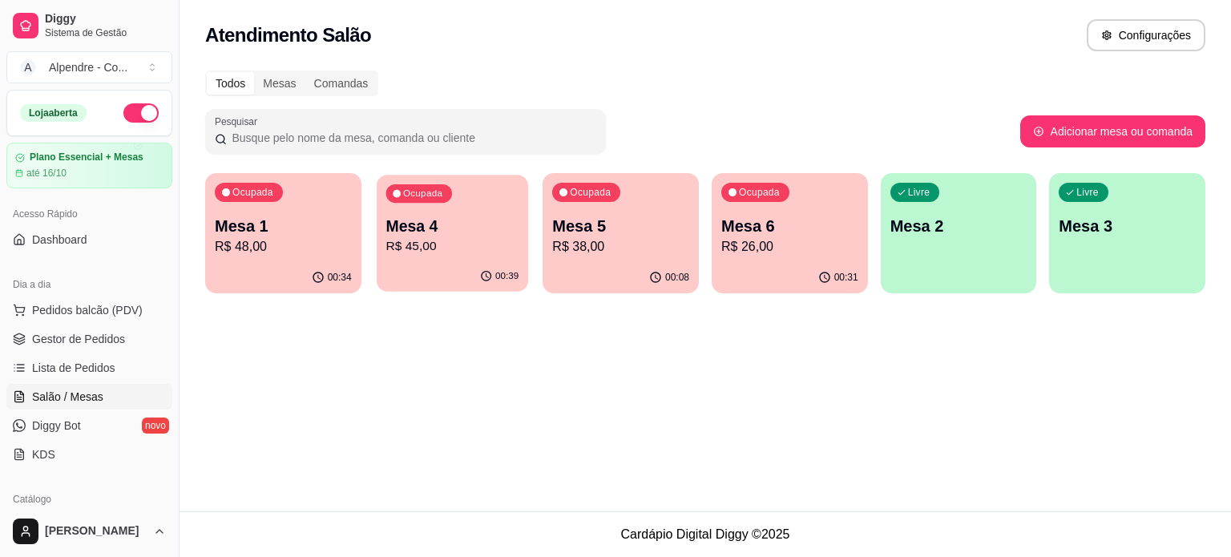
click at [442, 249] on p "R$ 45,00" at bounding box center [452, 246] width 133 height 18
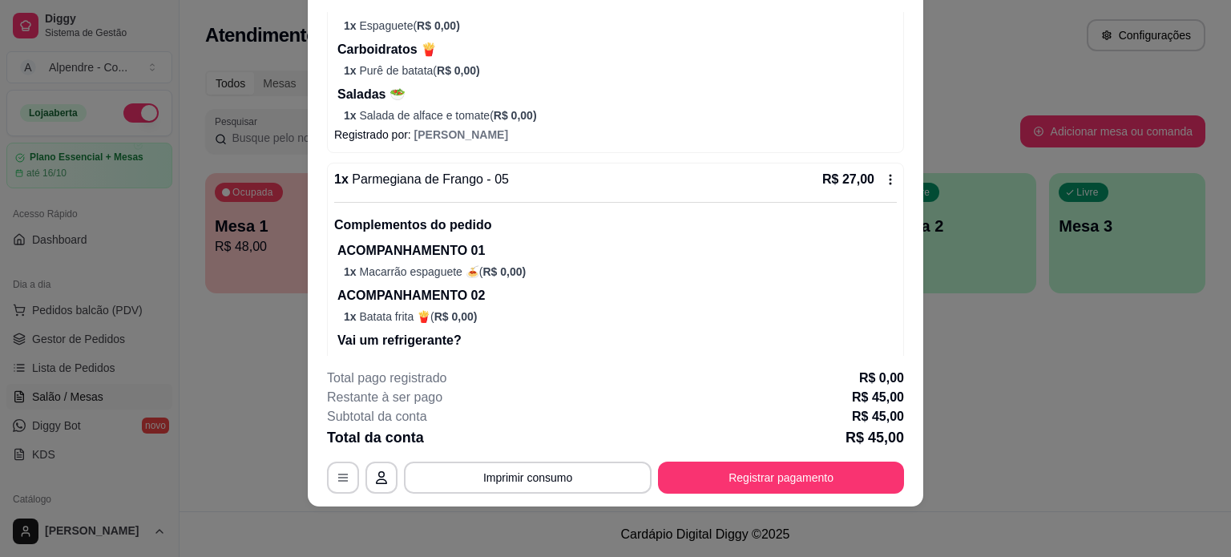
scroll to position [386, 0]
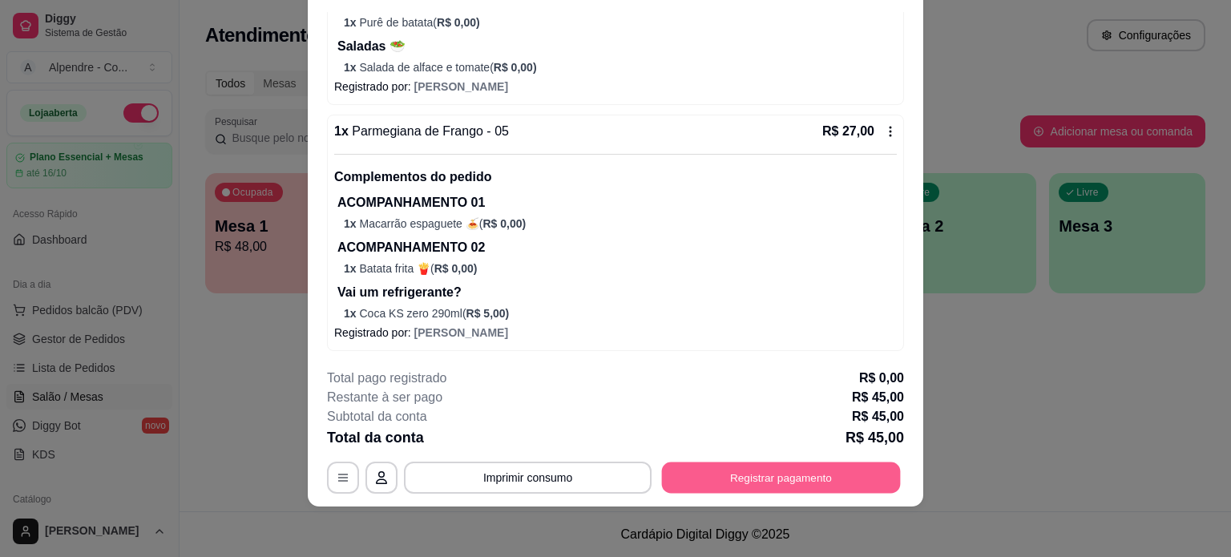
click at [730, 492] on button "Registrar pagamento" at bounding box center [781, 477] width 239 height 31
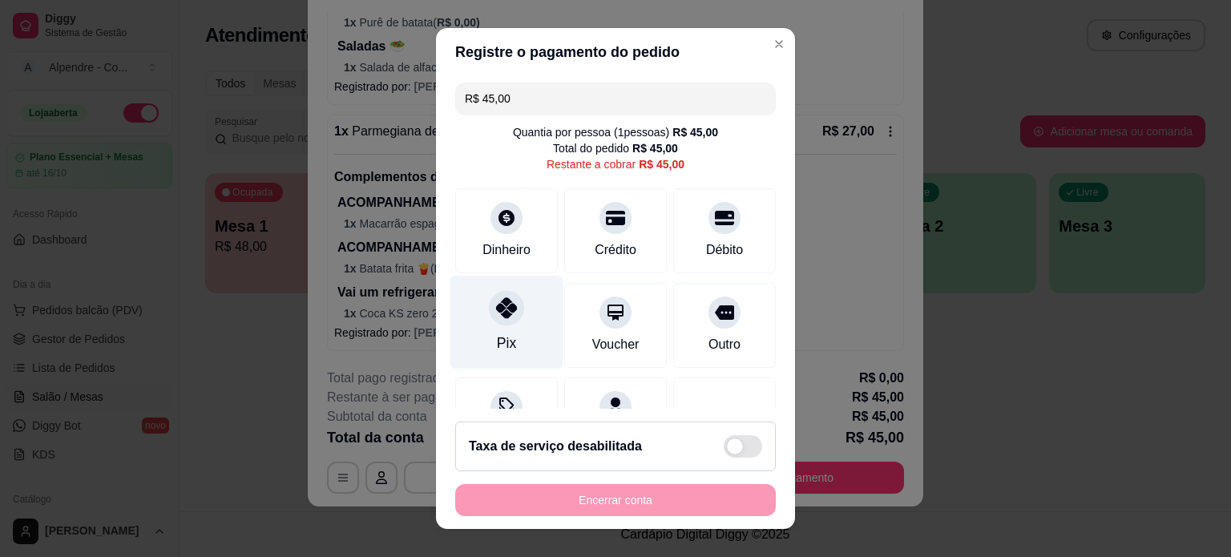
click at [494, 318] on div at bounding box center [506, 307] width 35 height 35
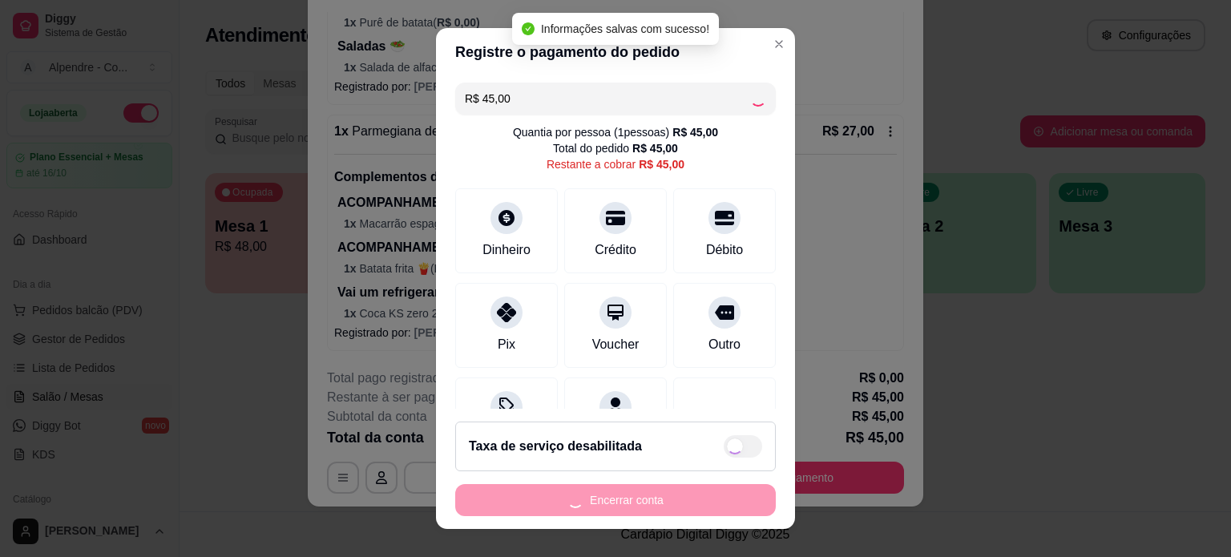
type input "R$ 0,00"
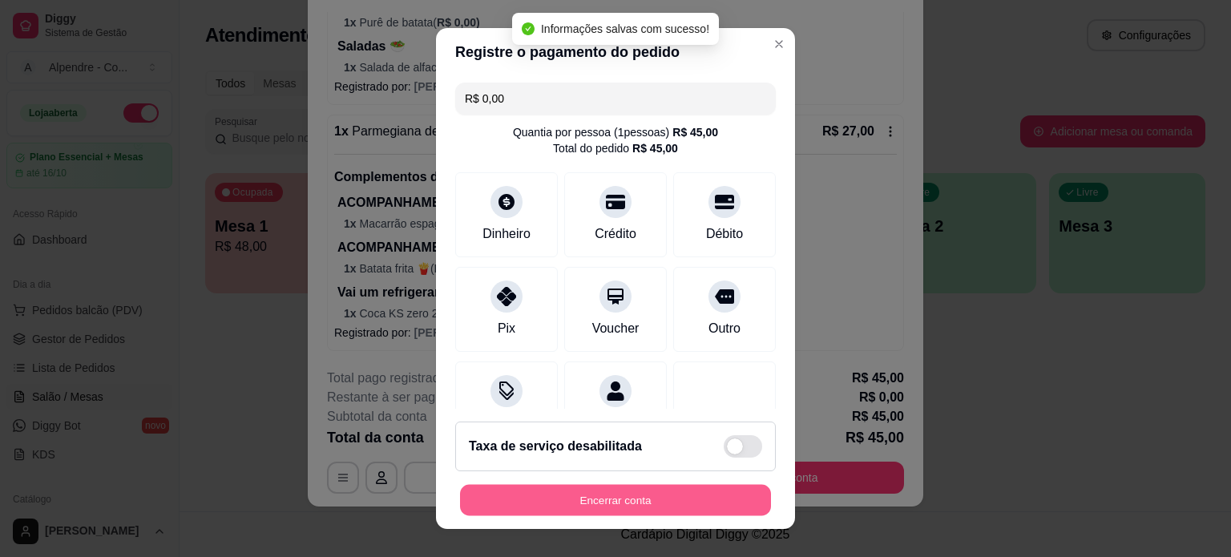
click at [624, 502] on button "Encerrar conta" at bounding box center [615, 500] width 311 height 31
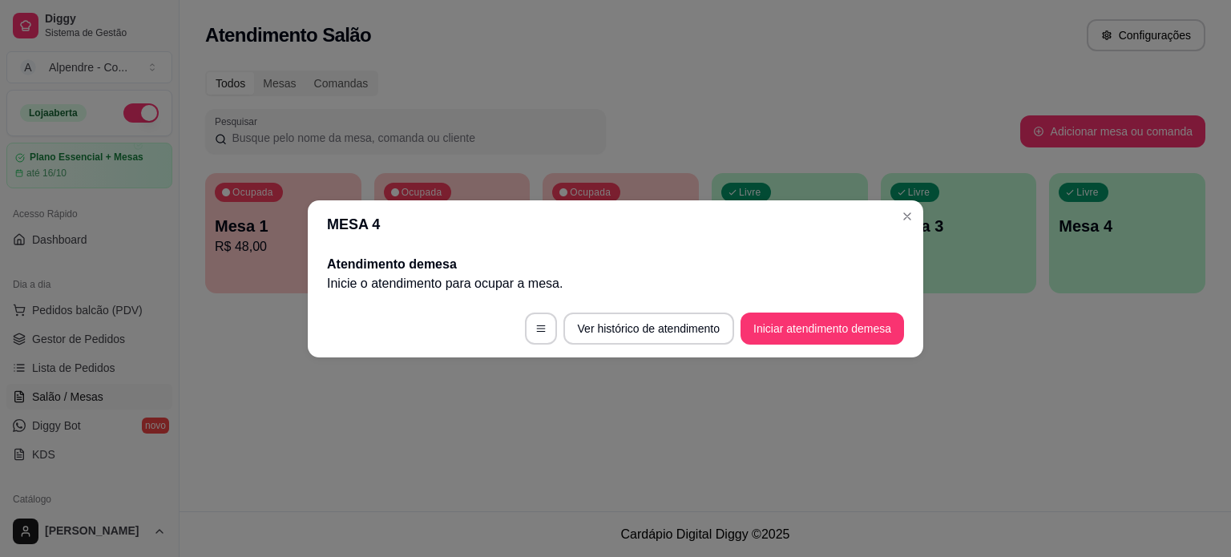
scroll to position [0, 0]
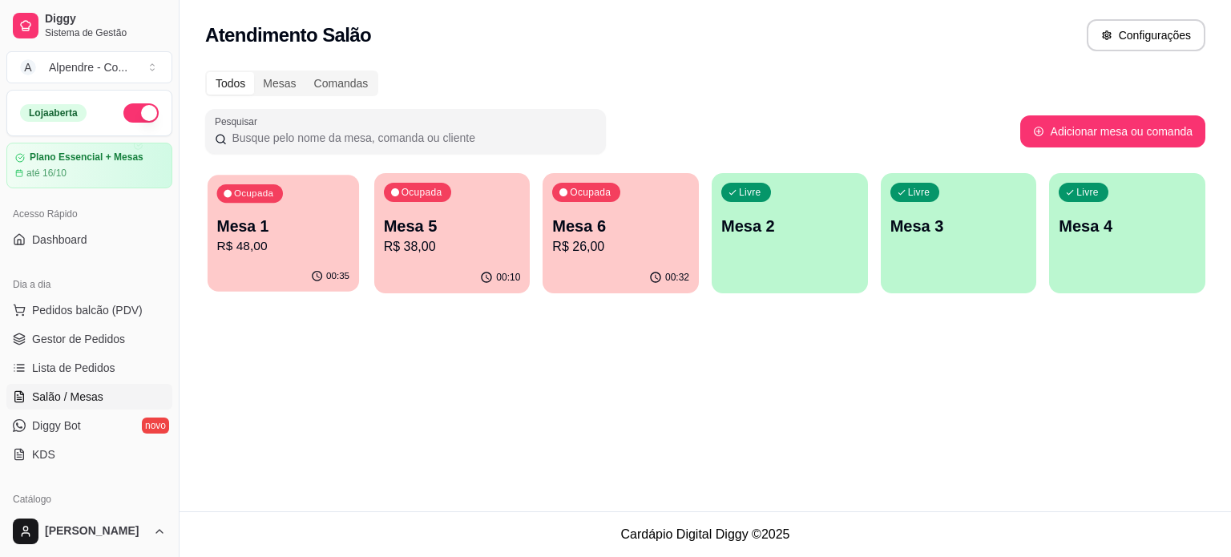
click at [305, 228] on p "Mesa 1" at bounding box center [283, 227] width 133 height 22
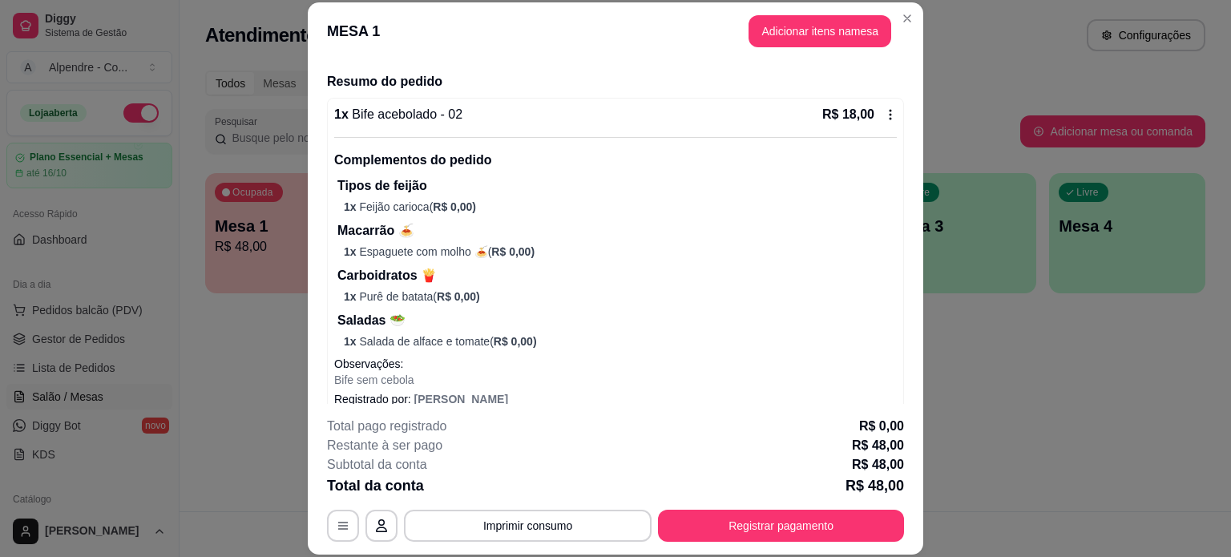
scroll to position [109, 0]
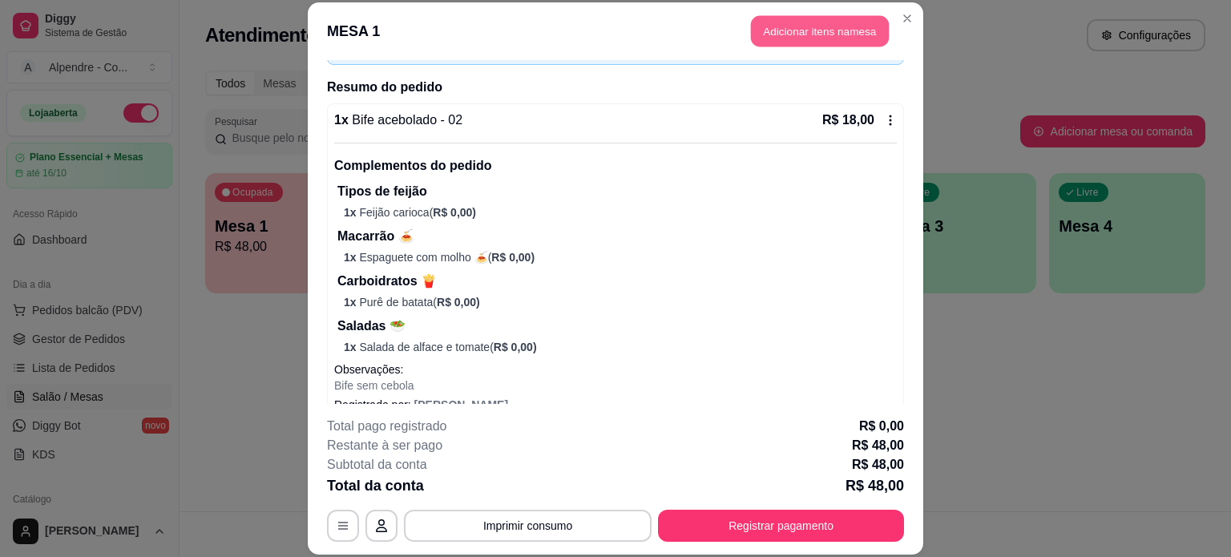
click at [811, 41] on button "Adicionar itens na mesa" at bounding box center [820, 31] width 138 height 31
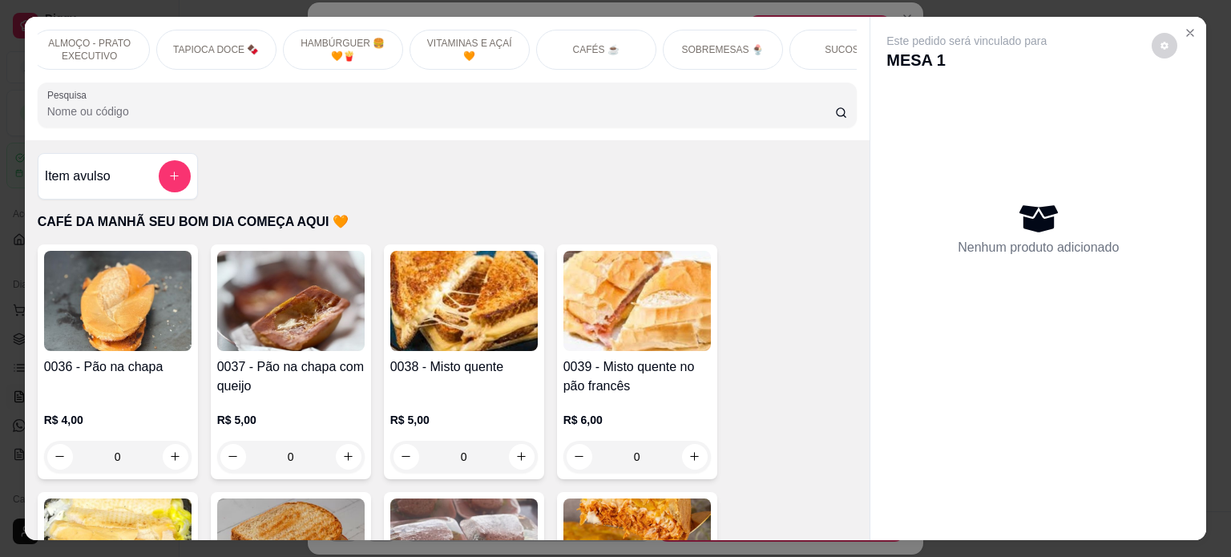
scroll to position [0, 532]
click at [684, 50] on div "SOBREMESAS 🍨" at bounding box center [706, 50] width 120 height 40
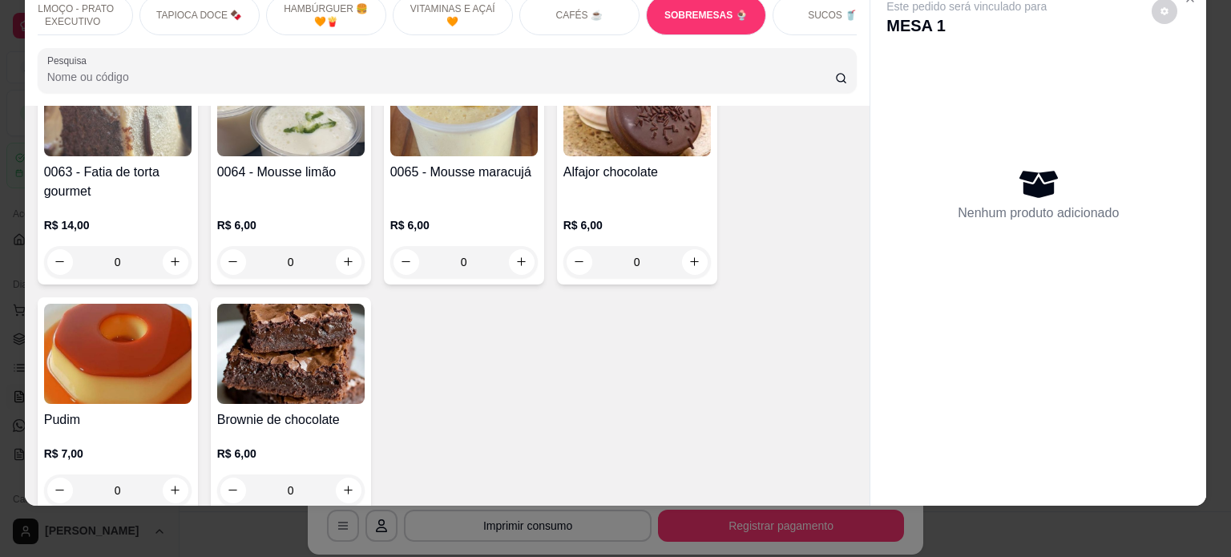
scroll to position [5321, 0]
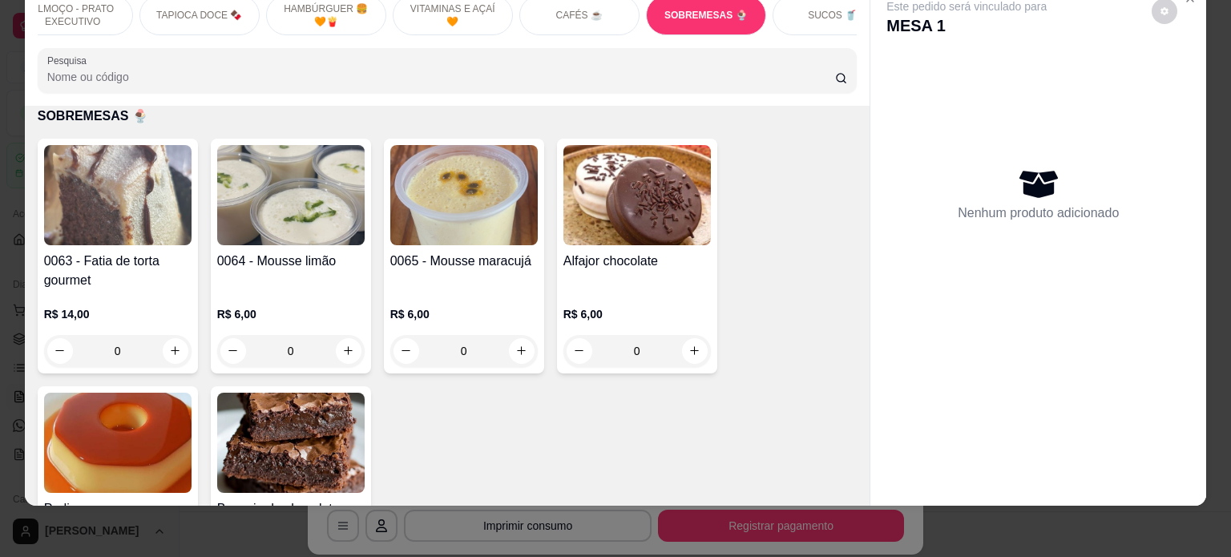
click at [162, 354] on div "0" at bounding box center [118, 351] width 148 height 32
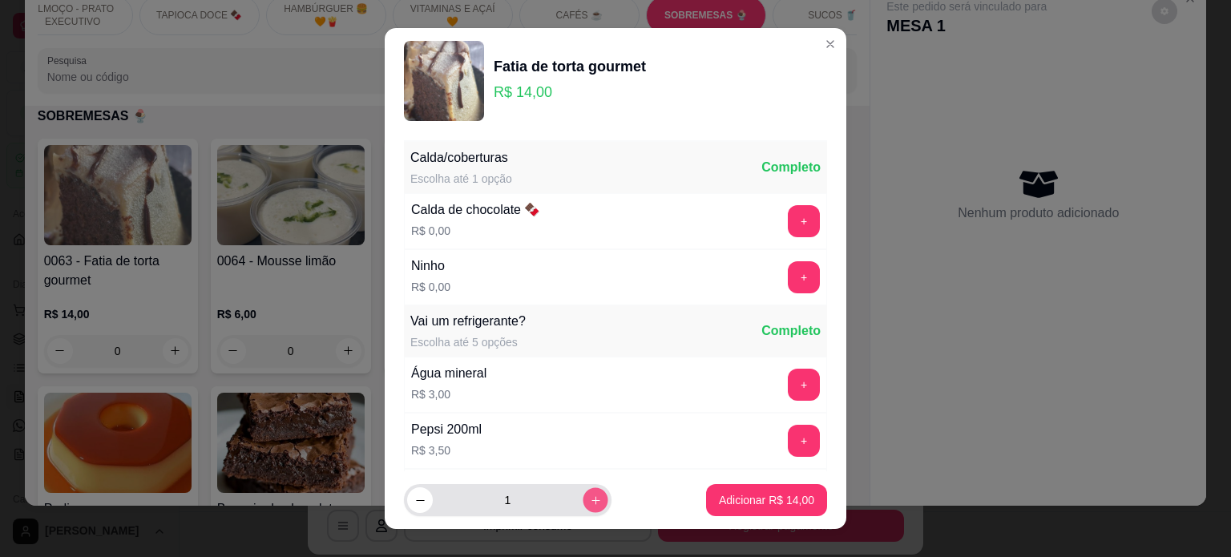
click at [583, 496] on button "increase-product-quantity" at bounding box center [595, 500] width 25 height 25
type input "2"
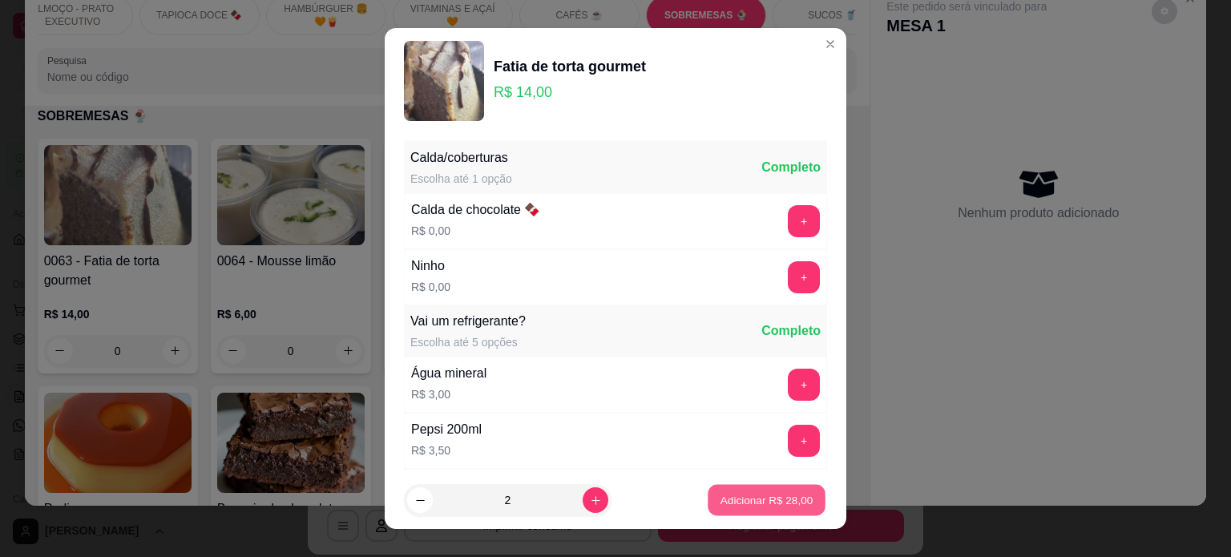
click at [760, 499] on p "Adicionar R$ 28,00" at bounding box center [767, 500] width 93 height 15
type input "2"
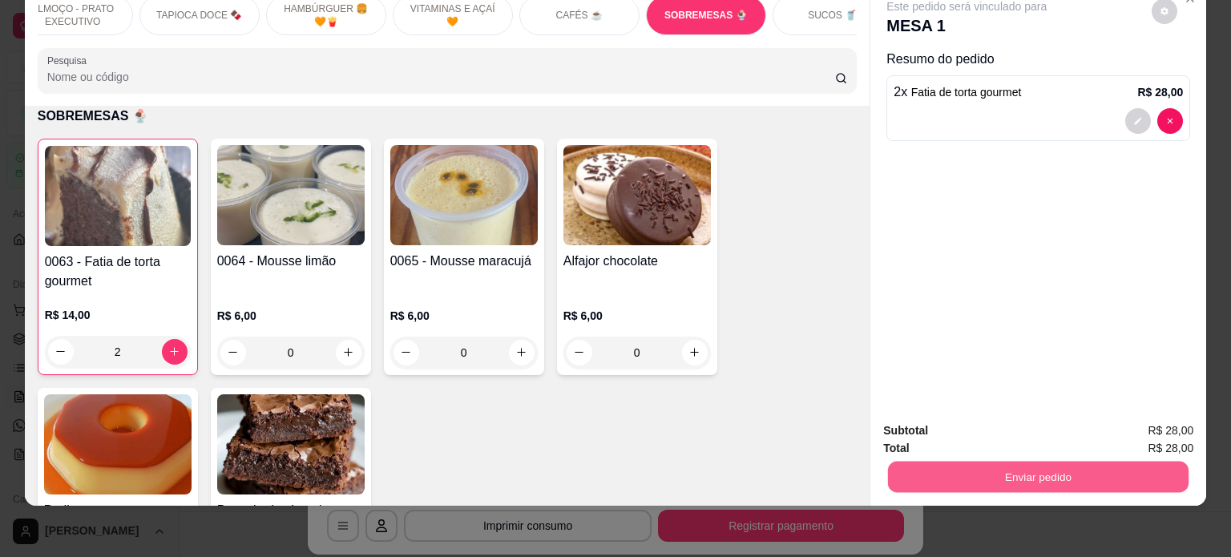
click at [981, 474] on button "Enviar pedido" at bounding box center [1038, 477] width 301 height 31
click at [928, 426] on button "Não registrar e enviar pedido" at bounding box center [985, 425] width 162 height 30
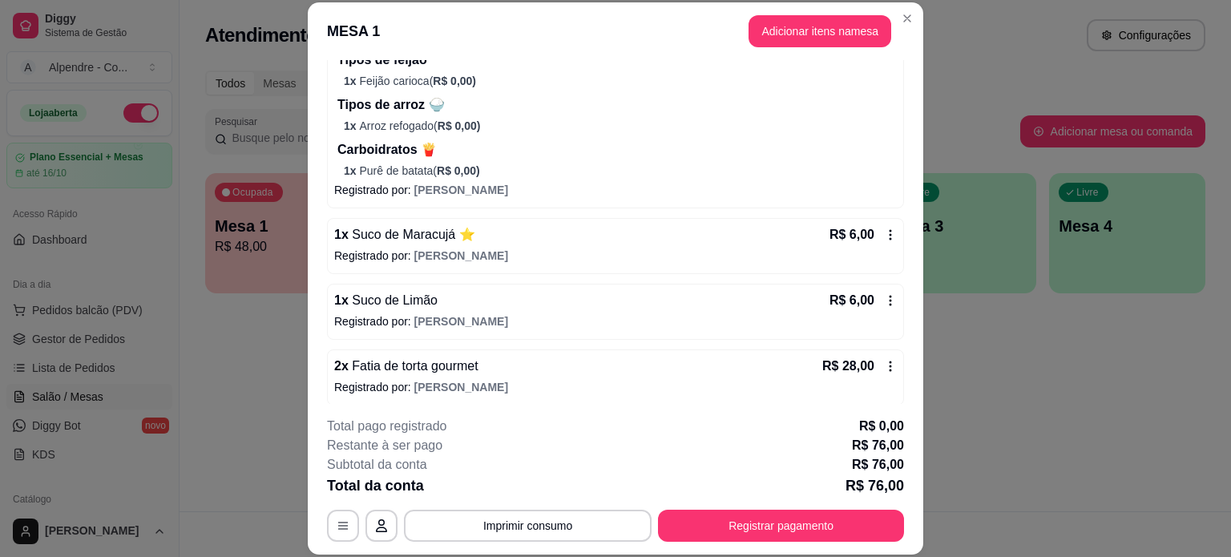
scroll to position [576, 0]
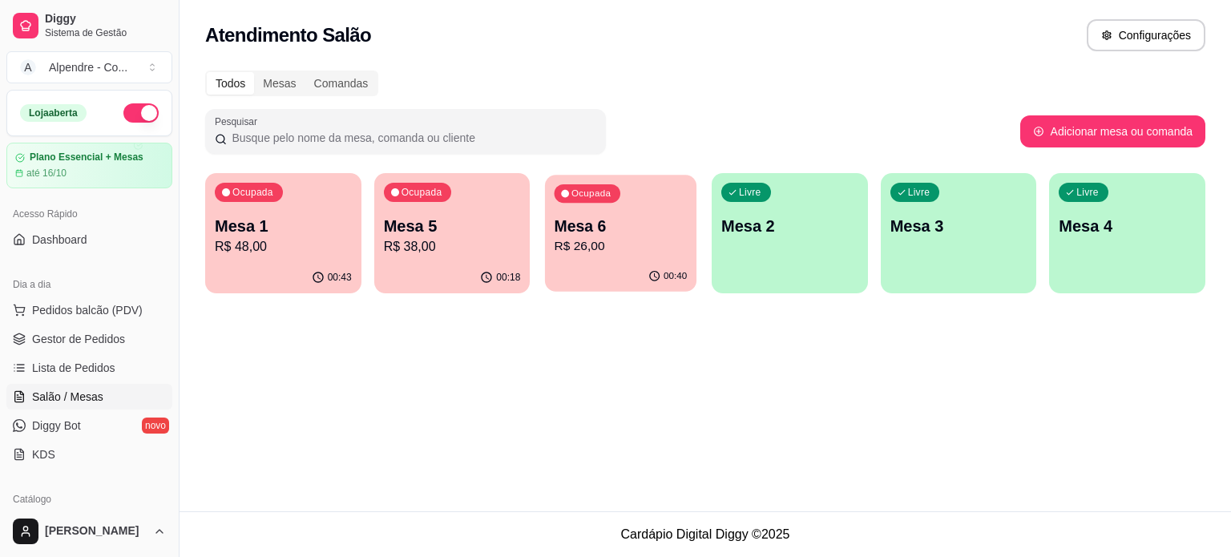
click at [635, 251] on p "R$ 26,00" at bounding box center [621, 246] width 133 height 18
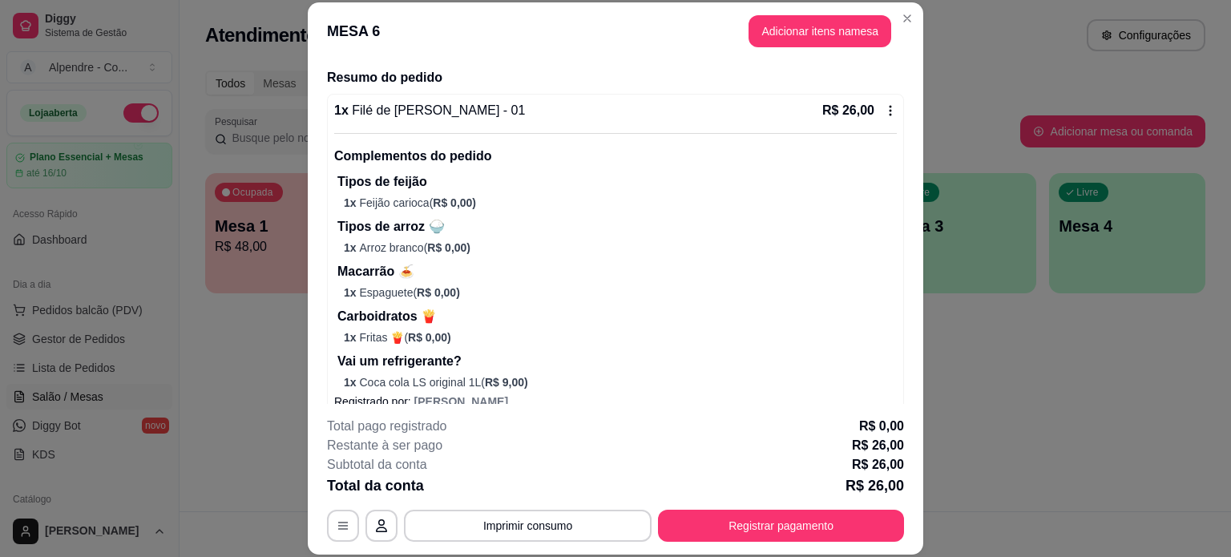
scroll to position [140, 0]
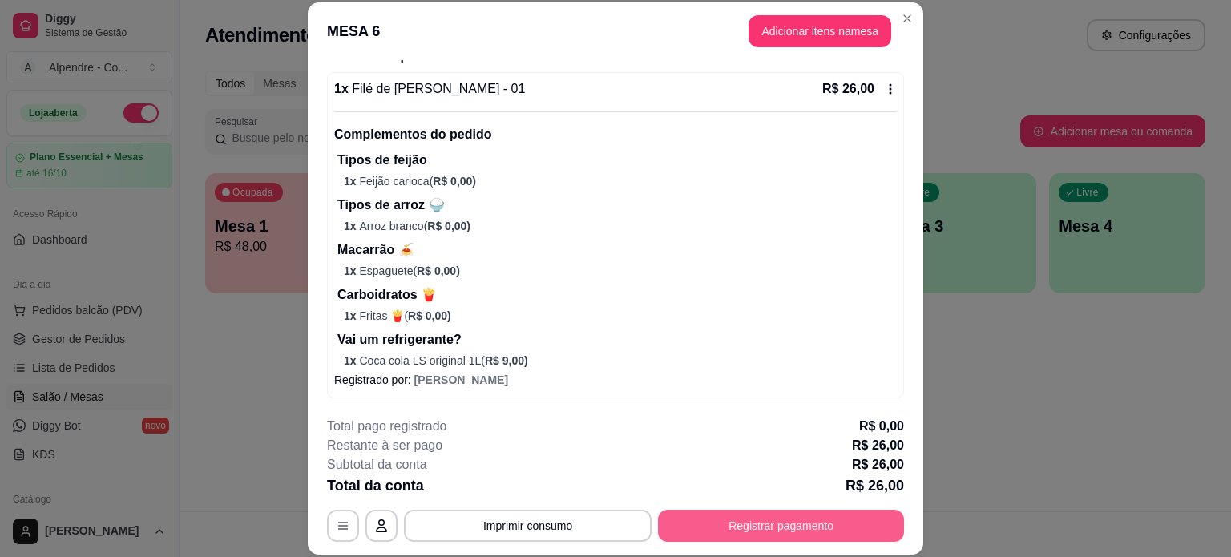
click at [795, 532] on button "Registrar pagamento" at bounding box center [781, 526] width 246 height 32
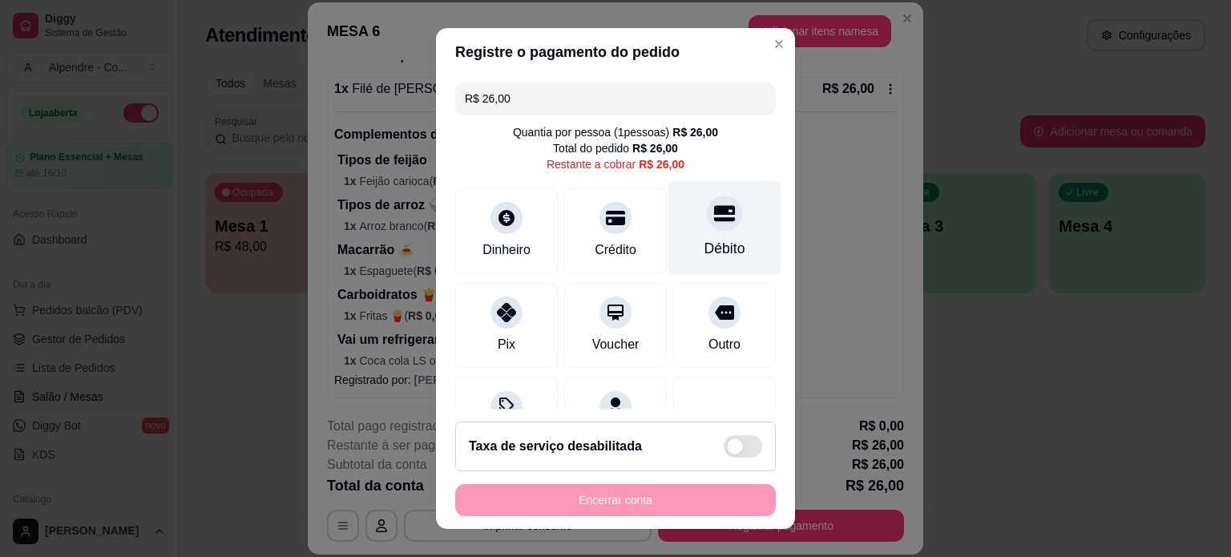
click at [676, 236] on div "Débito" at bounding box center [725, 227] width 113 height 94
type input "R$ 0,00"
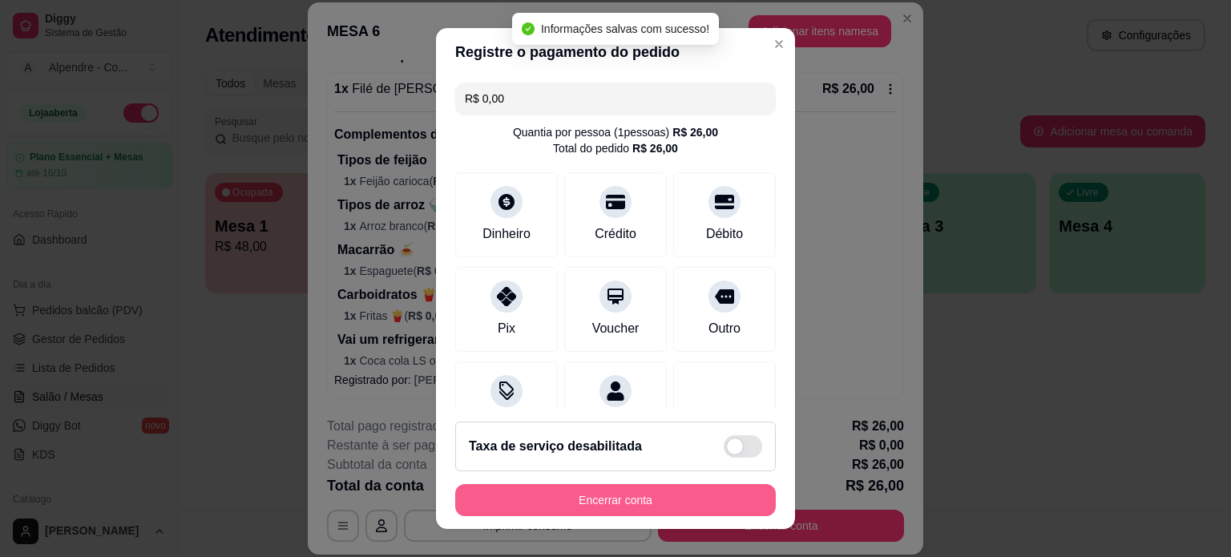
click at [608, 499] on button "Encerrar conta" at bounding box center [615, 500] width 321 height 32
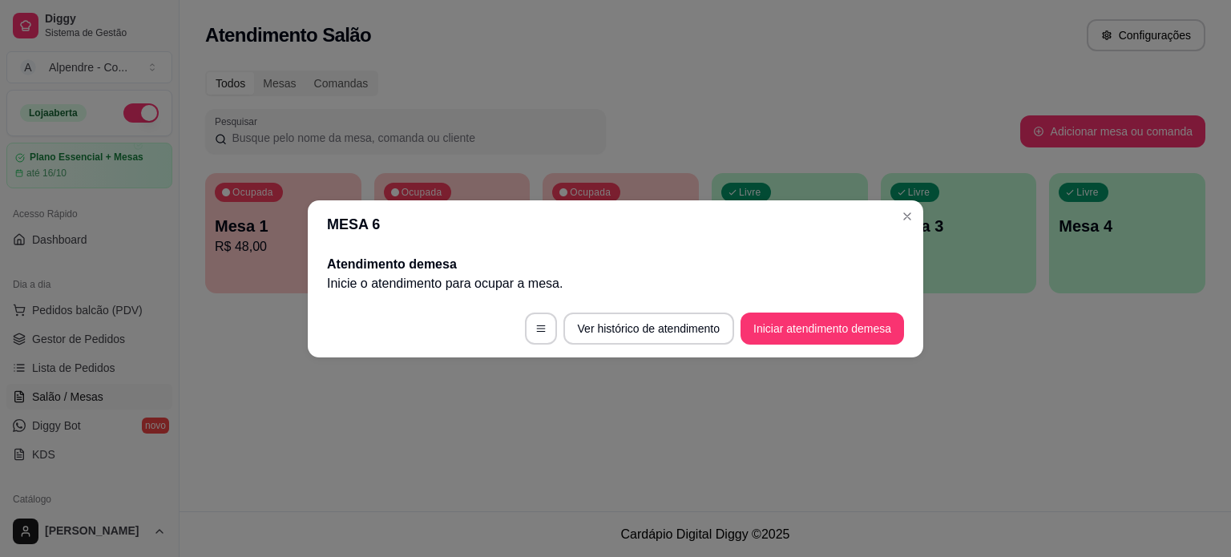
scroll to position [0, 0]
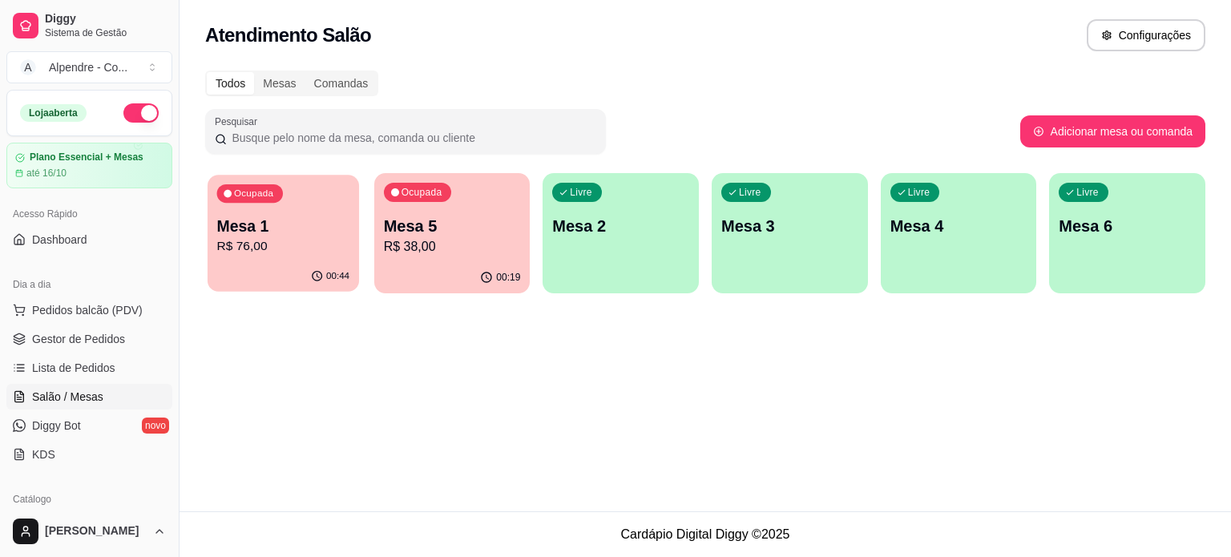
click at [321, 230] on p "Mesa 1" at bounding box center [283, 227] width 133 height 22
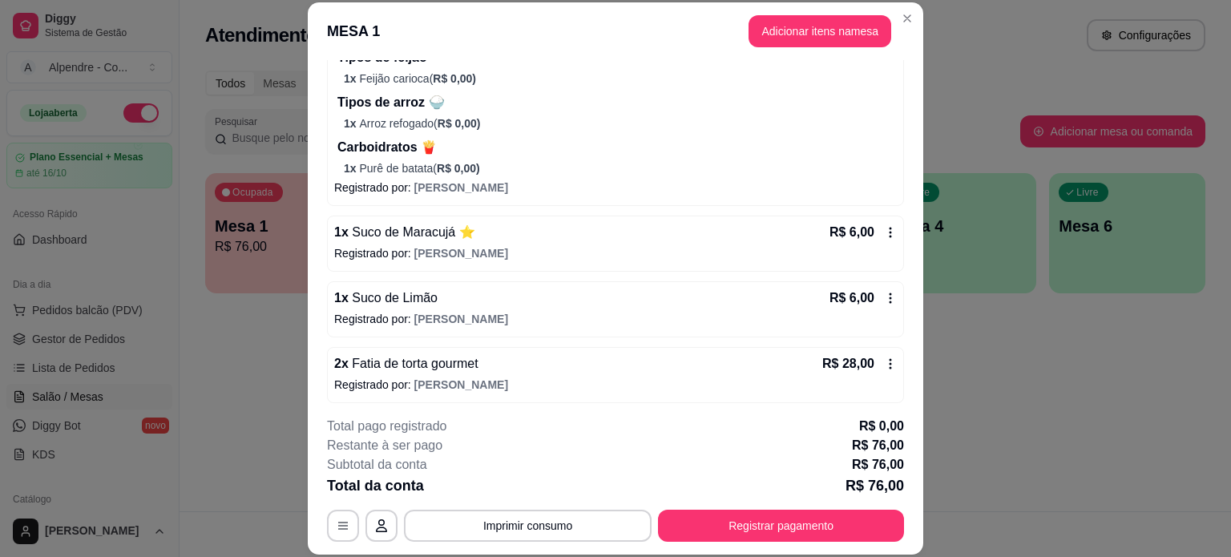
scroll to position [576, 0]
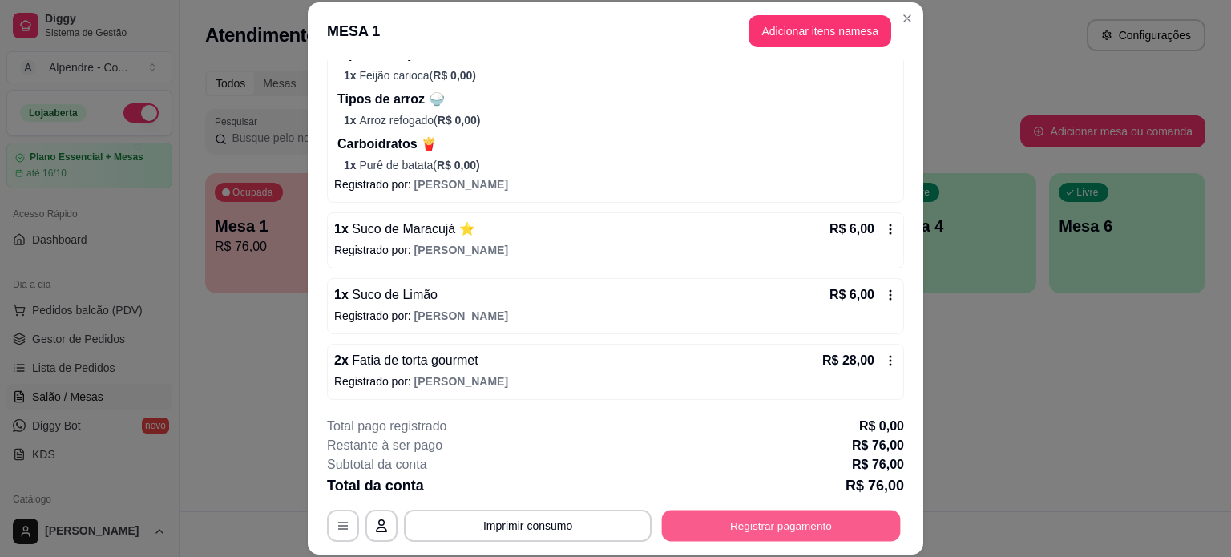
click at [720, 528] on button "Registrar pagamento" at bounding box center [781, 525] width 239 height 31
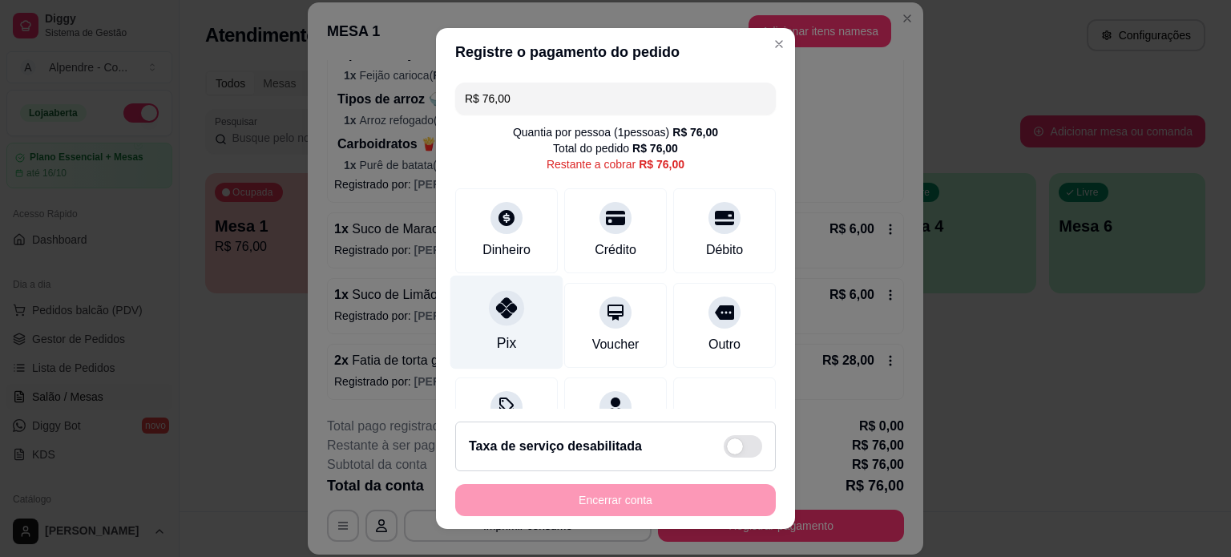
click at [489, 306] on div at bounding box center [506, 307] width 35 height 35
type input "R$ 0,00"
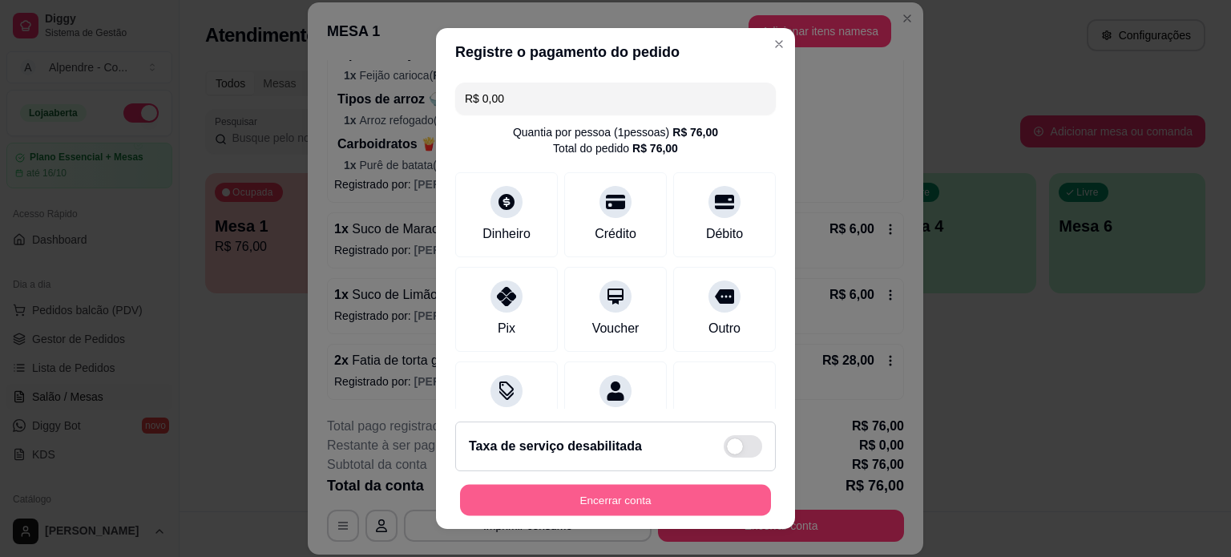
click at [637, 504] on button "Encerrar conta" at bounding box center [615, 500] width 311 height 31
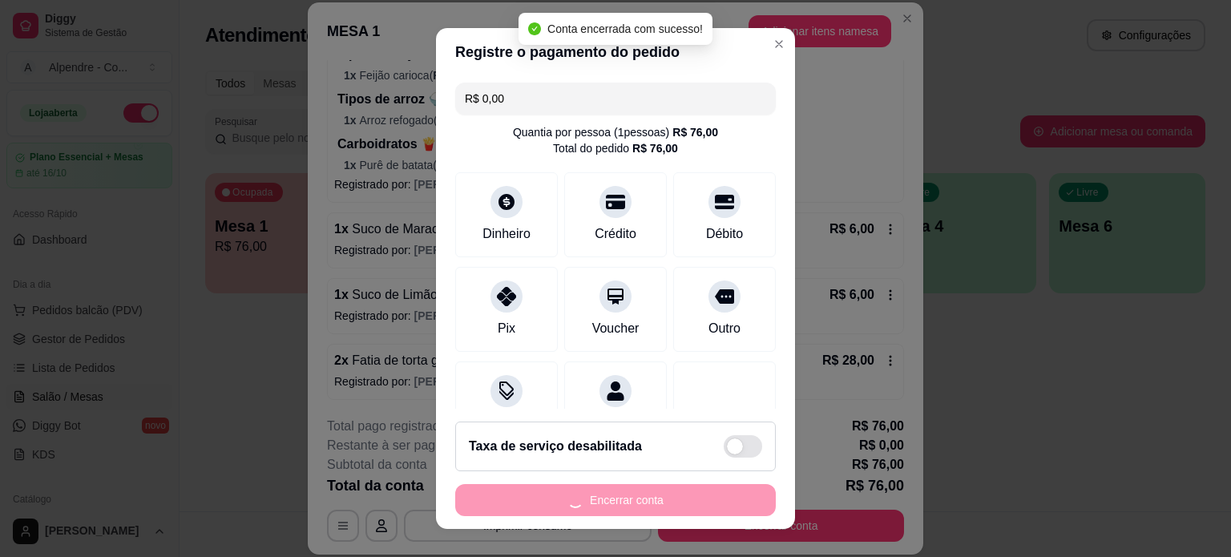
scroll to position [0, 0]
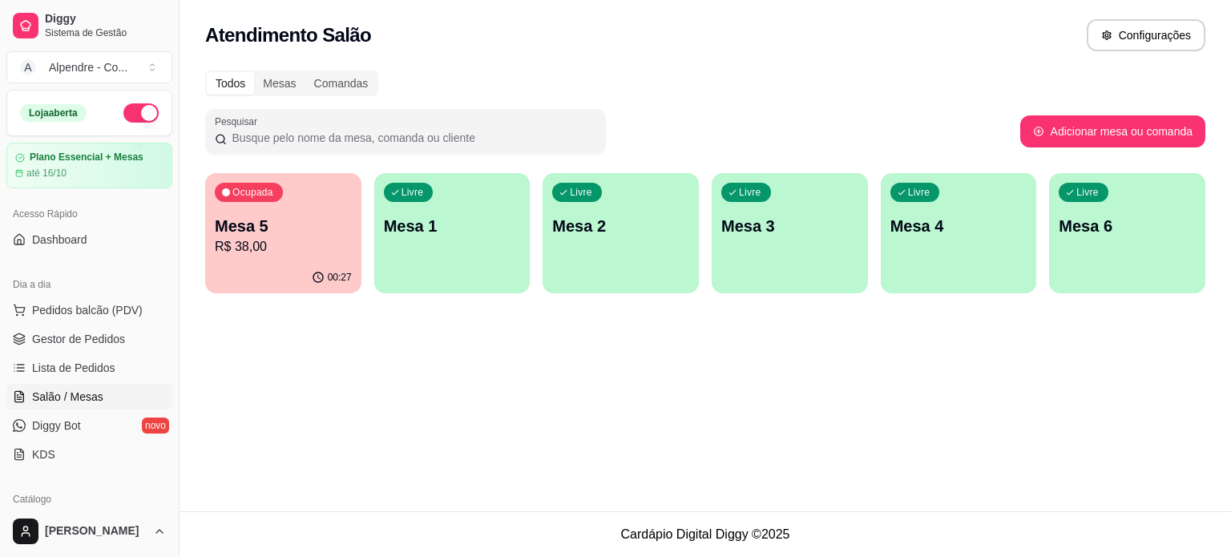
click at [734, 109] on div "Pesquisar" at bounding box center [612, 131] width 815 height 45
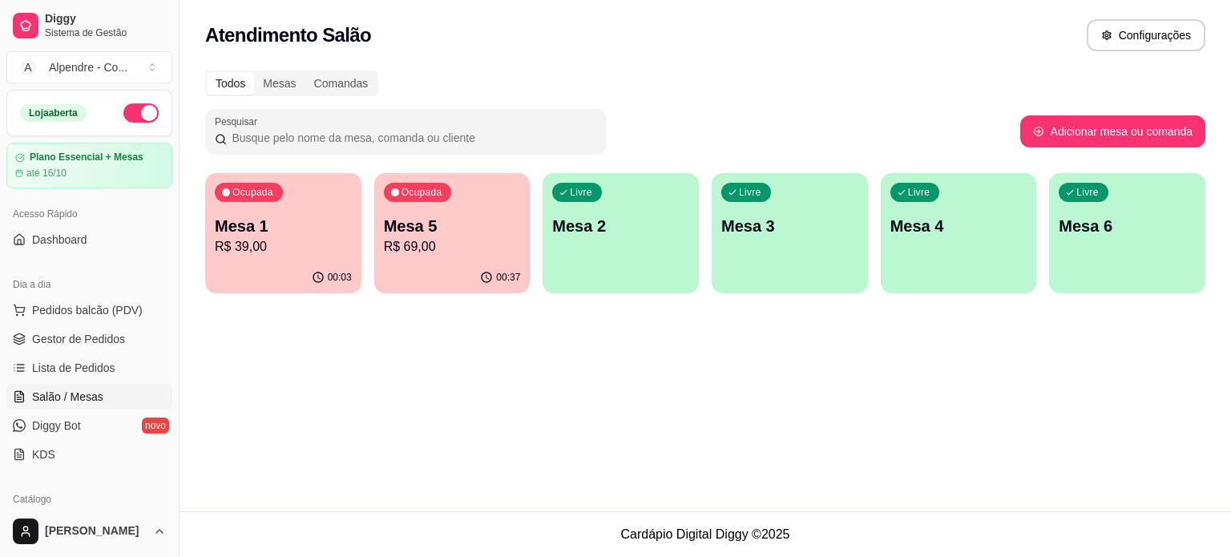
click at [471, 246] on p "R$ 69,00" at bounding box center [452, 246] width 137 height 19
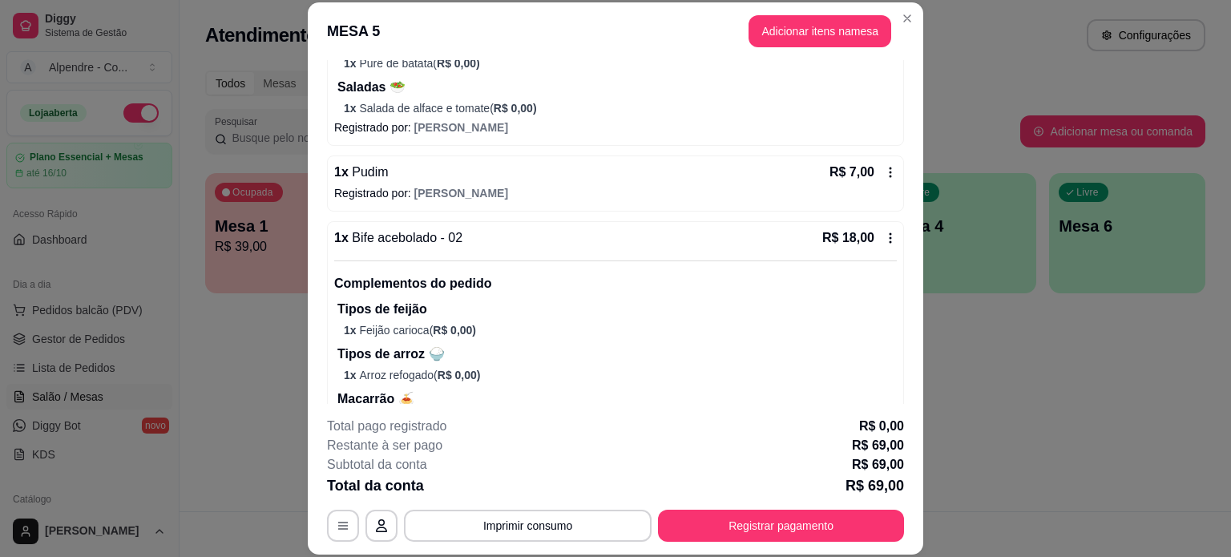
scroll to position [576, 0]
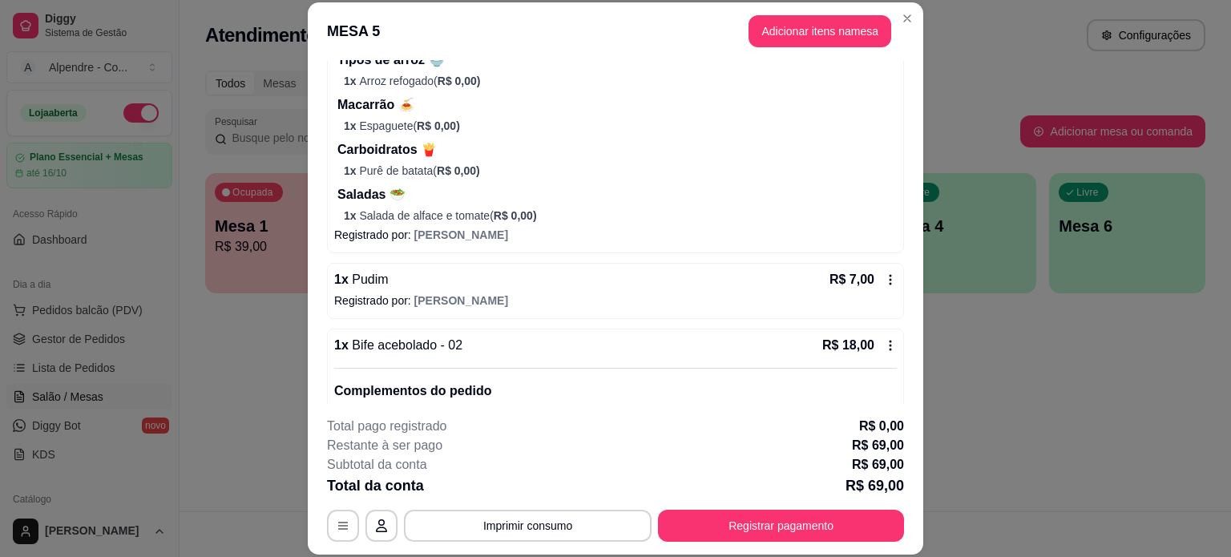
click at [698, 283] on div "1 x Pudim R$ 7,00" at bounding box center [615, 279] width 563 height 19
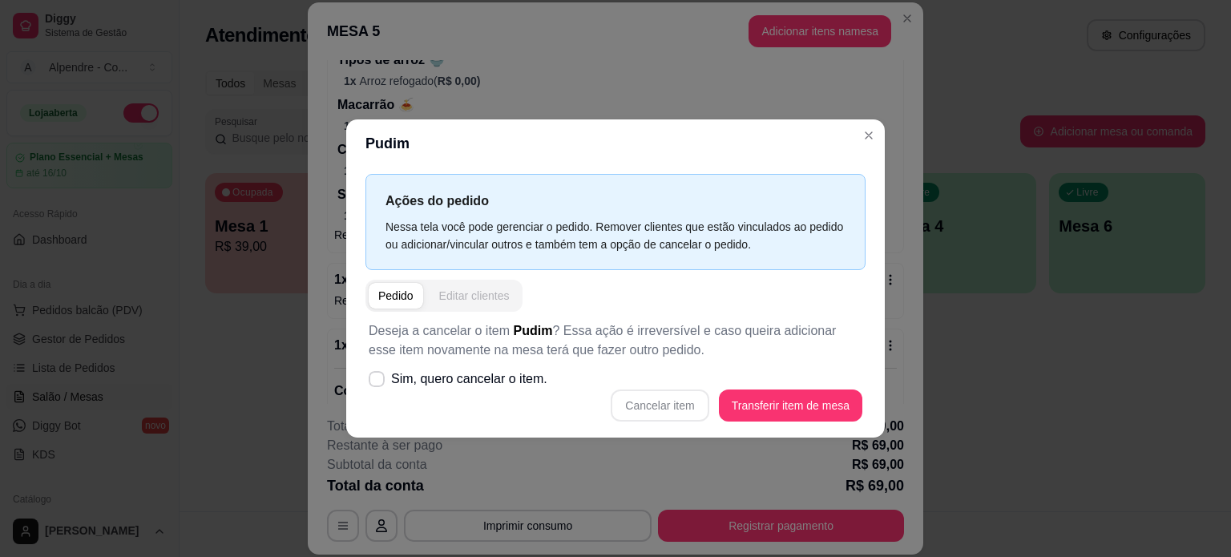
click at [462, 297] on div "Editar clientes" at bounding box center [474, 296] width 71 height 16
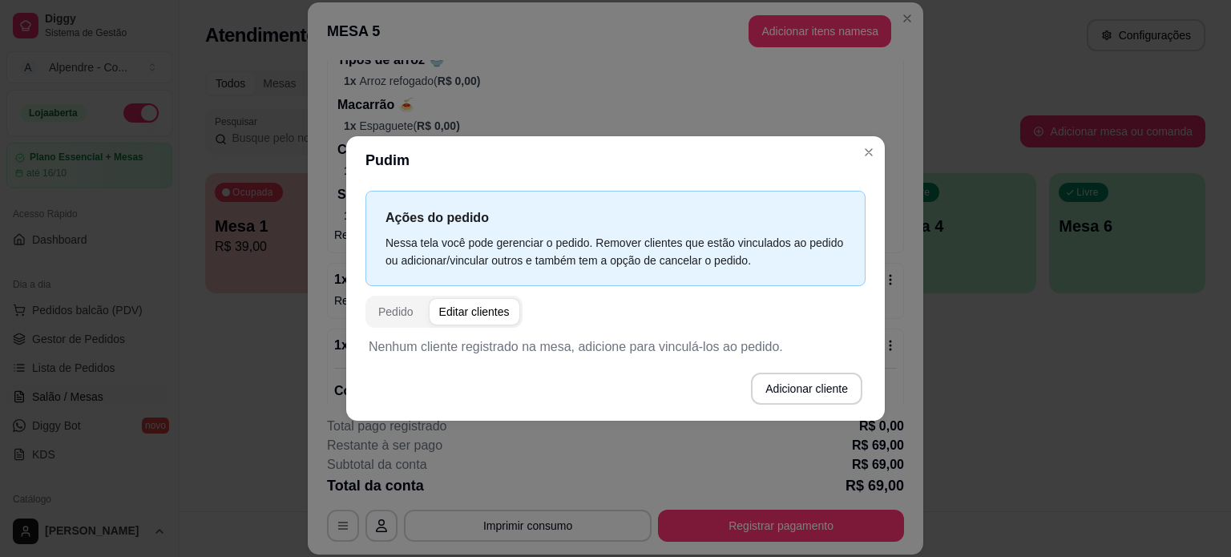
click at [463, 317] on div "Editar clientes" at bounding box center [474, 312] width 71 height 16
click at [396, 317] on div "Pedido" at bounding box center [395, 312] width 35 height 16
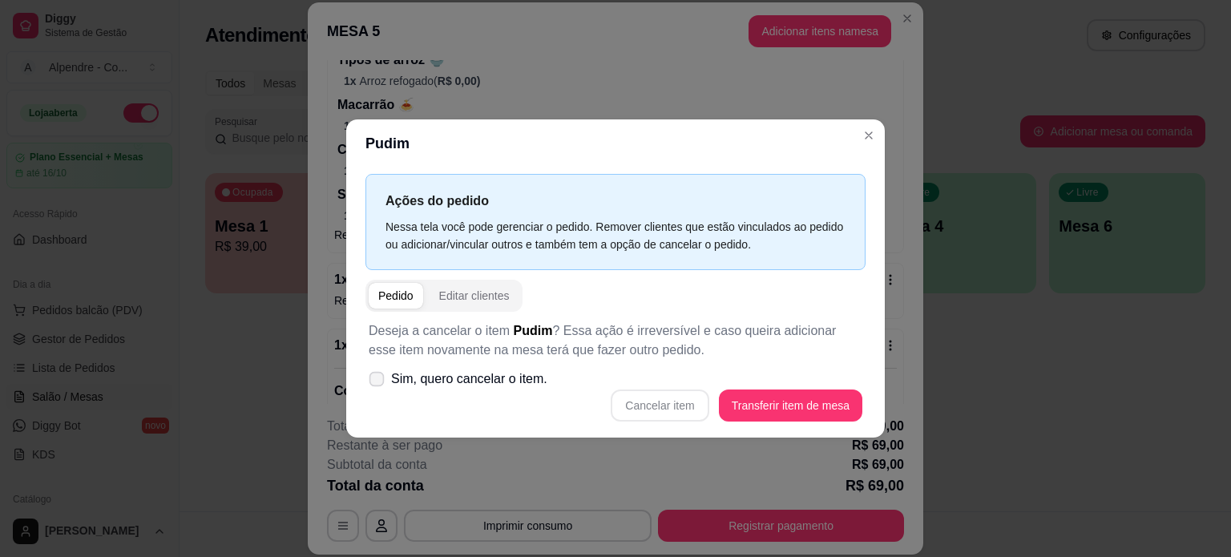
click at [436, 387] on span "Sim, quero cancelar o item." at bounding box center [469, 379] width 156 height 19
click at [378, 387] on input "Sim, quero cancelar o item." at bounding box center [373, 387] width 10 height 10
checkbox input "true"
click at [661, 408] on button "Cancelar item" at bounding box center [659, 405] width 95 height 31
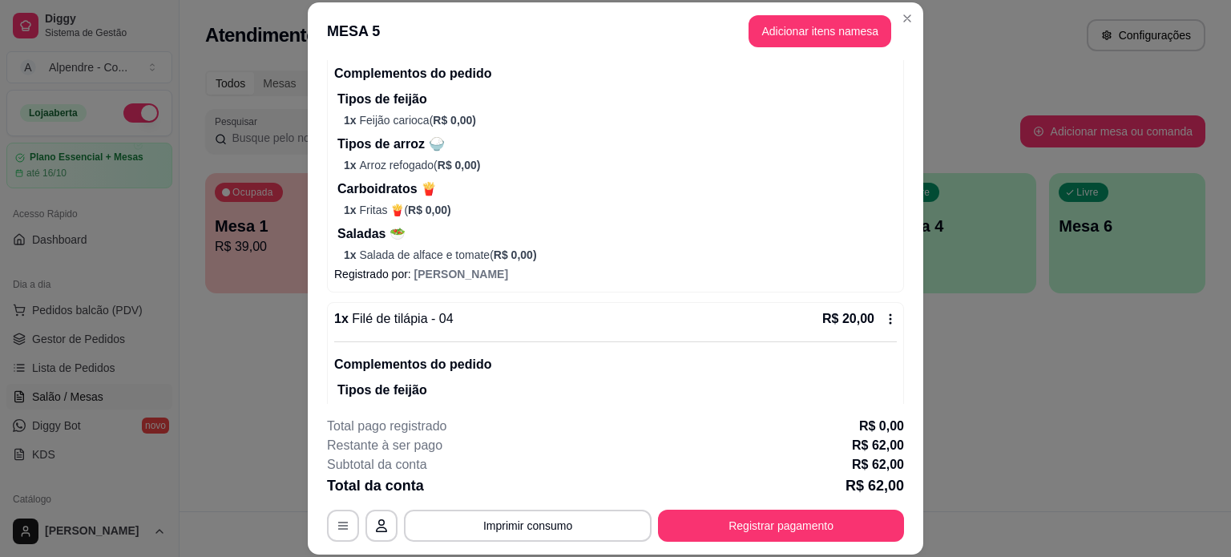
scroll to position [0, 0]
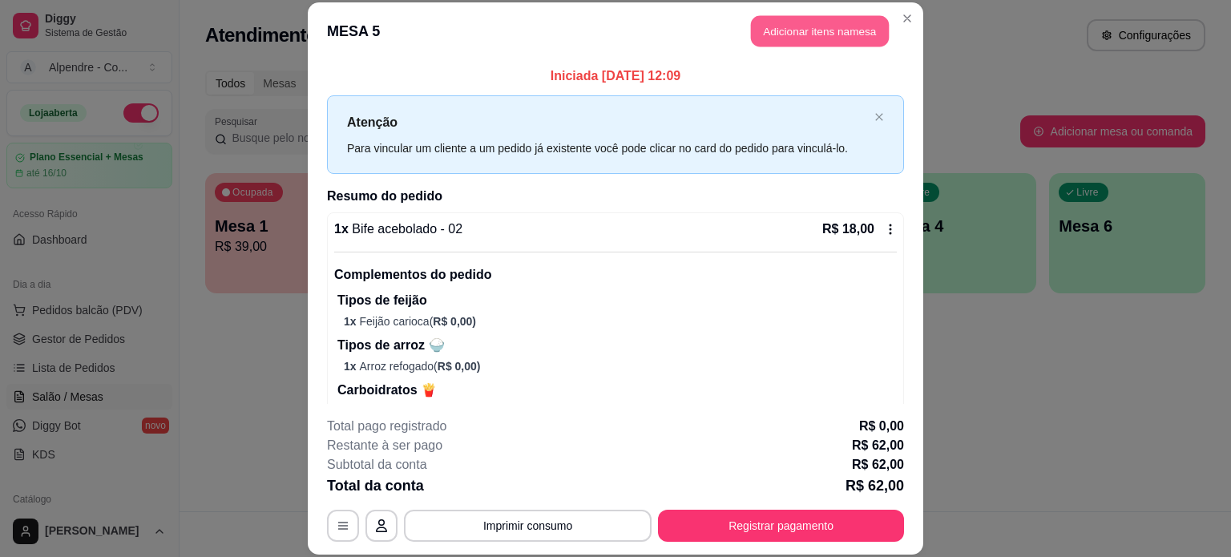
click at [802, 34] on button "Adicionar itens na mesa" at bounding box center [820, 31] width 138 height 31
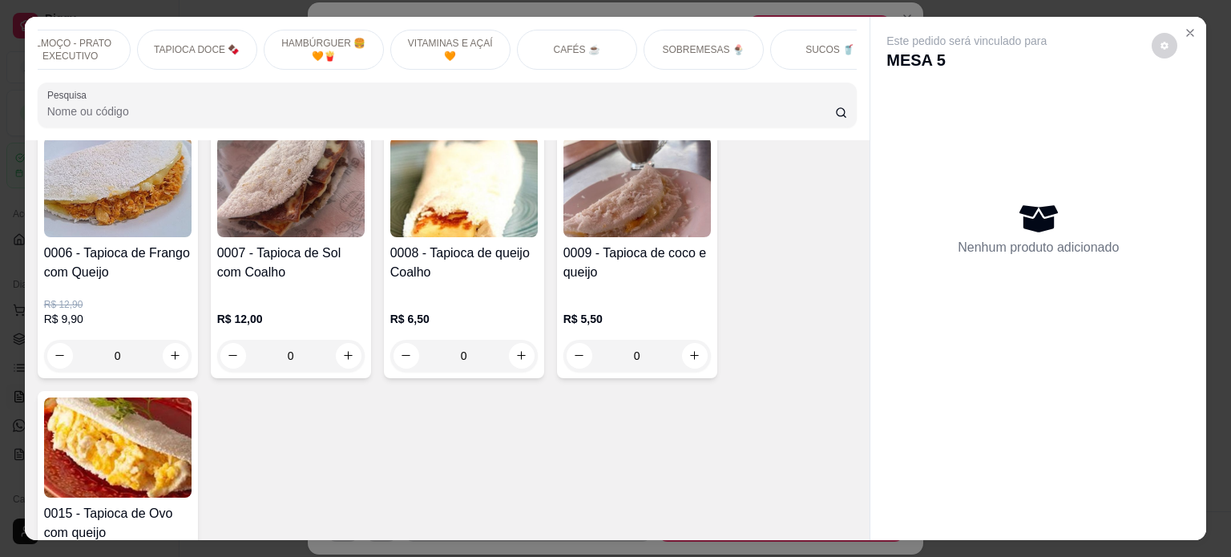
scroll to position [0, 536]
click at [673, 43] on p "SOBREMESAS 🍨" at bounding box center [702, 49] width 82 height 13
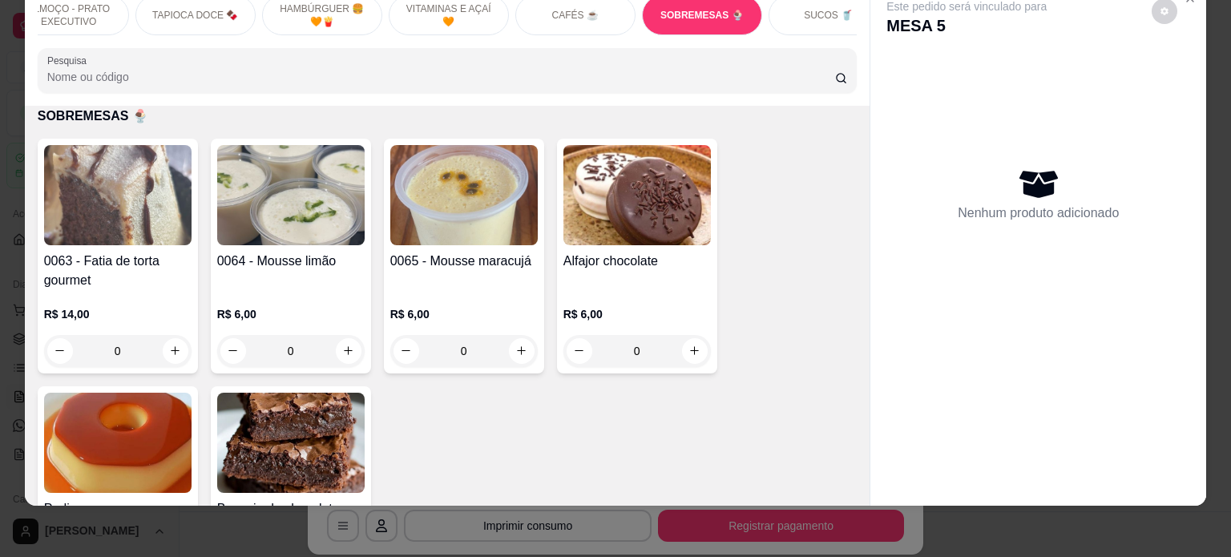
scroll to position [5401, 0]
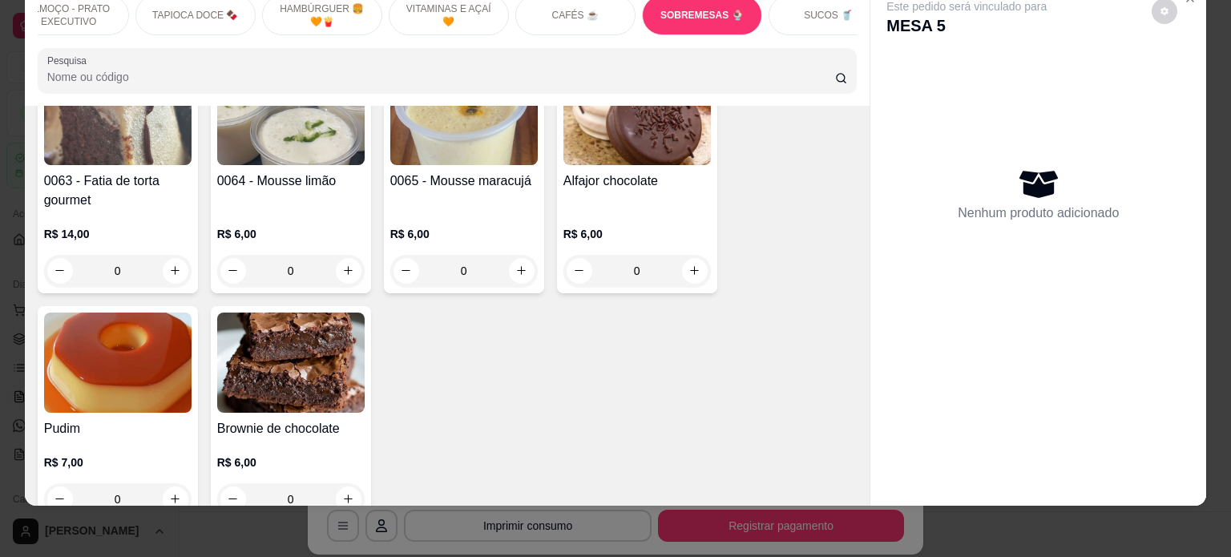
click at [349, 270] on div "0" at bounding box center [291, 271] width 148 height 32
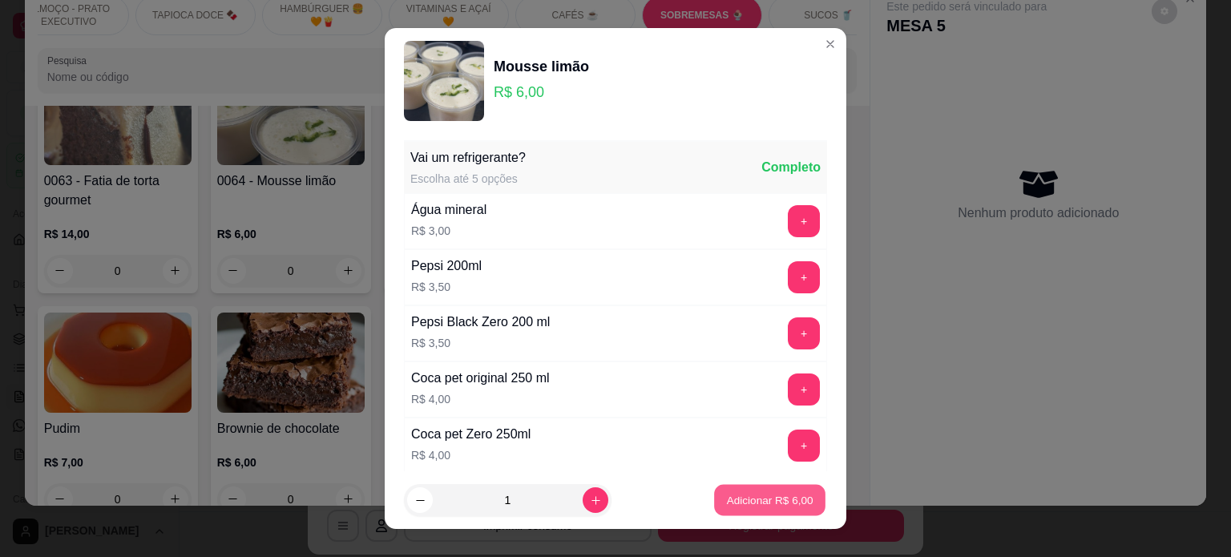
click at [726, 499] on p "Adicionar R$ 6,00" at bounding box center [769, 500] width 87 height 15
type input "1"
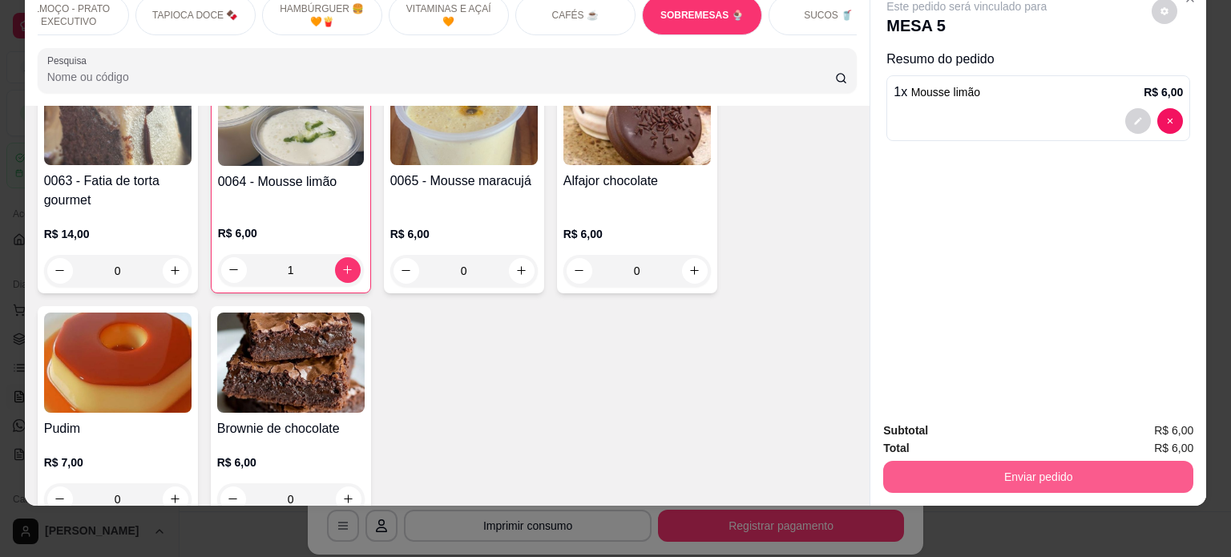
click at [920, 471] on button "Enviar pedido" at bounding box center [1038, 477] width 310 height 32
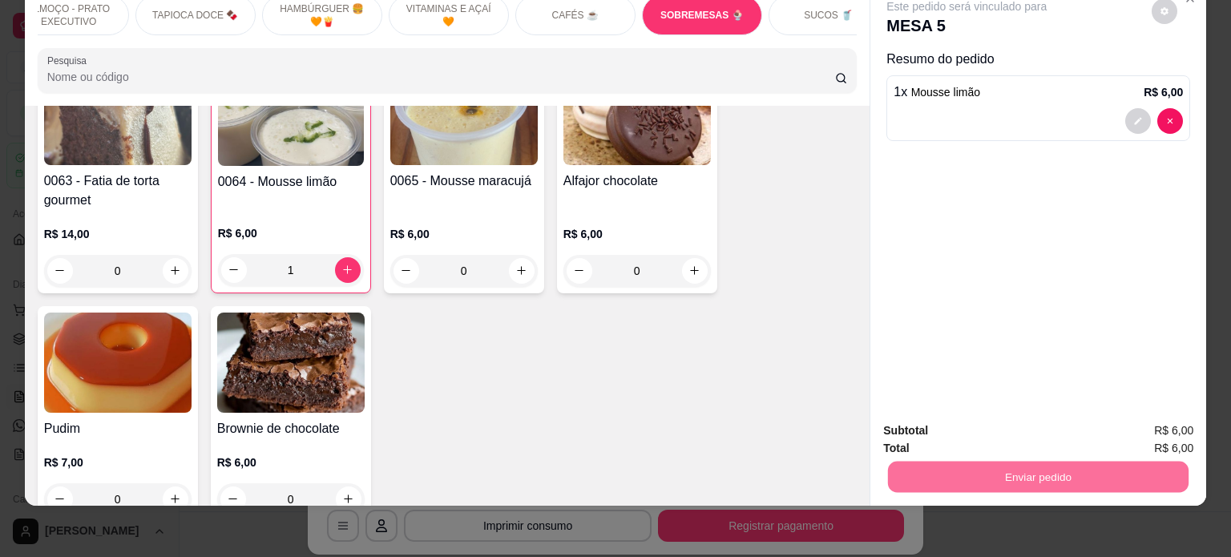
click at [1018, 431] on button "Não registrar e enviar pedido" at bounding box center [985, 425] width 167 height 30
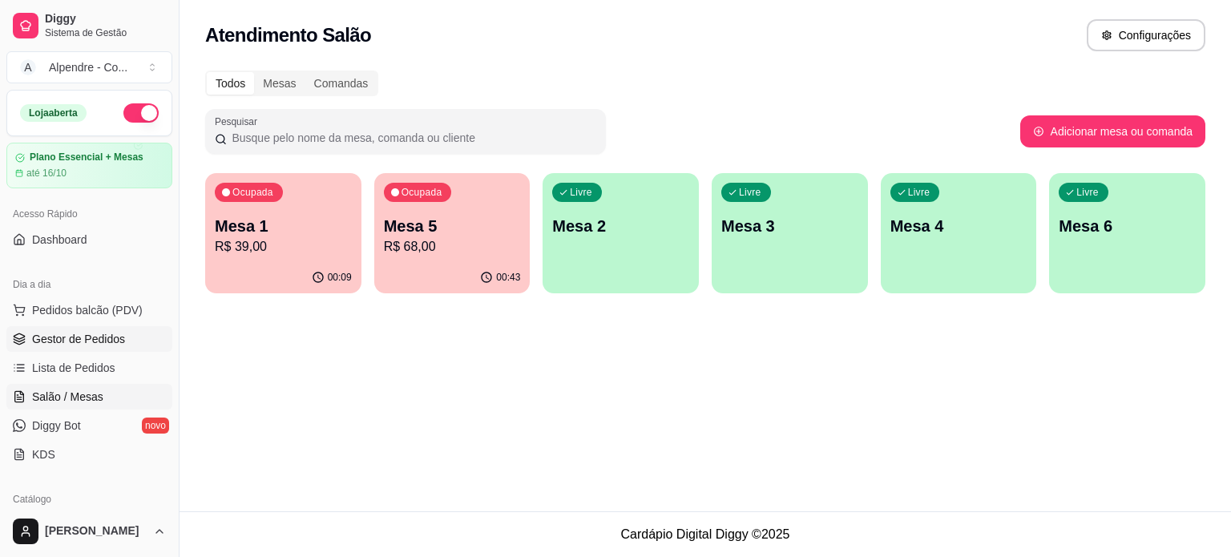
click at [83, 341] on span "Gestor de Pedidos" at bounding box center [78, 339] width 93 height 16
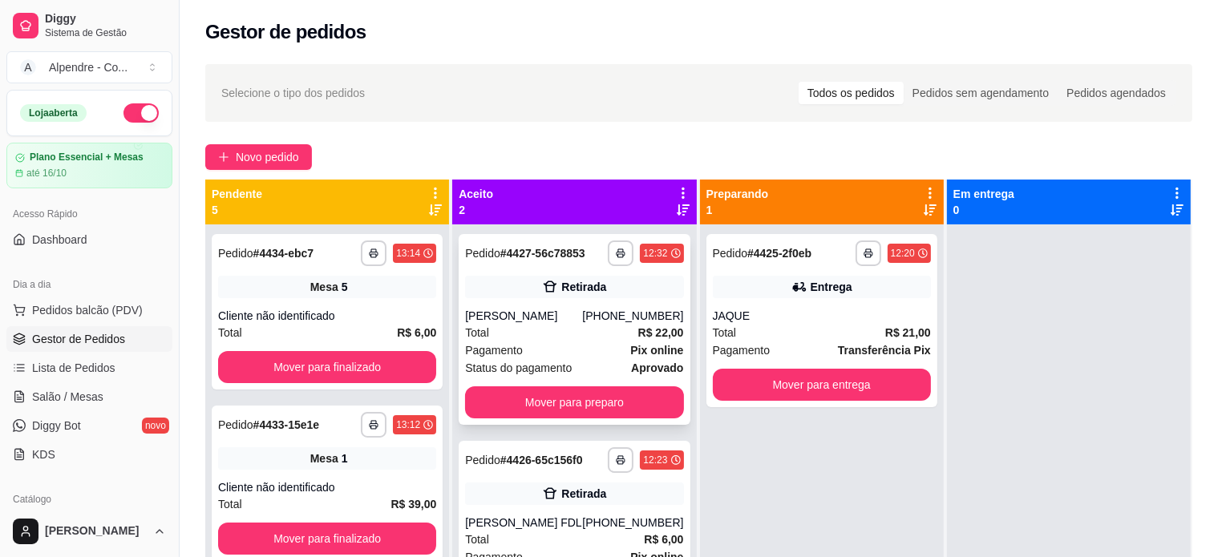
click at [568, 337] on div "Total R$ 22,00" at bounding box center [574, 333] width 218 height 18
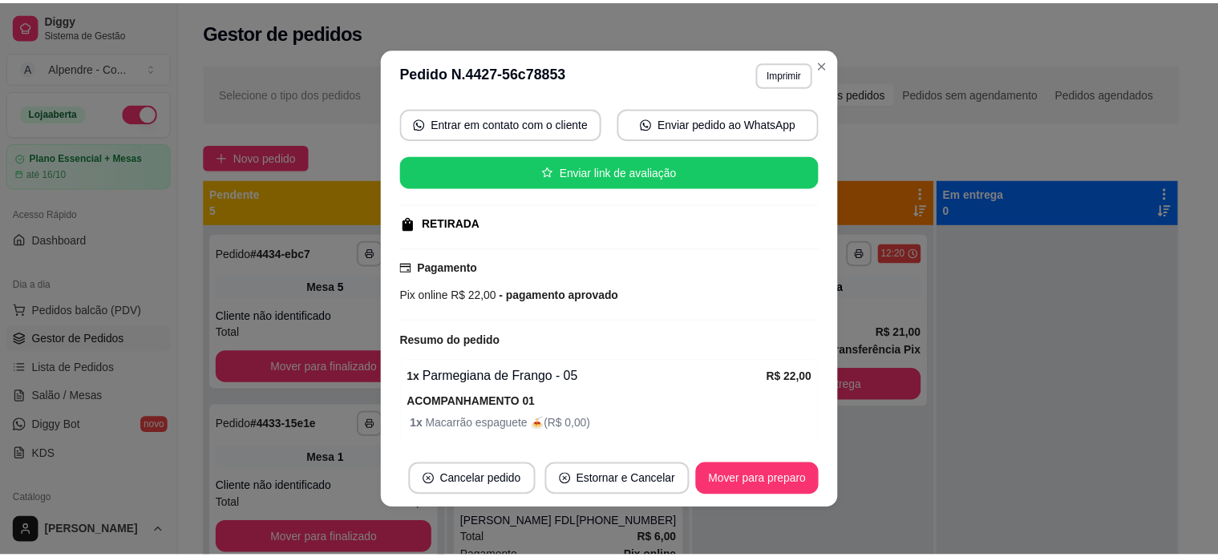
scroll to position [249, 0]
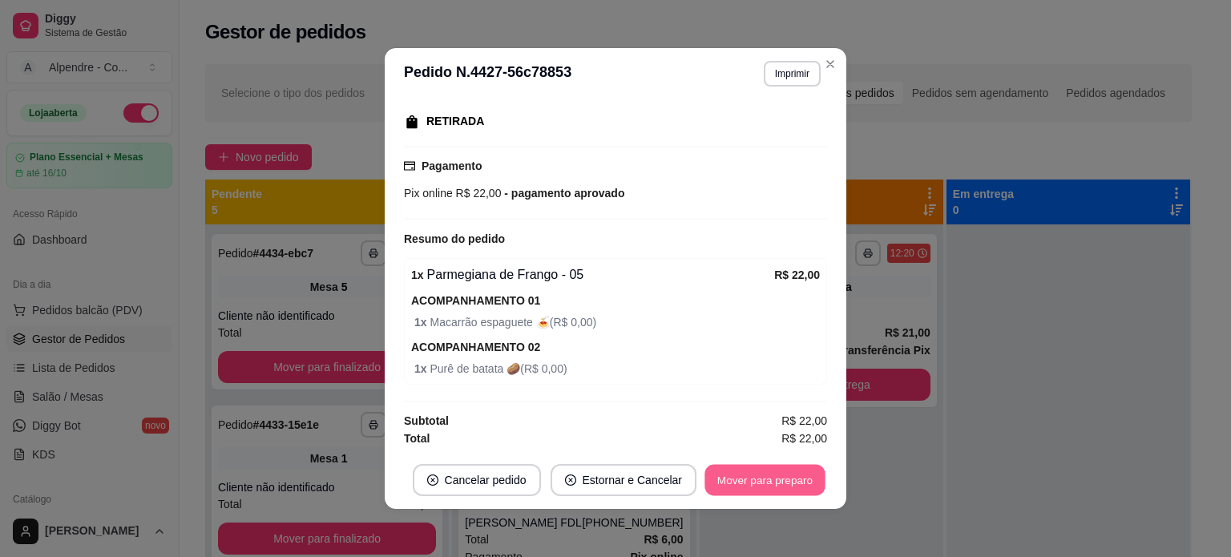
click at [754, 480] on button "Mover para preparo" at bounding box center [765, 480] width 120 height 31
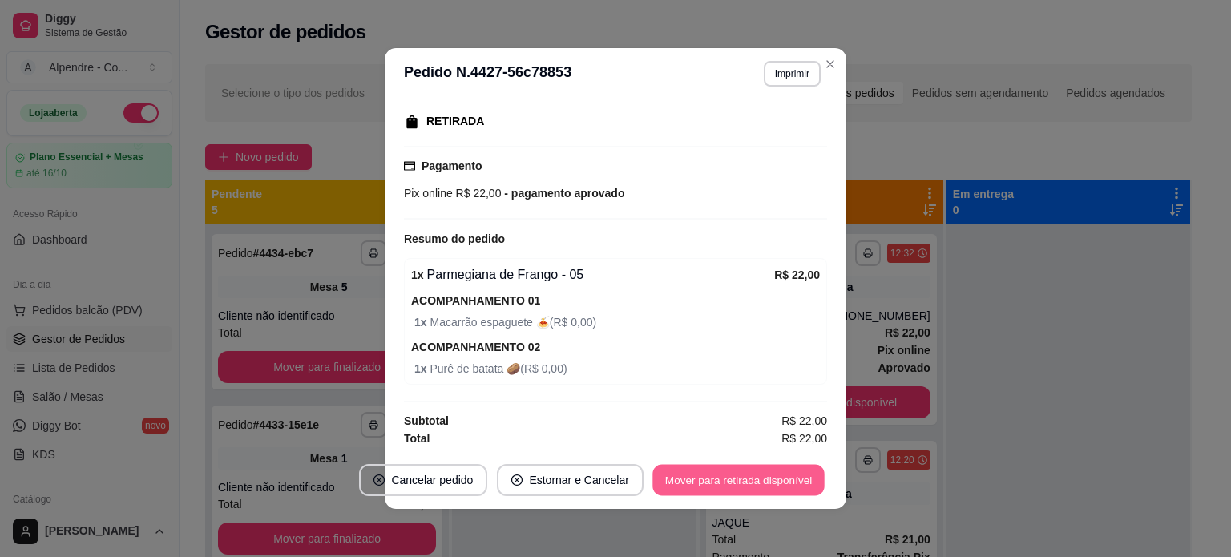
click at [717, 483] on button "Mover para retirada disponível" at bounding box center [739, 480] width 172 height 31
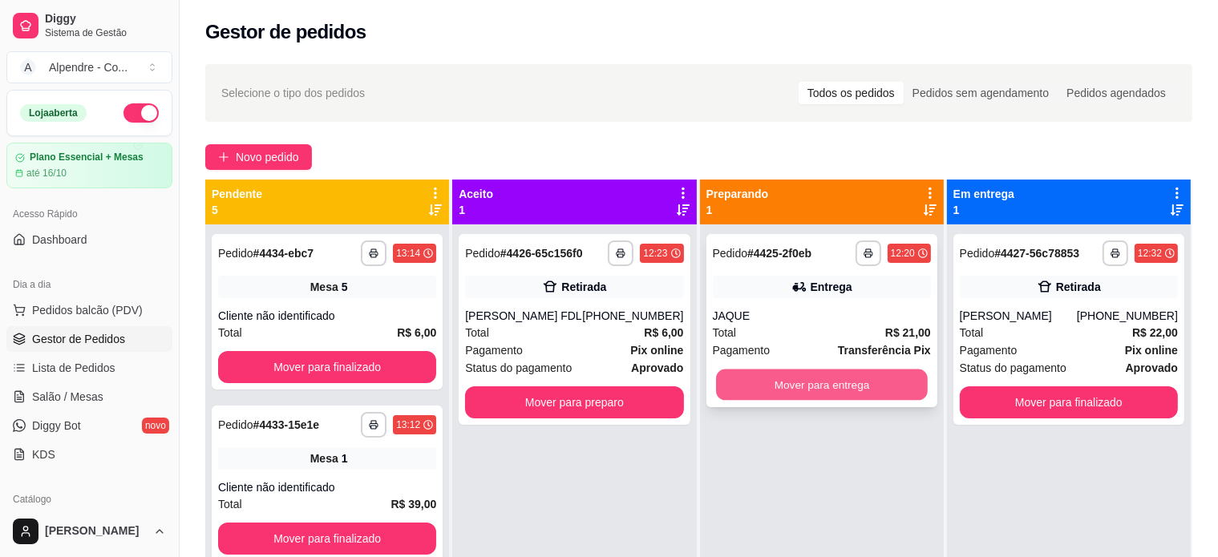
click at [806, 390] on button "Mover para entrega" at bounding box center [822, 385] width 212 height 31
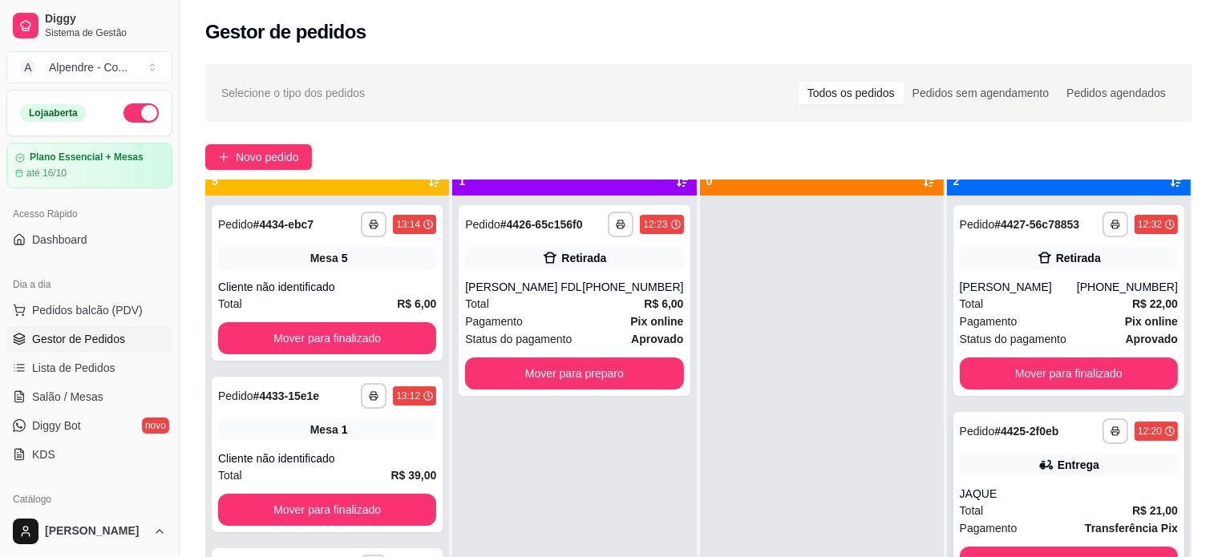
scroll to position [45, 0]
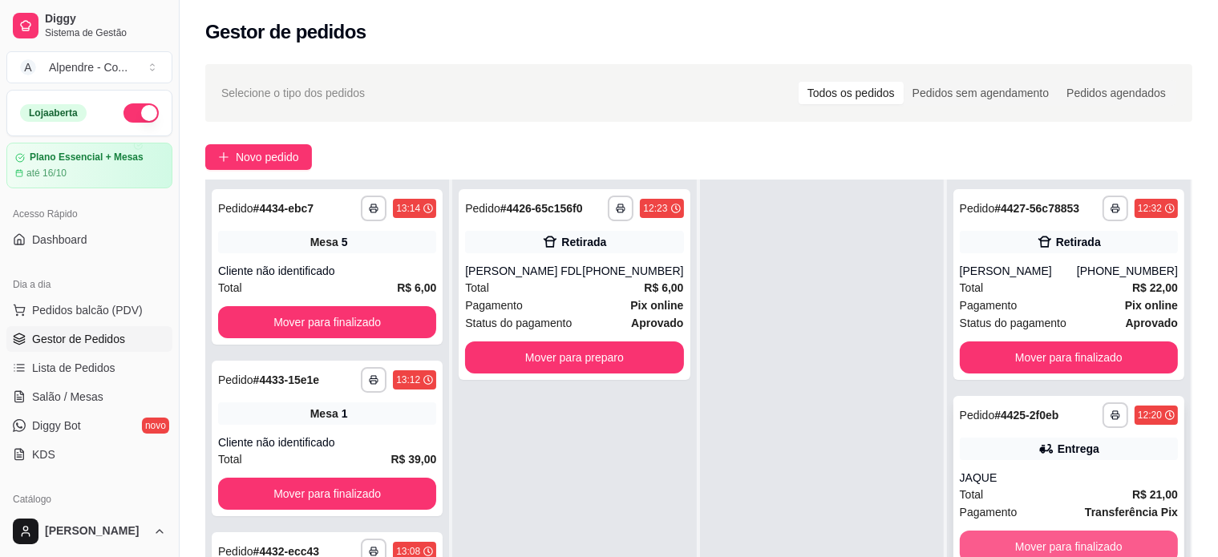
click at [1053, 540] on button "Mover para finalizado" at bounding box center [1069, 547] width 218 height 32
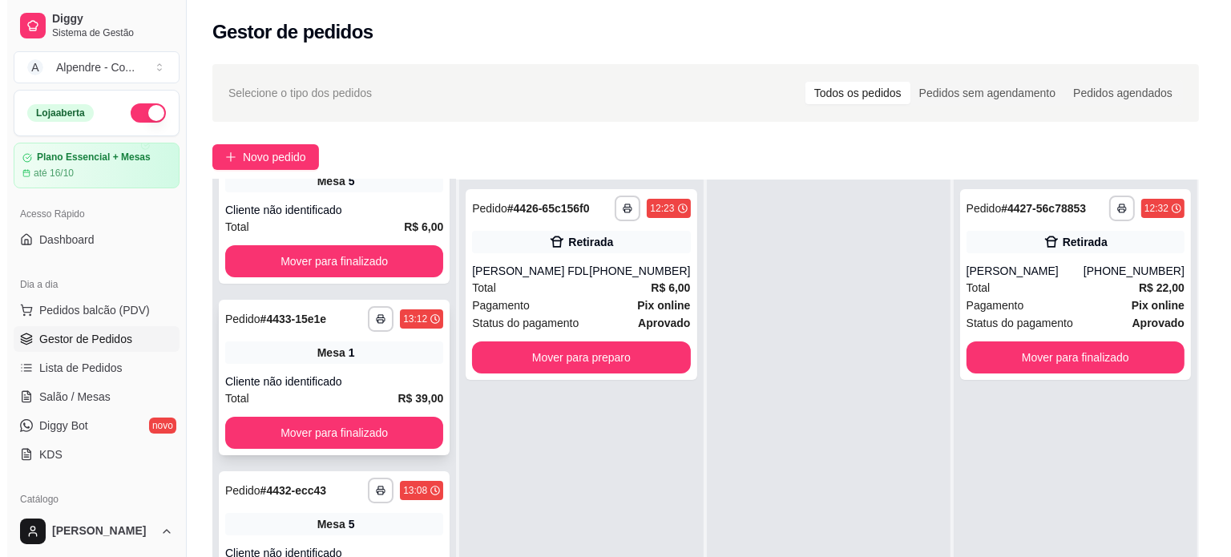
scroll to position [160, 0]
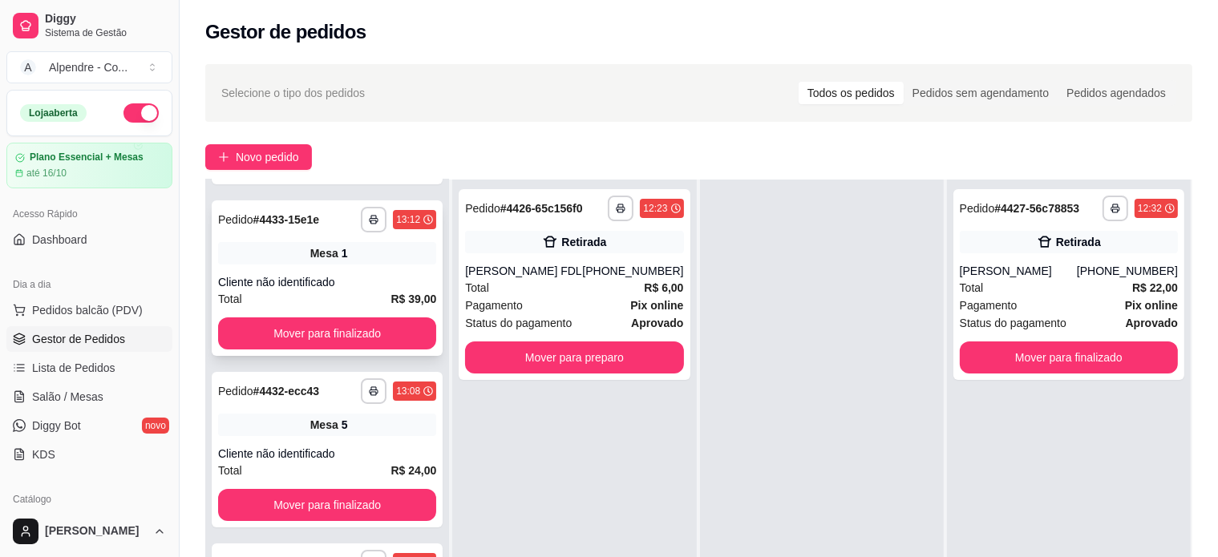
click at [346, 270] on div "**********" at bounding box center [327, 278] width 231 height 156
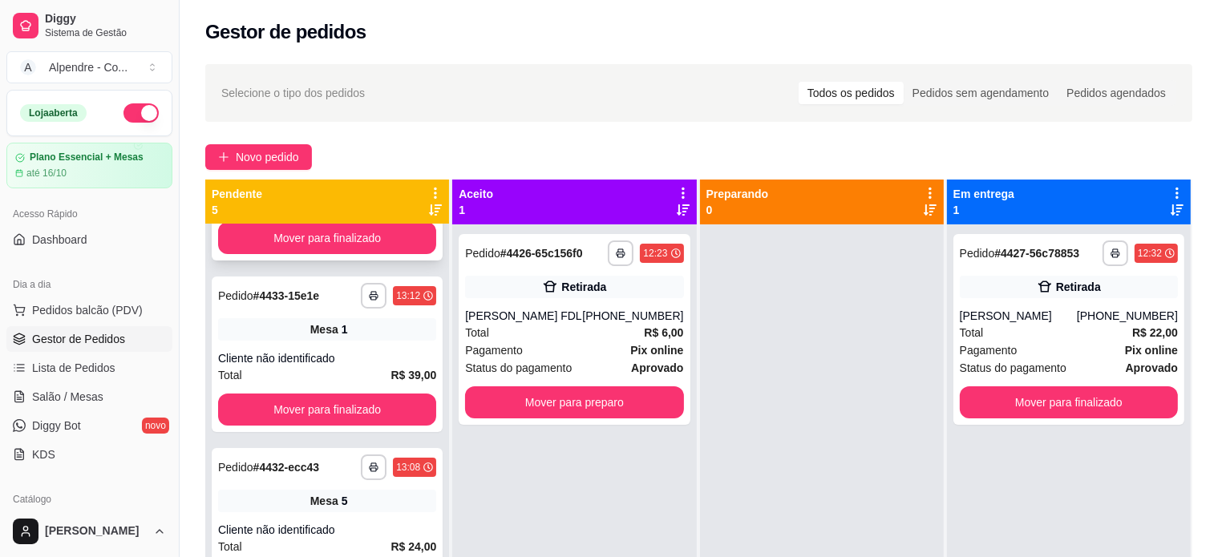
scroll to position [0, 0]
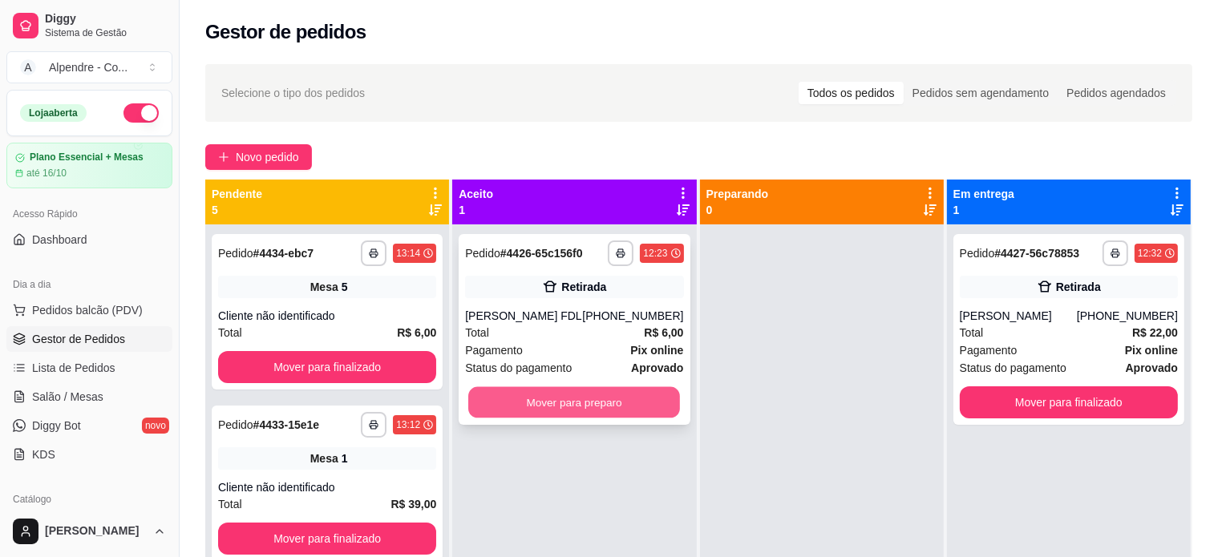
click at [574, 394] on button "Mover para preparo" at bounding box center [574, 402] width 212 height 31
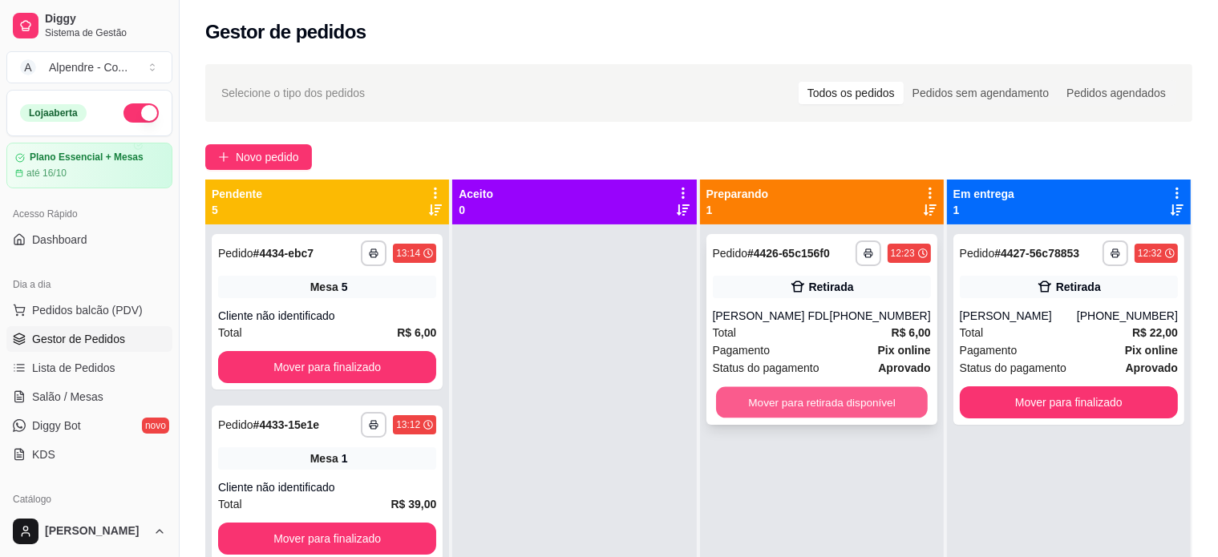
click at [760, 394] on button "Mover para retirada disponível" at bounding box center [822, 402] width 212 height 31
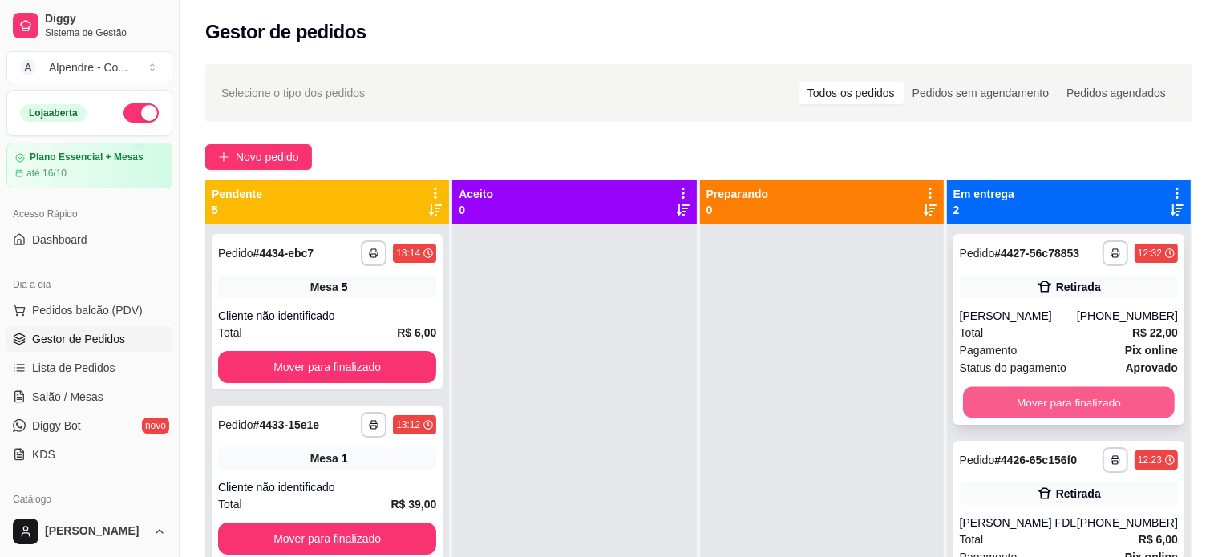
click at [1021, 406] on button "Mover para finalizado" at bounding box center [1069, 402] width 212 height 31
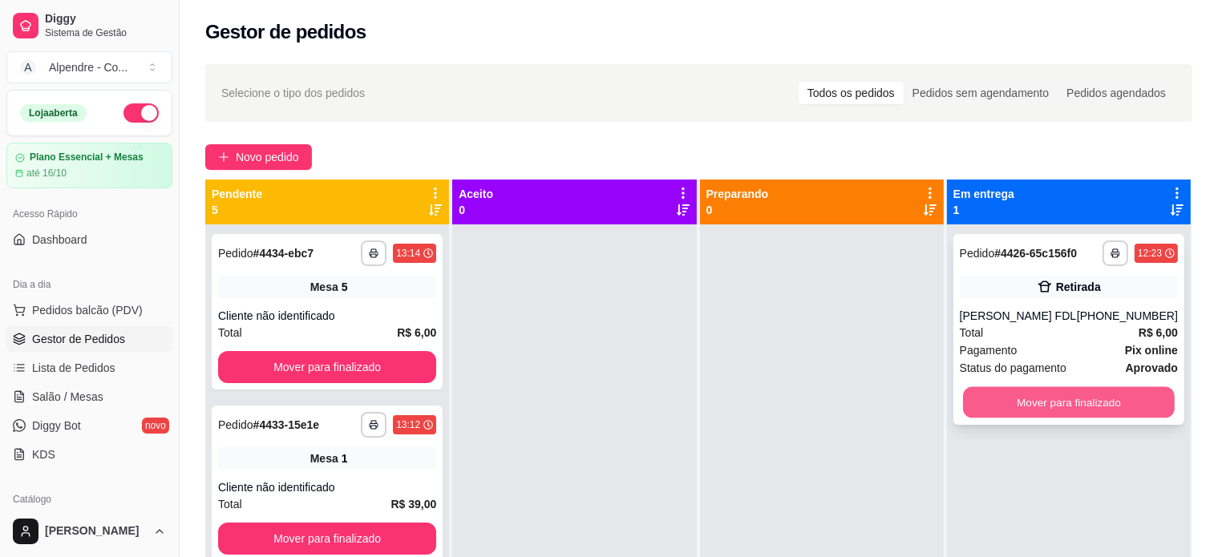
click at [1022, 403] on button "Mover para finalizado" at bounding box center [1069, 402] width 212 height 31
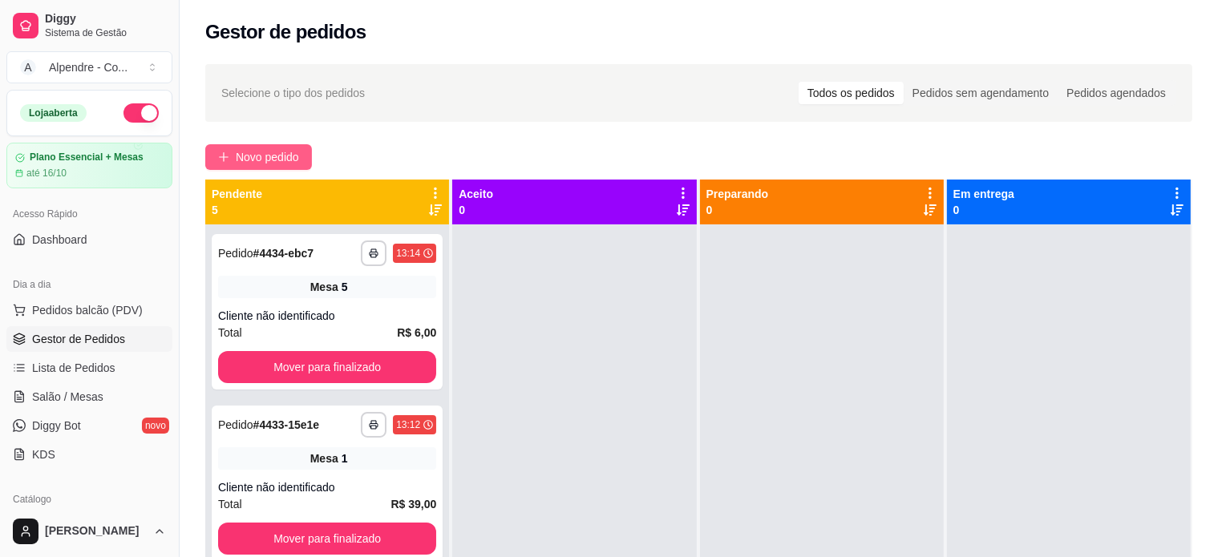
click at [247, 150] on span "Novo pedido" at bounding box center [267, 157] width 63 height 18
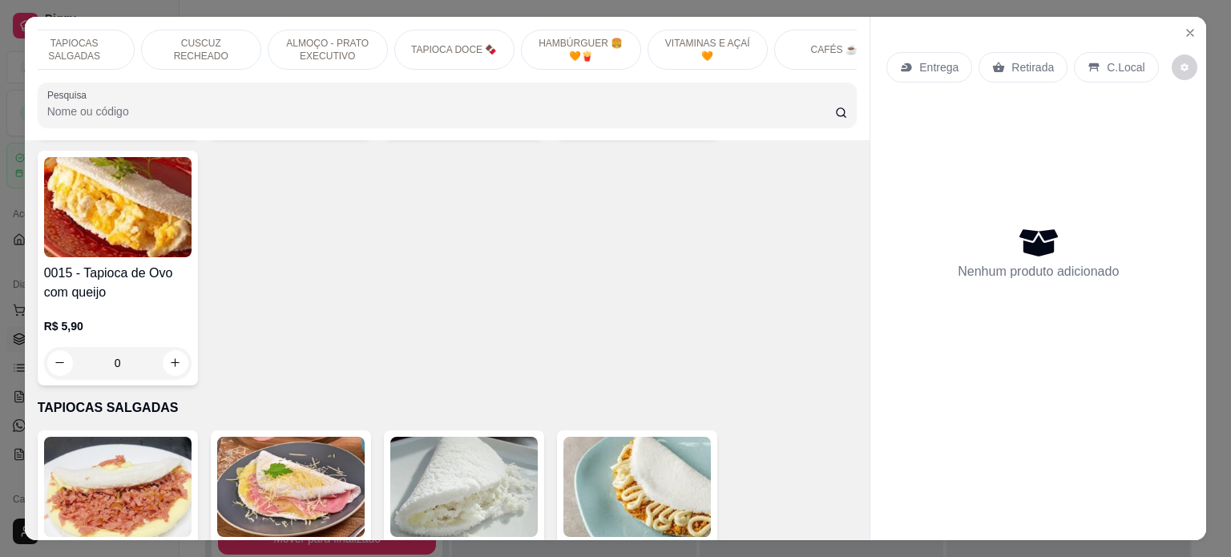
scroll to position [0, 378]
click at [701, 32] on div "CAFÉS ☕️" at bounding box center [733, 50] width 120 height 40
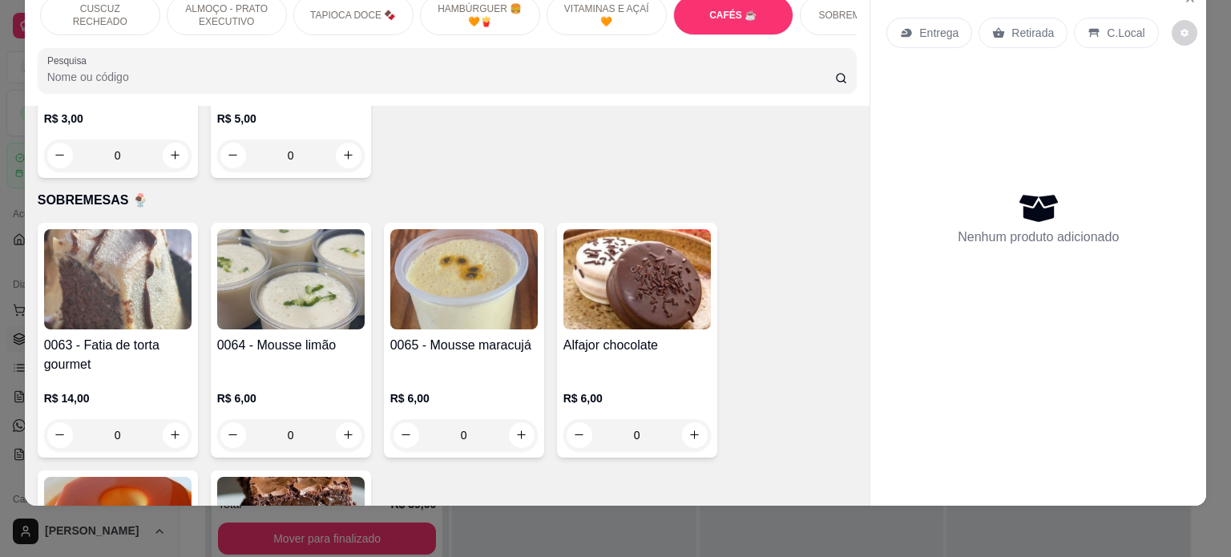
scroll to position [5375, 0]
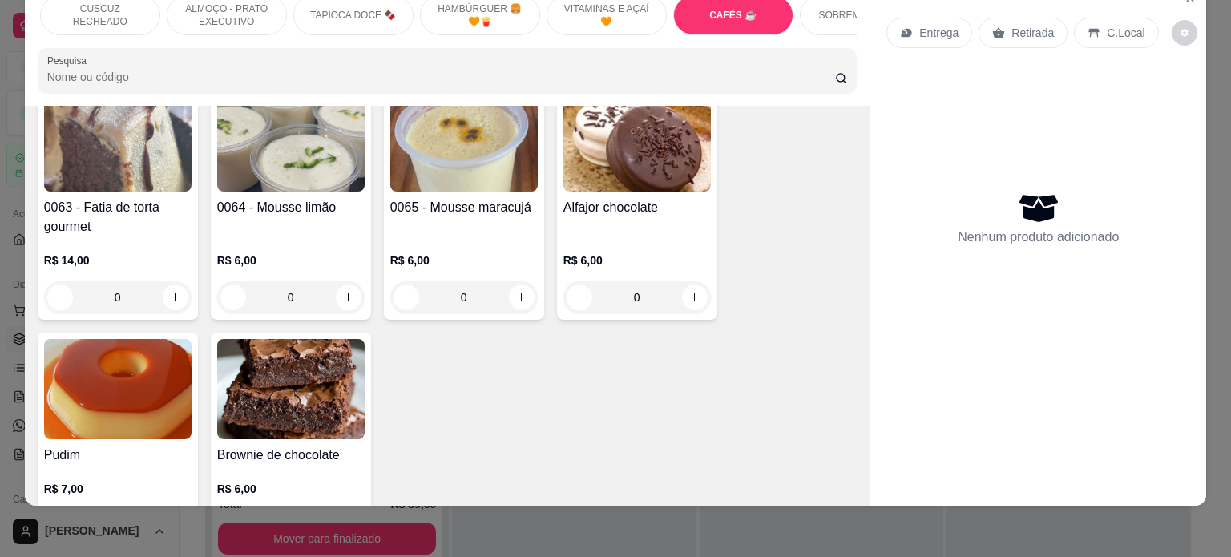
click at [345, 303] on div "0" at bounding box center [291, 297] width 148 height 32
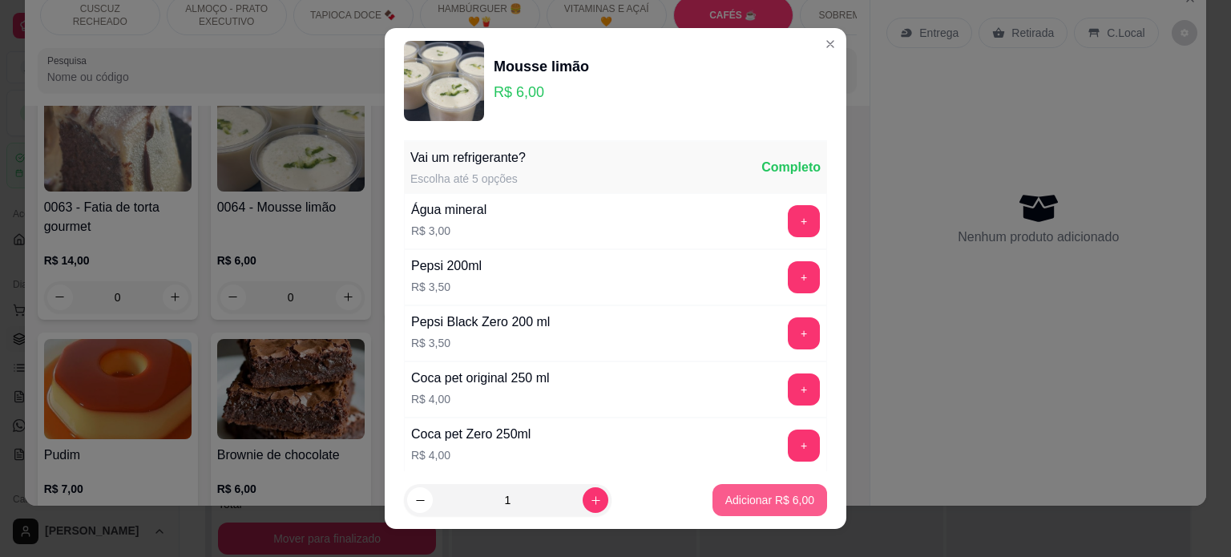
click at [760, 498] on p "Adicionar R$ 6,00" at bounding box center [770, 500] width 89 height 16
type input "1"
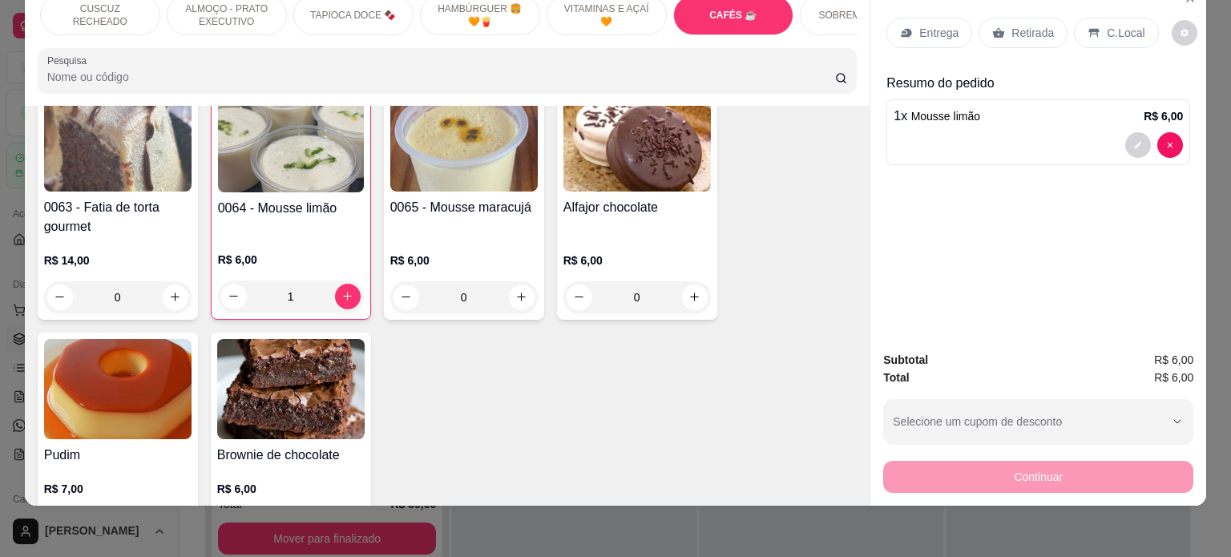
click at [520, 294] on div "0" at bounding box center [464, 297] width 148 height 32
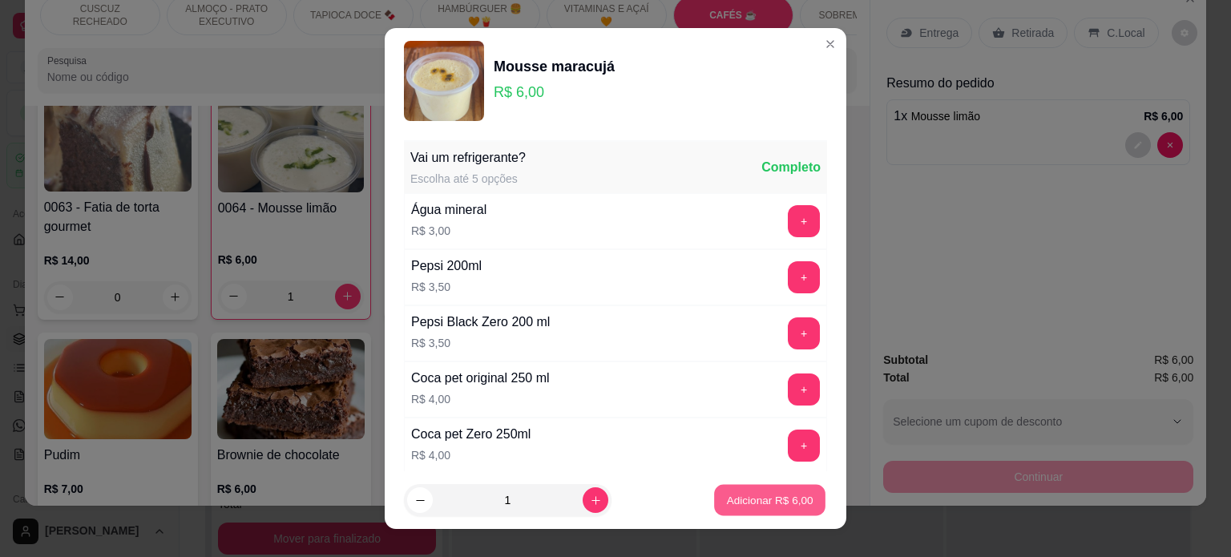
click at [797, 509] on button "Adicionar R$ 6,00" at bounding box center [769, 500] width 111 height 31
type input "1"
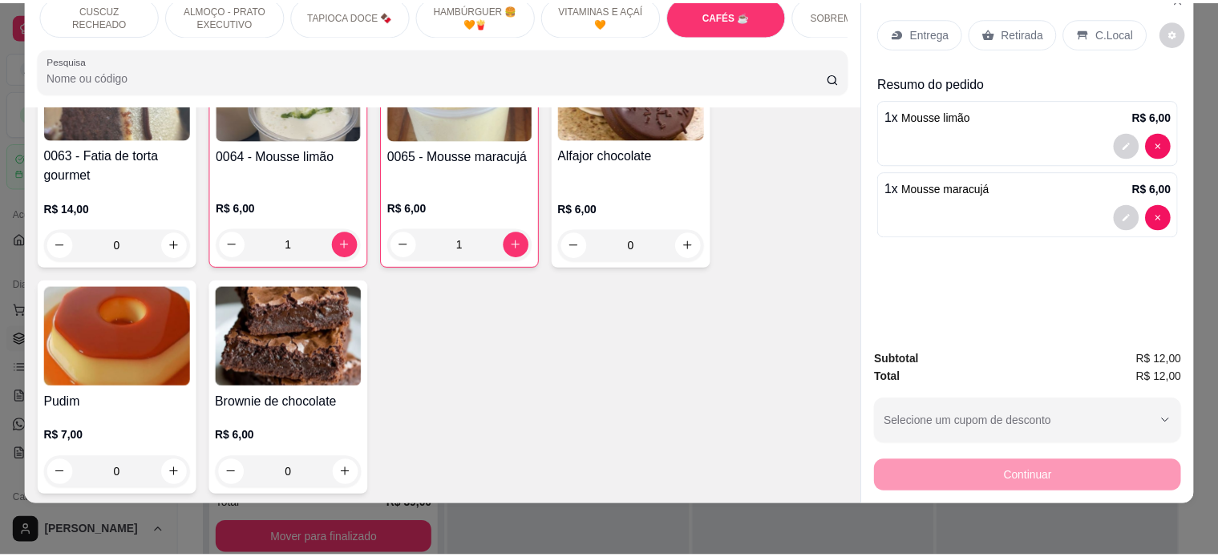
scroll to position [5455, 0]
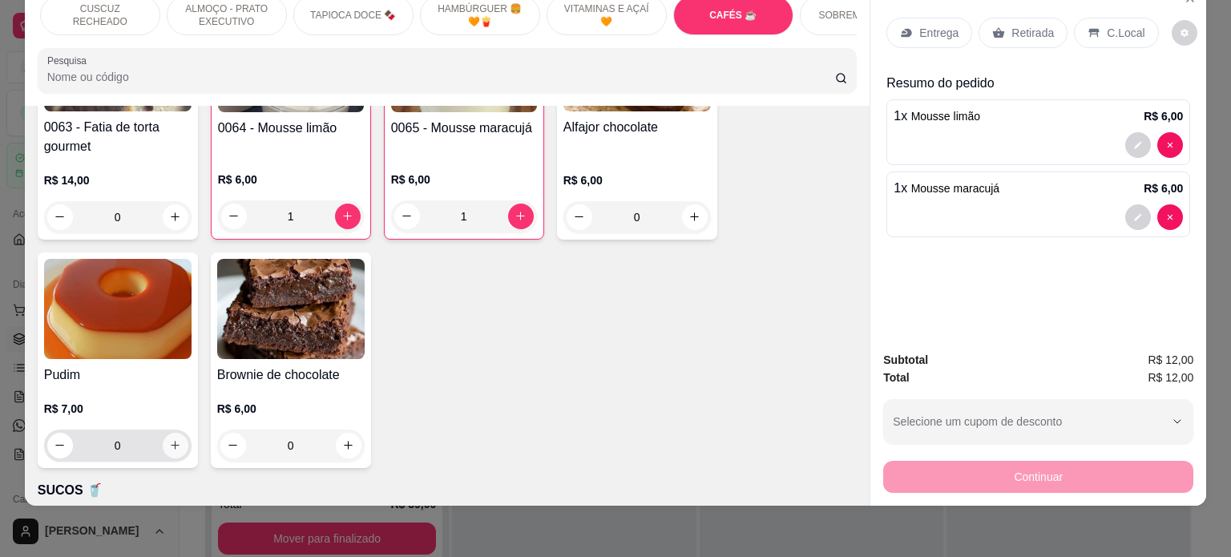
click at [172, 442] on icon "increase-product-quantity" at bounding box center [175, 445] width 12 height 12
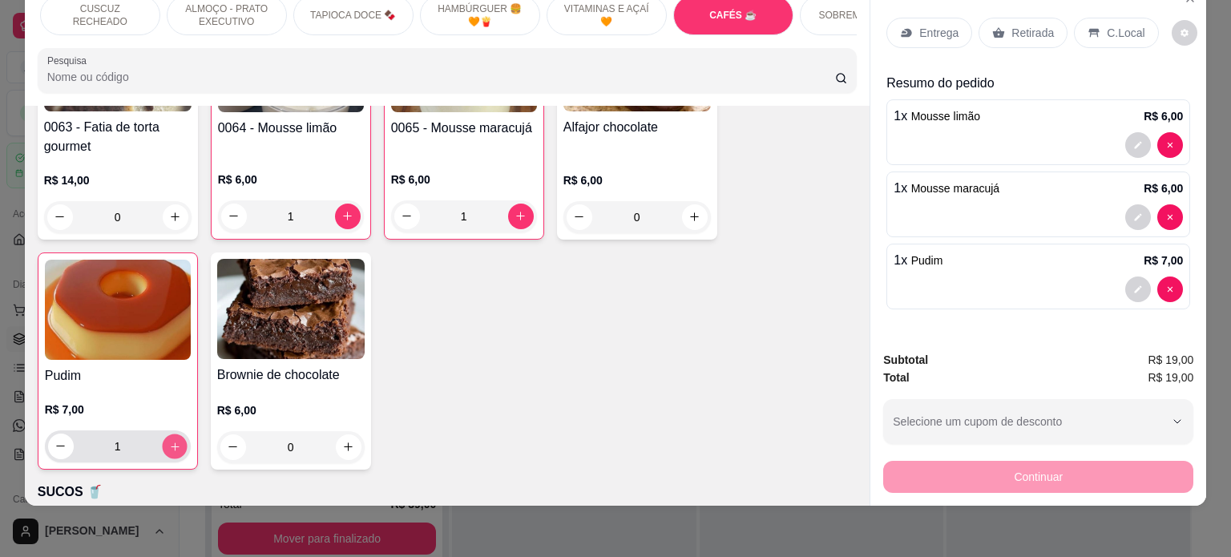
click at [172, 442] on icon "increase-product-quantity" at bounding box center [174, 447] width 12 height 12
type input "2"
click at [1020, 26] on p "Retirada" at bounding box center [1033, 33] width 42 height 16
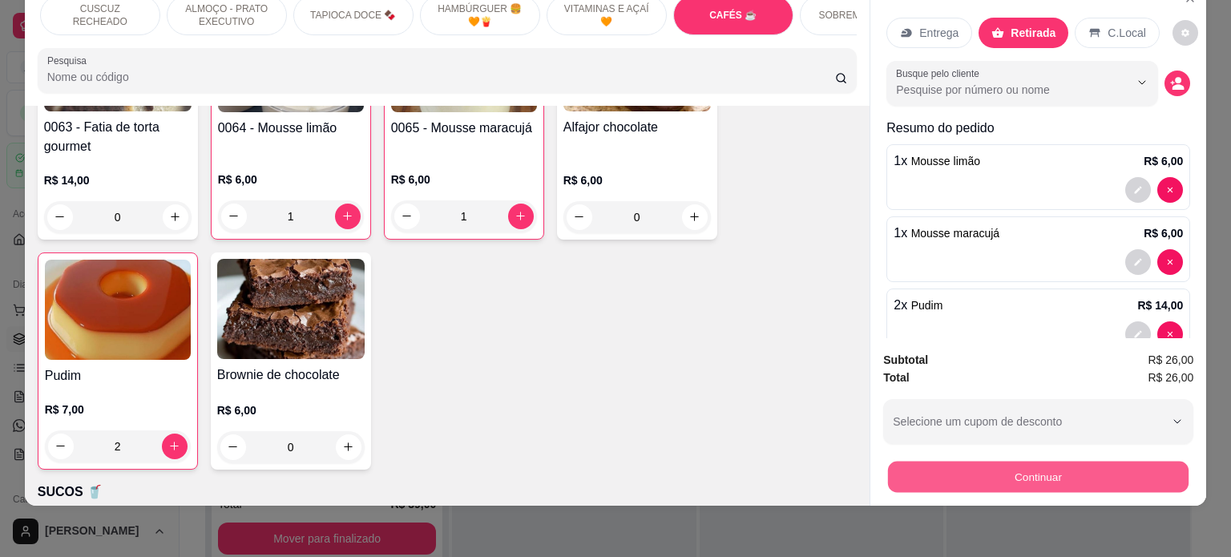
click at [1019, 462] on button "Continuar" at bounding box center [1038, 477] width 301 height 31
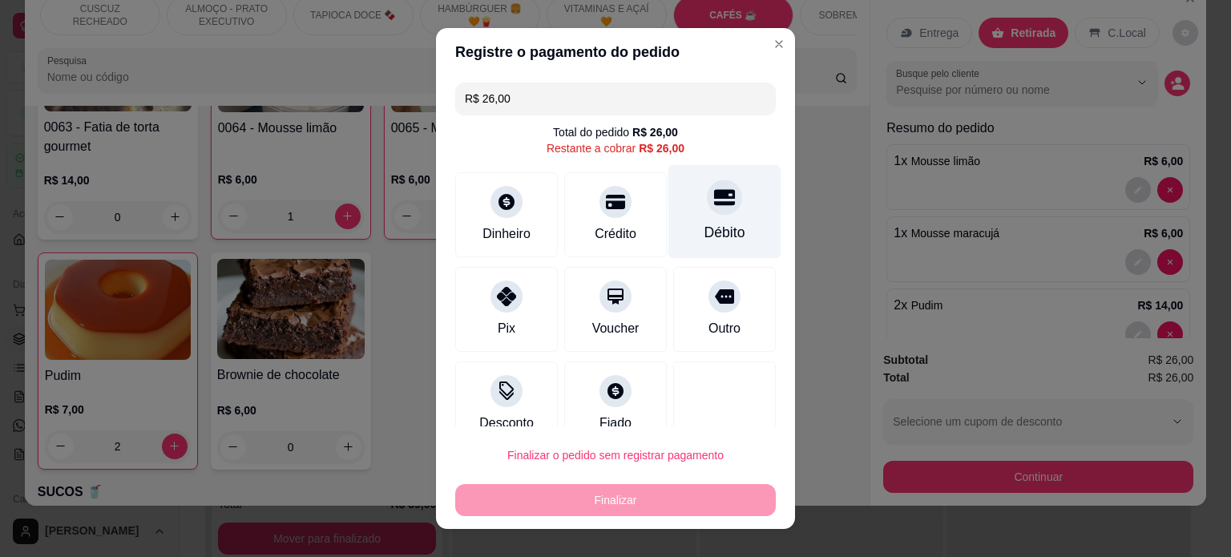
click at [714, 201] on icon at bounding box center [724, 197] width 21 height 16
type input "R$ 0,00"
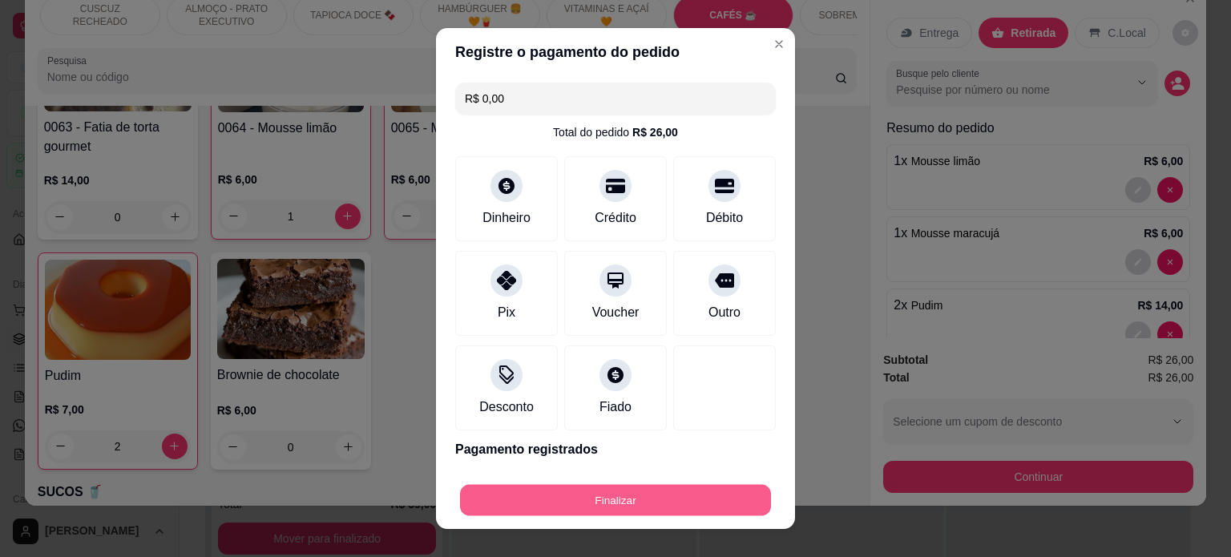
click at [643, 498] on button "Finalizar" at bounding box center [615, 500] width 311 height 31
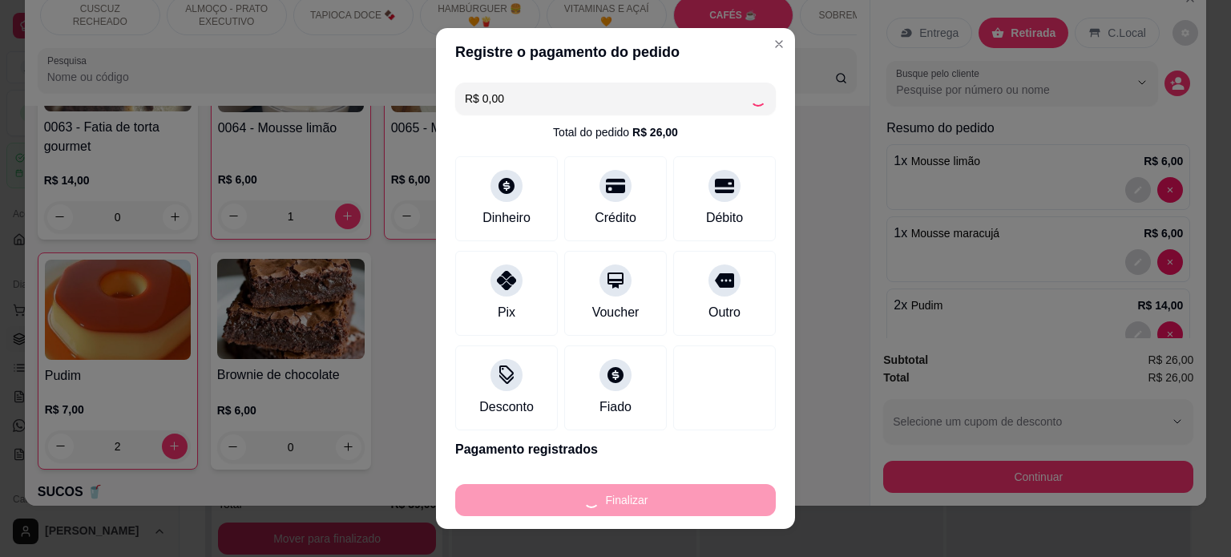
type input "0"
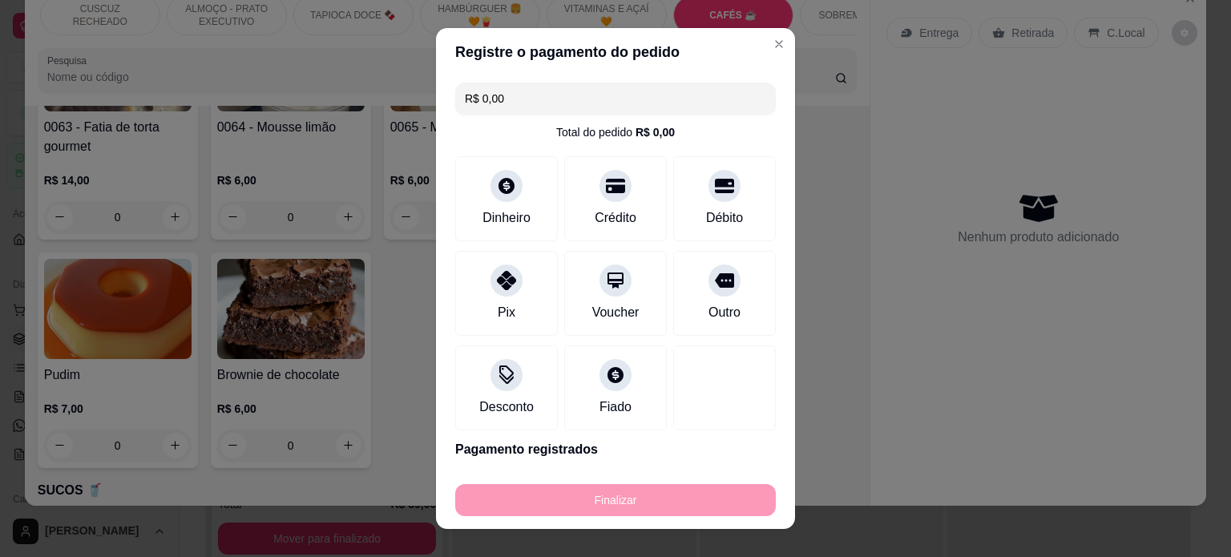
type input "-R$ 26,00"
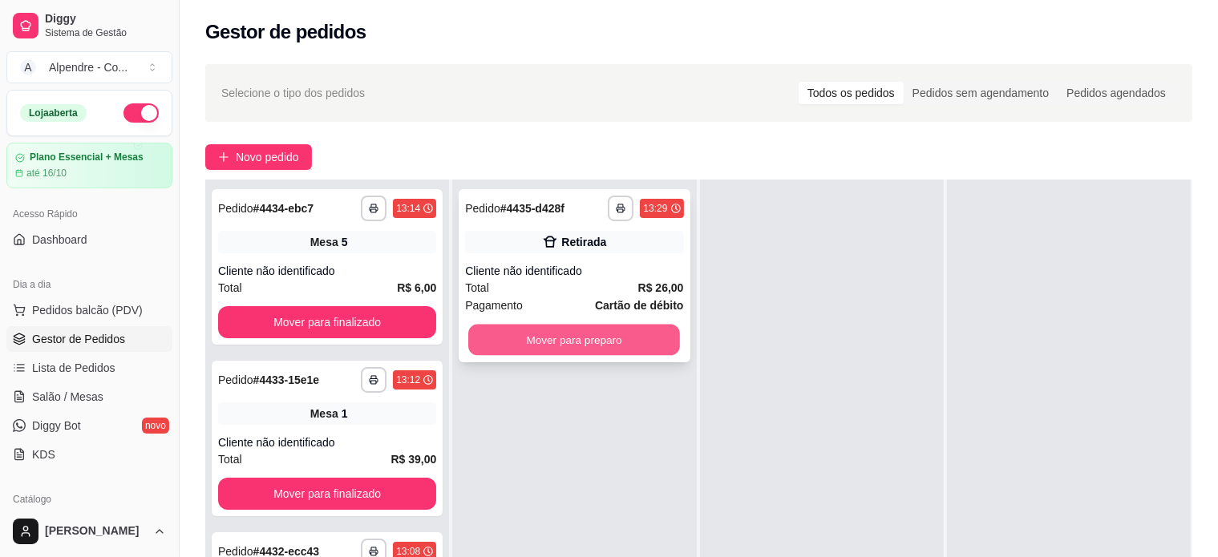
click at [567, 344] on button "Mover para preparo" at bounding box center [574, 340] width 212 height 31
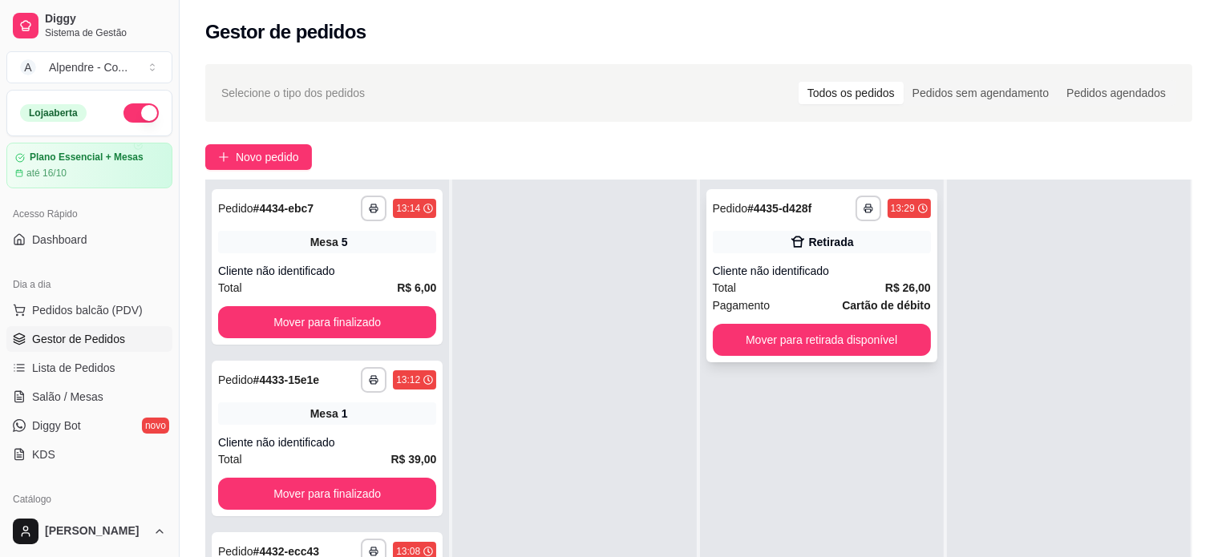
click at [807, 288] on div "Total R$ 26,00" at bounding box center [822, 288] width 218 height 18
click at [821, 335] on button "Mover para retirada disponível" at bounding box center [822, 340] width 218 height 32
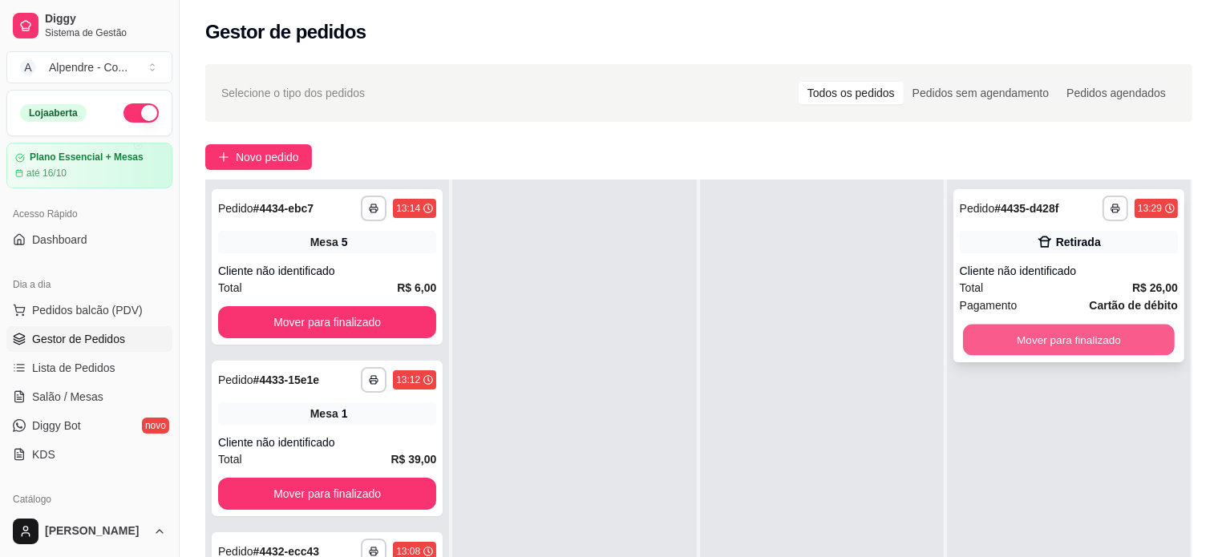
click at [1001, 335] on button "Mover para finalizado" at bounding box center [1069, 340] width 212 height 31
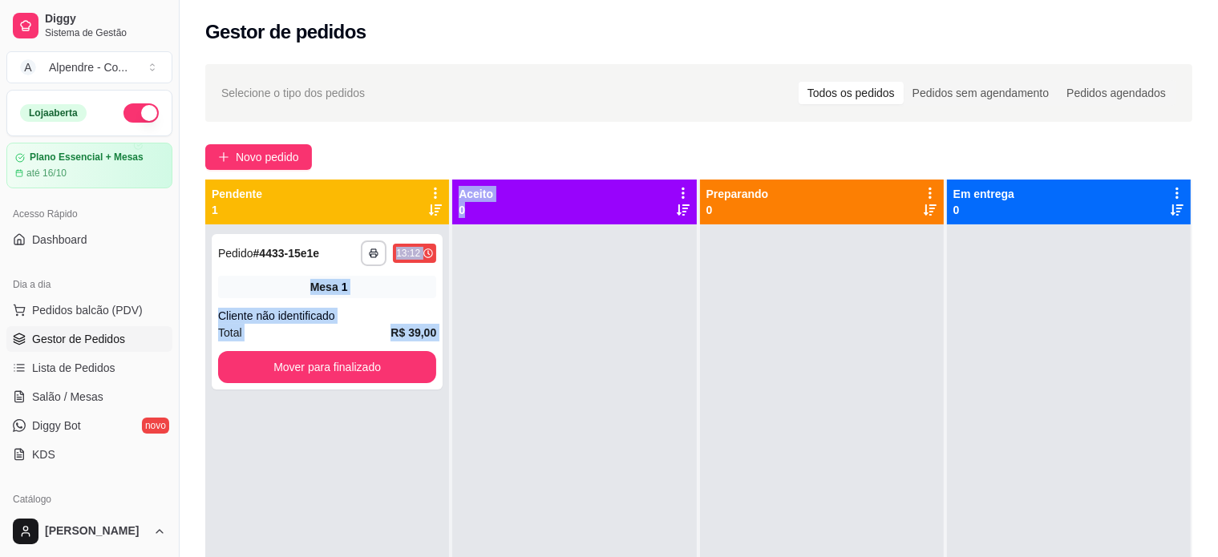
drag, startPoint x: 326, startPoint y: 257, endPoint x: 601, endPoint y: 278, distance: 275.8
click at [601, 278] on div "**********" at bounding box center [698, 458] width 987 height 557
click at [523, 290] on div at bounding box center [574, 502] width 244 height 557
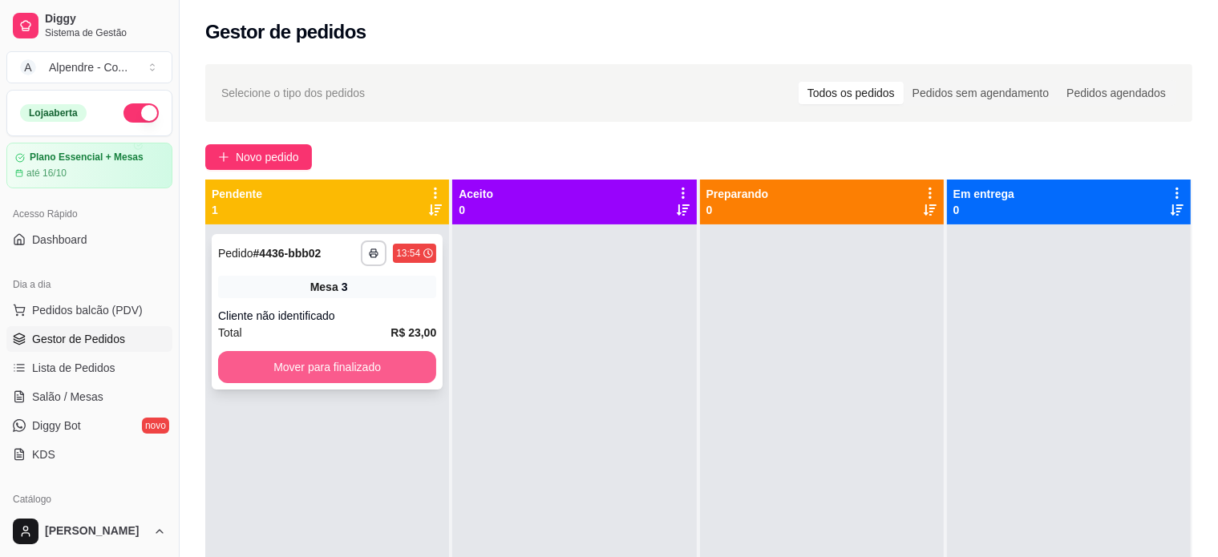
click at [345, 368] on button "Mover para finalizado" at bounding box center [327, 367] width 218 height 32
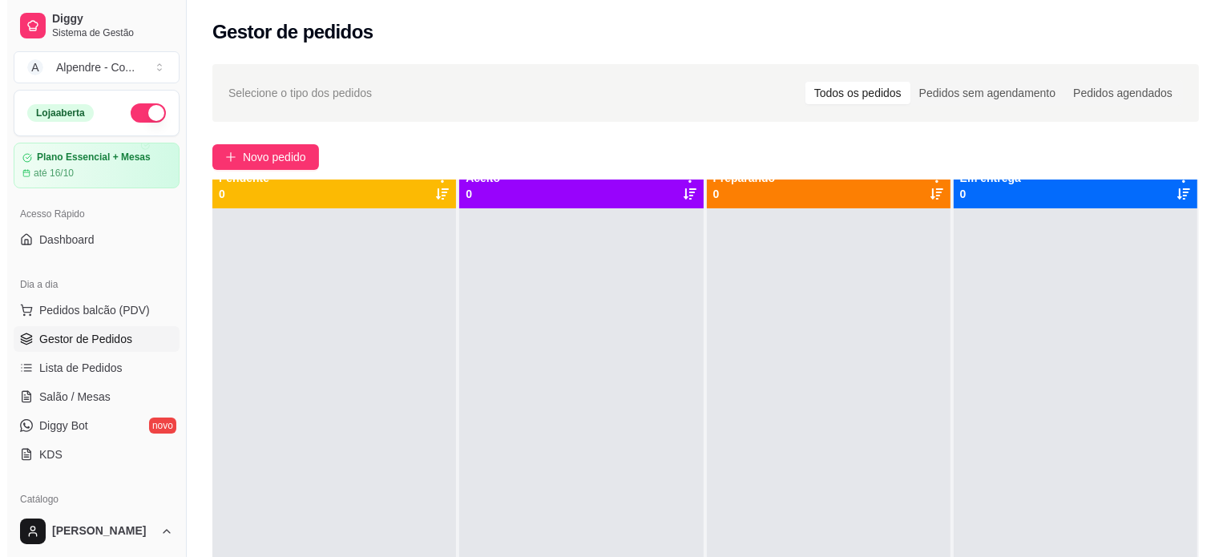
scroll to position [45, 0]
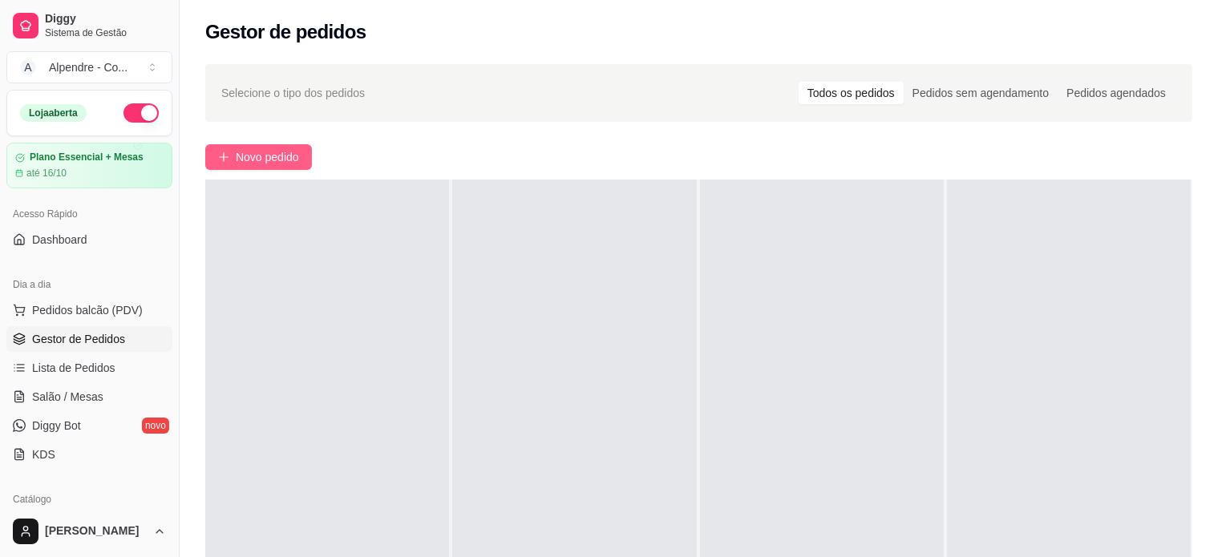
click at [247, 148] on span "Novo pedido" at bounding box center [267, 157] width 63 height 18
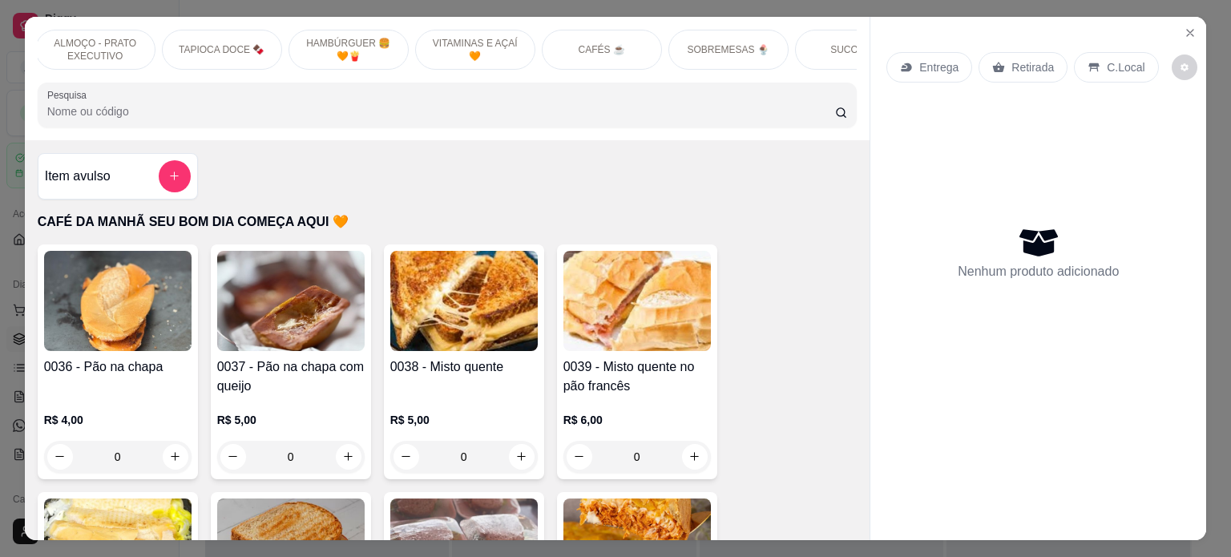
scroll to position [0, 537]
click at [683, 43] on p "SOBREMESAS 🍨" at bounding box center [701, 49] width 82 height 13
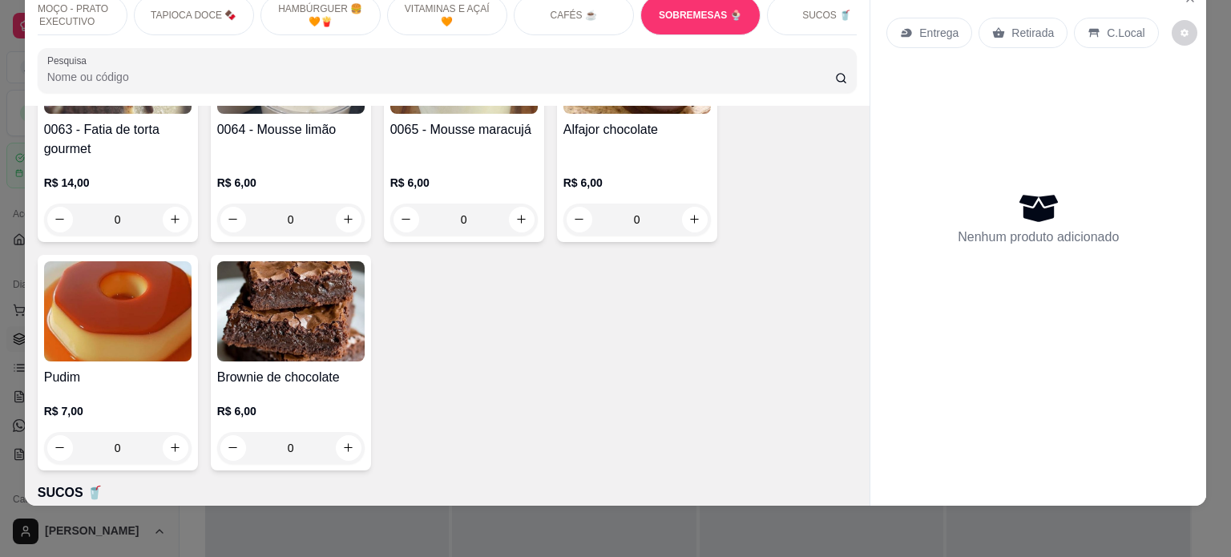
scroll to position [5481, 0]
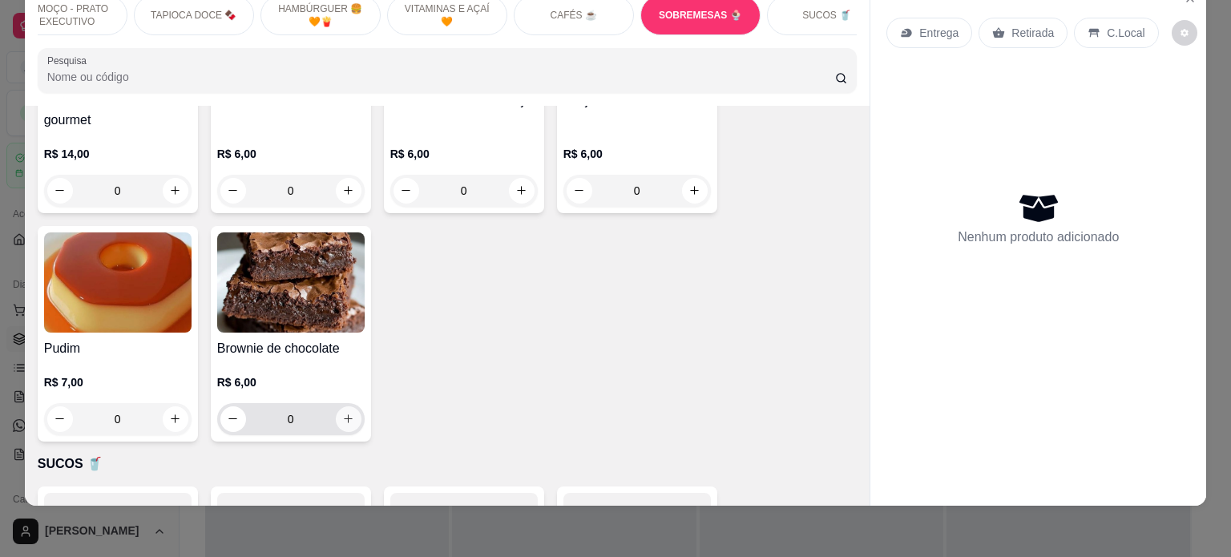
click at [337, 410] on button "increase-product-quantity" at bounding box center [349, 419] width 26 height 26
type input "1"
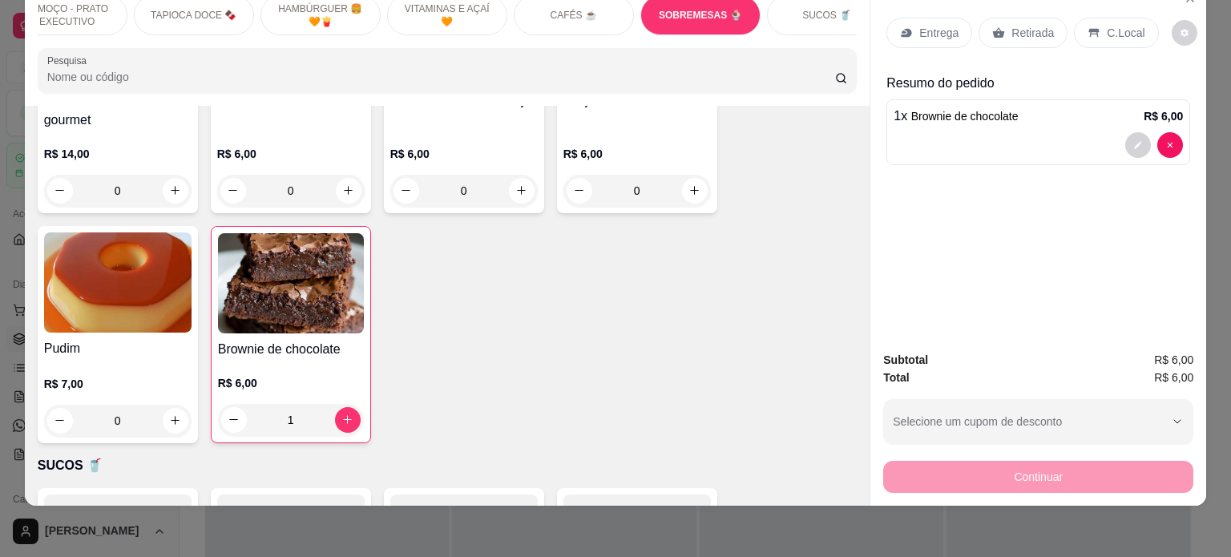
click at [979, 18] on div "Retirada" at bounding box center [1023, 33] width 89 height 30
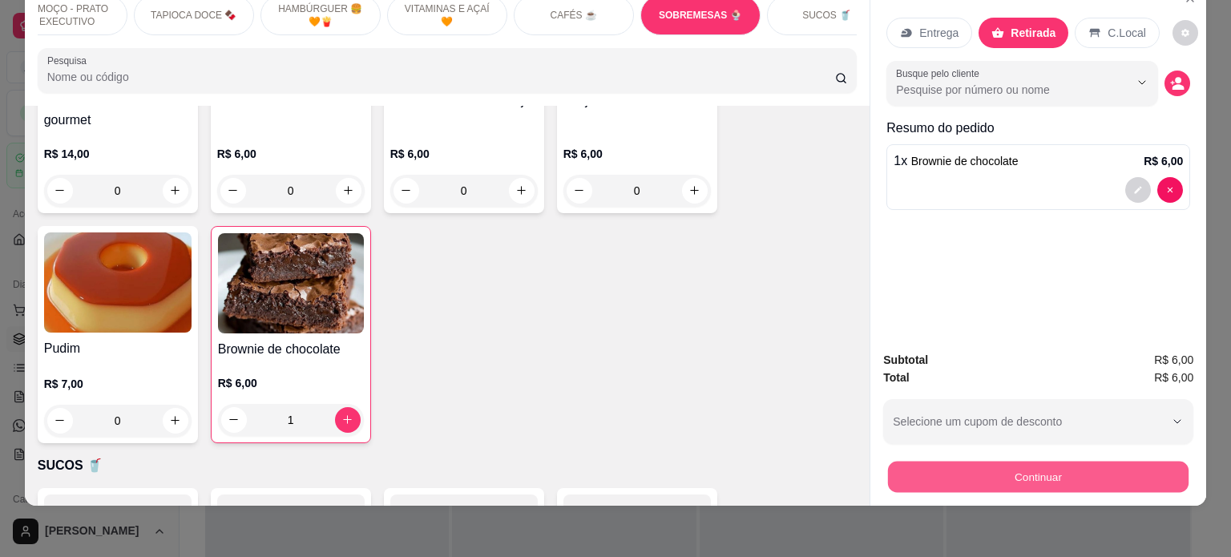
click at [1000, 464] on button "Continuar" at bounding box center [1038, 477] width 301 height 31
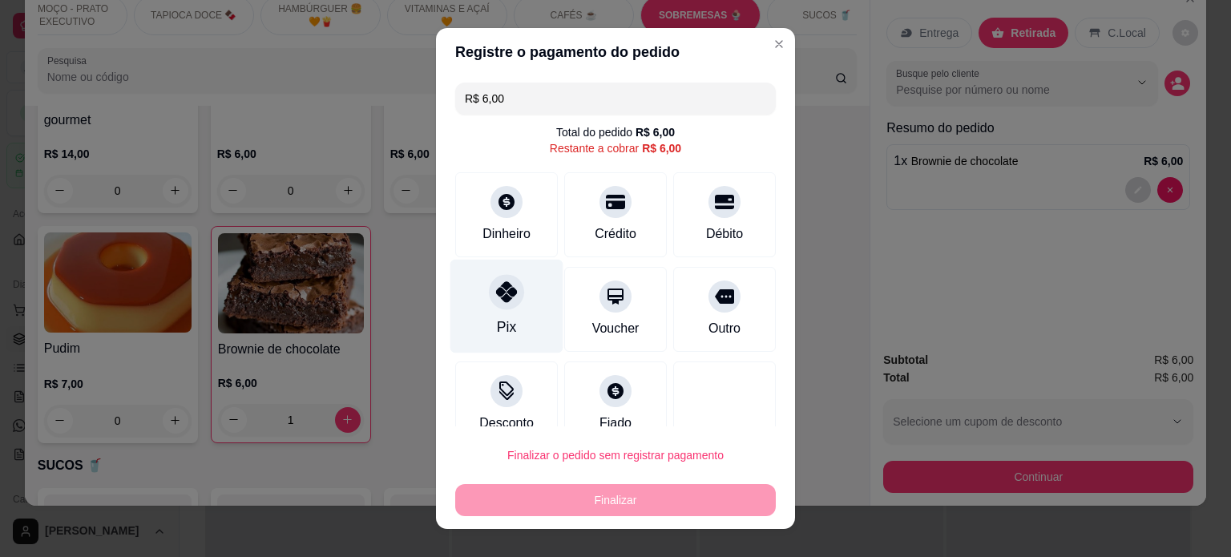
click at [513, 306] on div "Pix" at bounding box center [507, 306] width 113 height 94
type input "R$ 0,00"
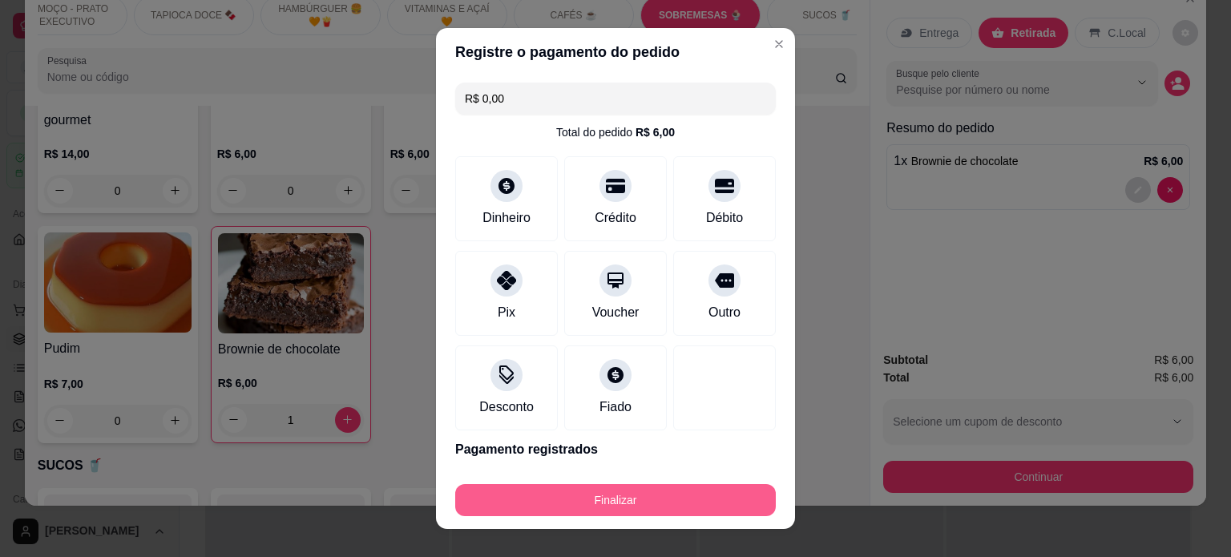
click at [632, 499] on button "Finalizar" at bounding box center [615, 500] width 321 height 32
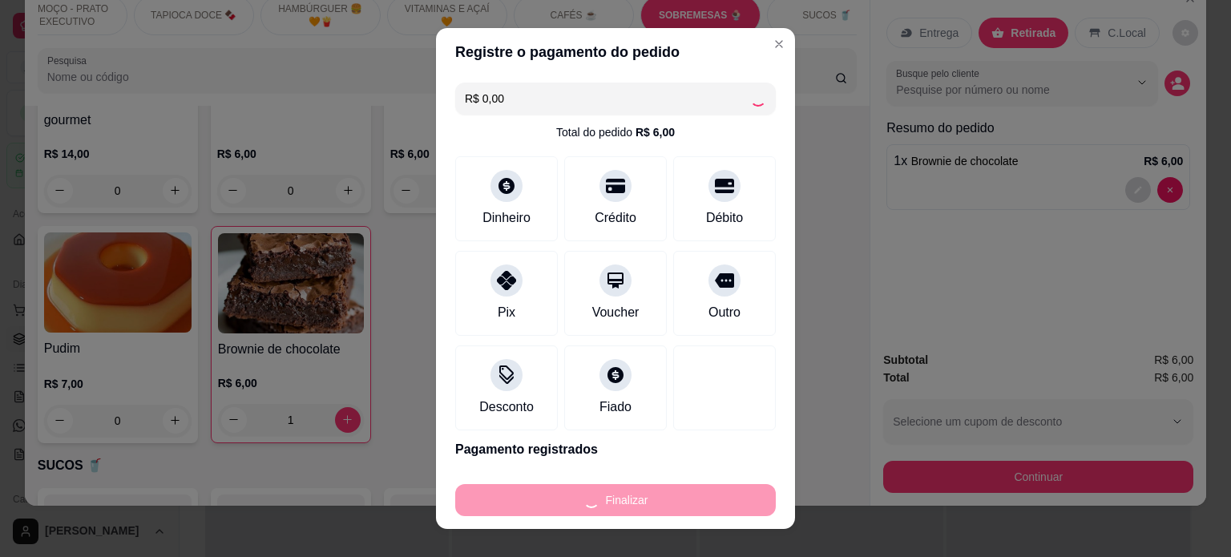
type input "0"
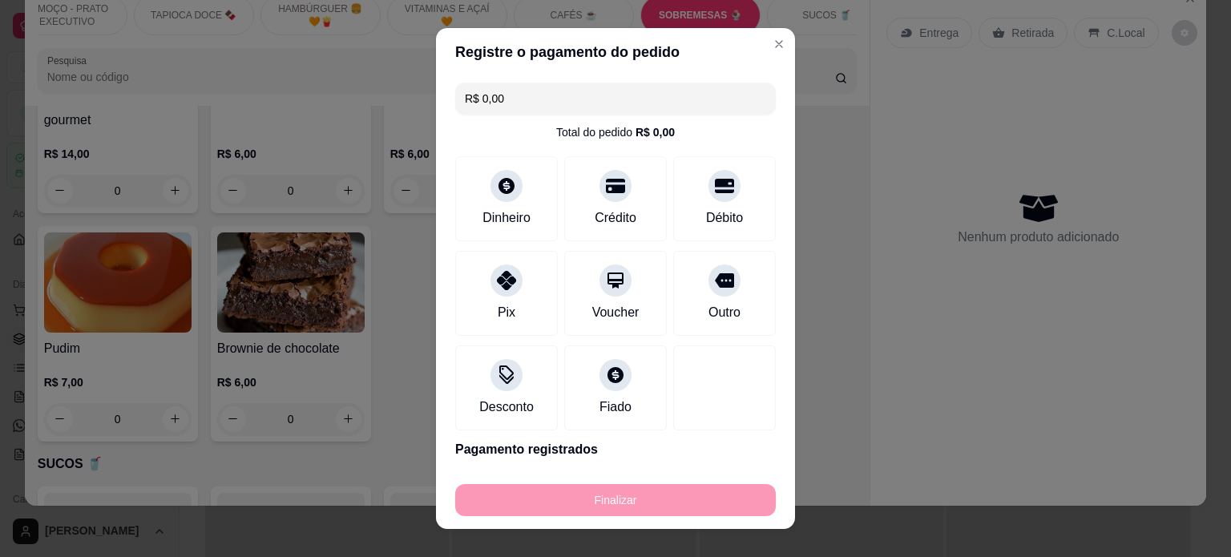
type input "-R$ 6,00"
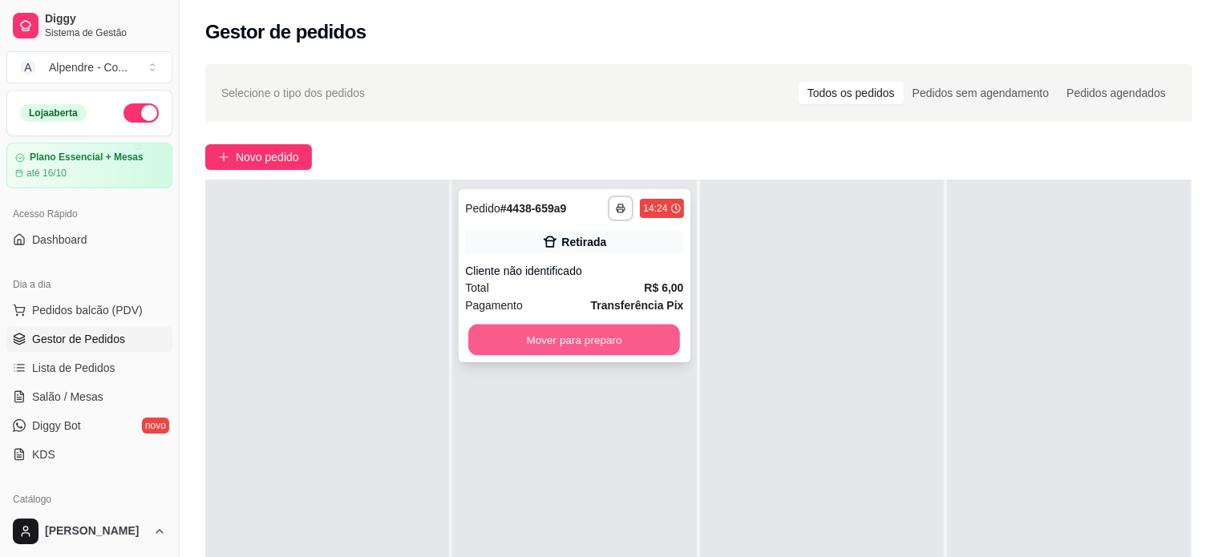
click at [584, 339] on button "Mover para preparo" at bounding box center [574, 340] width 212 height 31
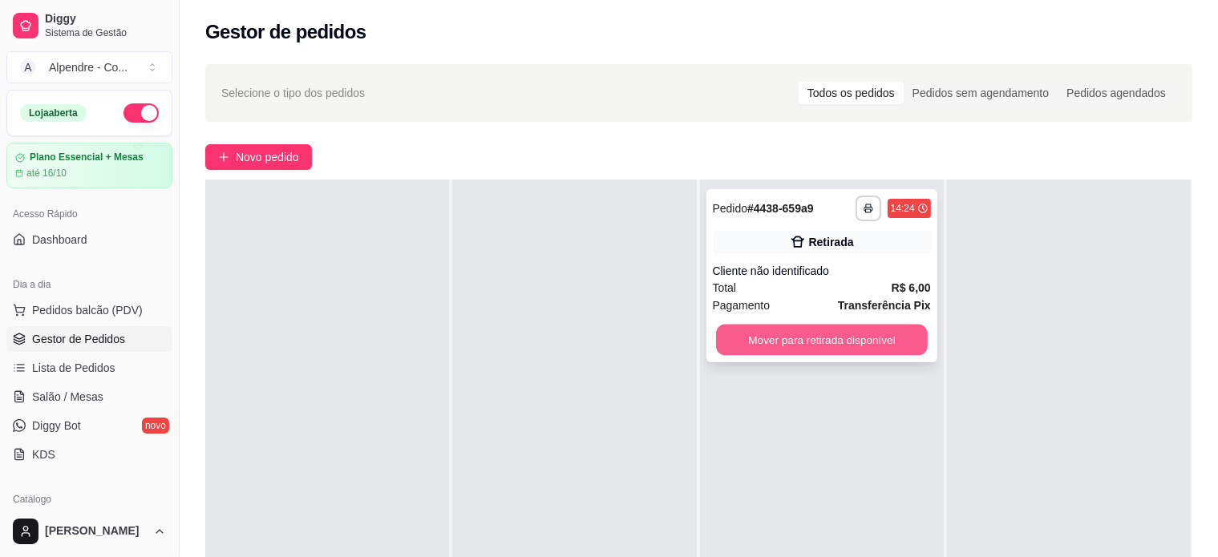
click at [742, 339] on button "Mover para retirada disponível" at bounding box center [822, 340] width 212 height 31
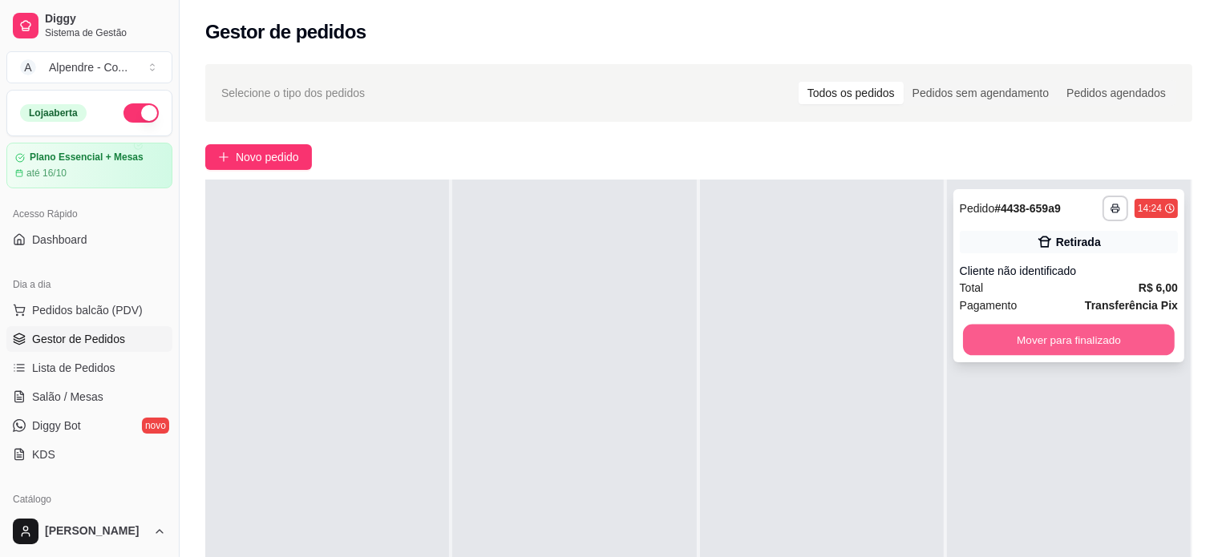
click at [1120, 339] on button "Mover para finalizado" at bounding box center [1069, 340] width 212 height 31
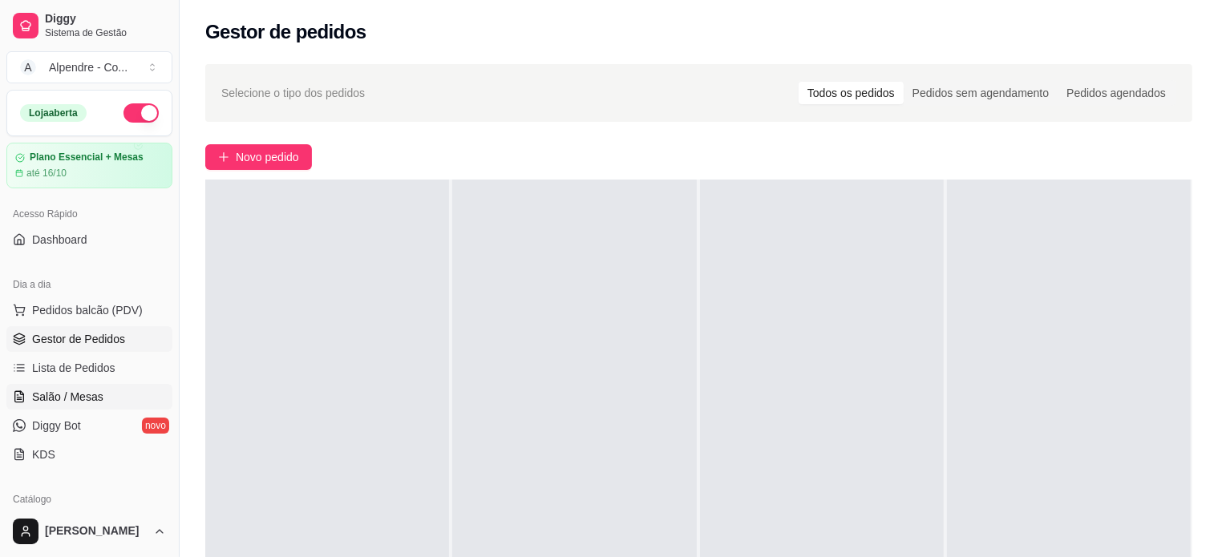
click at [61, 394] on span "Salão / Mesas" at bounding box center [67, 397] width 71 height 16
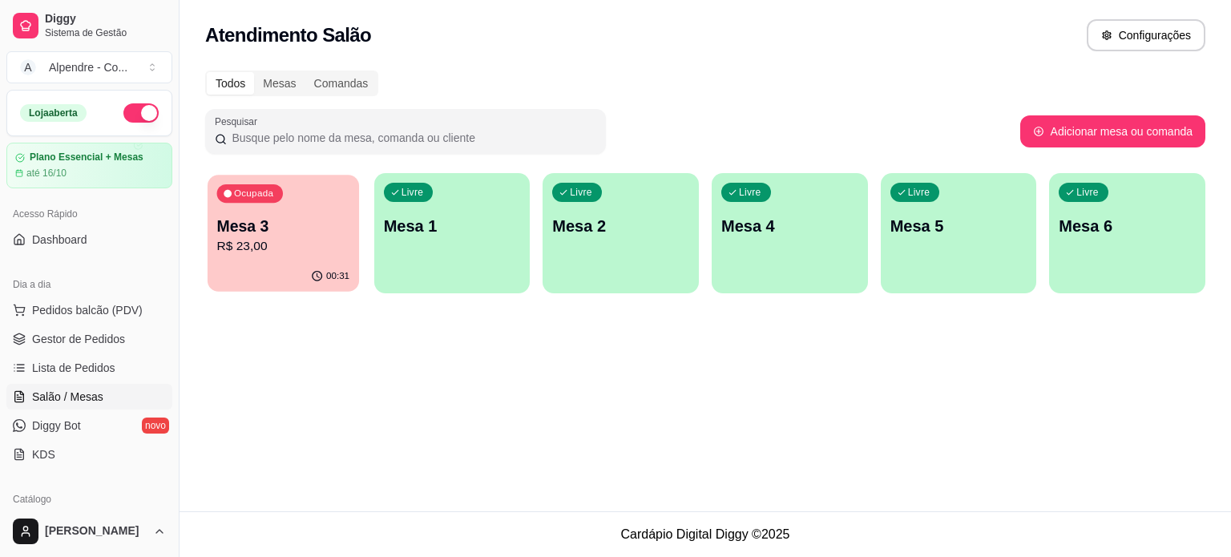
click at [255, 236] on p "Mesa 3" at bounding box center [283, 227] width 133 height 22
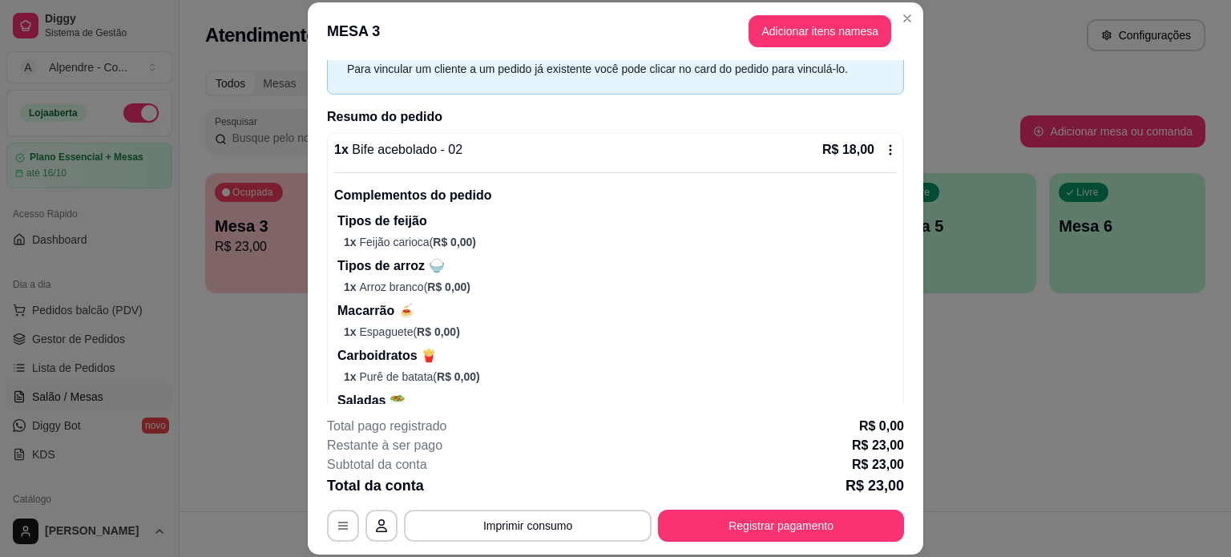
scroll to position [160, 0]
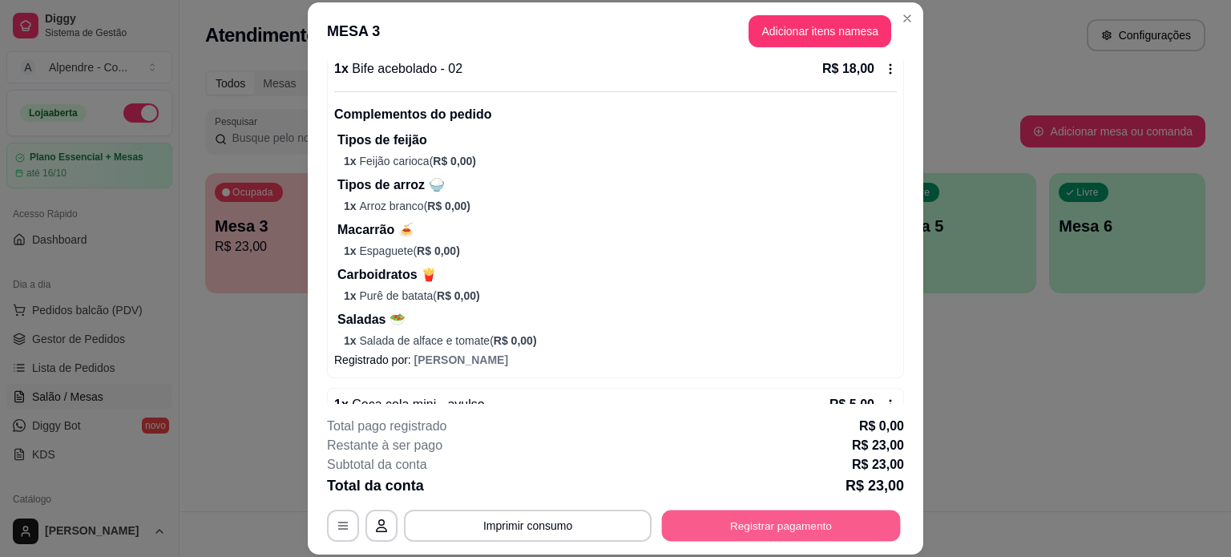
click at [781, 526] on button "Registrar pagamento" at bounding box center [781, 525] width 239 height 31
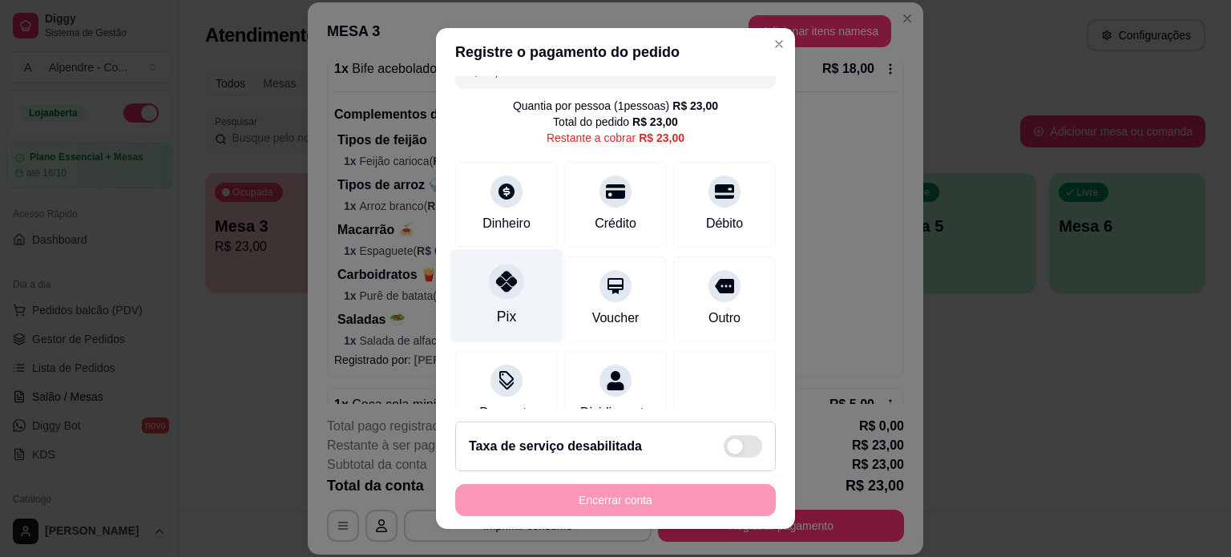
scroll to position [0, 0]
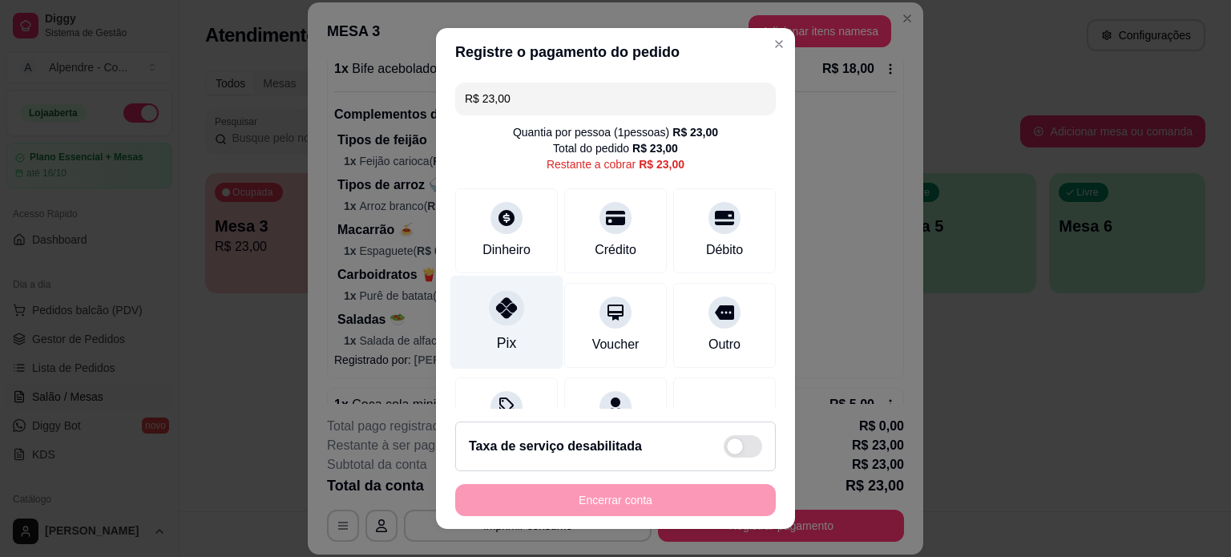
click at [511, 336] on div "Pix" at bounding box center [507, 322] width 113 height 94
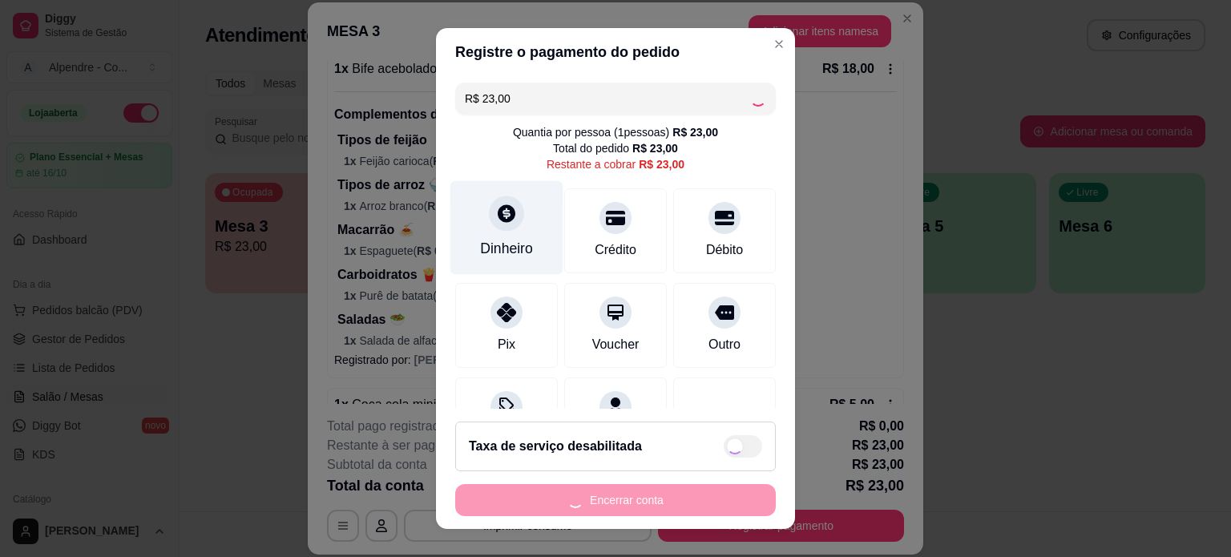
click at [507, 250] on div "Dinheiro" at bounding box center [506, 248] width 53 height 21
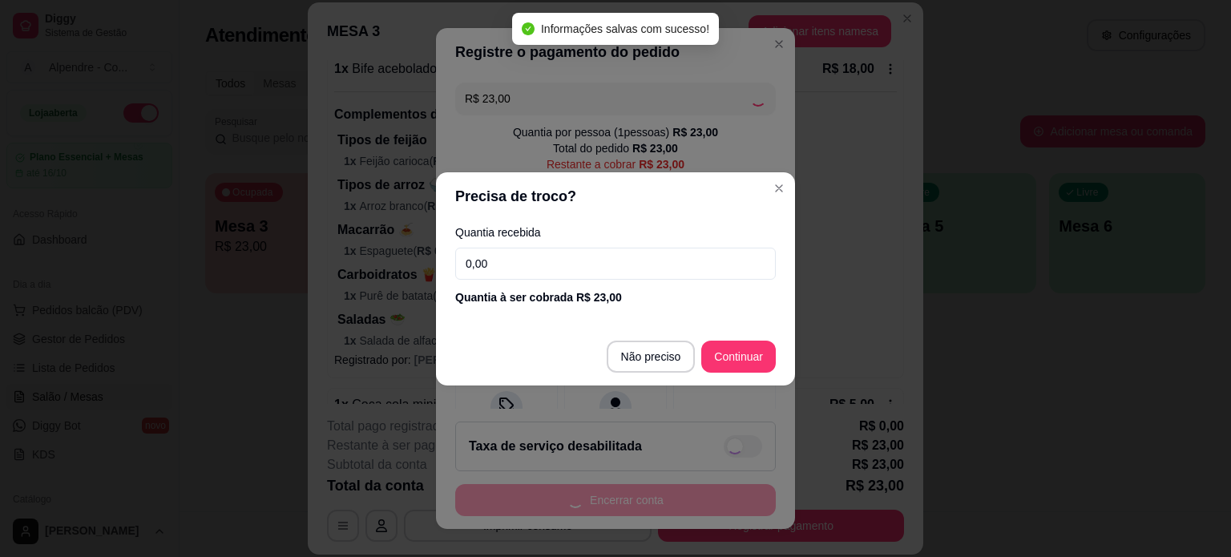
type input "R$ 0,00"
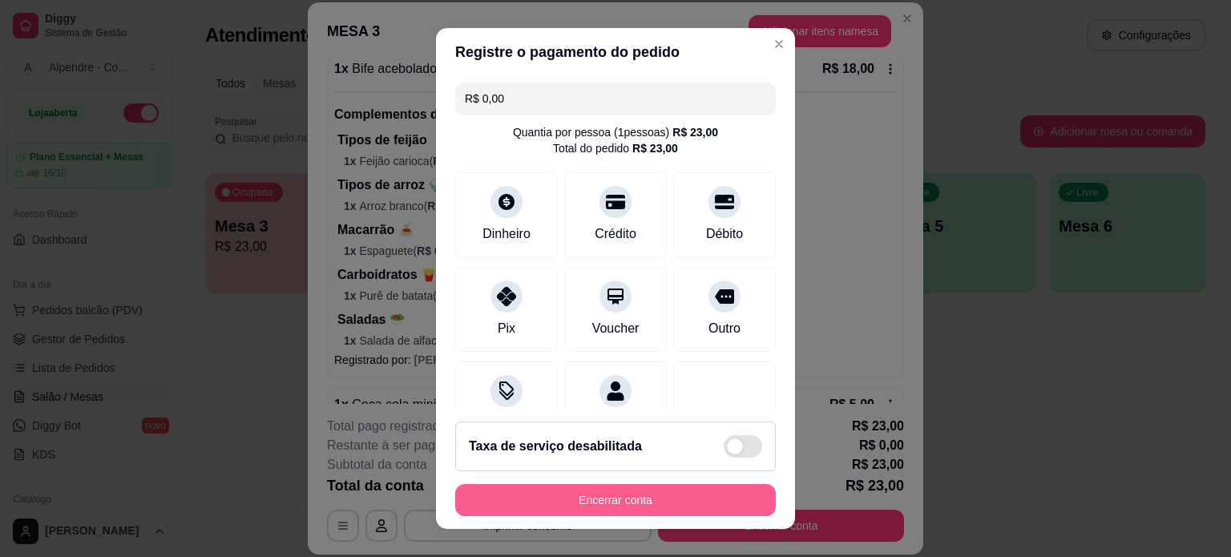
click at [568, 506] on button "Encerrar conta" at bounding box center [615, 500] width 321 height 32
